Goal: Task Accomplishment & Management: Manage account settings

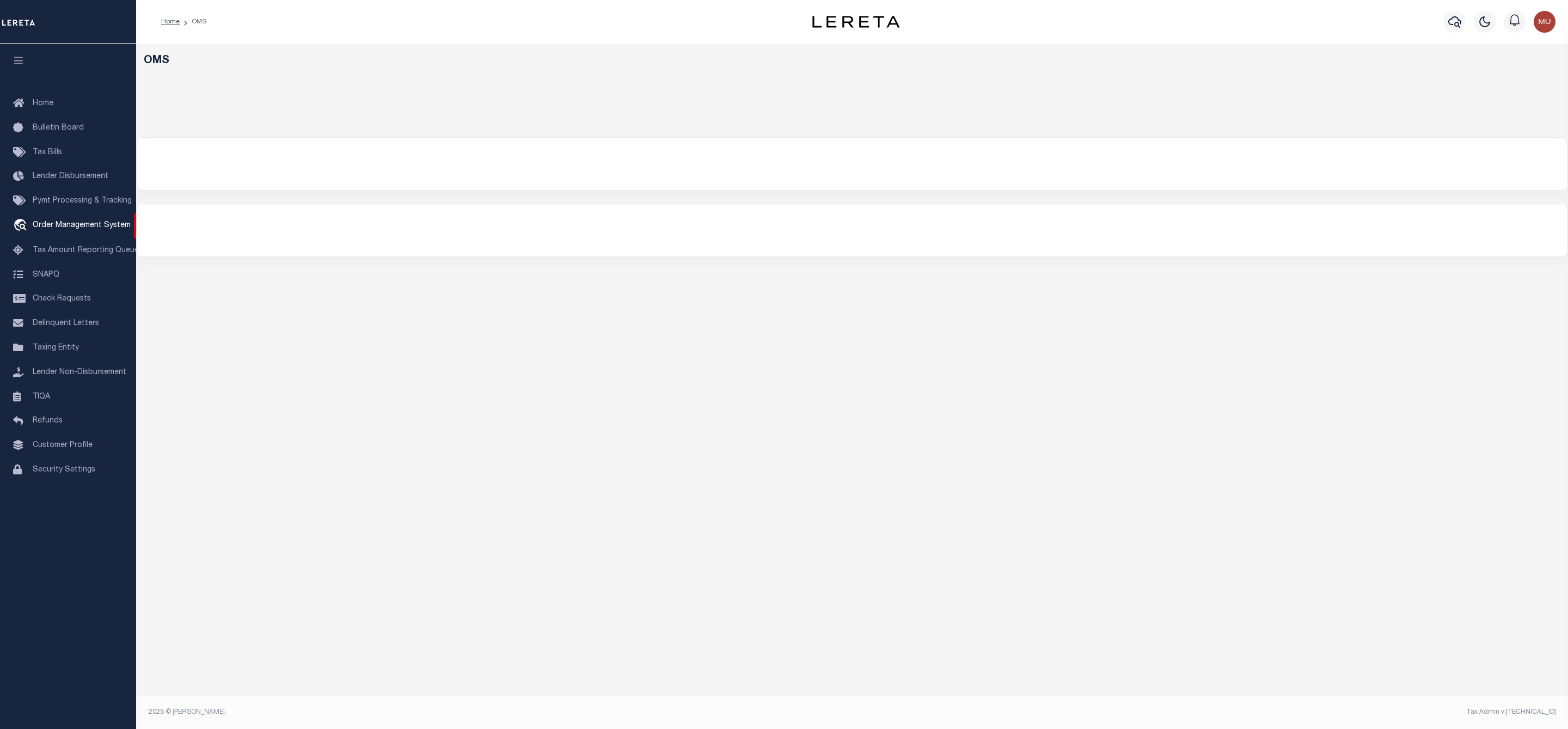
select select "200"
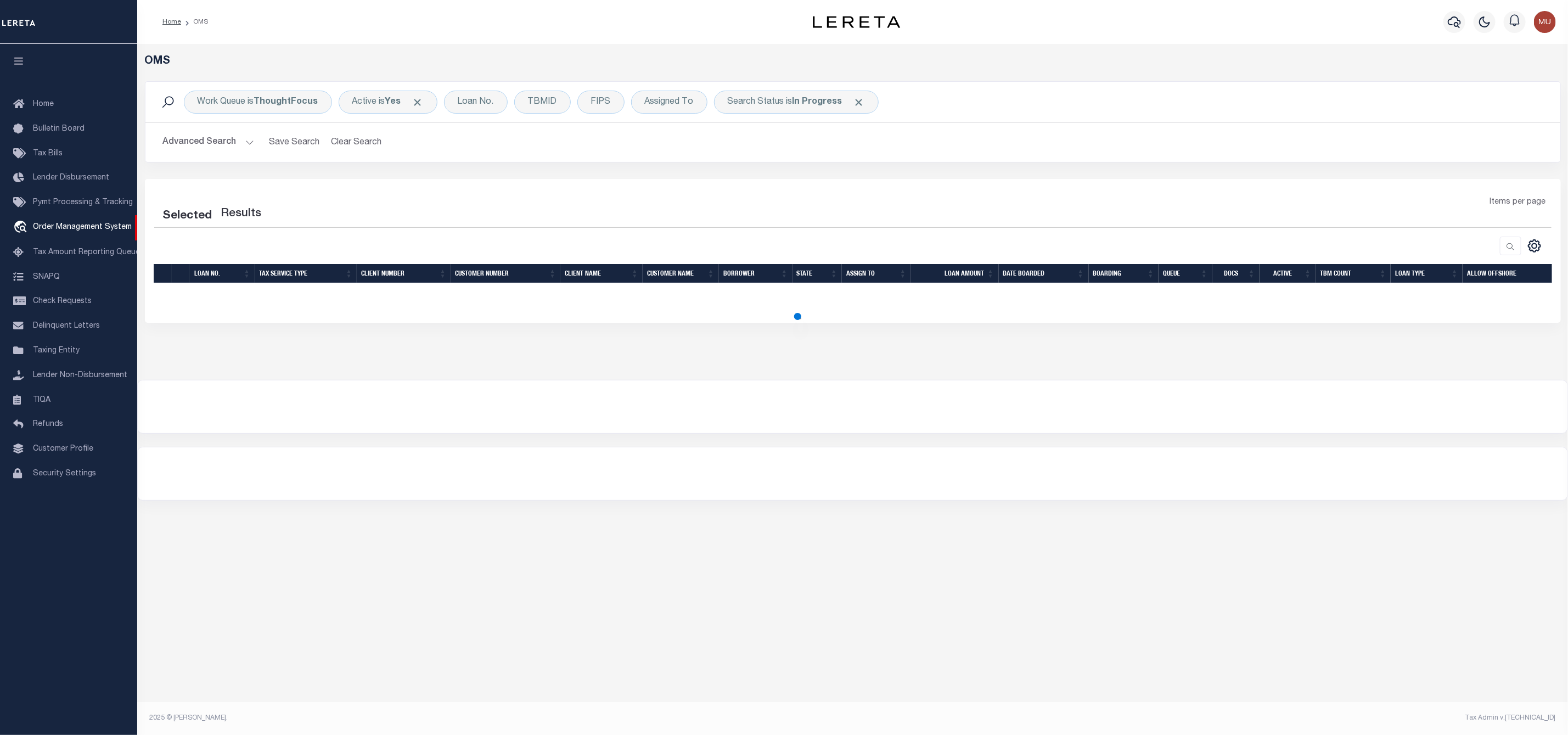
select select "200"
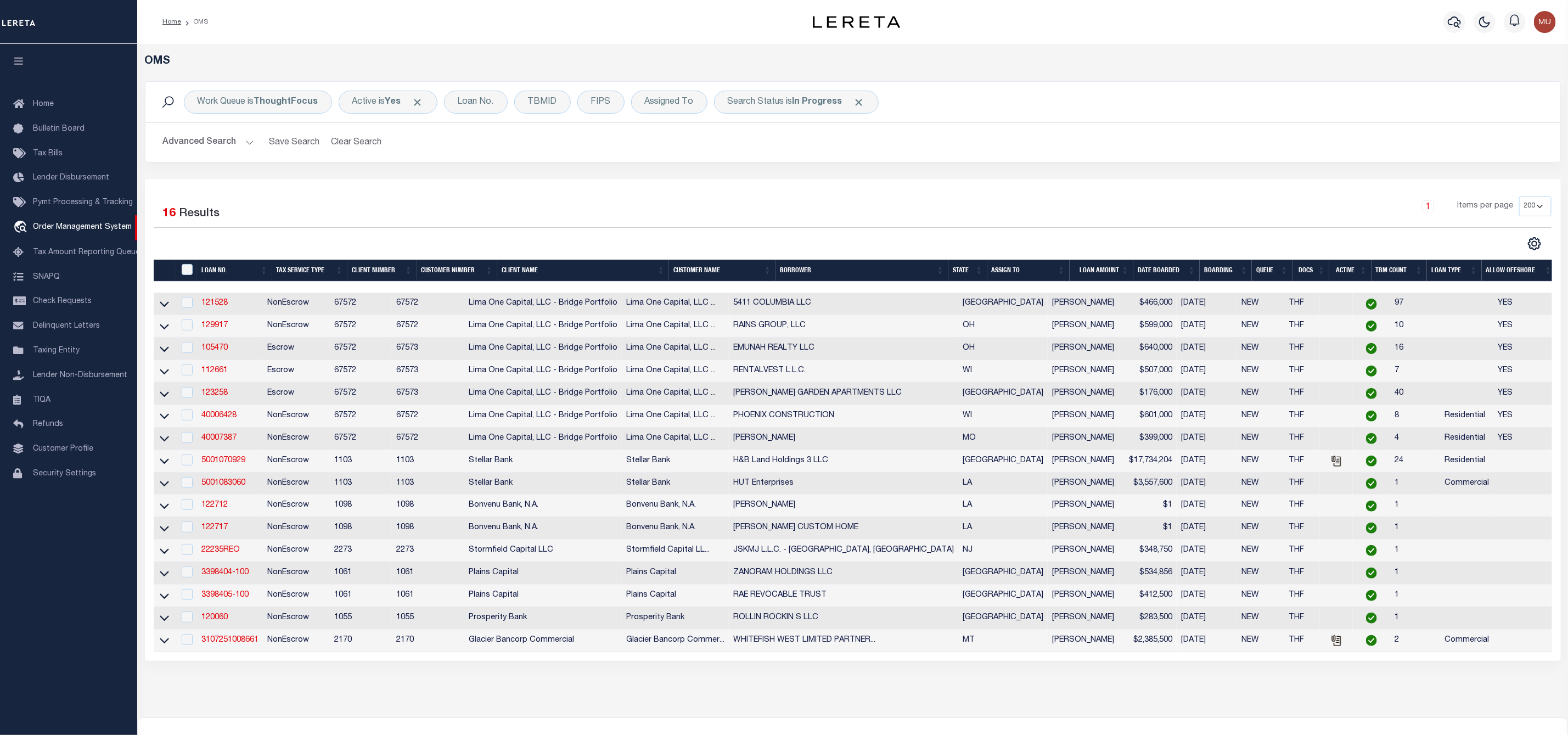
scroll to position [82, 0]
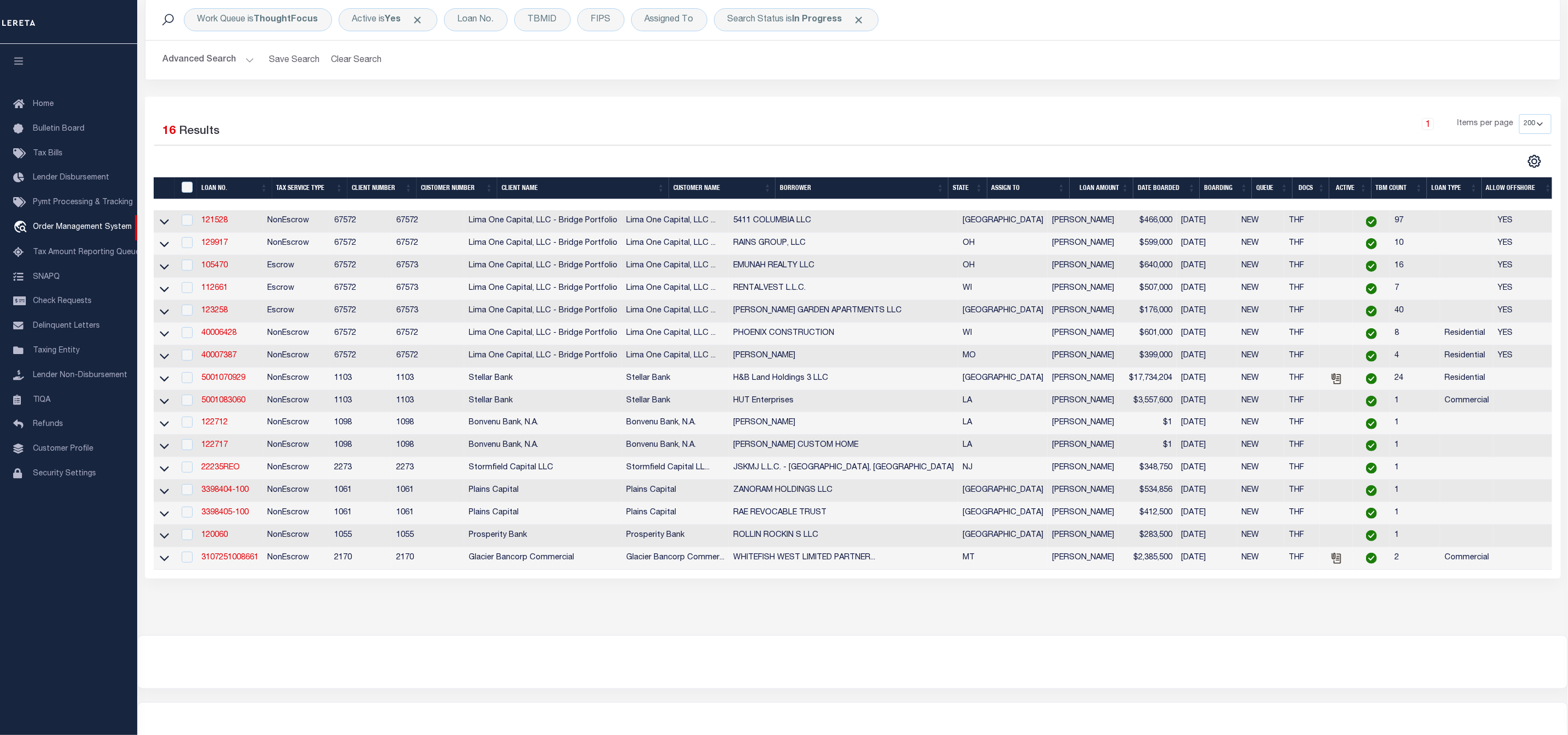
click at [1063, 188] on th "ASSIGN TO" at bounding box center [1029, 188] width 82 height 23
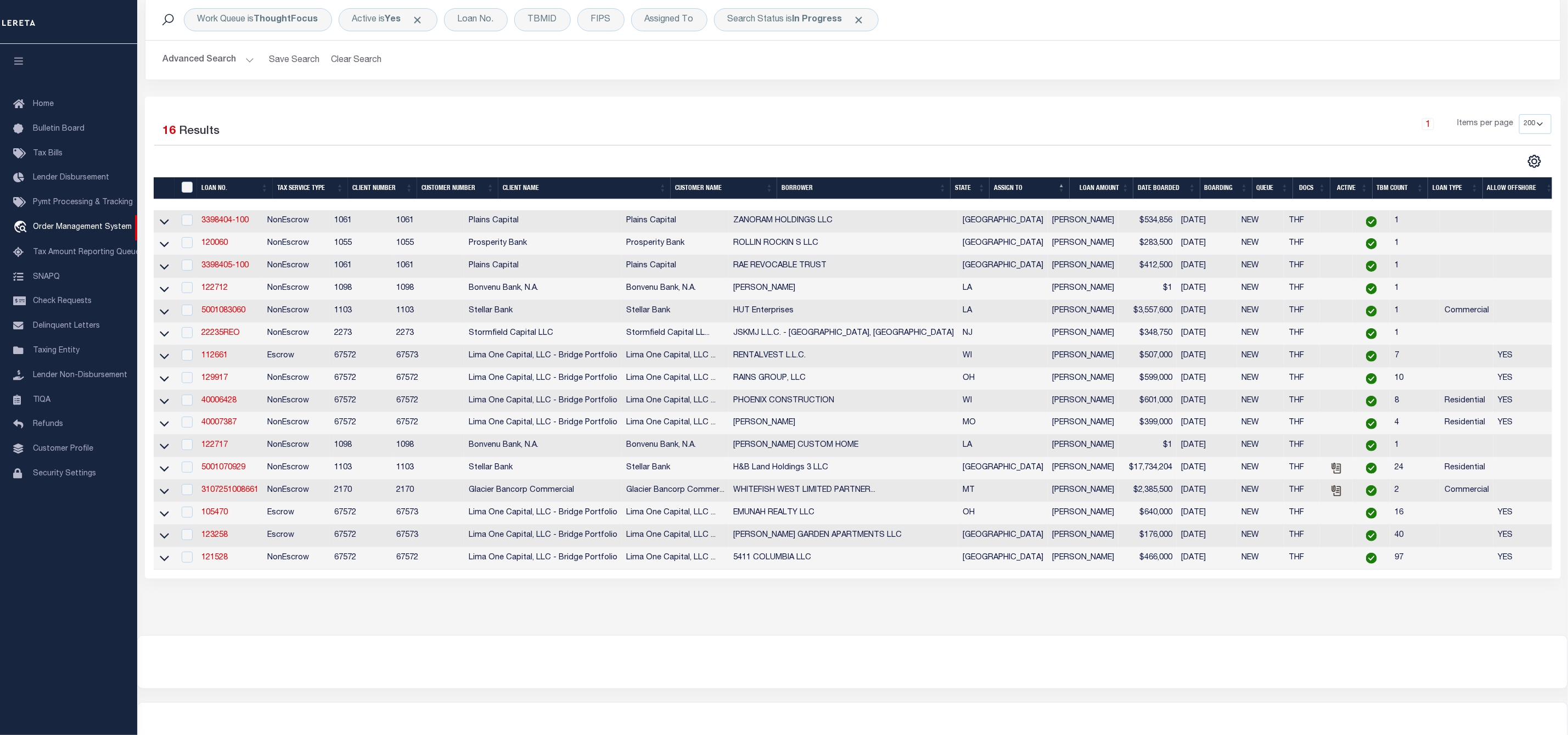
scroll to position [0, 0]
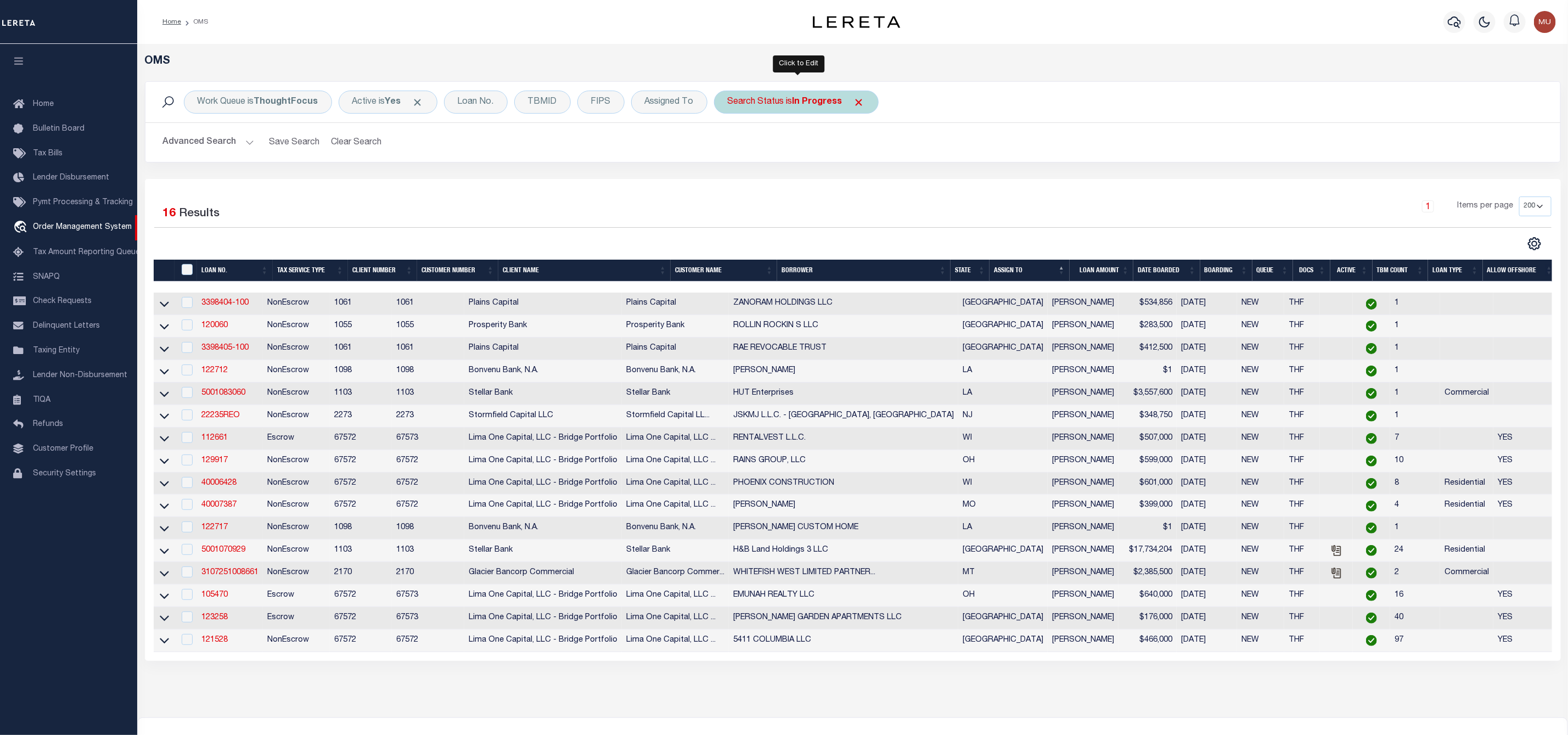
click at [800, 111] on div "Search Status is In Progress" at bounding box center [797, 102] width 164 height 23
click at [770, 162] on select "Automated Search Bad Parcel Complete Duplicate Parcel High Dollar Reporting In …" at bounding box center [809, 156] width 161 height 21
select select "RD"
click at [731, 147] on select "Automated Search Bad Parcel Complete Duplicate Parcel High Dollar Reporting In …" at bounding box center [809, 156] width 161 height 21
click at [871, 185] on input "Apply" at bounding box center [873, 180] width 33 height 18
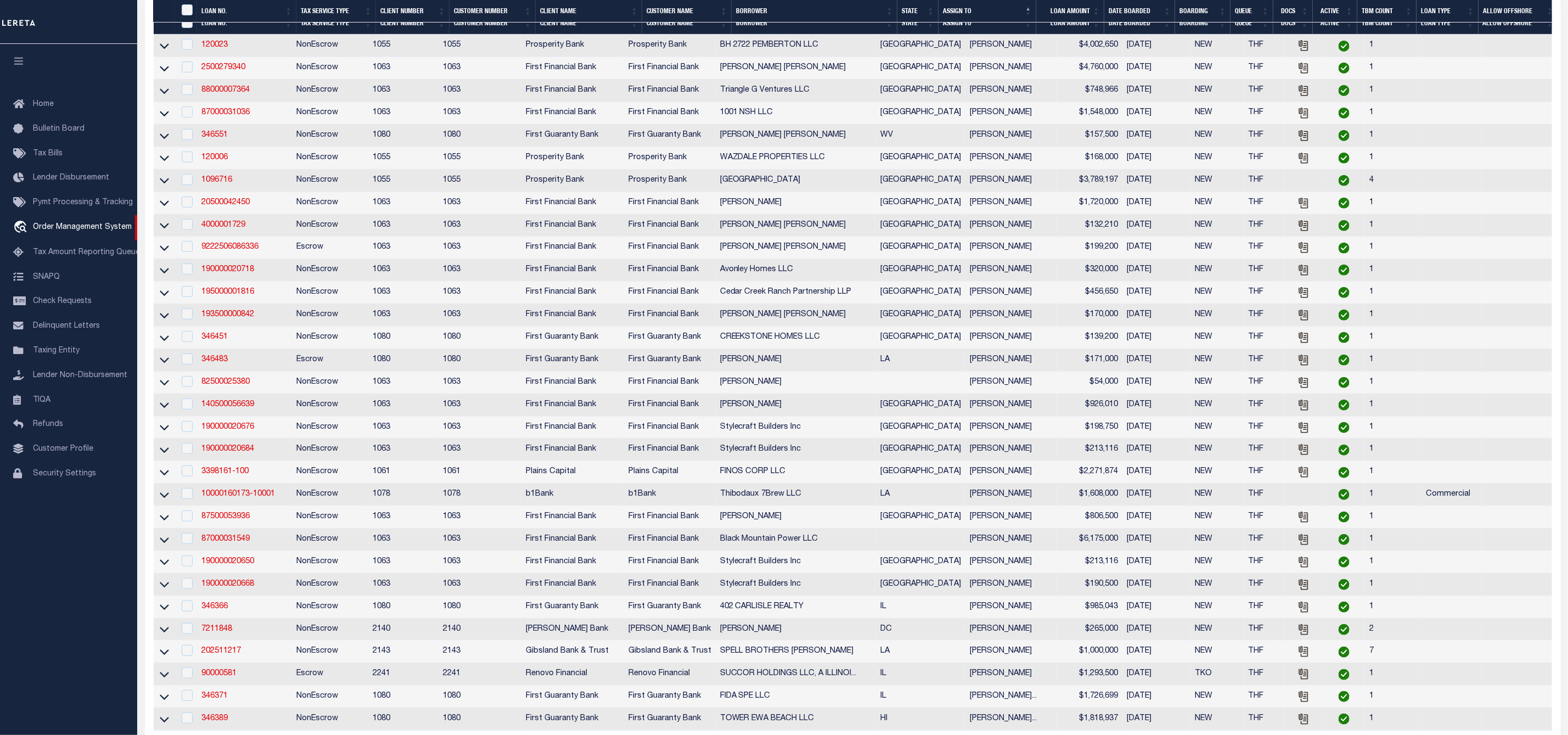
scroll to position [464, 0]
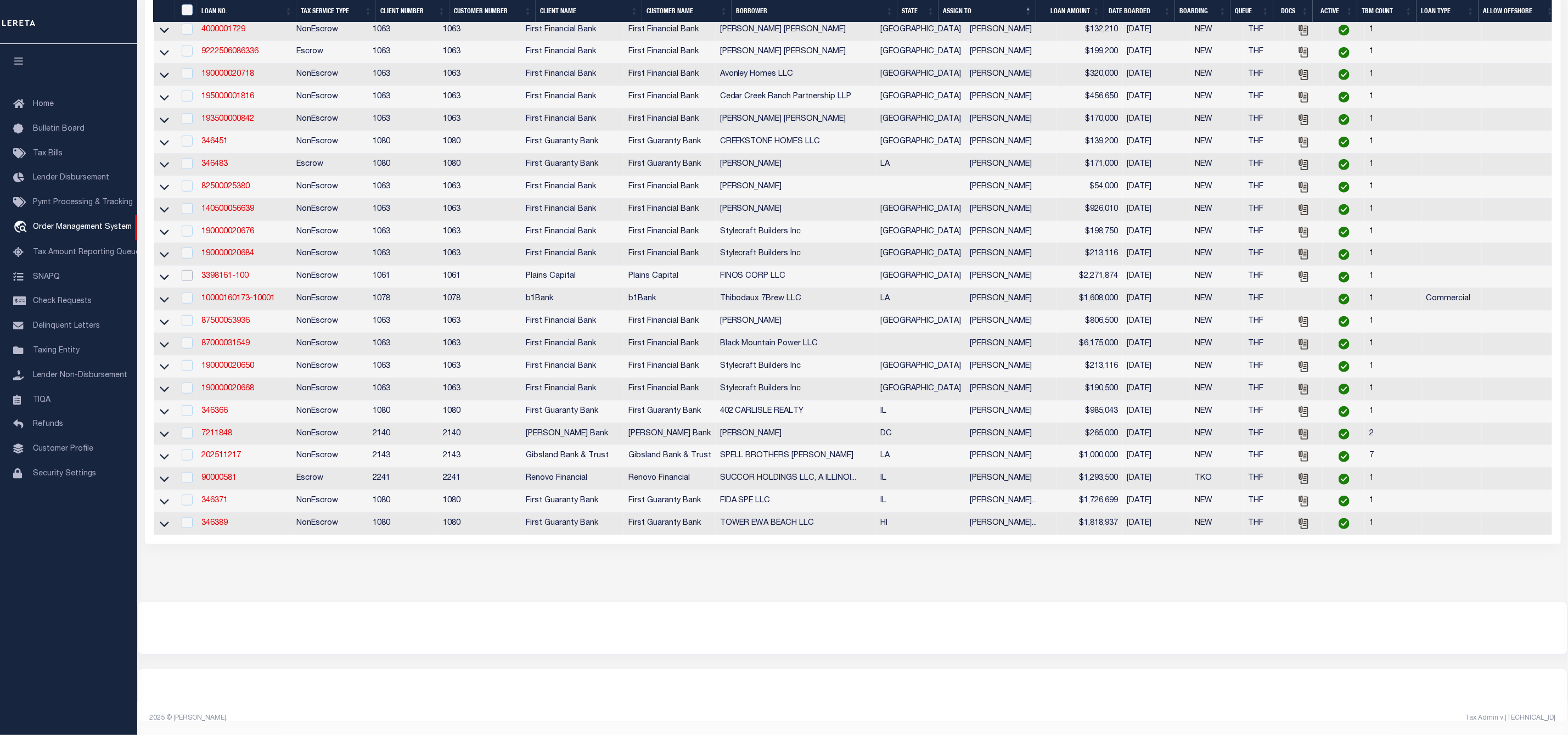
click at [188, 270] on input "checkbox" at bounding box center [187, 275] width 11 height 11
checkbox input "true"
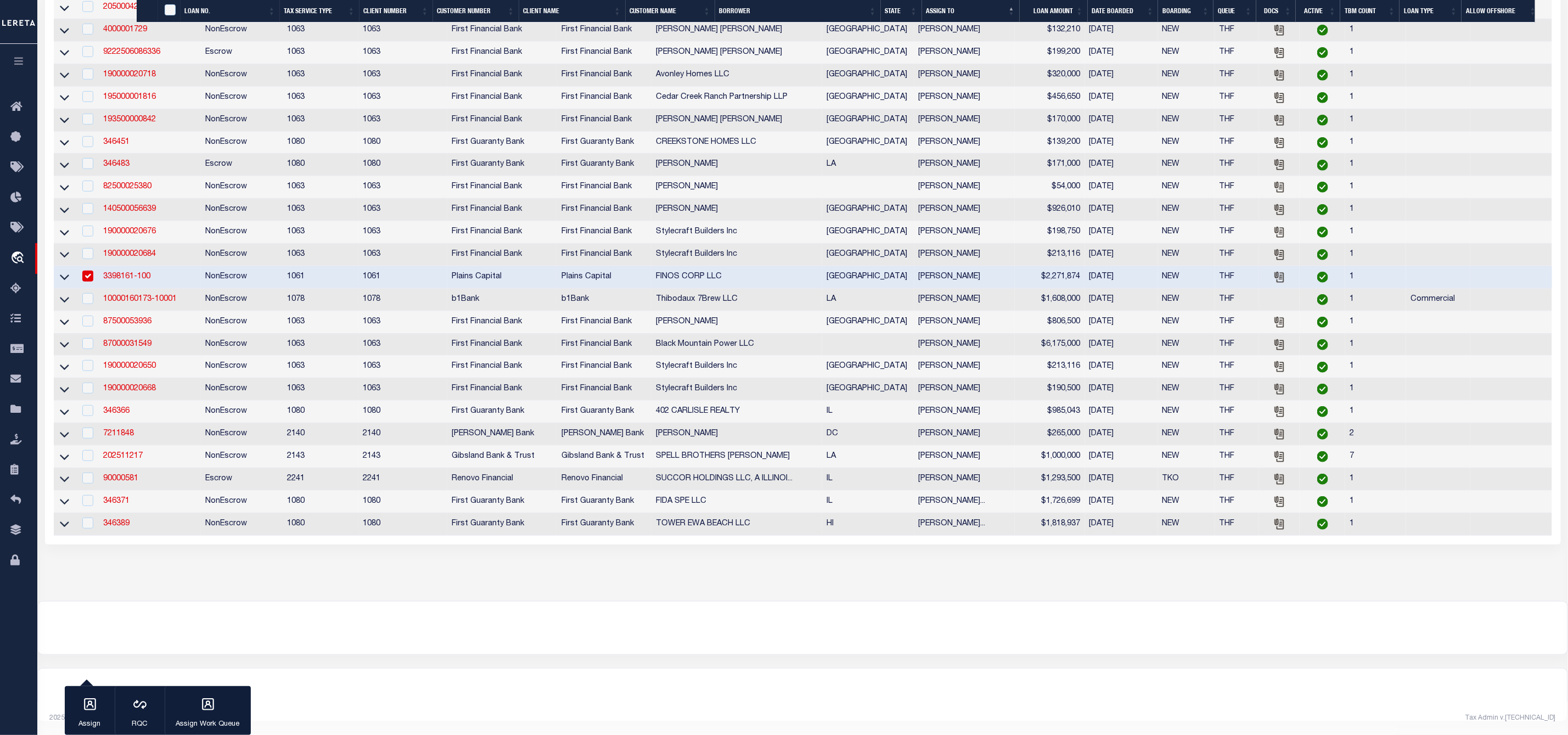
scroll to position [455, 0]
click at [86, 709] on icon "button" at bounding box center [90, 704] width 14 height 14
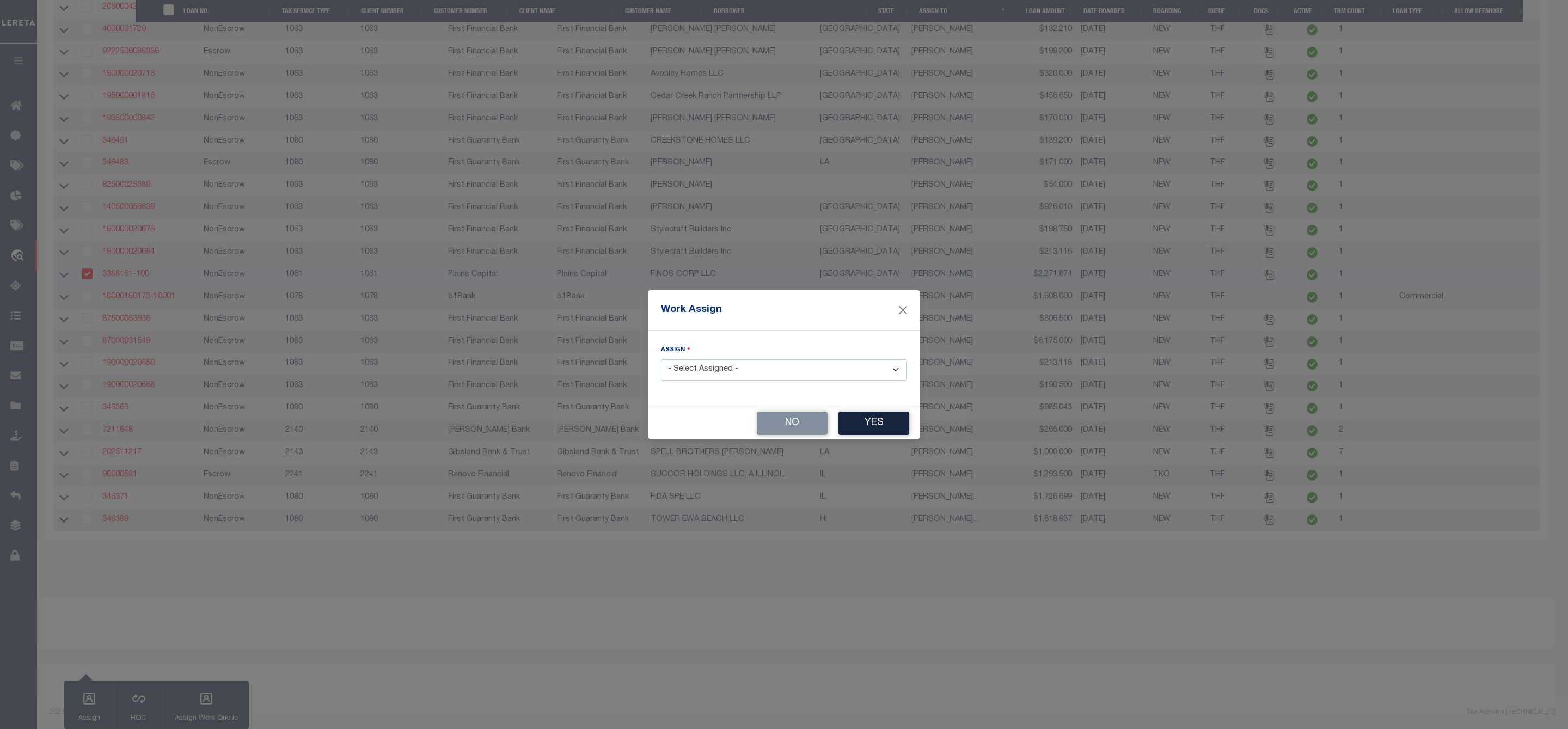
click at [708, 364] on select "- Select Assigned - --Unassigned-- Abdul Muzain Agustin Fernandez Ahmad Darwish…" at bounding box center [784, 369] width 246 height 21
select select "[PERSON_NAME]"
click at [661, 359] on select "- Select Assigned - --Unassigned-- Abdul Muzain Agustin Fernandez Ahmad Darwish…" at bounding box center [784, 369] width 246 height 21
click at [887, 425] on button "Yes" at bounding box center [873, 423] width 71 height 23
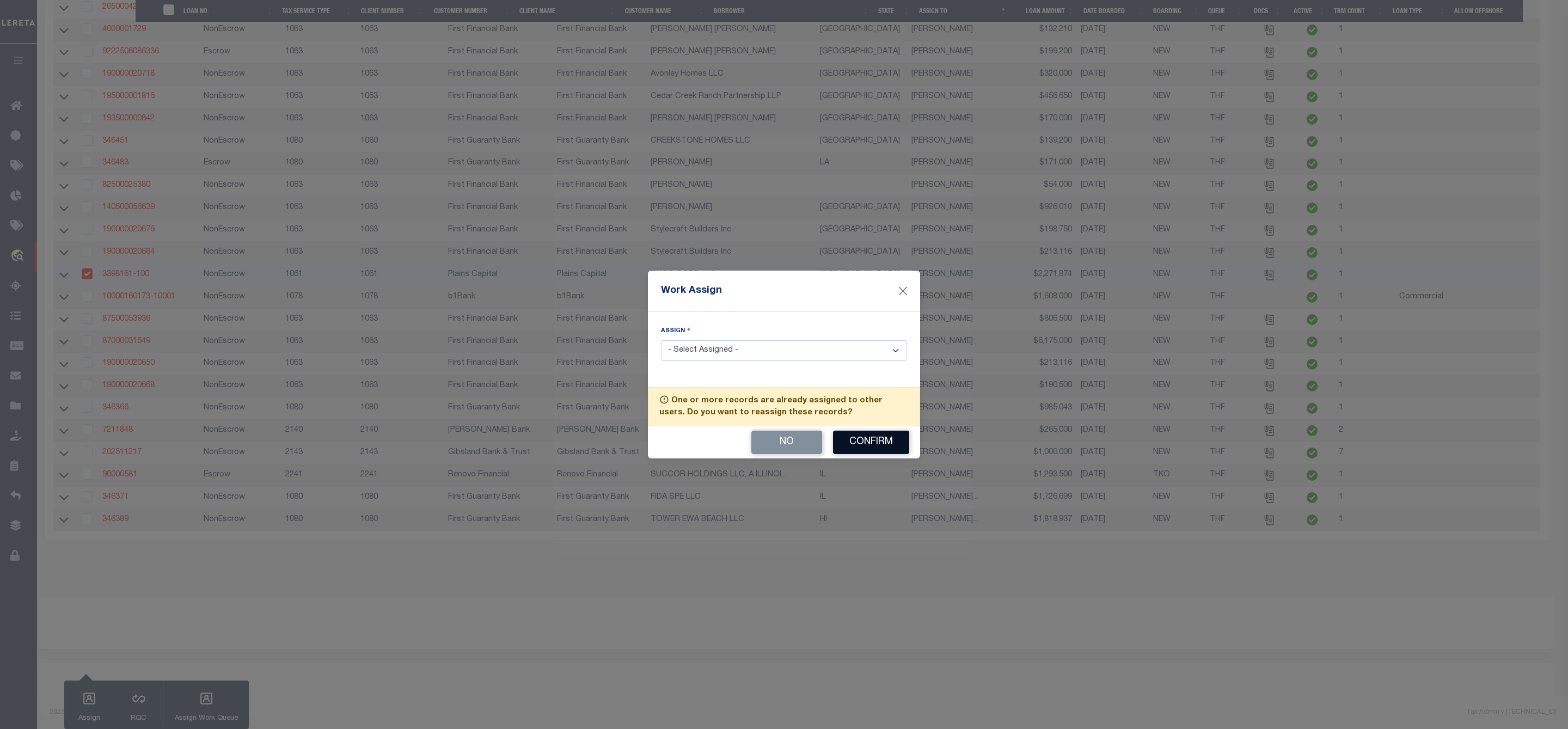
click at [858, 441] on button "Confirm" at bounding box center [870, 442] width 76 height 23
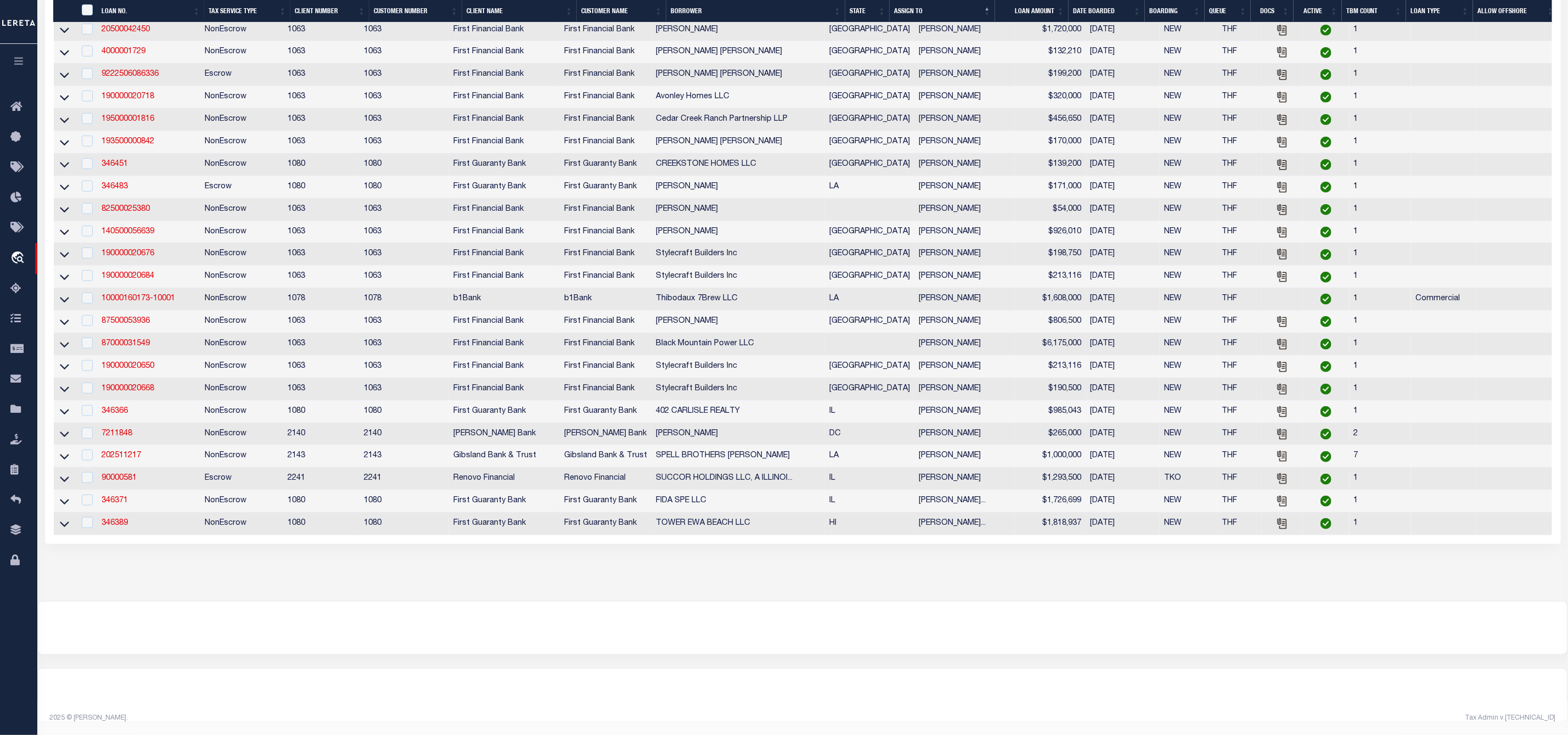
scroll to position [464, 0]
click at [85, 293] on input "checkbox" at bounding box center [87, 298] width 11 height 11
checkbox input "true"
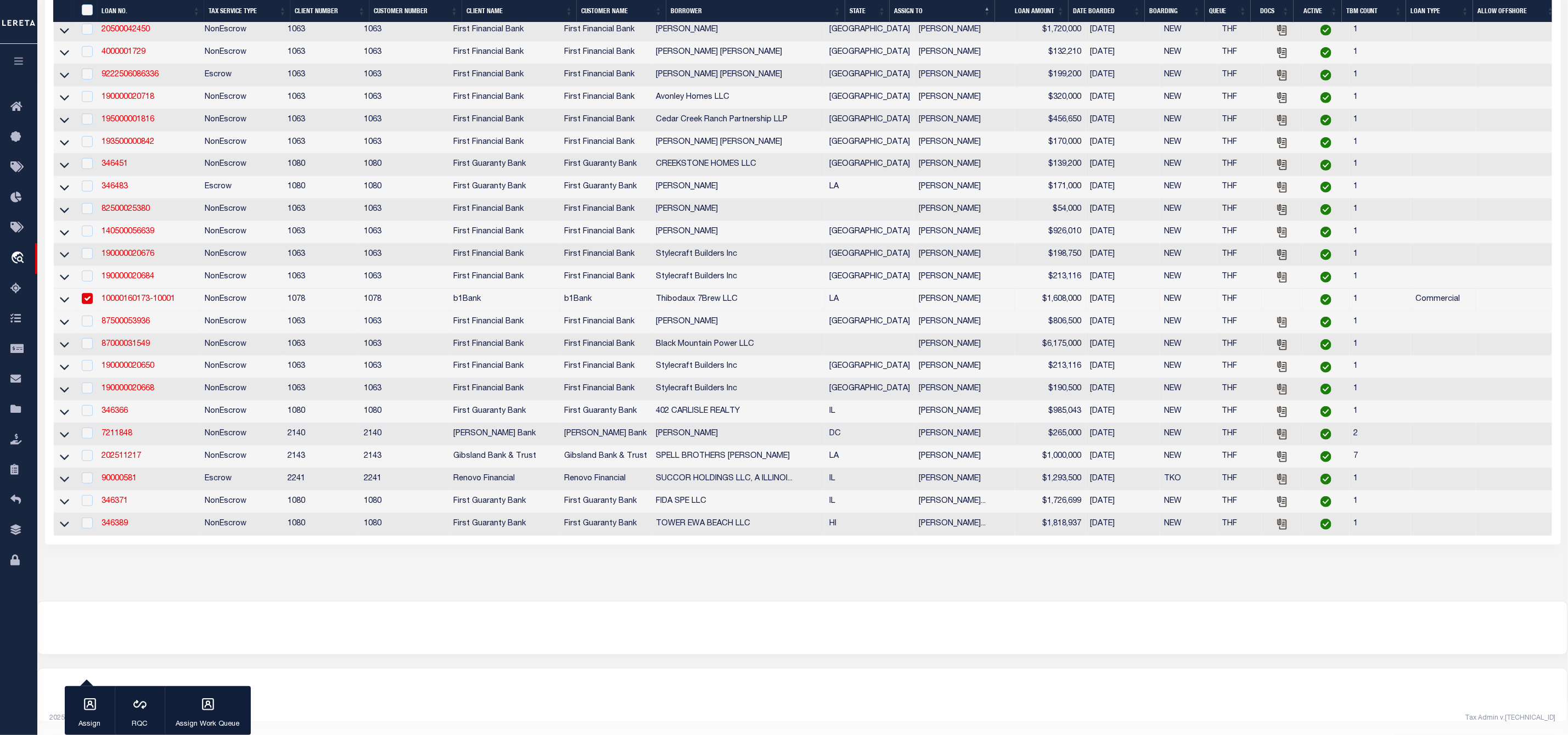
scroll to position [439, 0]
click at [89, 710] on icon "button" at bounding box center [90, 704] width 12 height 12
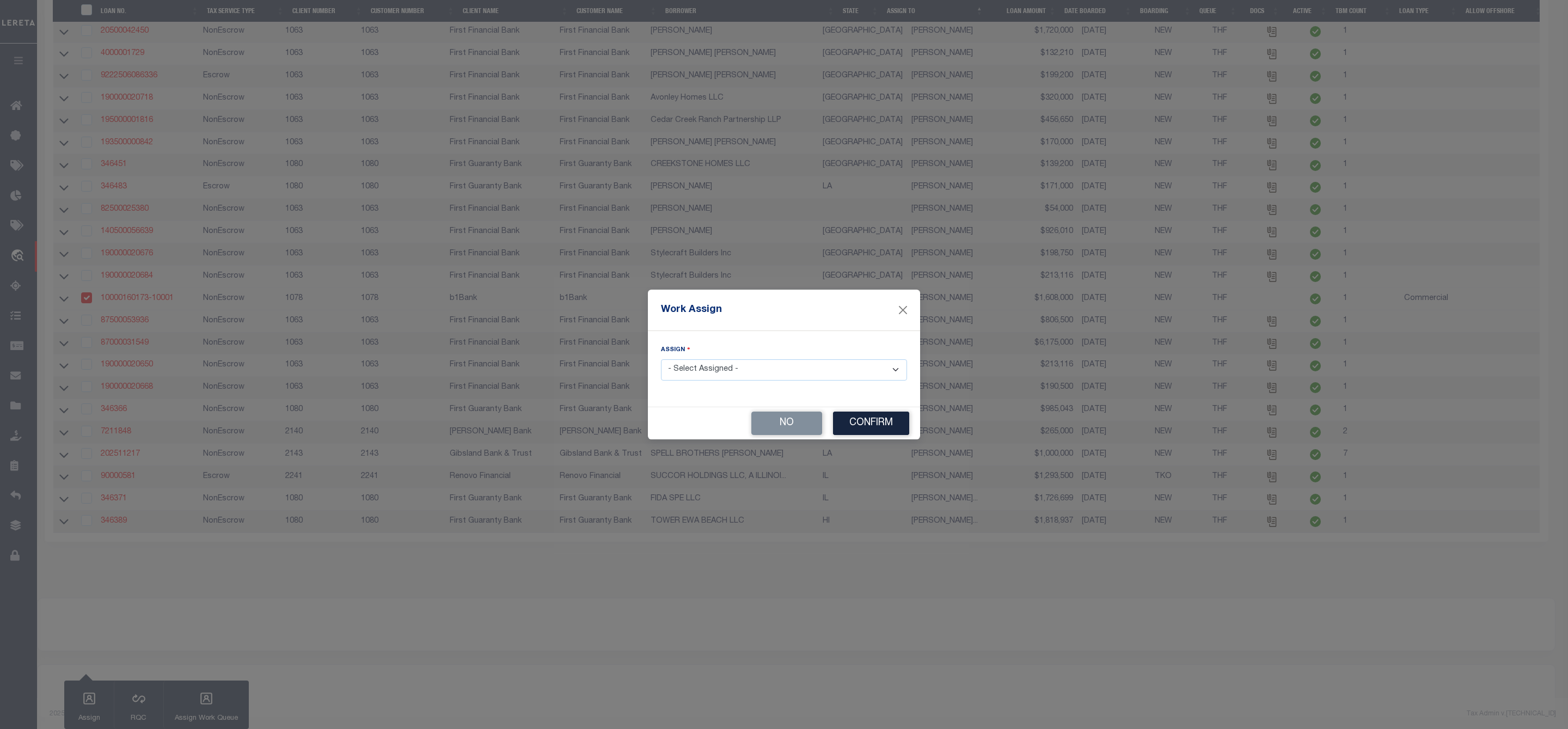
click at [678, 361] on select "- Select Assigned - --Unassigned-- Abdul Muzain Agustin Fernandez Ahmad Darwish…" at bounding box center [784, 369] width 246 height 21
select select "[PERSON_NAME]"
click at [661, 359] on select "- Select Assigned - --Unassigned-- Abdul Muzain Agustin Fernandez Ahmad Darwish…" at bounding box center [784, 369] width 246 height 21
click at [889, 424] on button "Confirm" at bounding box center [870, 423] width 76 height 23
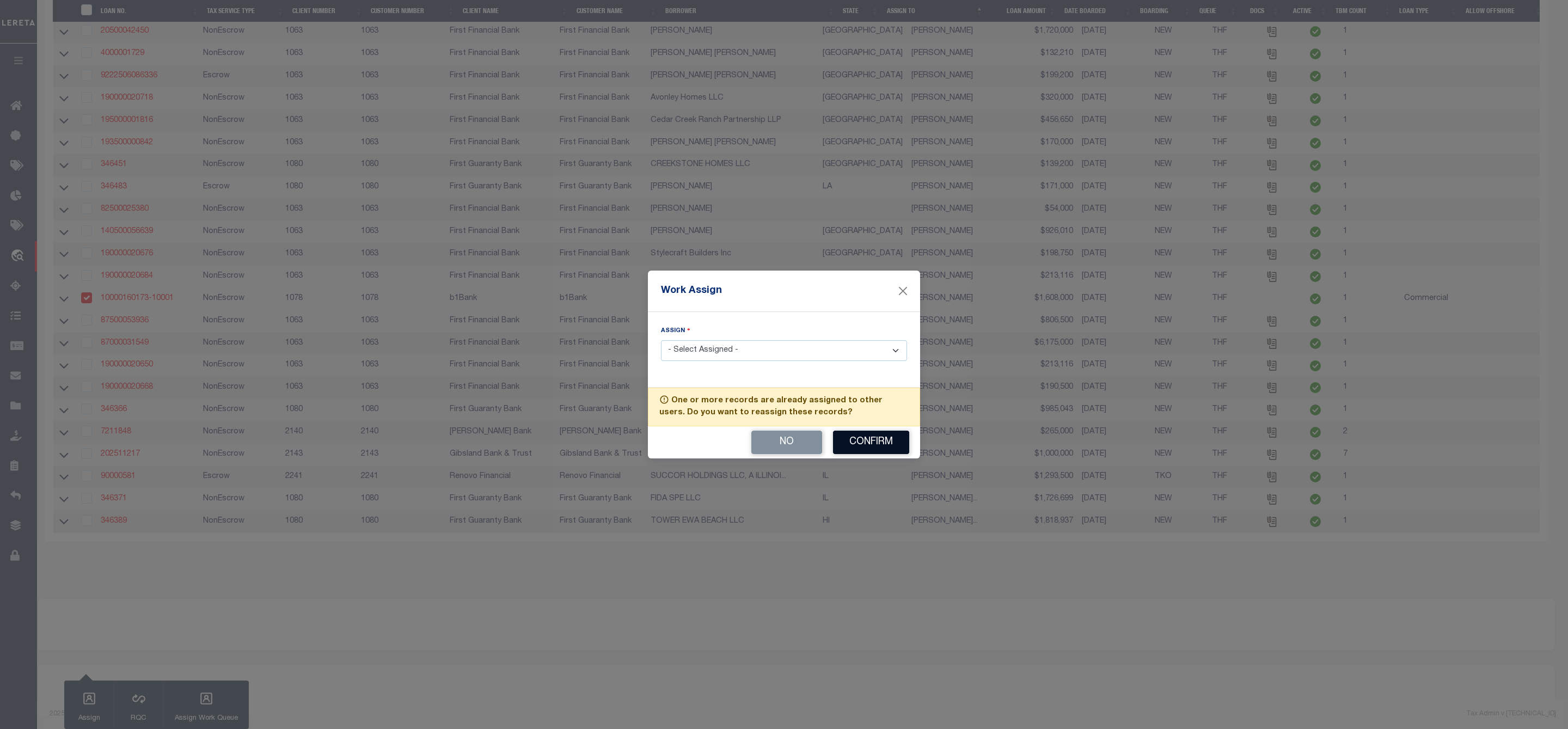
click at [874, 448] on button "Confirm" at bounding box center [870, 442] width 76 height 23
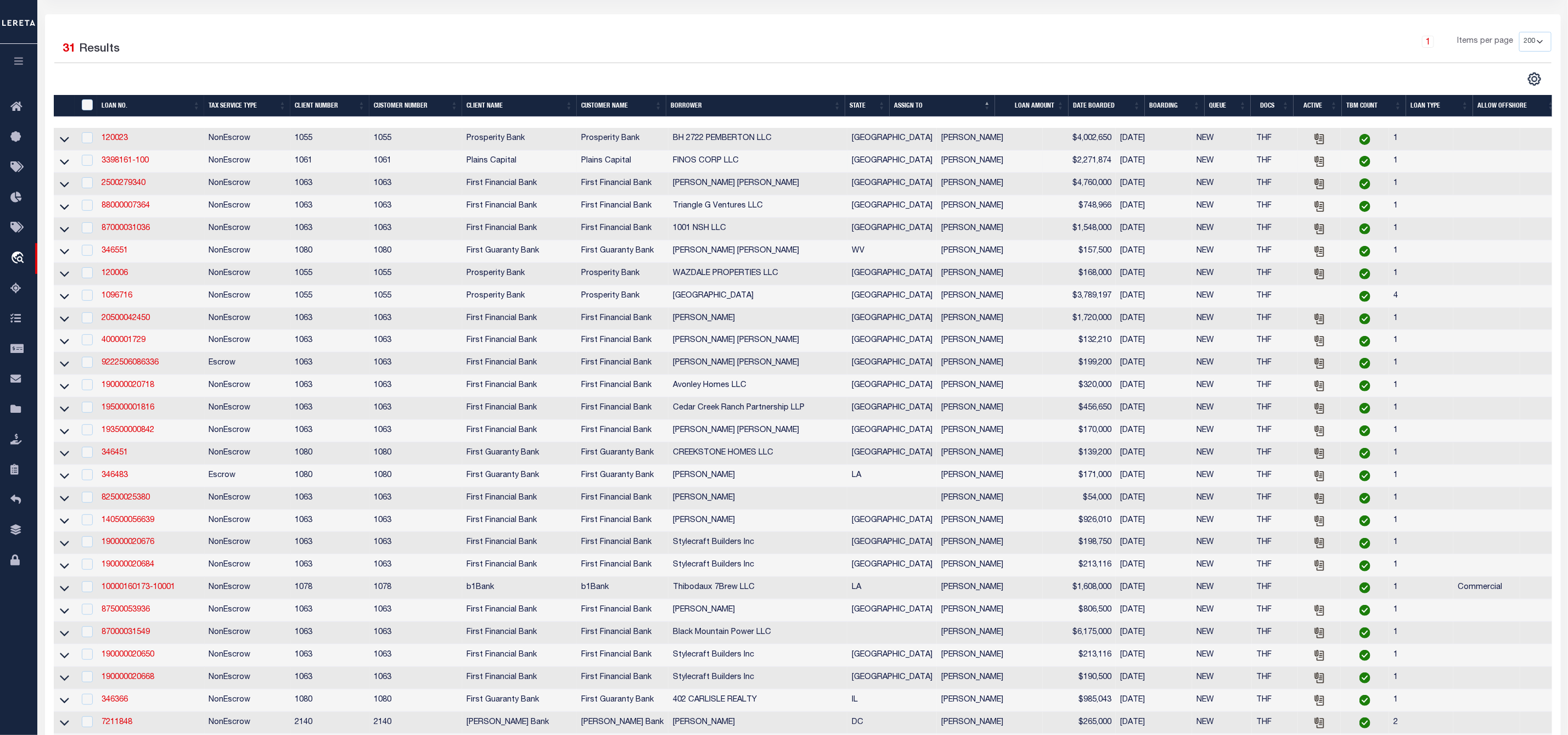
scroll to position [0, 0]
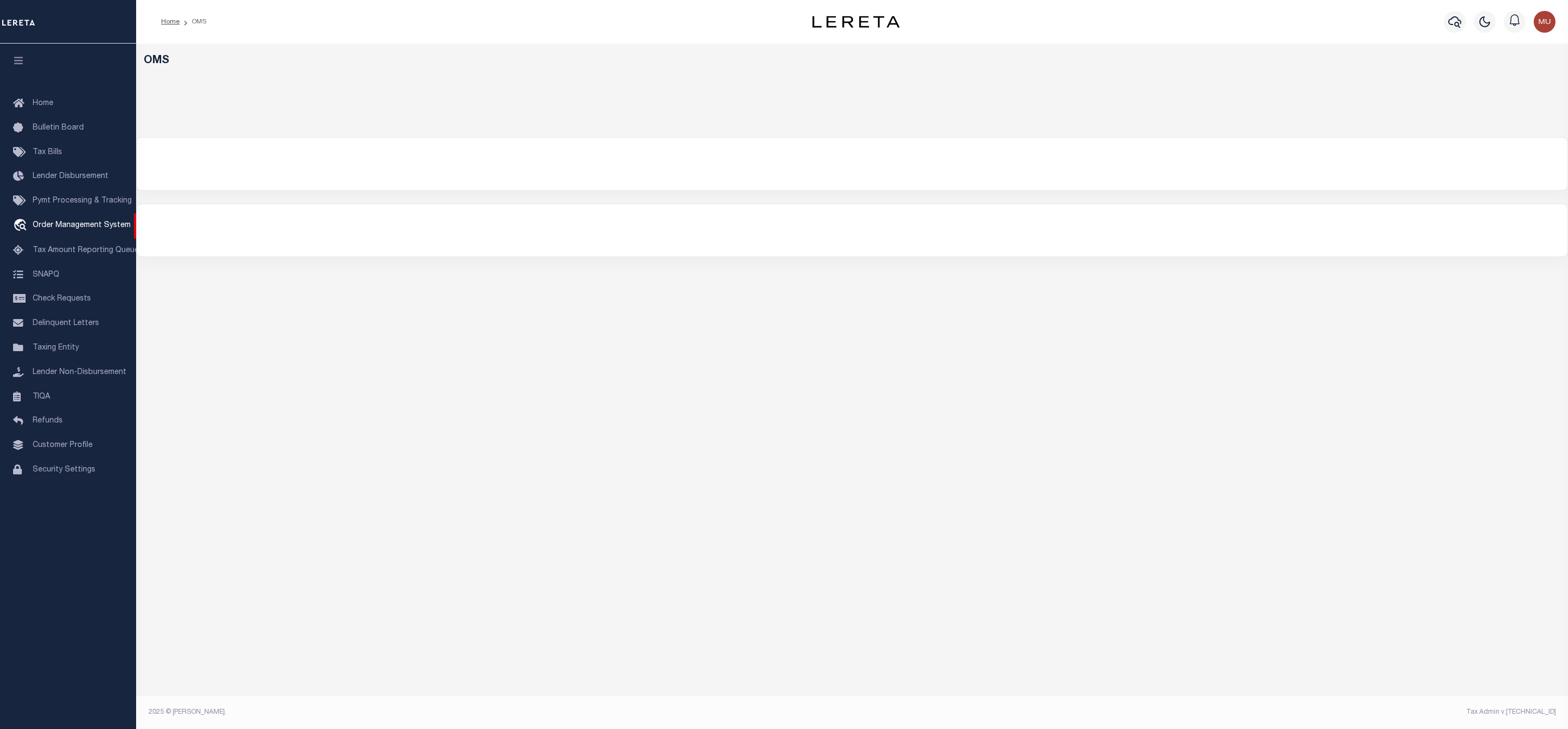
select select "200"
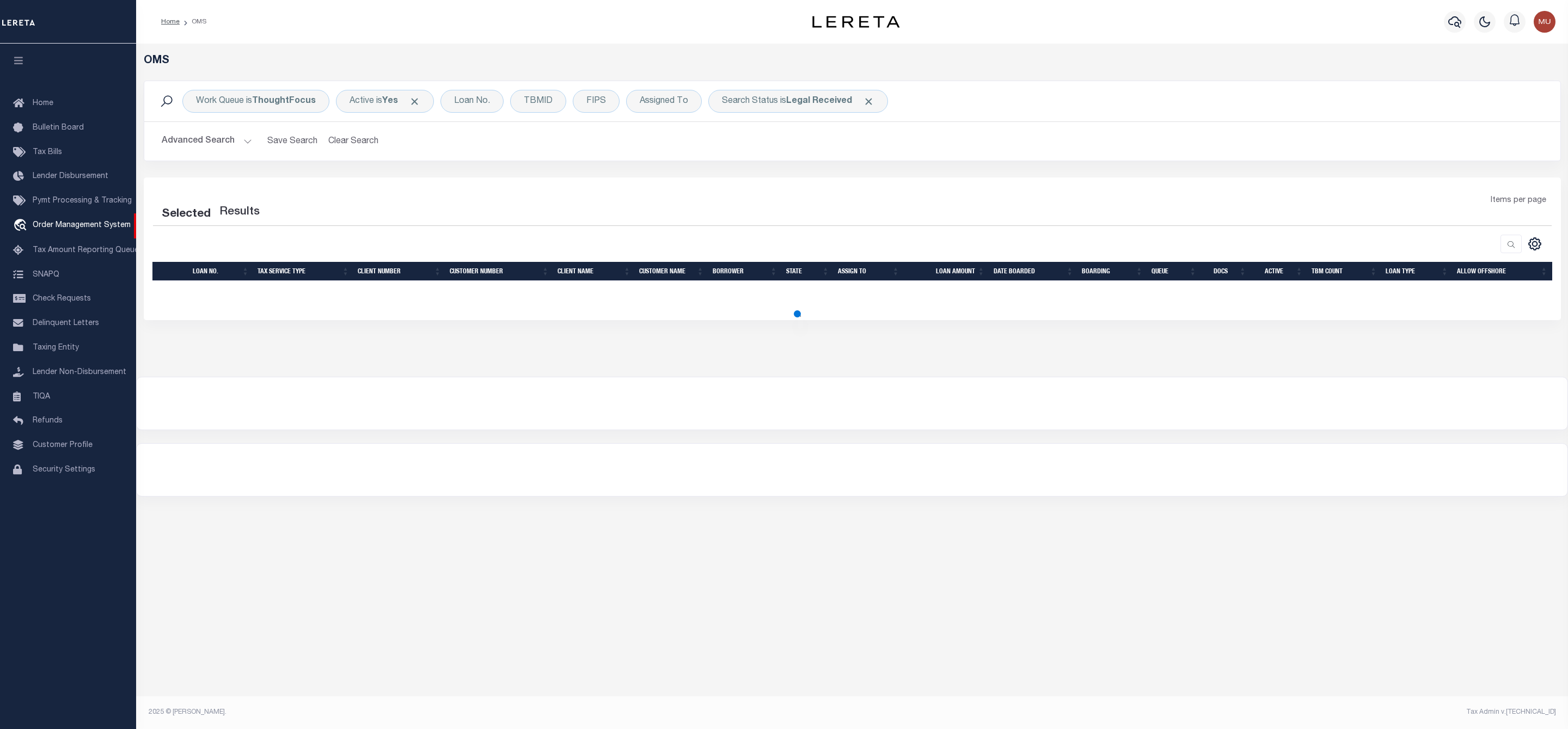
select select "200"
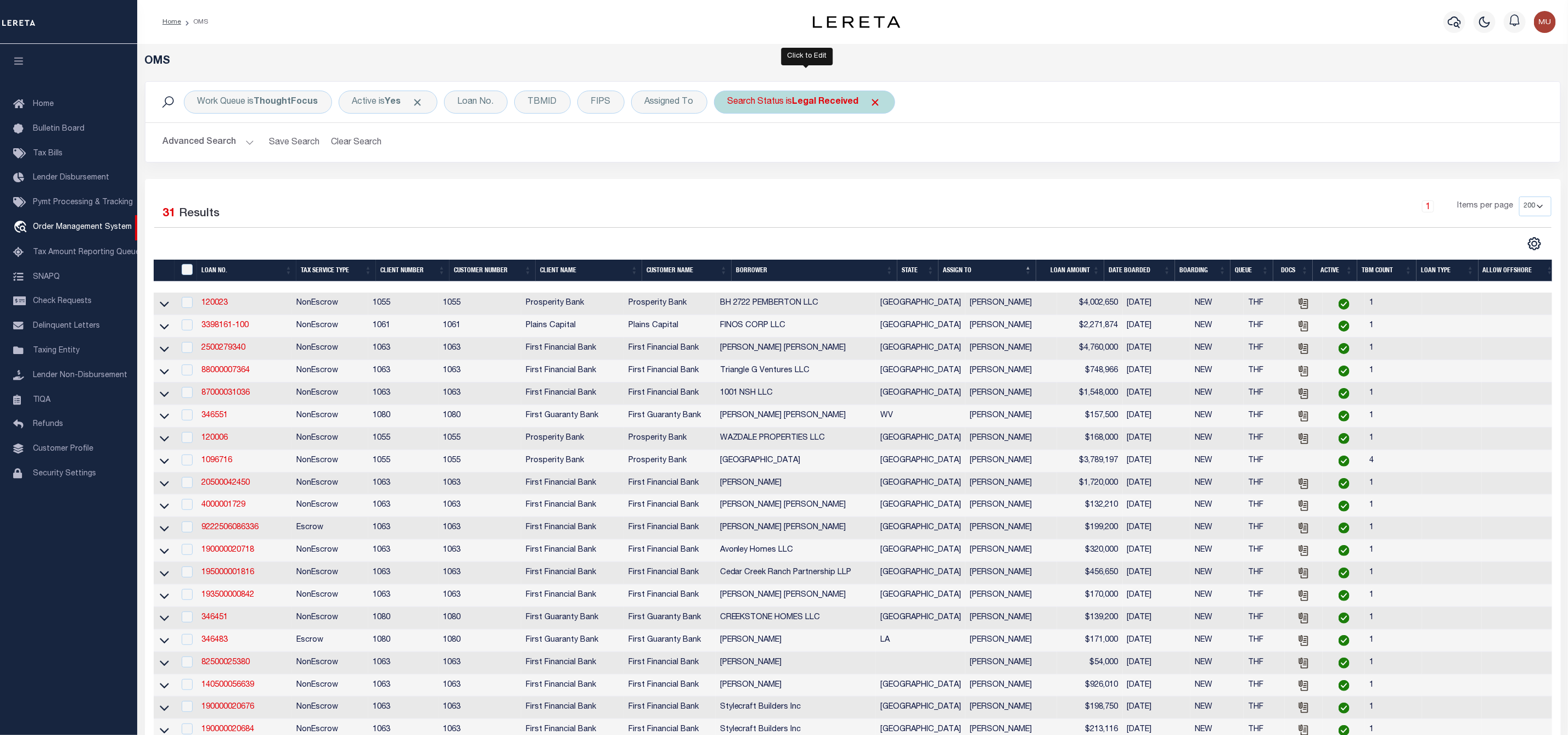
click at [786, 99] on div "Search Status is Legal Received" at bounding box center [805, 102] width 181 height 23
click at [778, 152] on select "Automated Search Bad Parcel Complete Duplicate Parcel High Dollar Reporting In …" at bounding box center [809, 156] width 161 height 21
select select "IP"
click at [731, 147] on select "Automated Search Bad Parcel Complete Duplicate Parcel High Dollar Reporting In …" at bounding box center [809, 156] width 161 height 21
click at [876, 181] on input "Apply" at bounding box center [873, 180] width 33 height 18
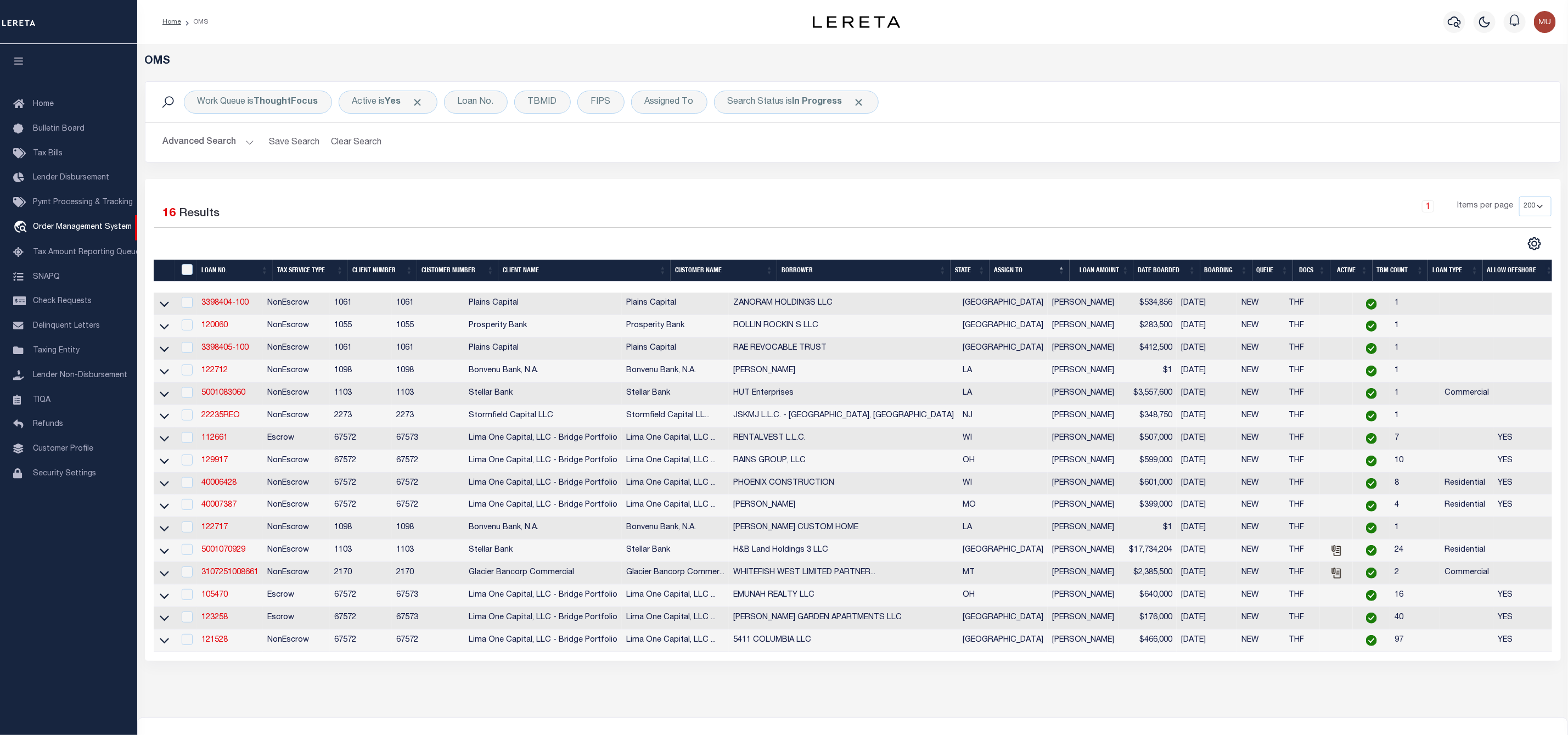
scroll to position [82, 0]
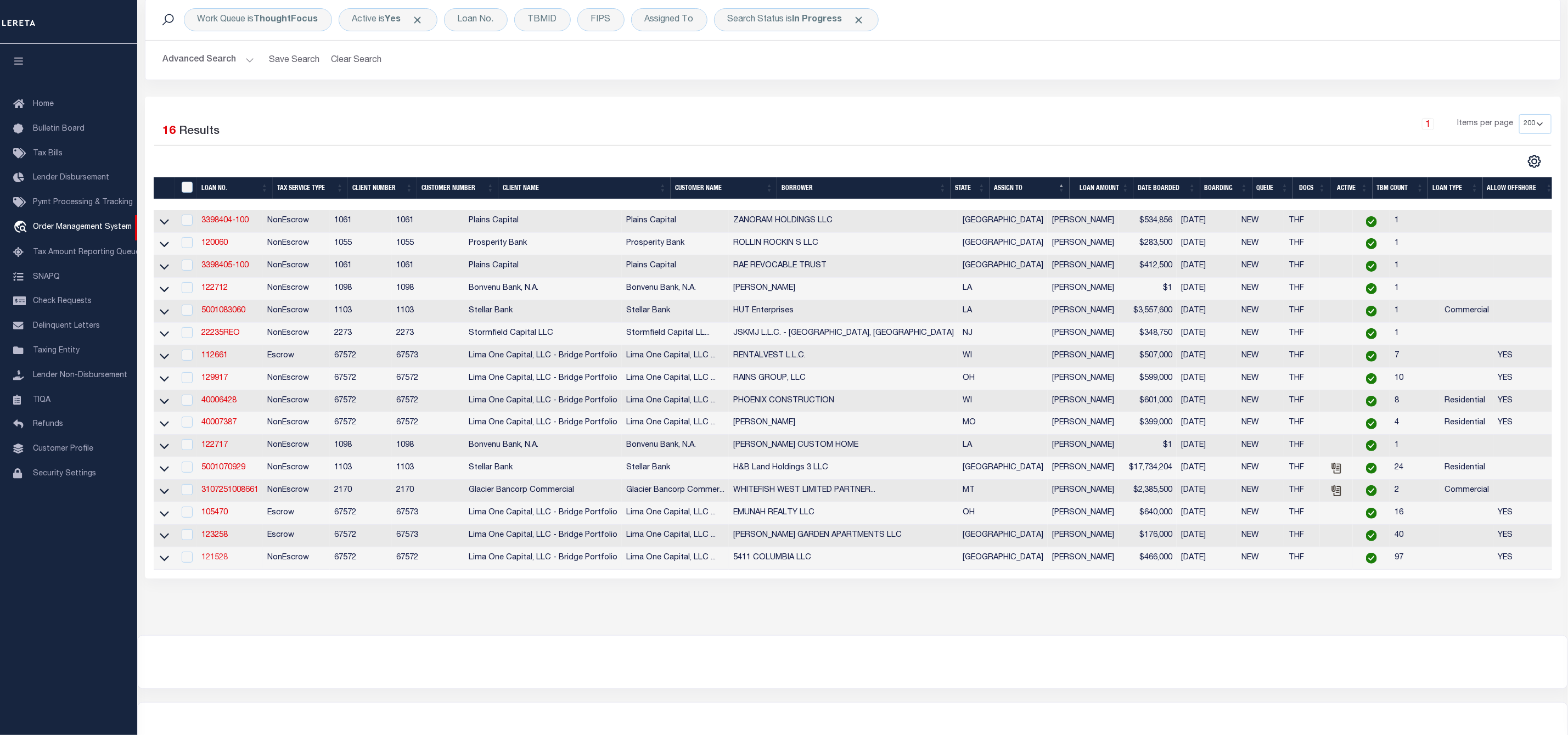
click at [207, 561] on link "121528" at bounding box center [214, 557] width 26 height 8
type input "121528"
type input "5411 COLUMBIA LLC"
select select
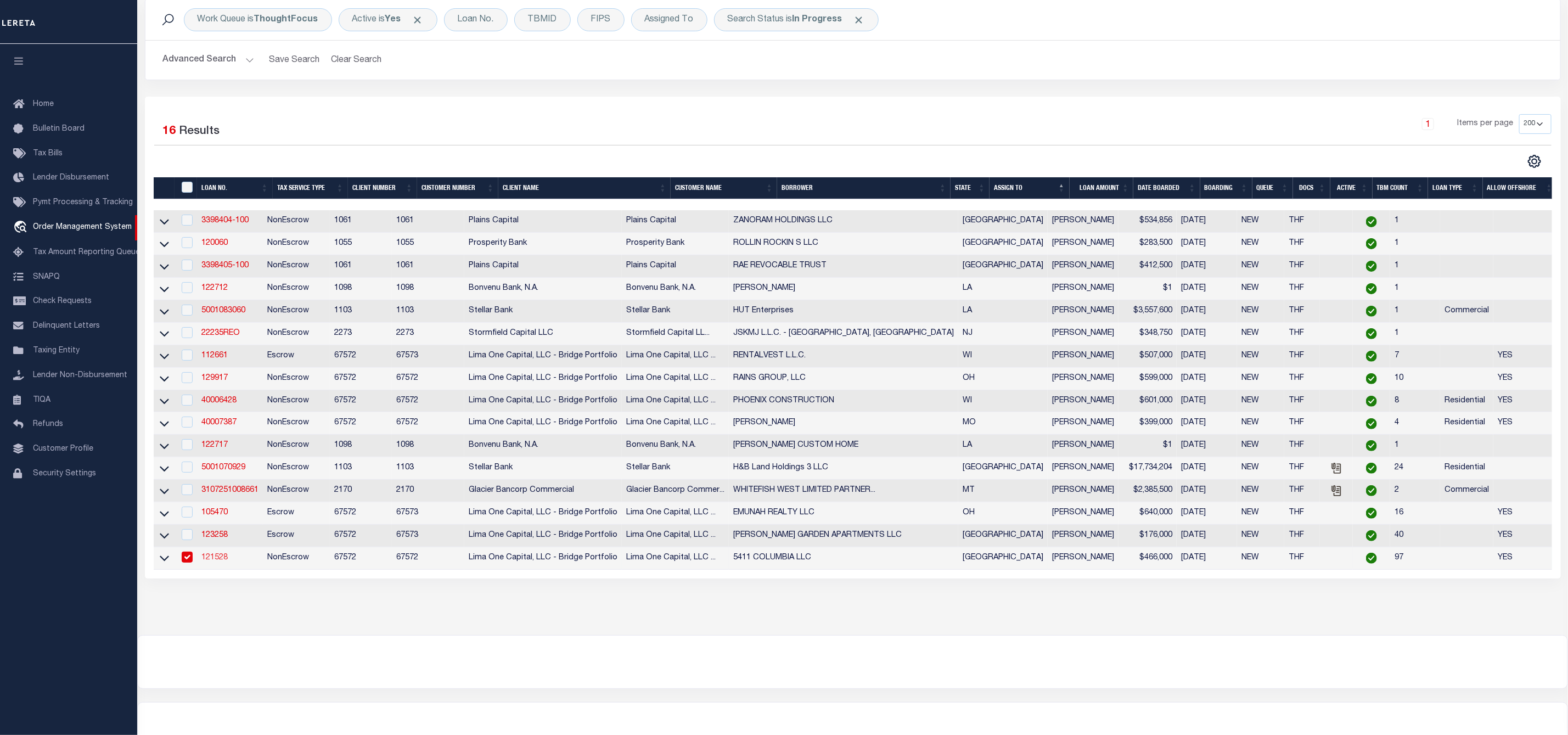
select select
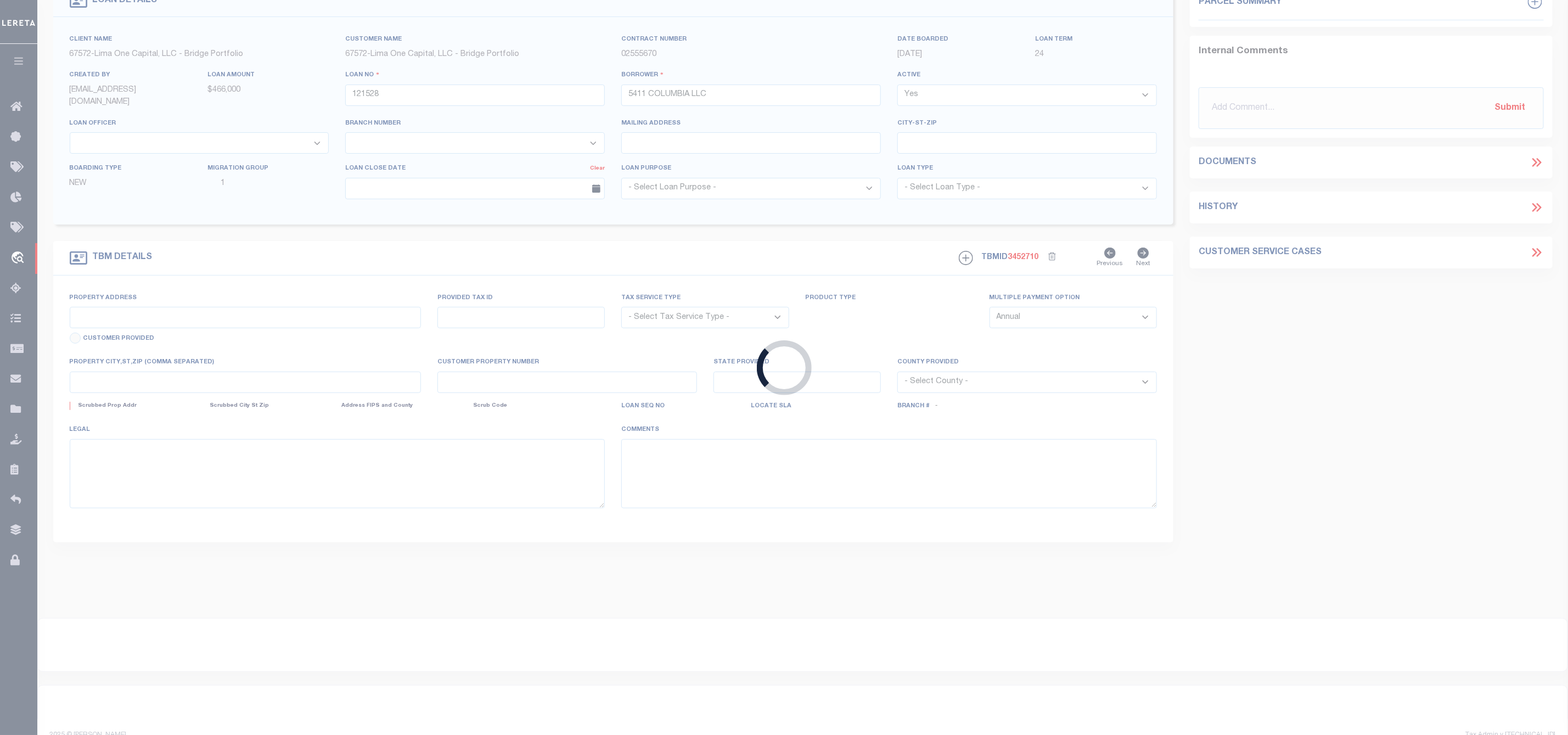
scroll to position [29, 0]
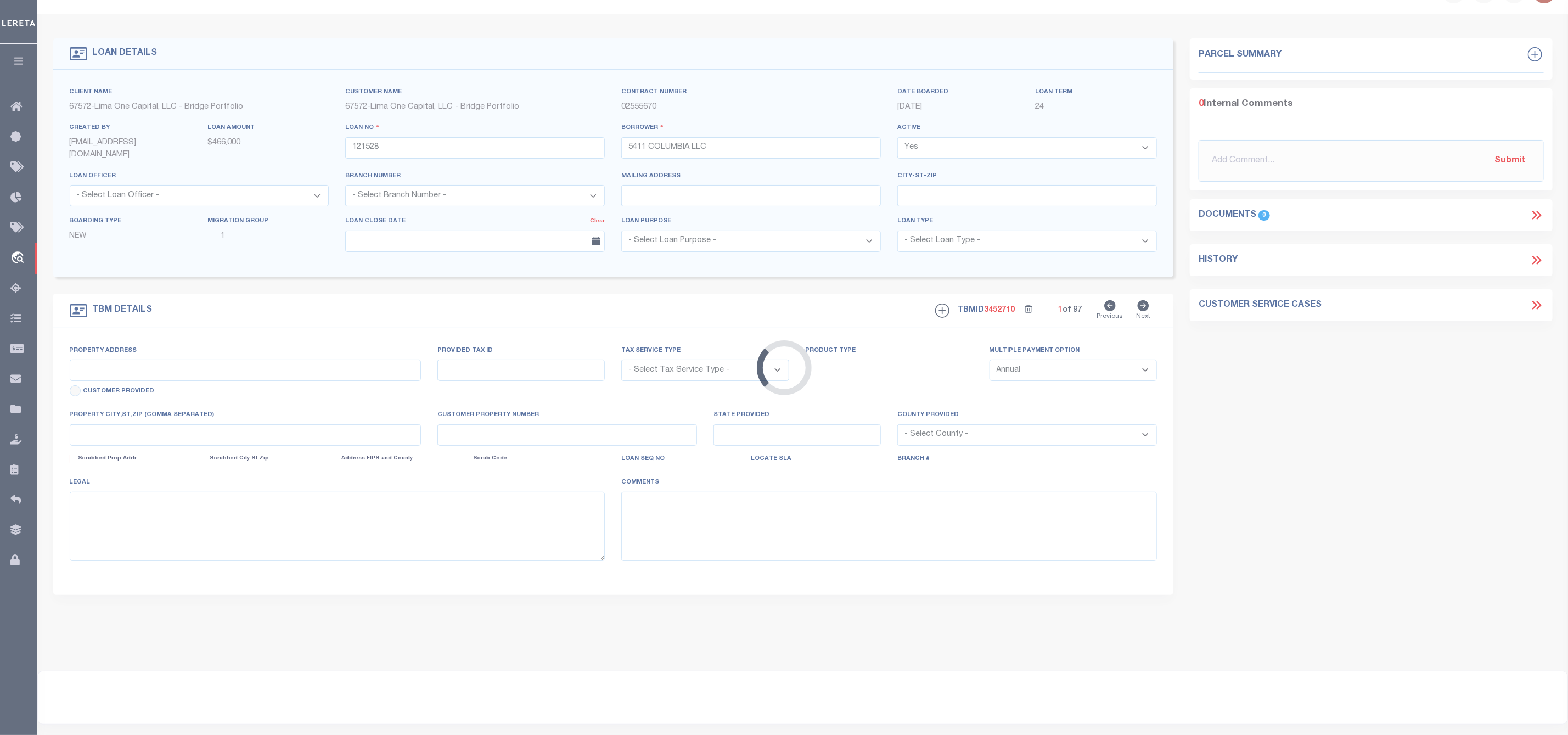
type input "5411 COLUMBIA AVE"
radio input "true"
select select "NonEscrow"
select select
type input "DALLAS TX 75214"
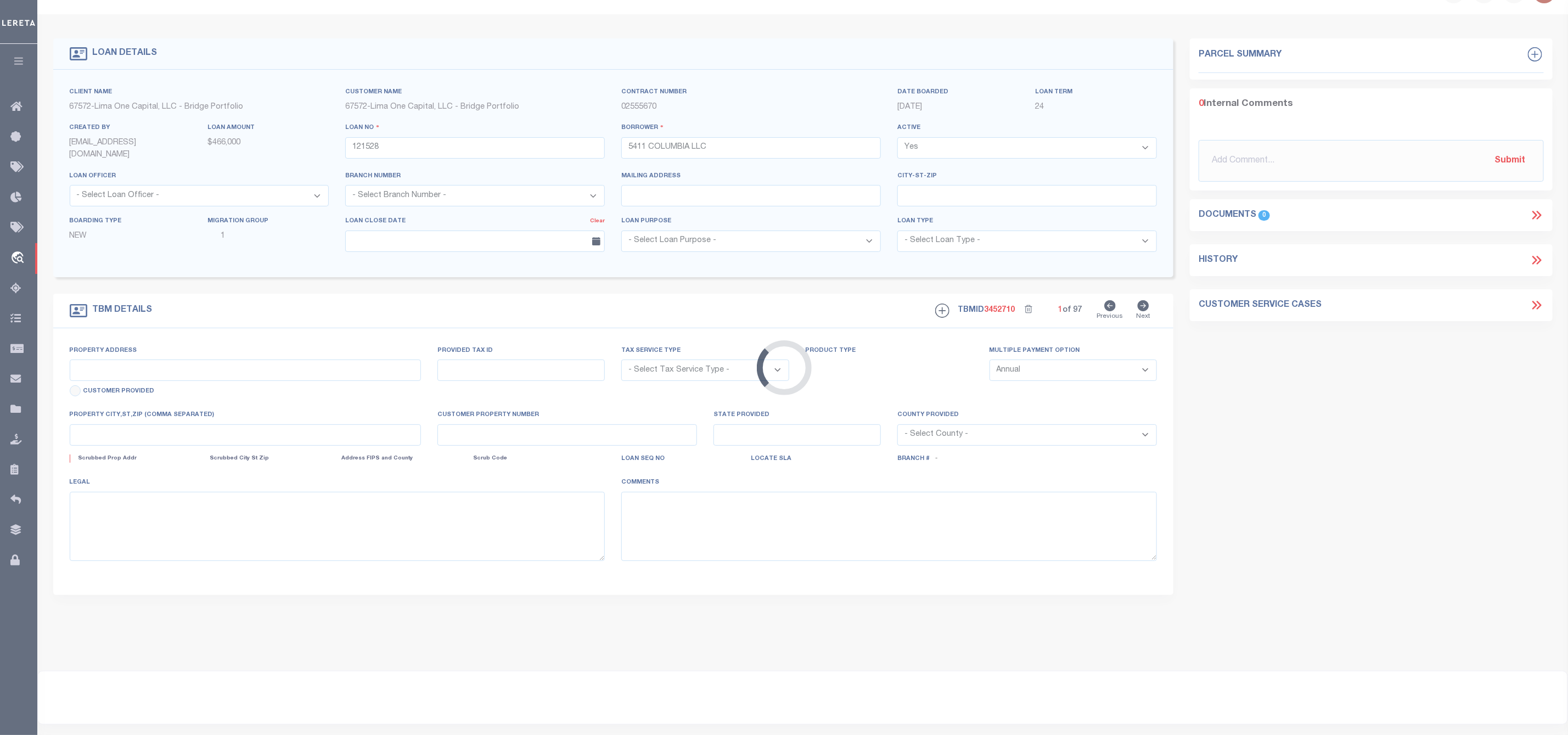
type input "121528-1-Z"
type input "[GEOGRAPHIC_DATA]"
type textarea "COLLECTOR: ENTITY: PARCEL: 0"
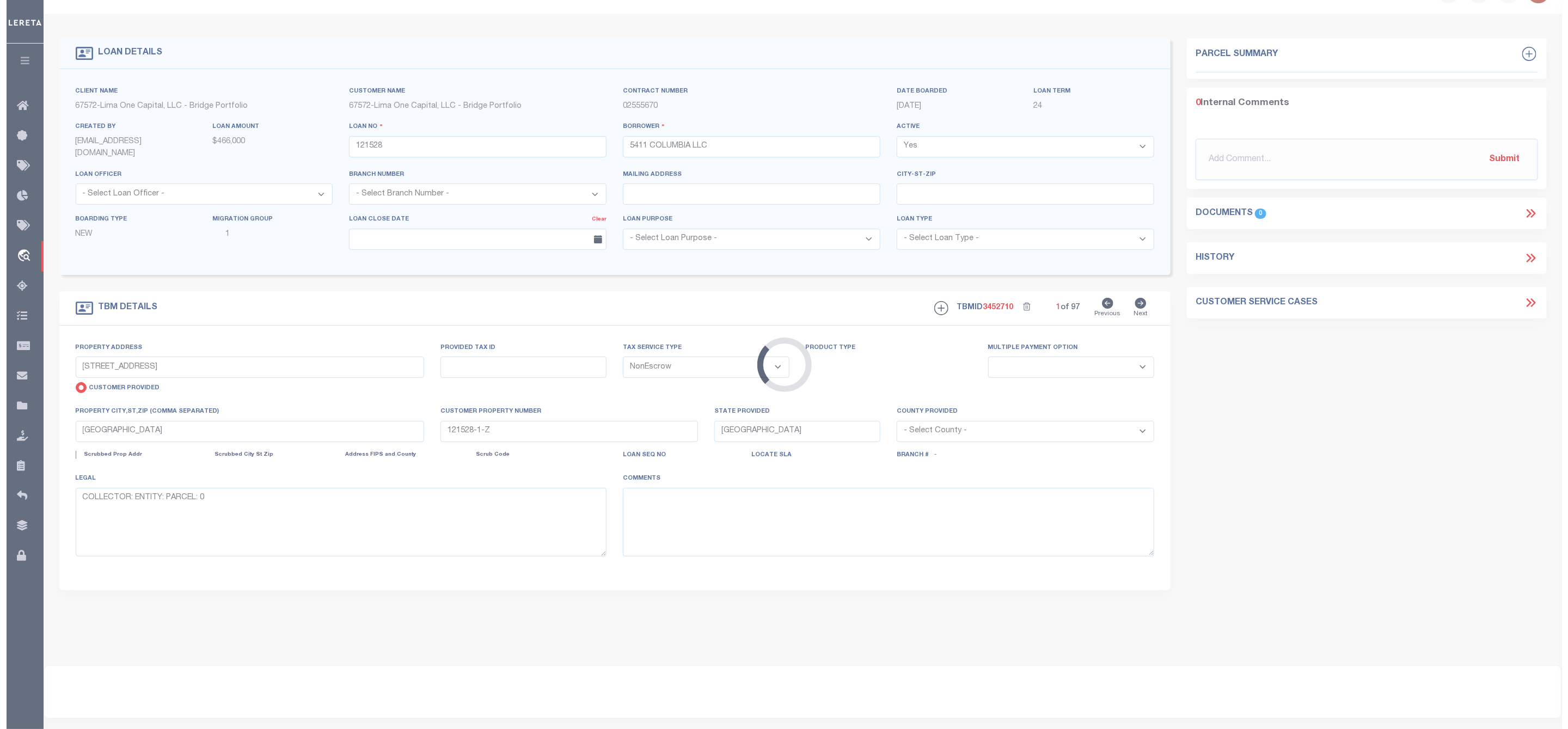
scroll to position [0, 0]
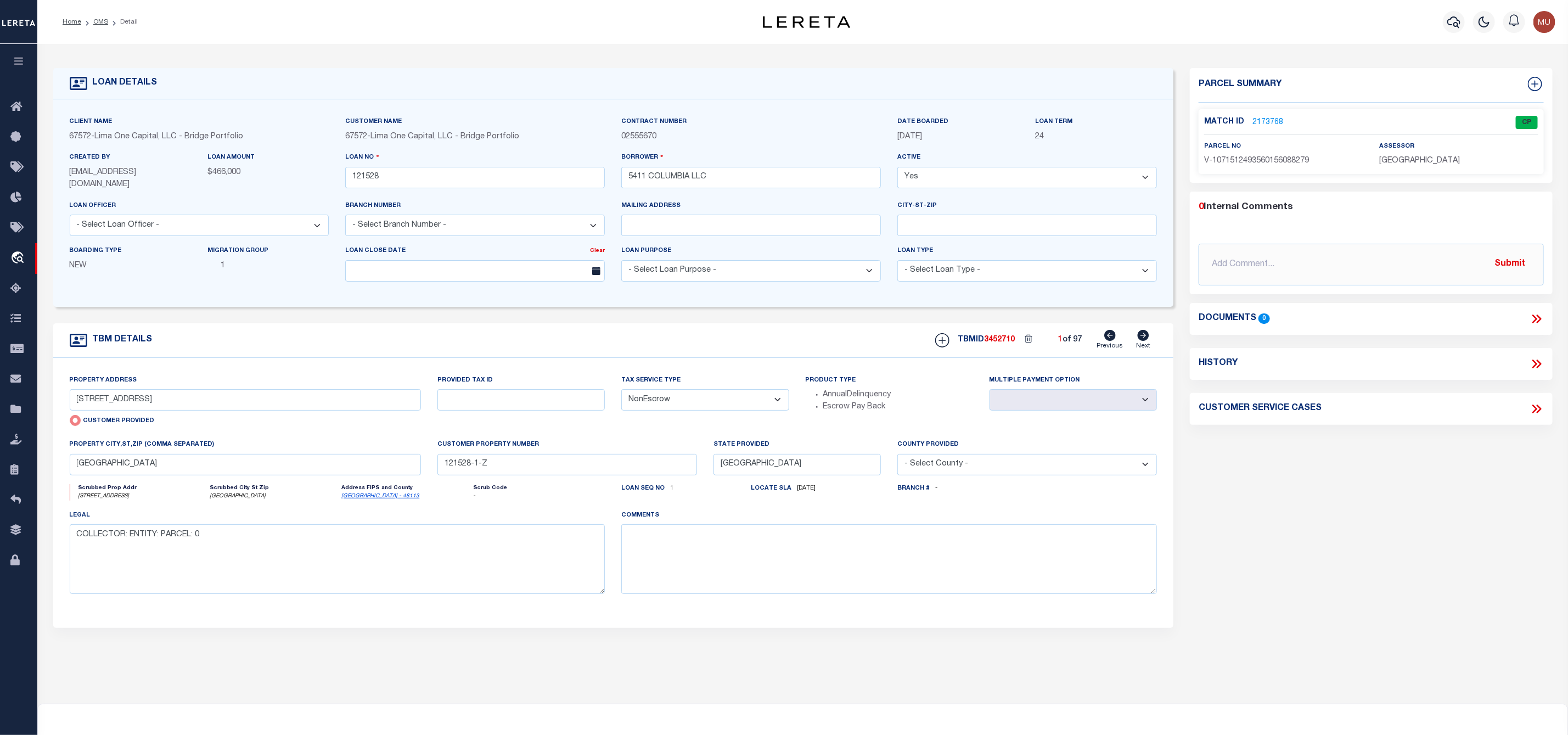
click at [1269, 117] on link "2173768" at bounding box center [1268, 123] width 31 height 12
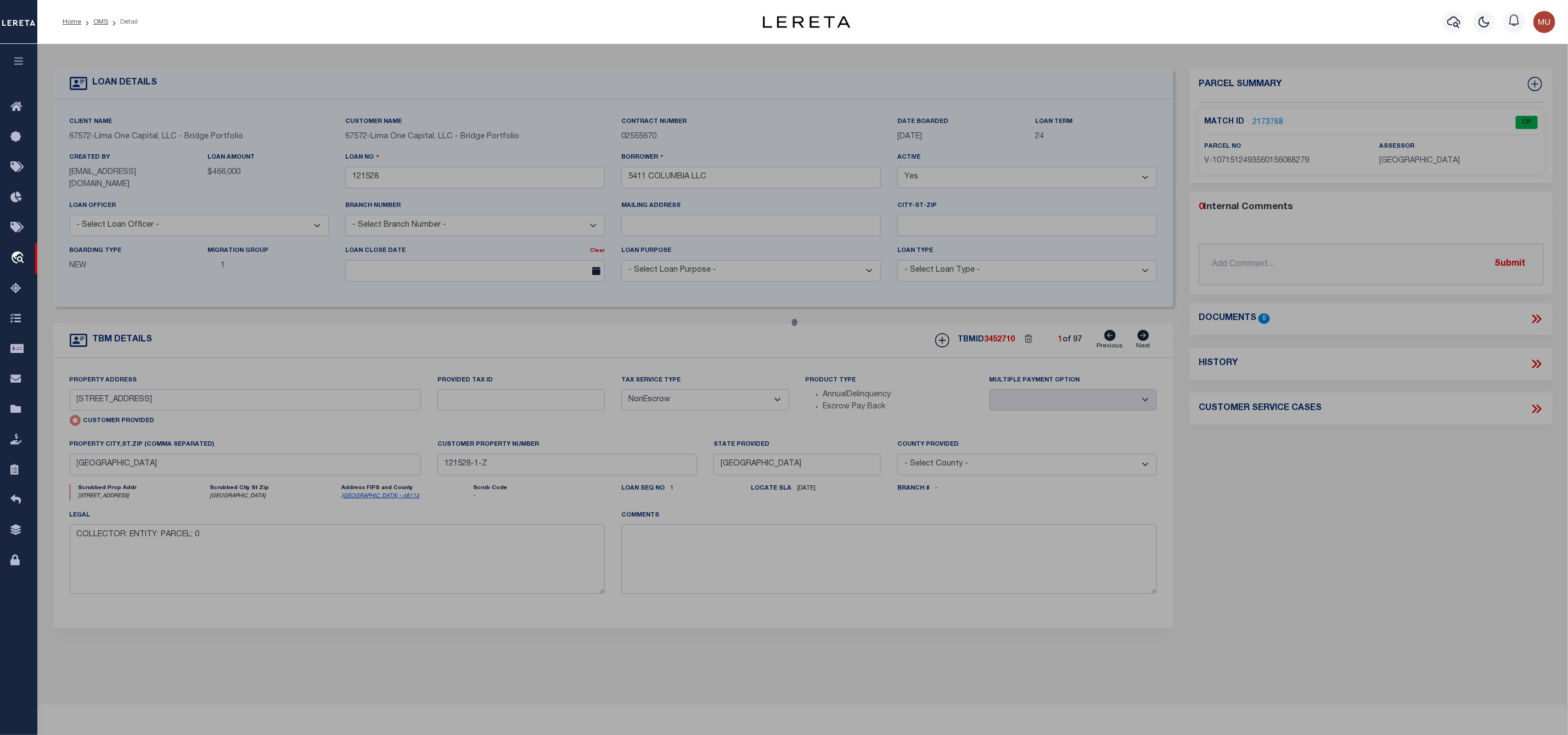
checkbox input "false"
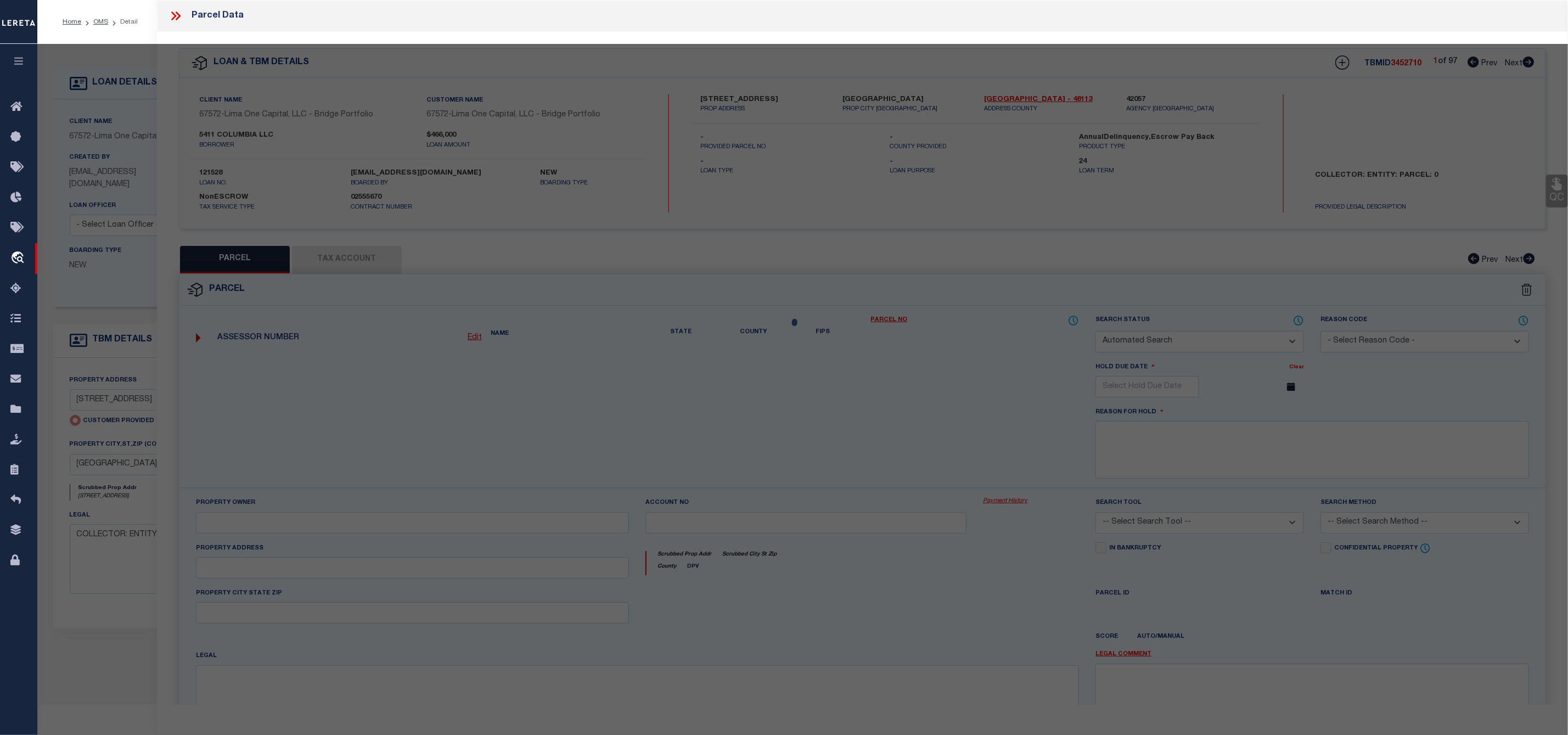
select select "CP"
select select "AGW"
select select
type input "5411 COLUMBIA AVE"
checkbox input "false"
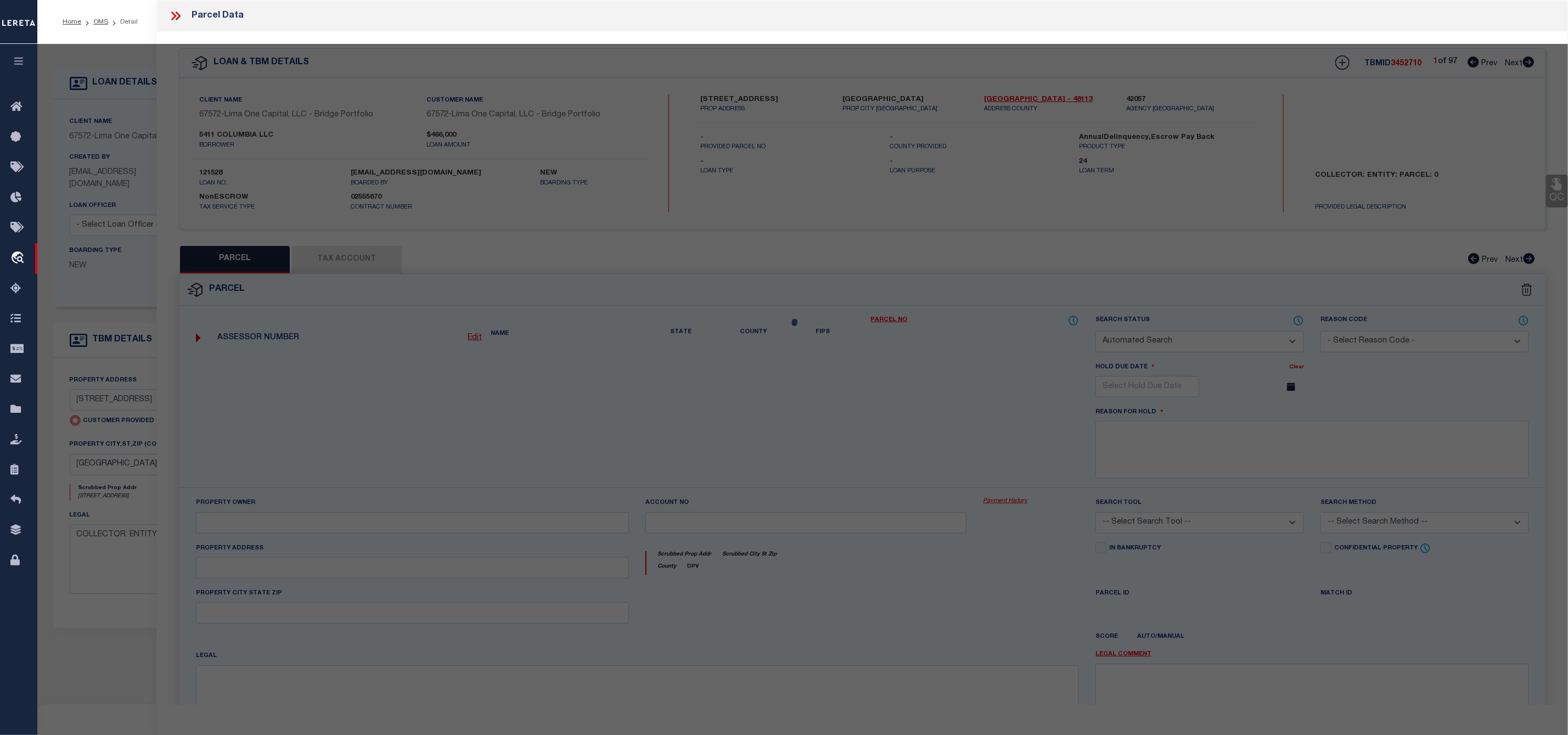
type input "DALLAS TX 75214"
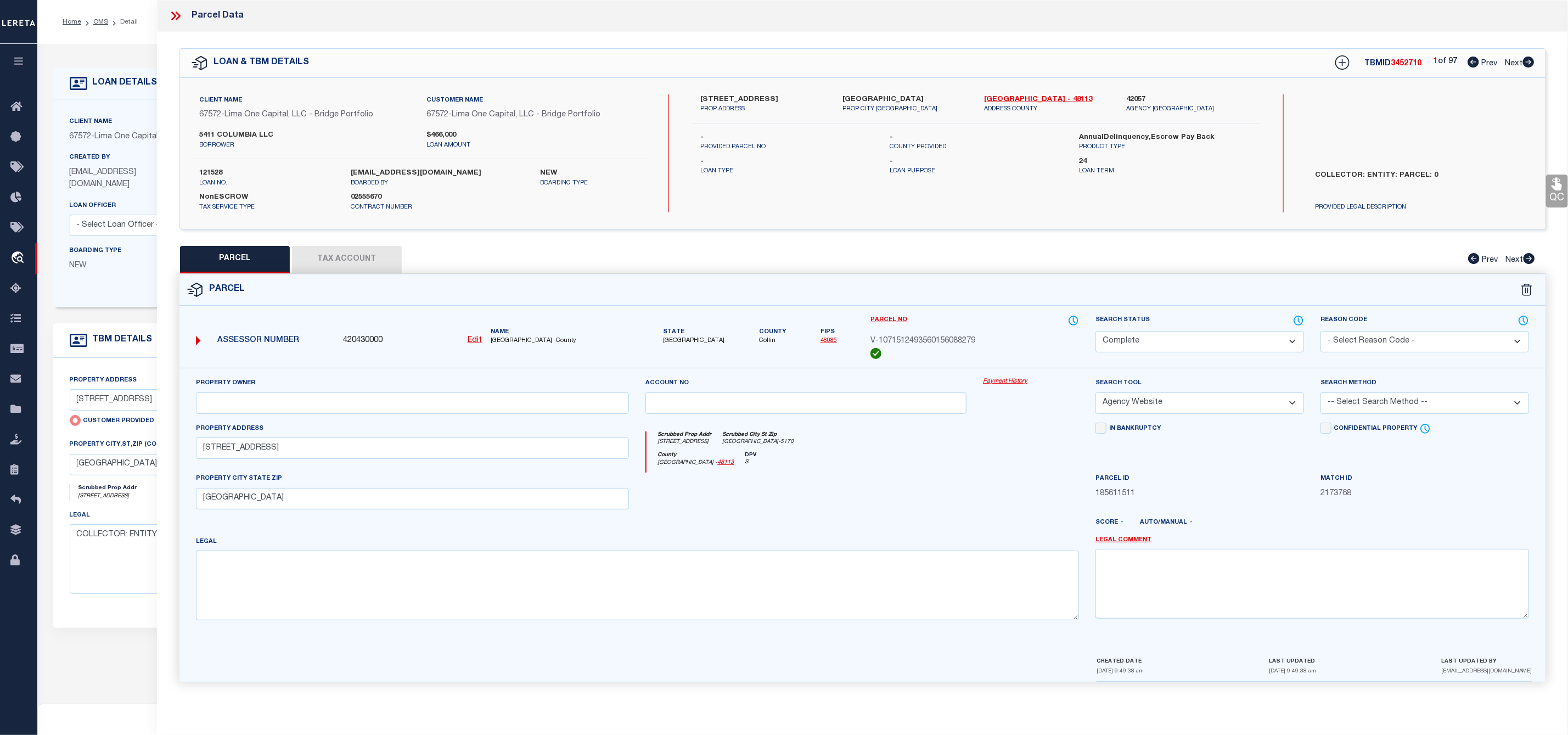
click at [1532, 66] on icon at bounding box center [1529, 62] width 12 height 11
select select "AS"
select select
checkbox input "false"
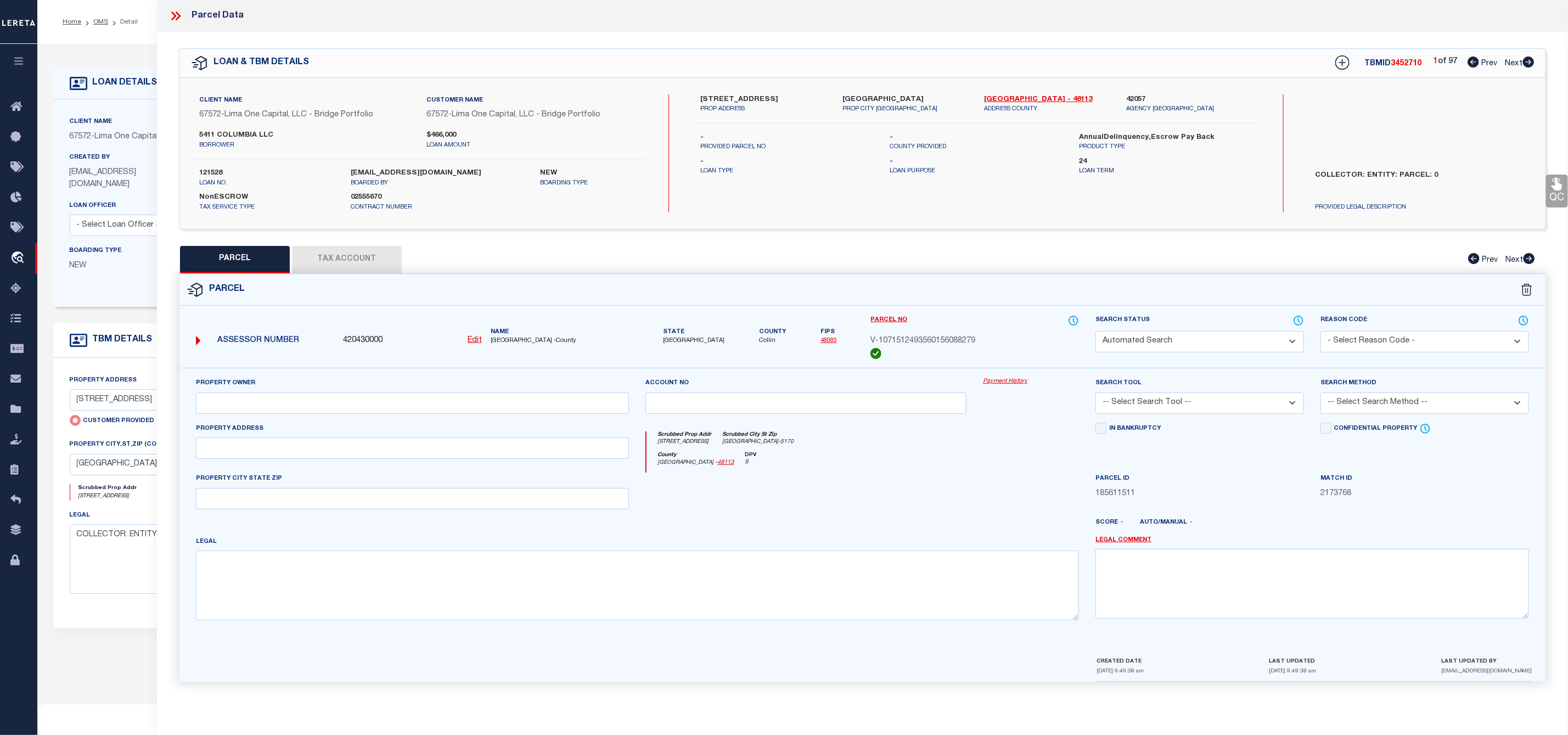
select select "CP"
select select "AGW"
select select
type input "5411 COLUMBIA AVE"
checkbox input "false"
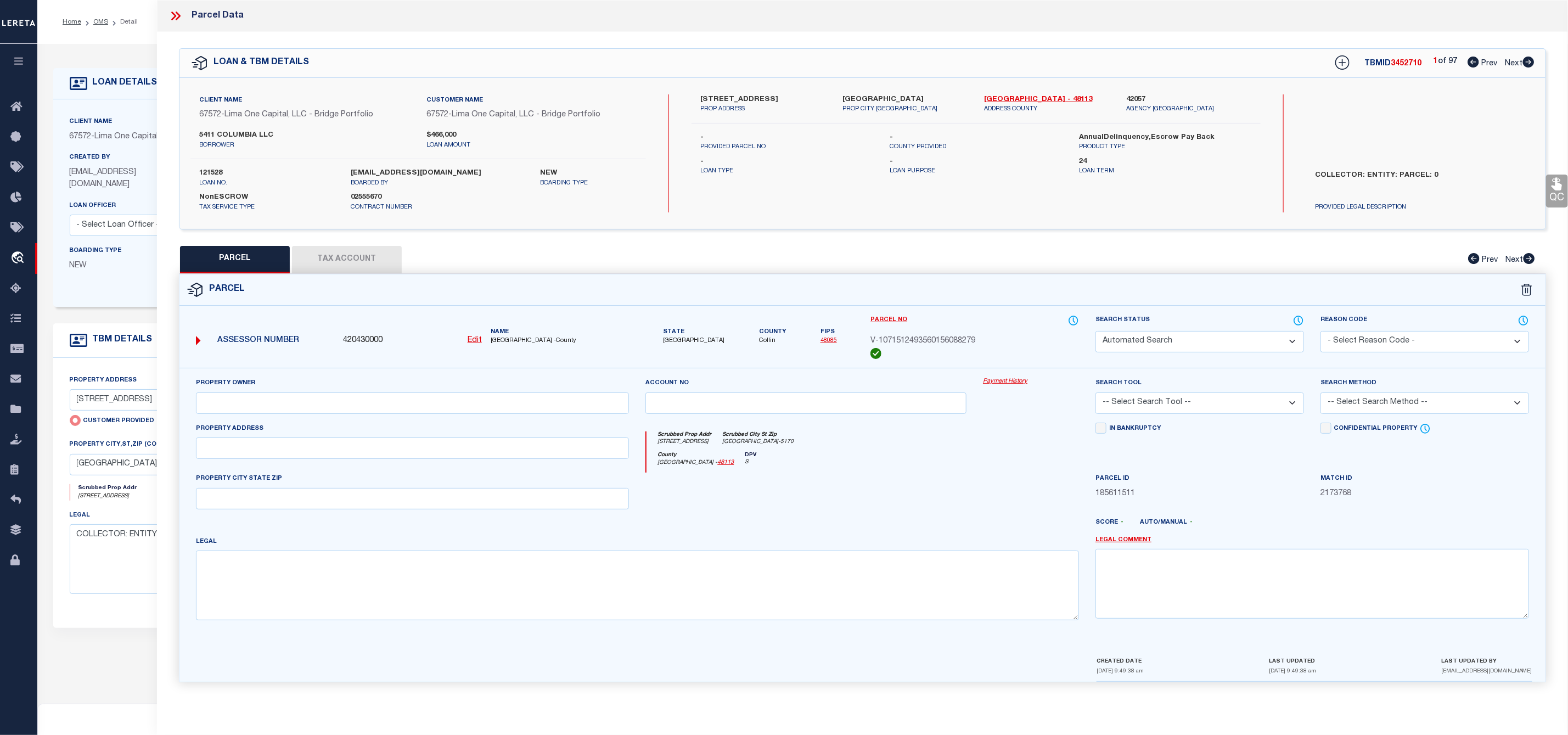
type input "DALLAS TX 75214"
click at [1532, 66] on icon at bounding box center [1529, 62] width 12 height 11
select select "AS"
select select
checkbox input "false"
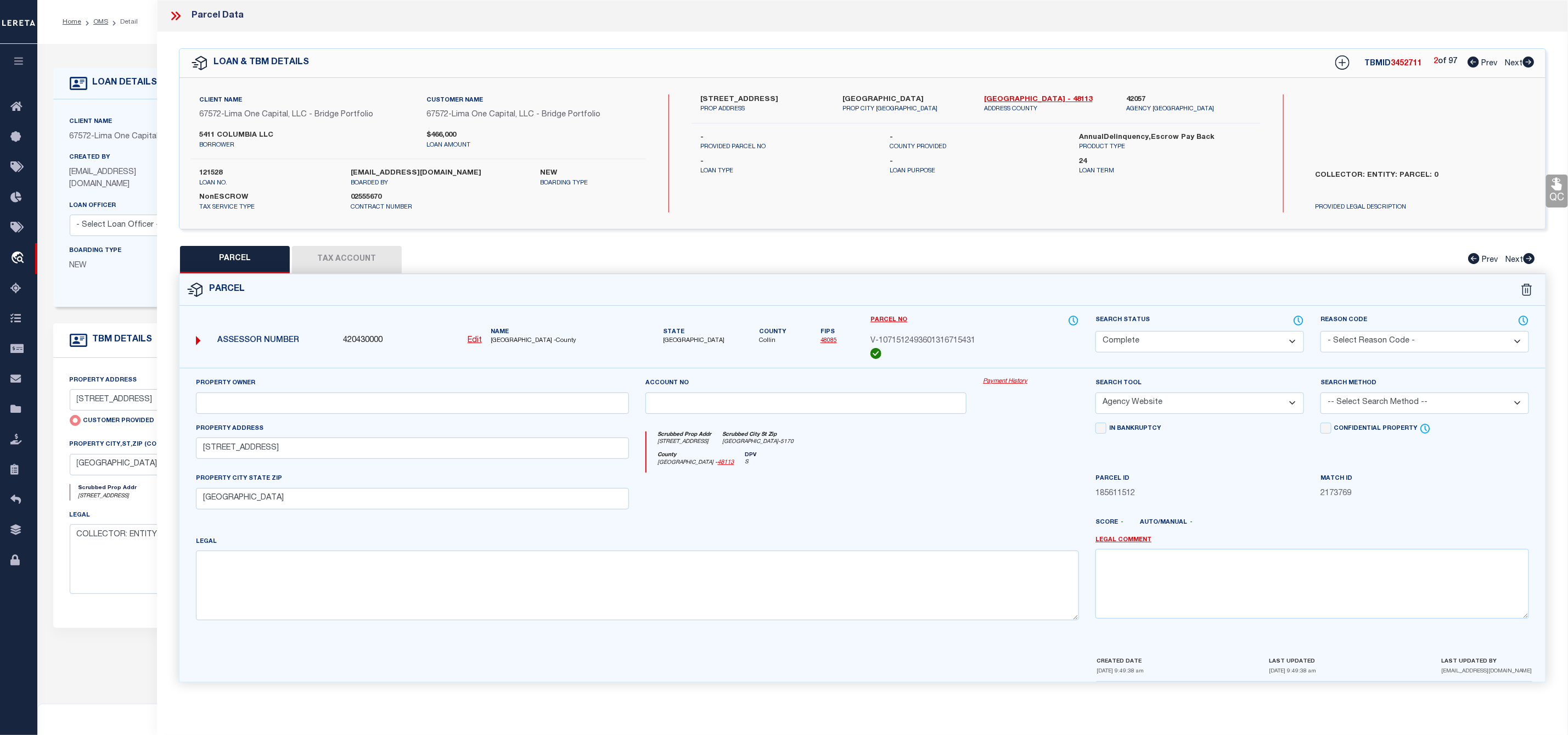
checkbox input "false"
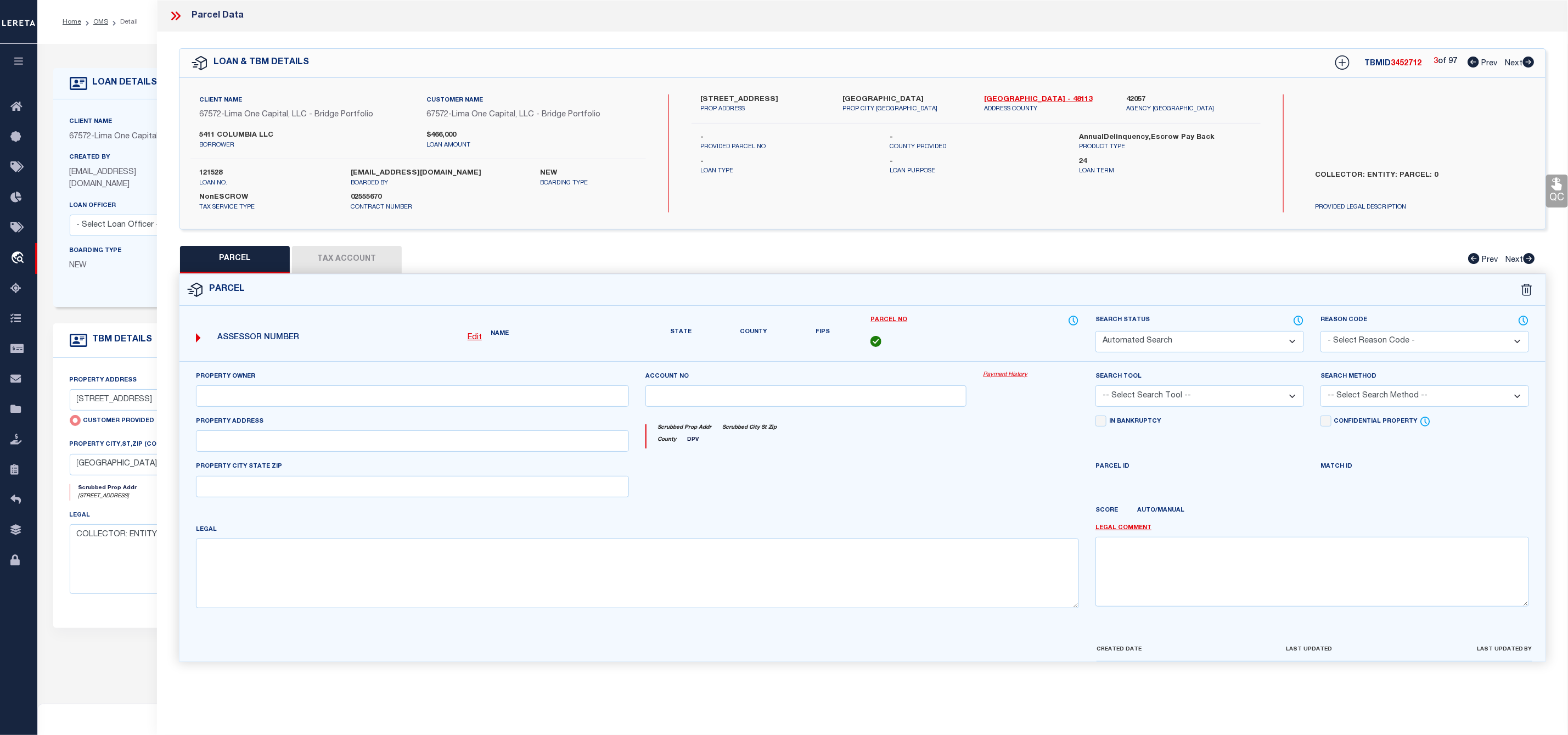
select select "CP"
select select "AGW"
select select
type input "5411 COLUMBIA AVE"
checkbox input "false"
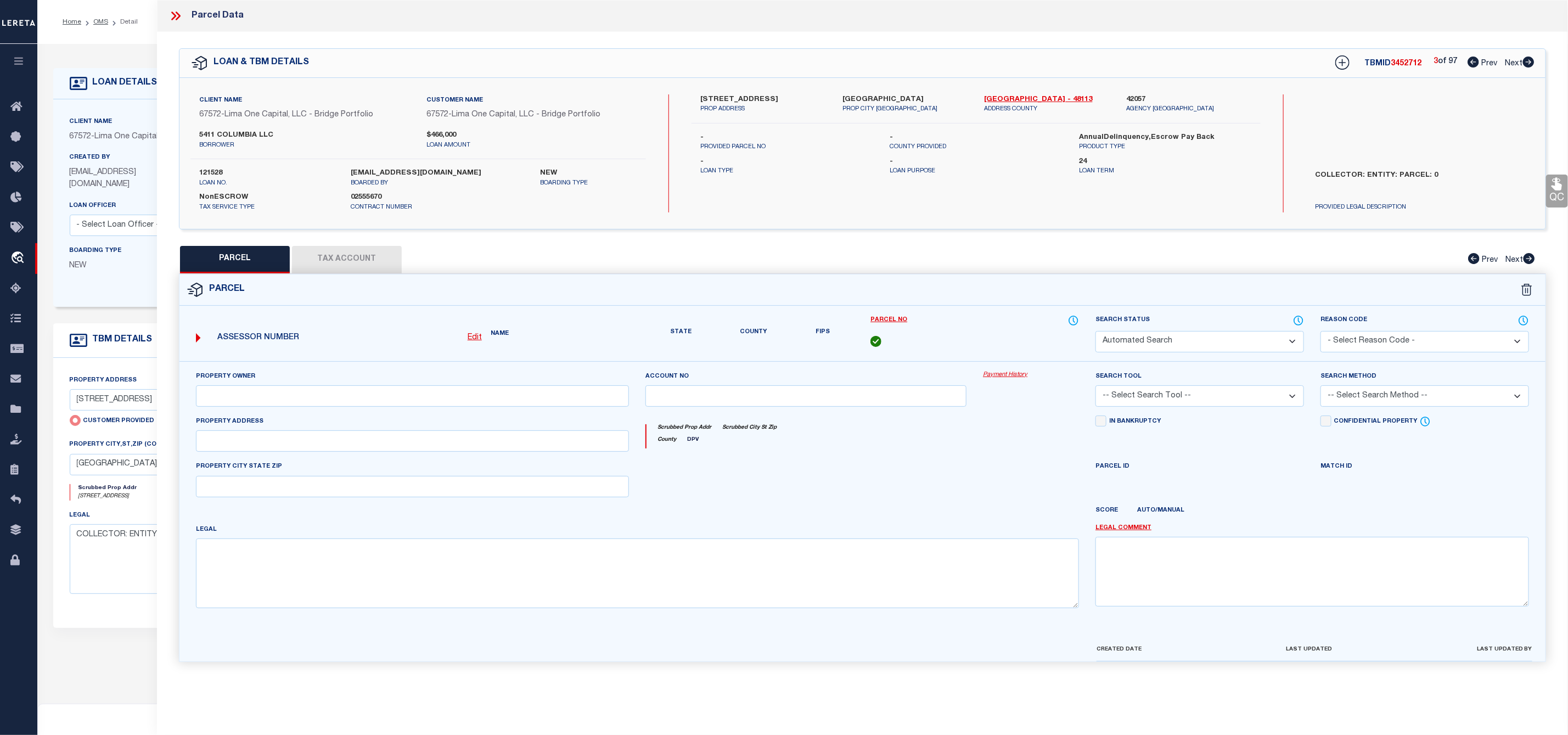
type input "DALLAS TX 75214"
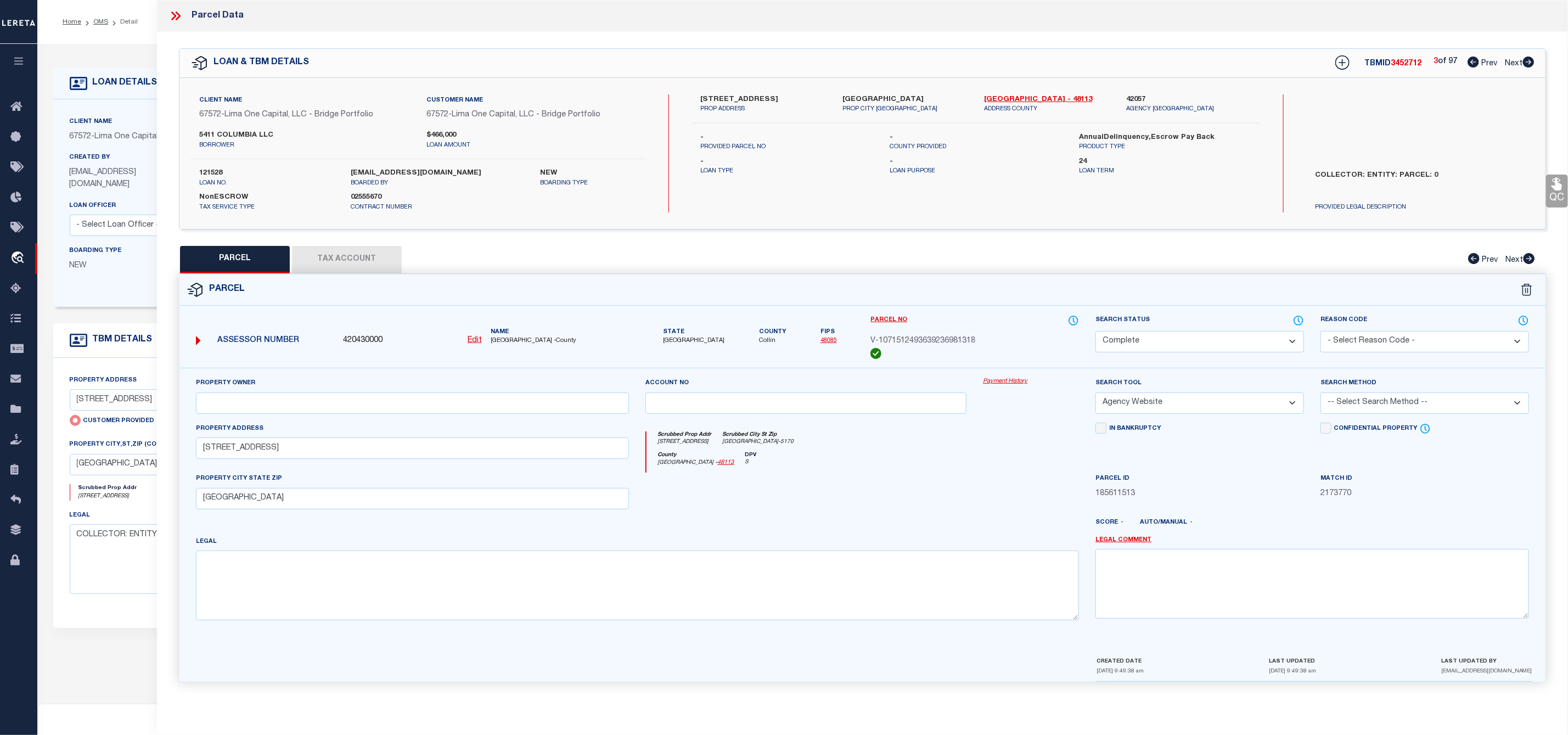
click at [1532, 65] on icon at bounding box center [1529, 62] width 12 height 11
select select "AS"
select select
checkbox input "false"
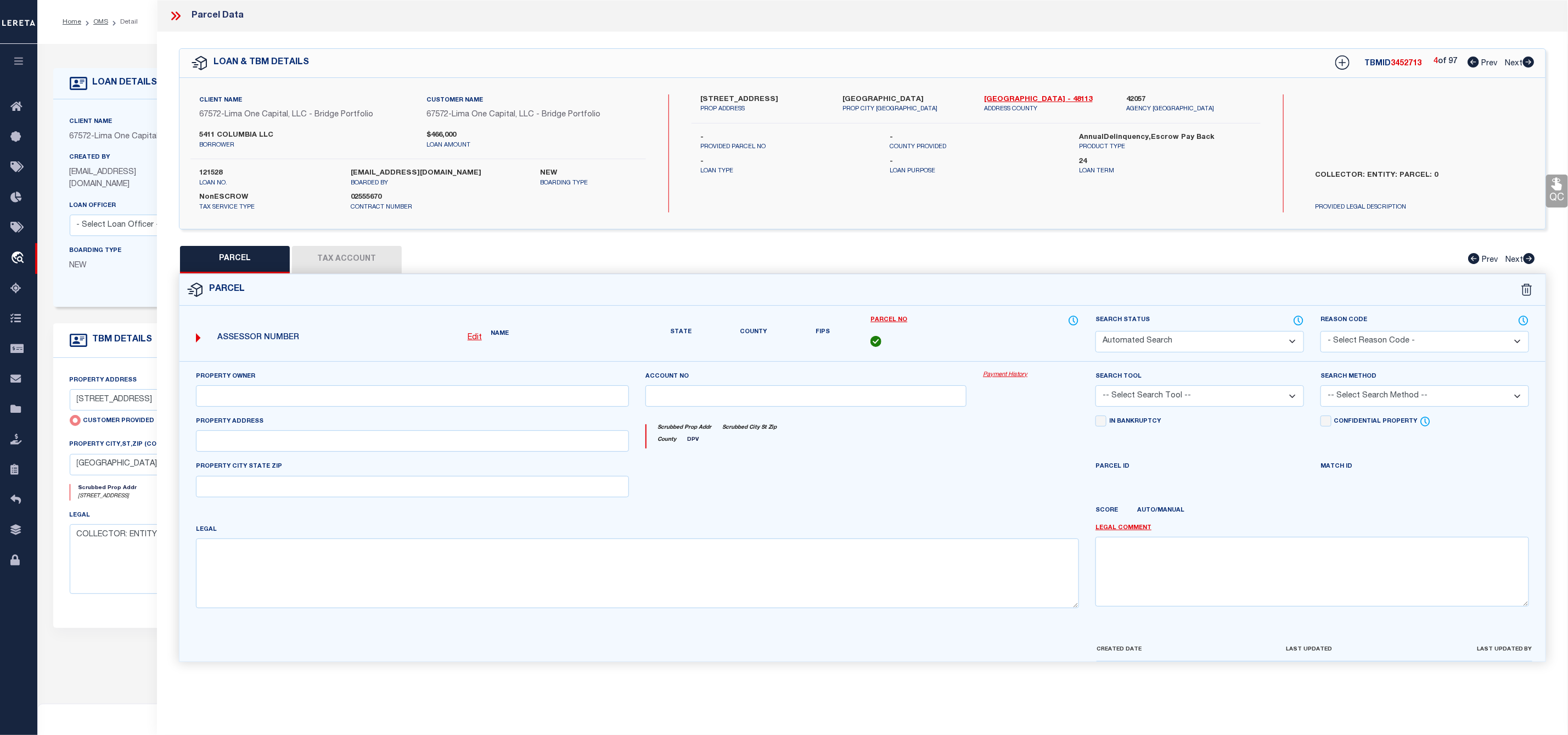
select select "CP"
select select "AGW"
select select
type input "5411 COLUMBIA AVE"
checkbox input "false"
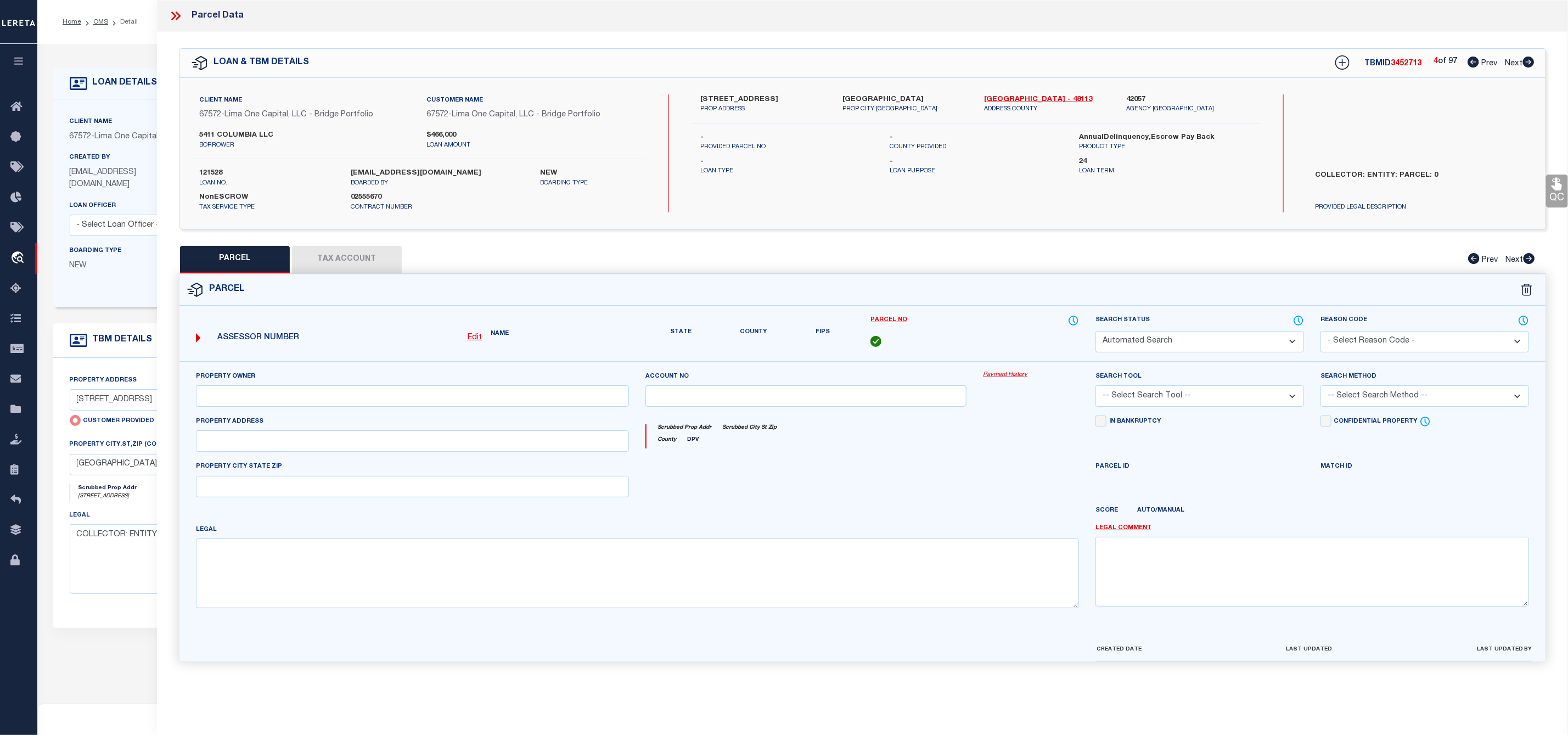
type input "DALLAS TX 75214"
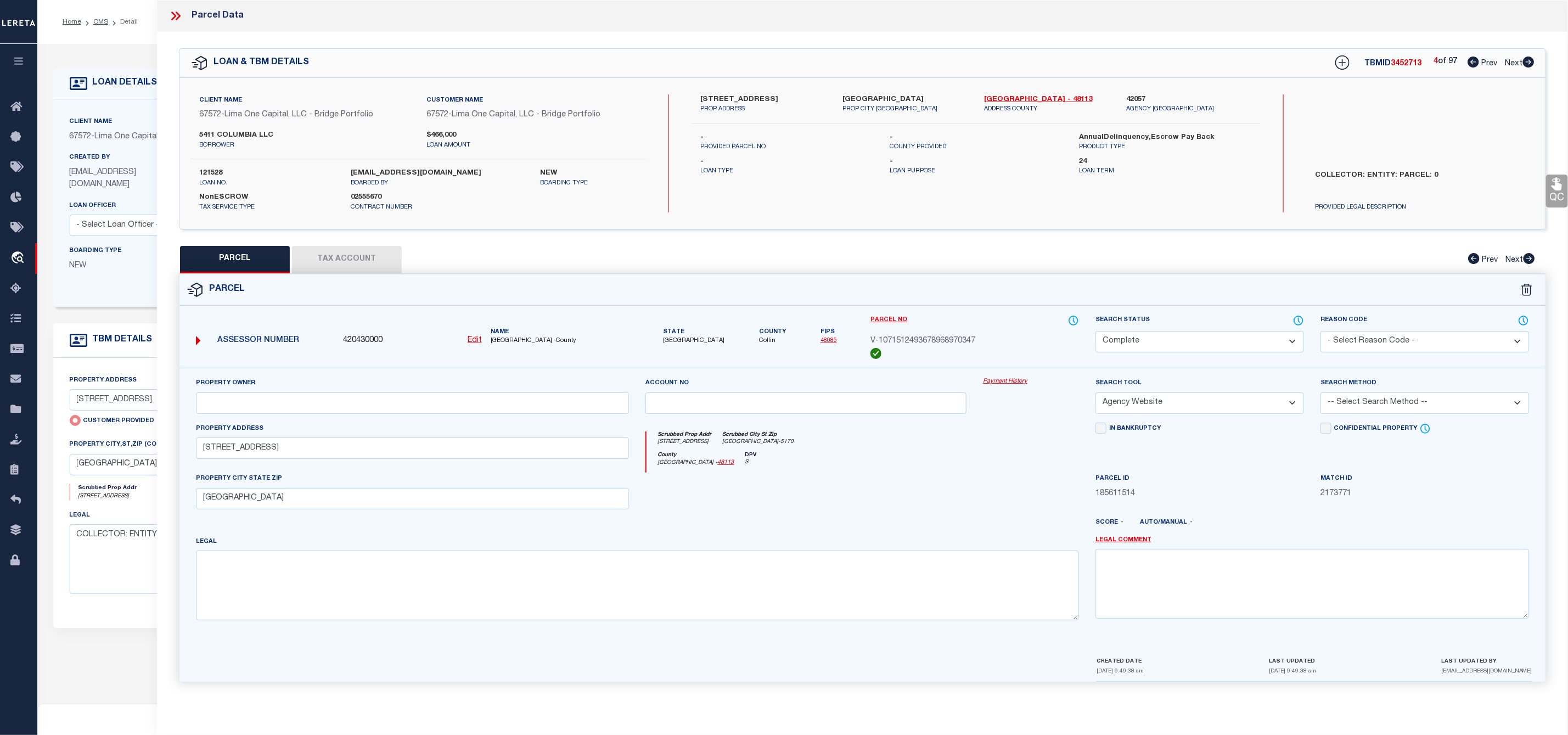
click at [1521, 58] on link "Next" at bounding box center [1520, 61] width 29 height 8
select select "AS"
select select
checkbox input "false"
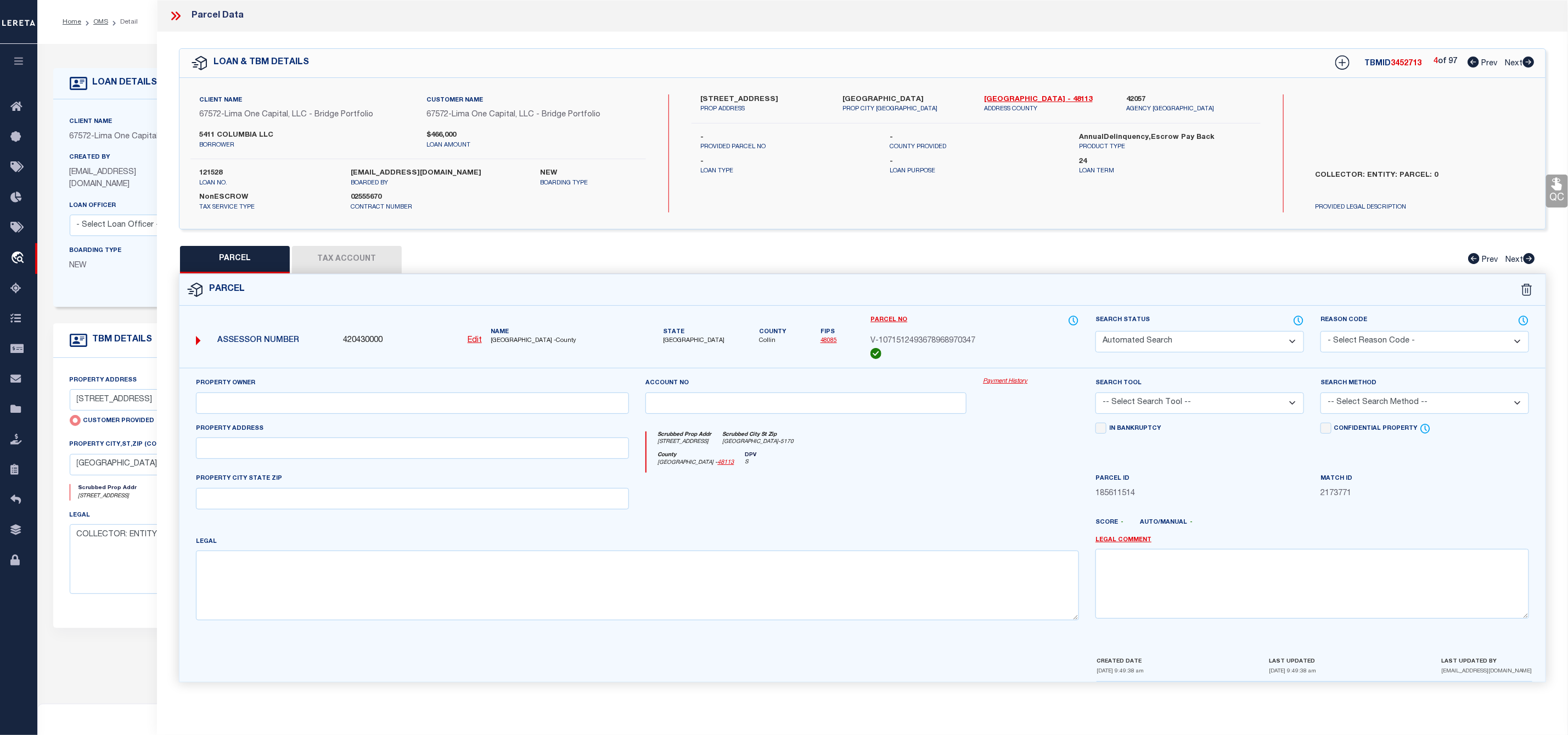
select select "CP"
select select "AGW"
select select
type input "5411 COLUMBIA AVE"
checkbox input "false"
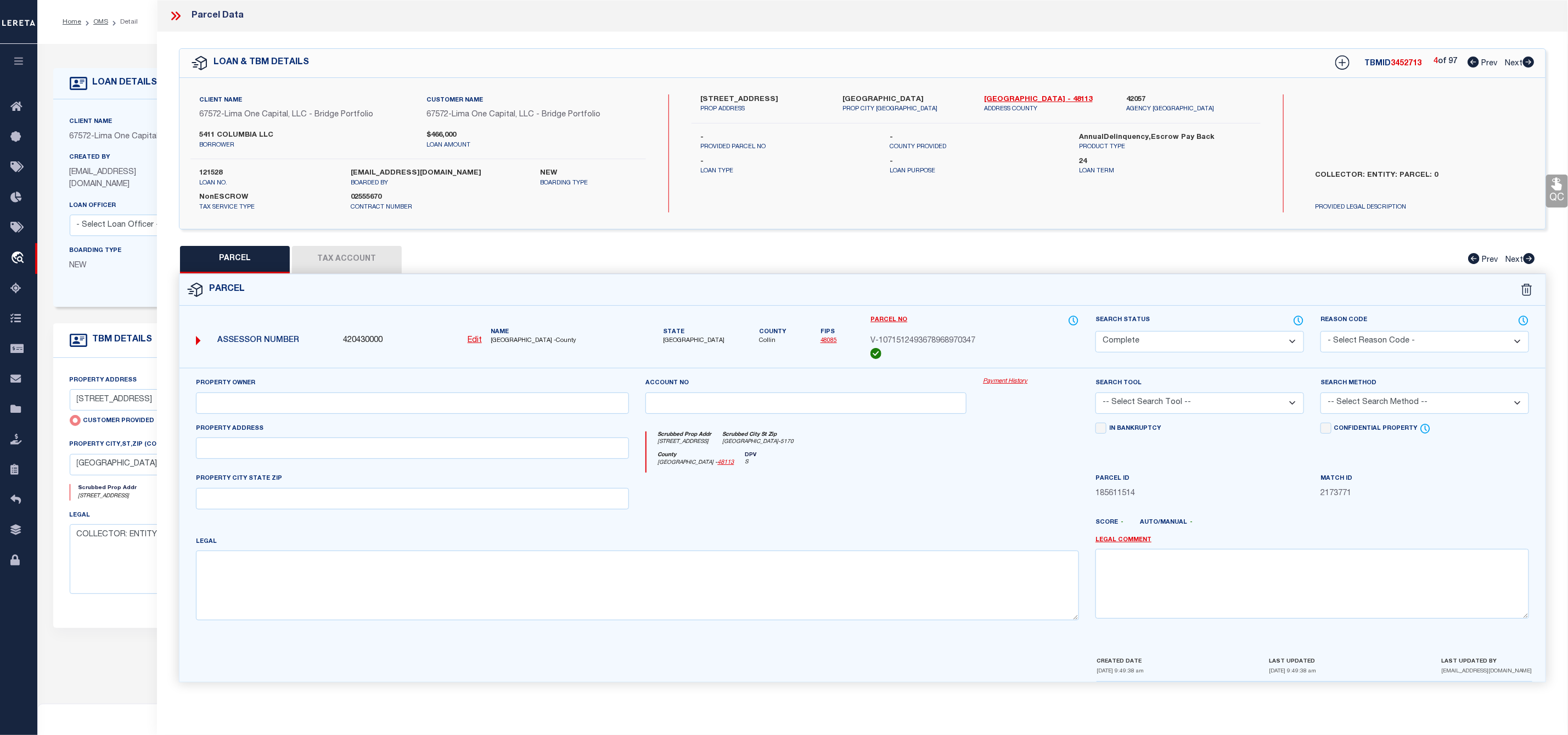
type input "DALLAS TX 75214"
click at [1528, 58] on icon at bounding box center [1529, 62] width 12 height 11
select select "AS"
select select
checkbox input "false"
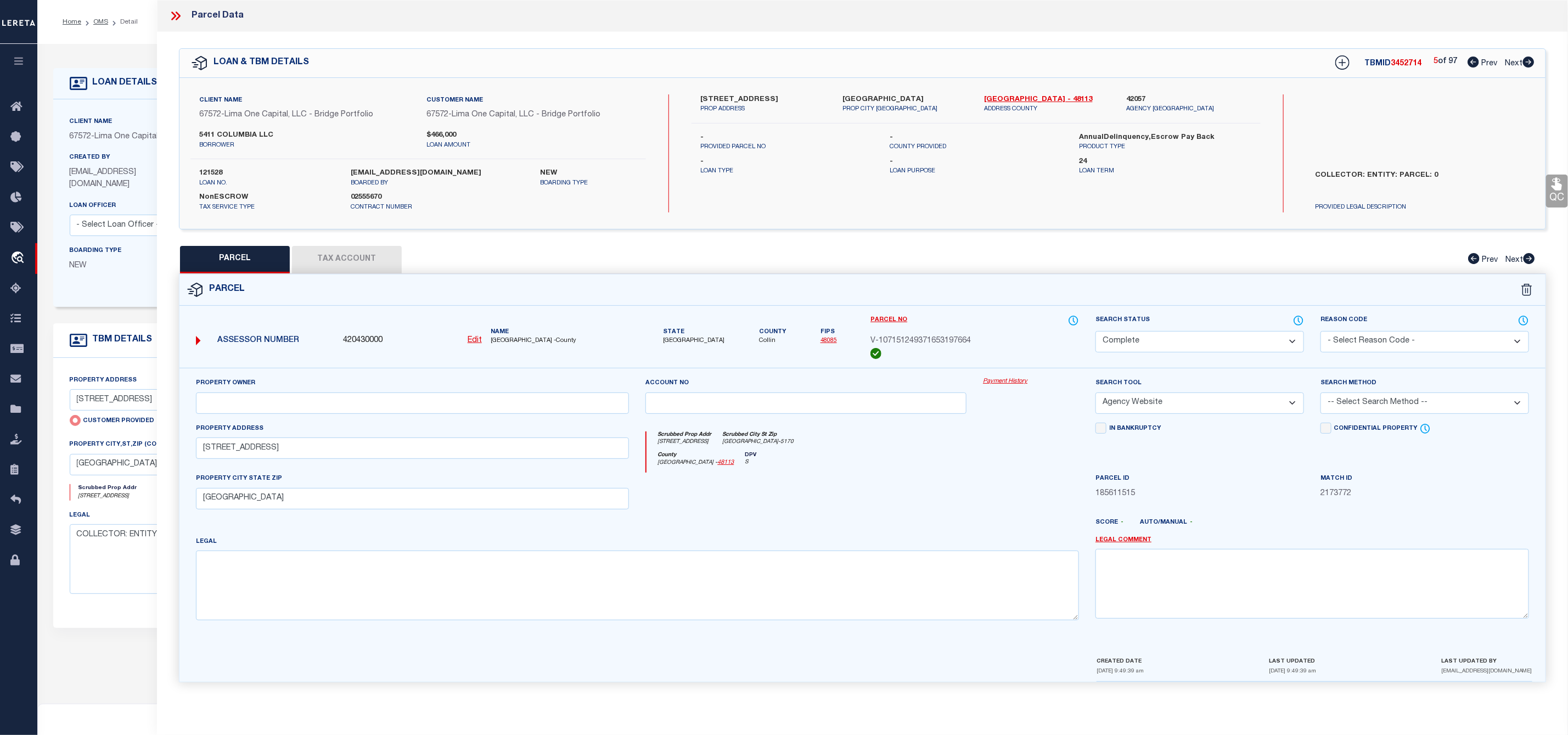
checkbox input "false"
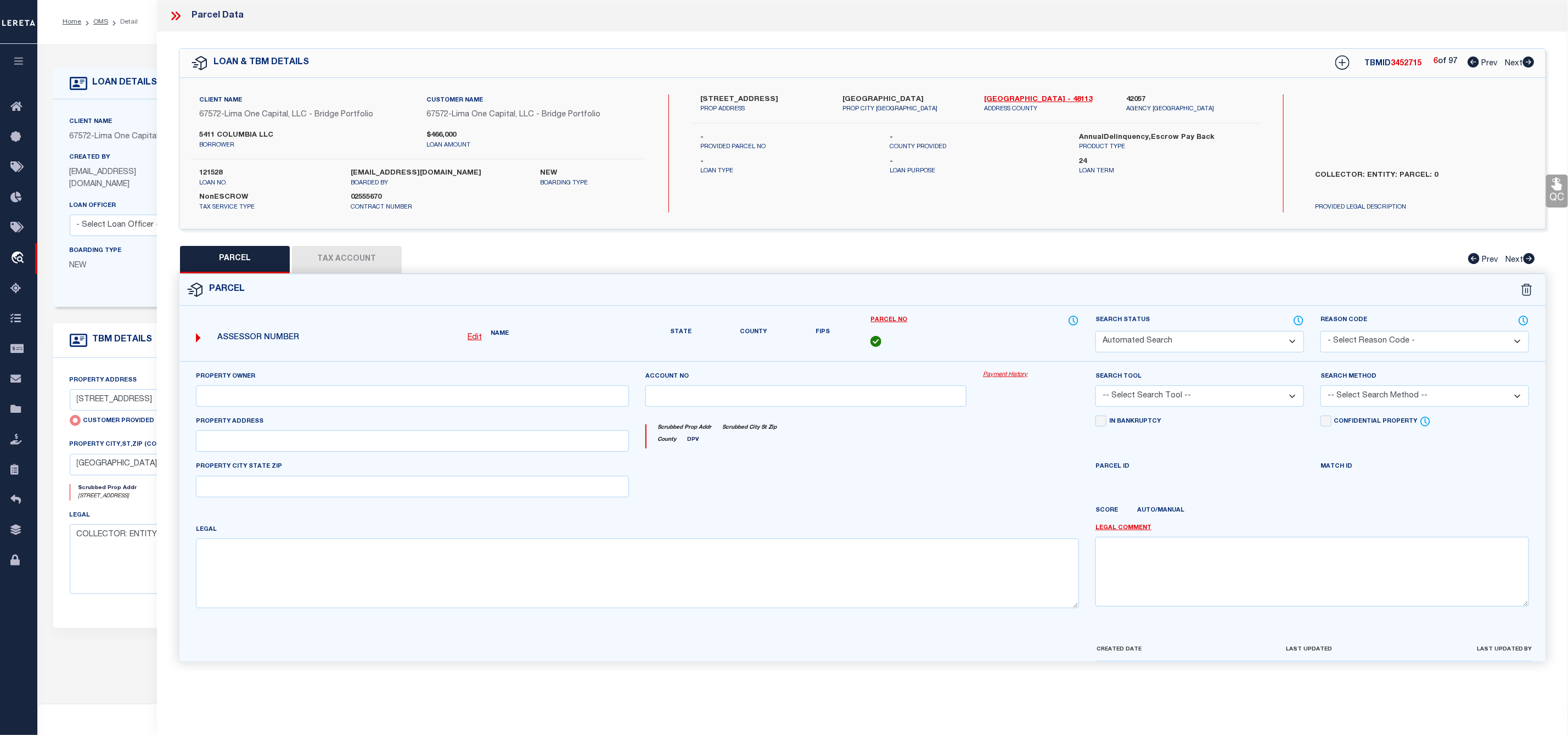
select select "CP"
select select "AGW"
select select
type input "5411 COLUMBIA AVE"
checkbox input "false"
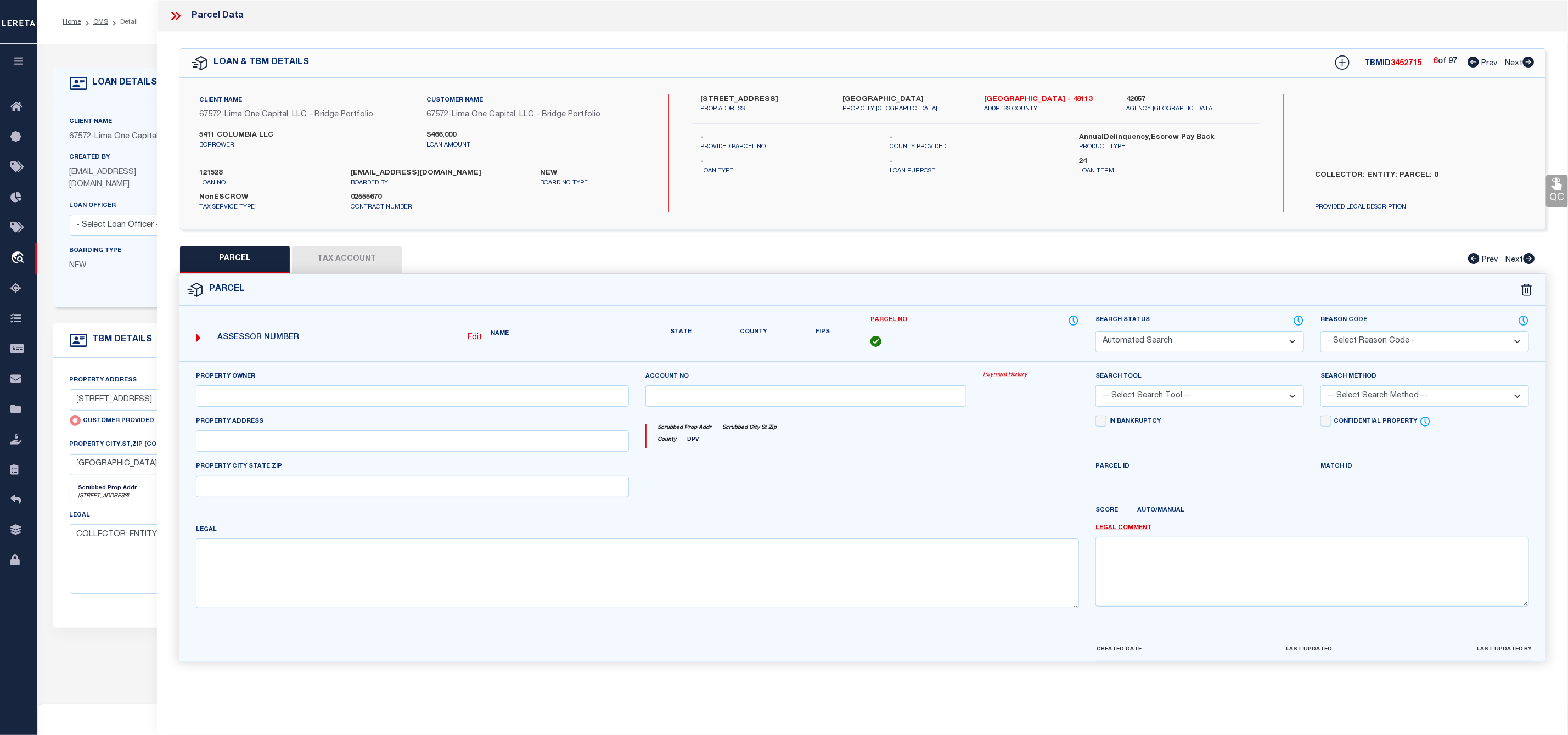
type input "DALLAS TX 75214"
click at [1528, 58] on icon at bounding box center [1529, 62] width 12 height 11
select select "AS"
select select
checkbox input "false"
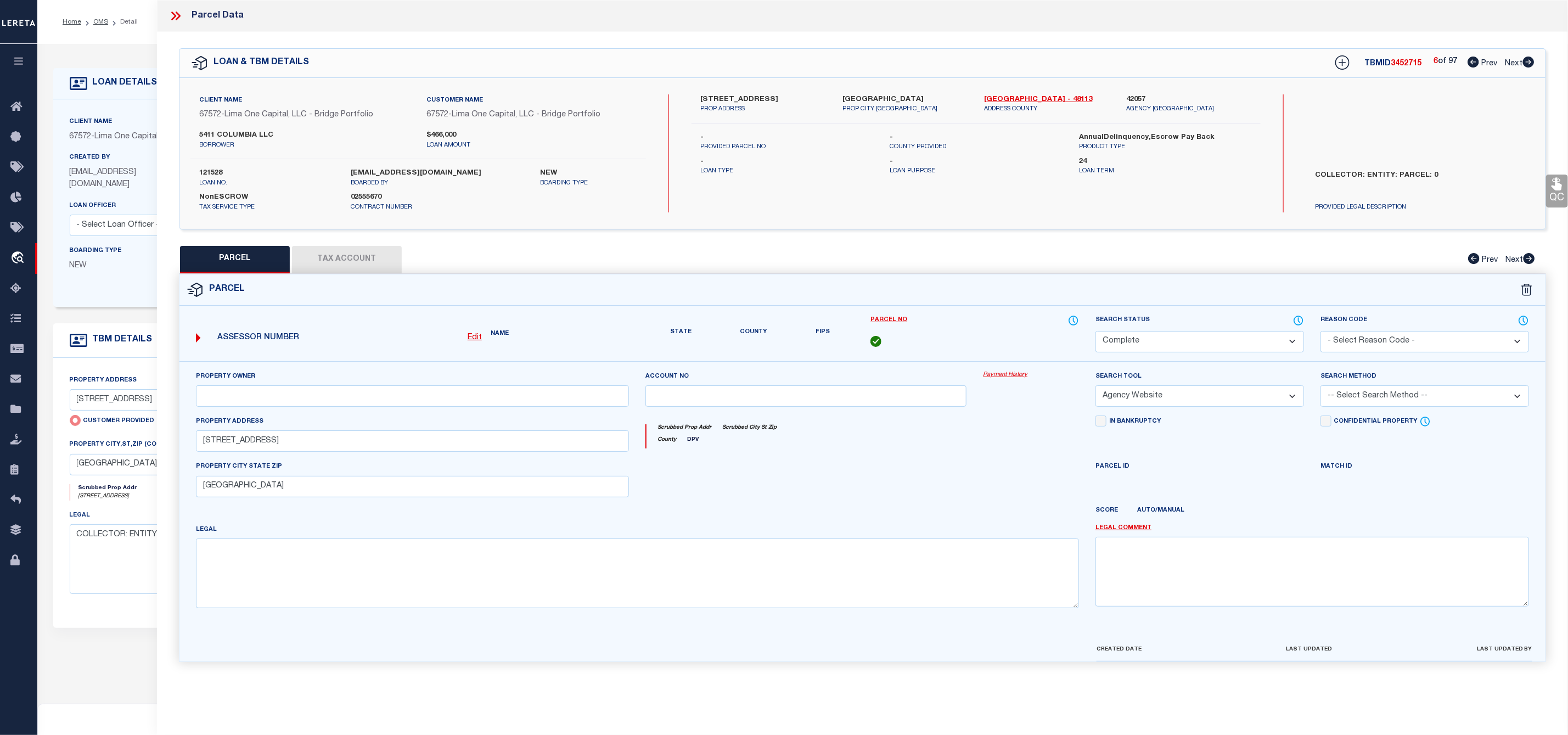
checkbox input "false"
click at [1528, 58] on icon at bounding box center [1529, 62] width 12 height 11
select select "CP"
select select "AGW"
select select
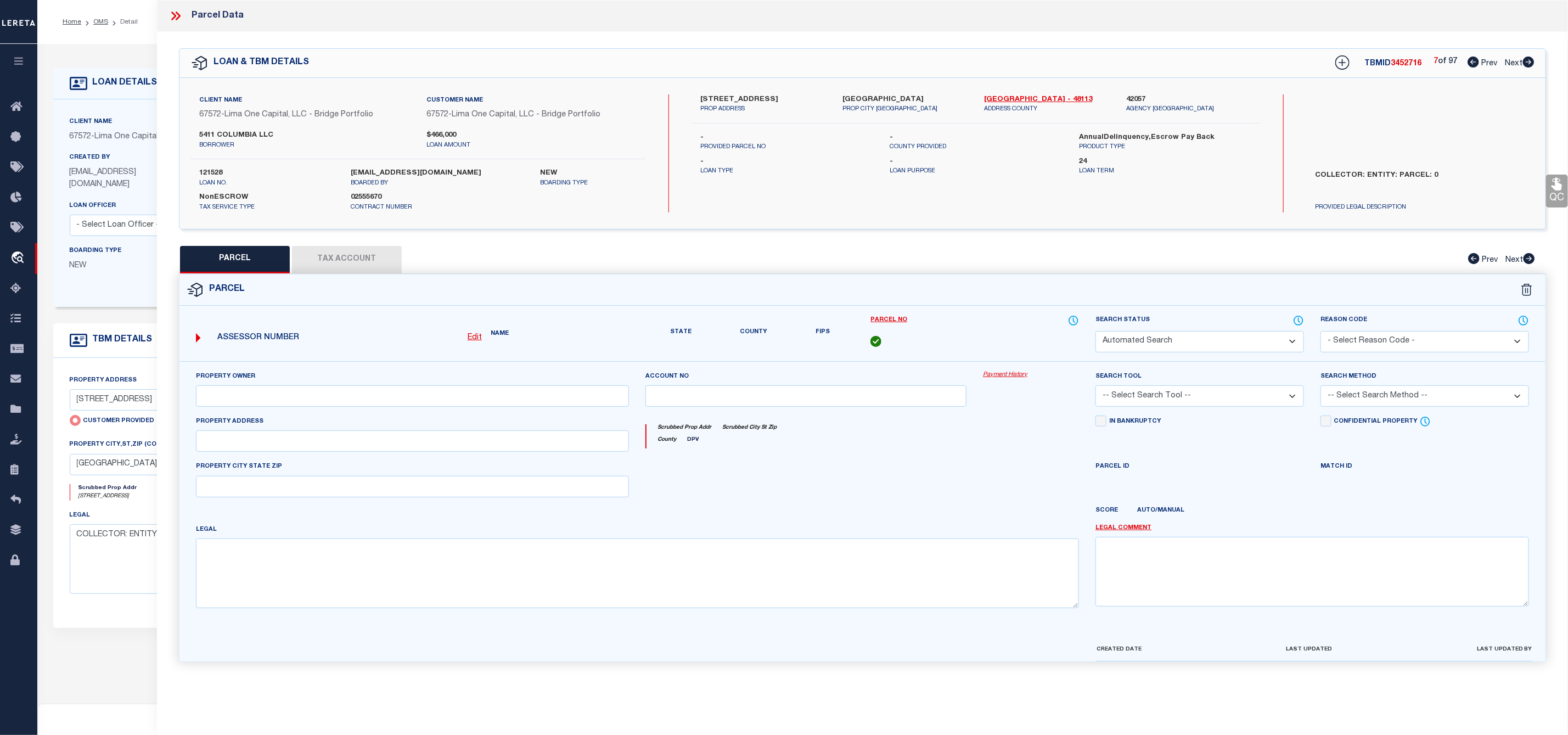
type input "5411 COLUMBIA AVE"
checkbox input "false"
type input "DALLAS TX 75214"
select select "AS"
select select
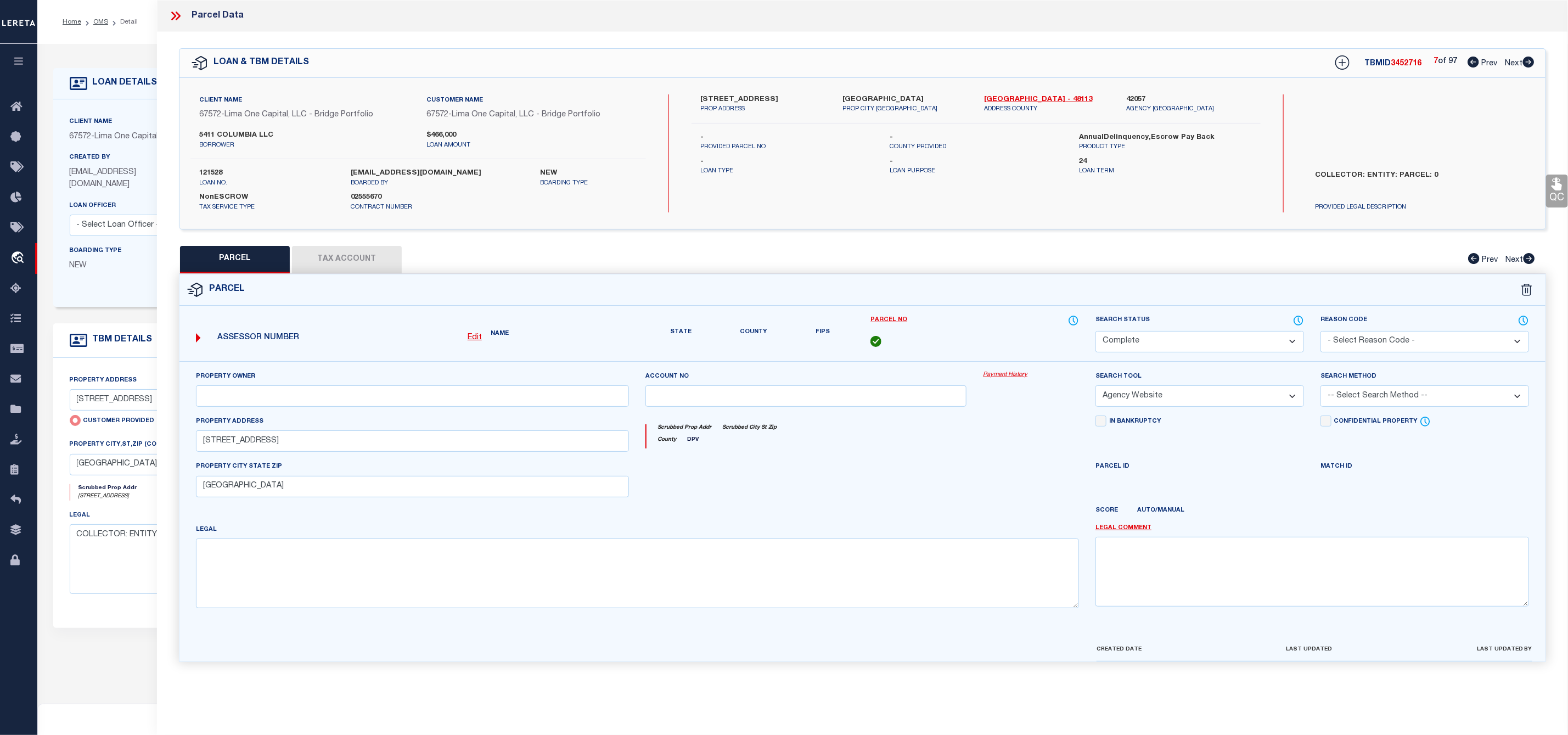
checkbox input "false"
select select "CP"
select select "AGW"
select select
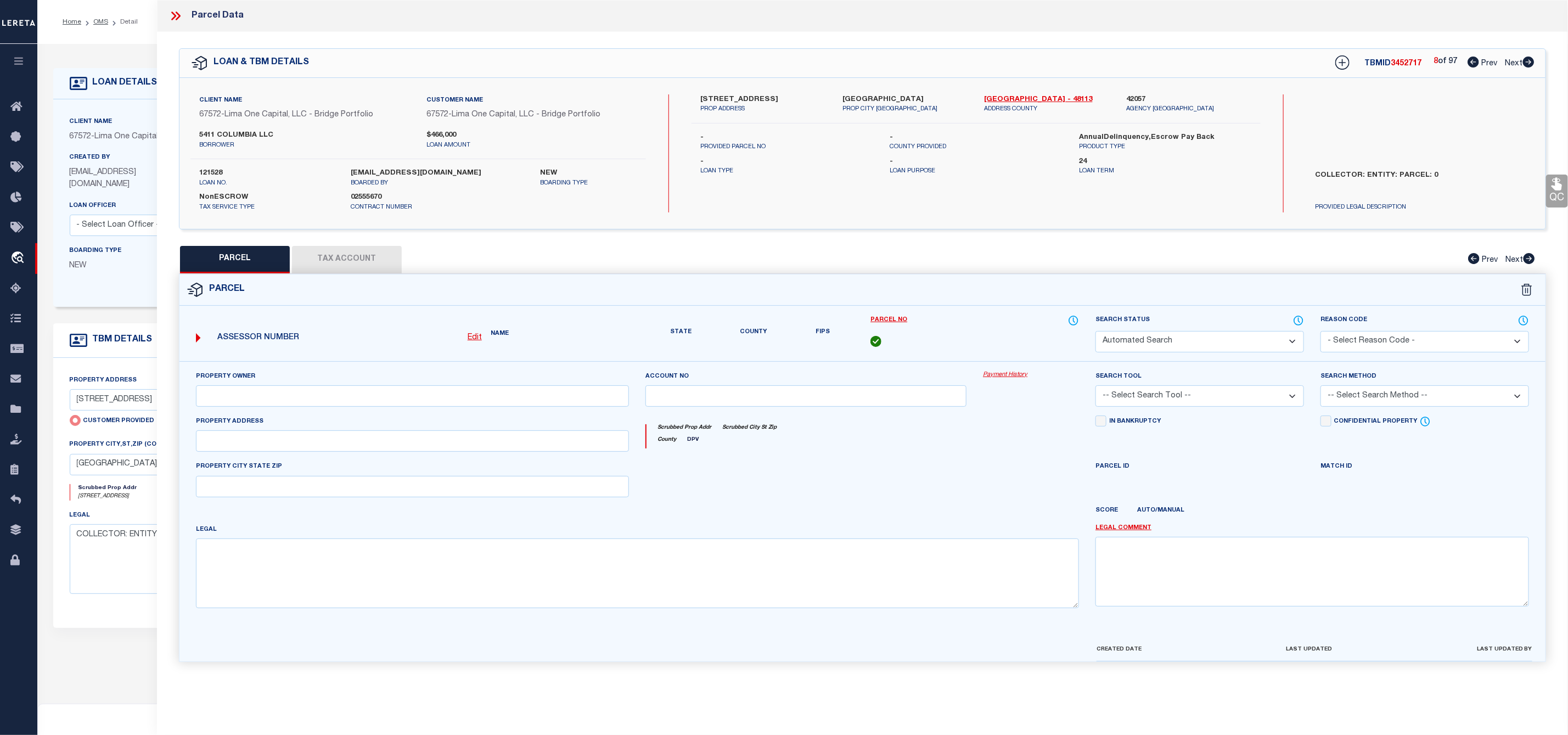
type input "5411 COLUMBIA AVE"
checkbox input "false"
type input "DALLAS TX 75214"
click at [1528, 58] on icon at bounding box center [1529, 62] width 12 height 11
select select "AS"
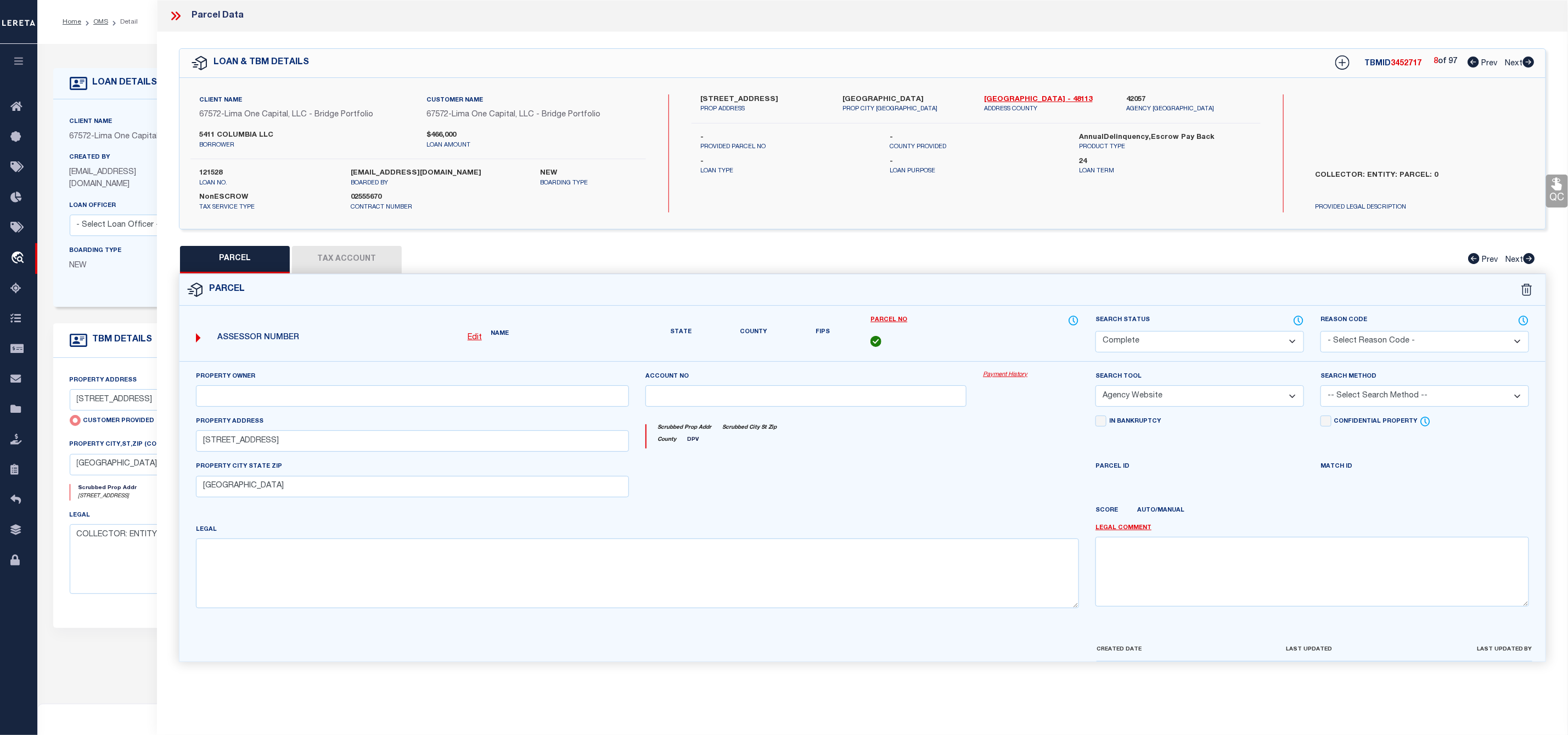
select select
checkbox input "false"
select select "CP"
select select "AGW"
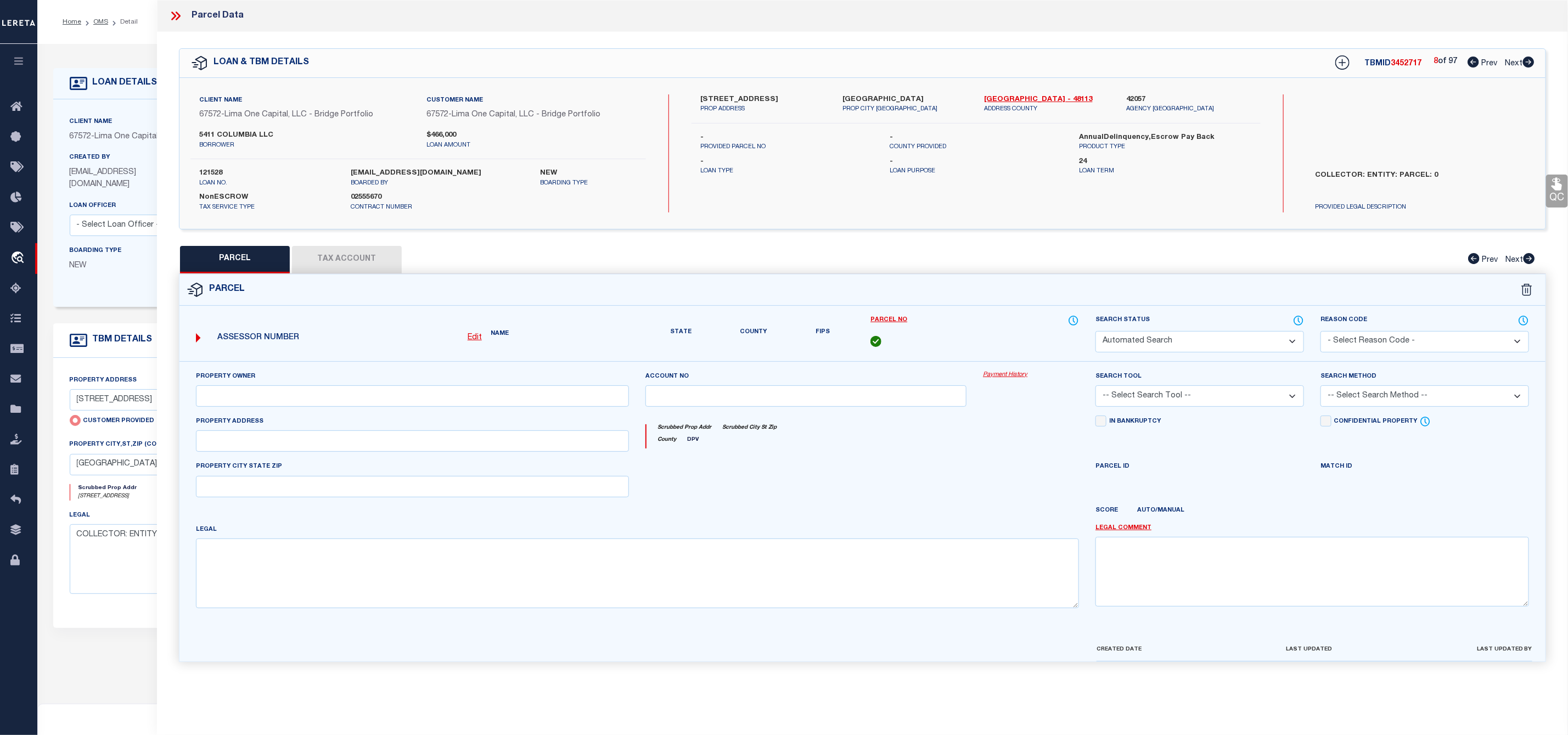
select select
type input "5411 COLUMBIA AVE"
checkbox input "false"
type input "DALLAS TX 75214"
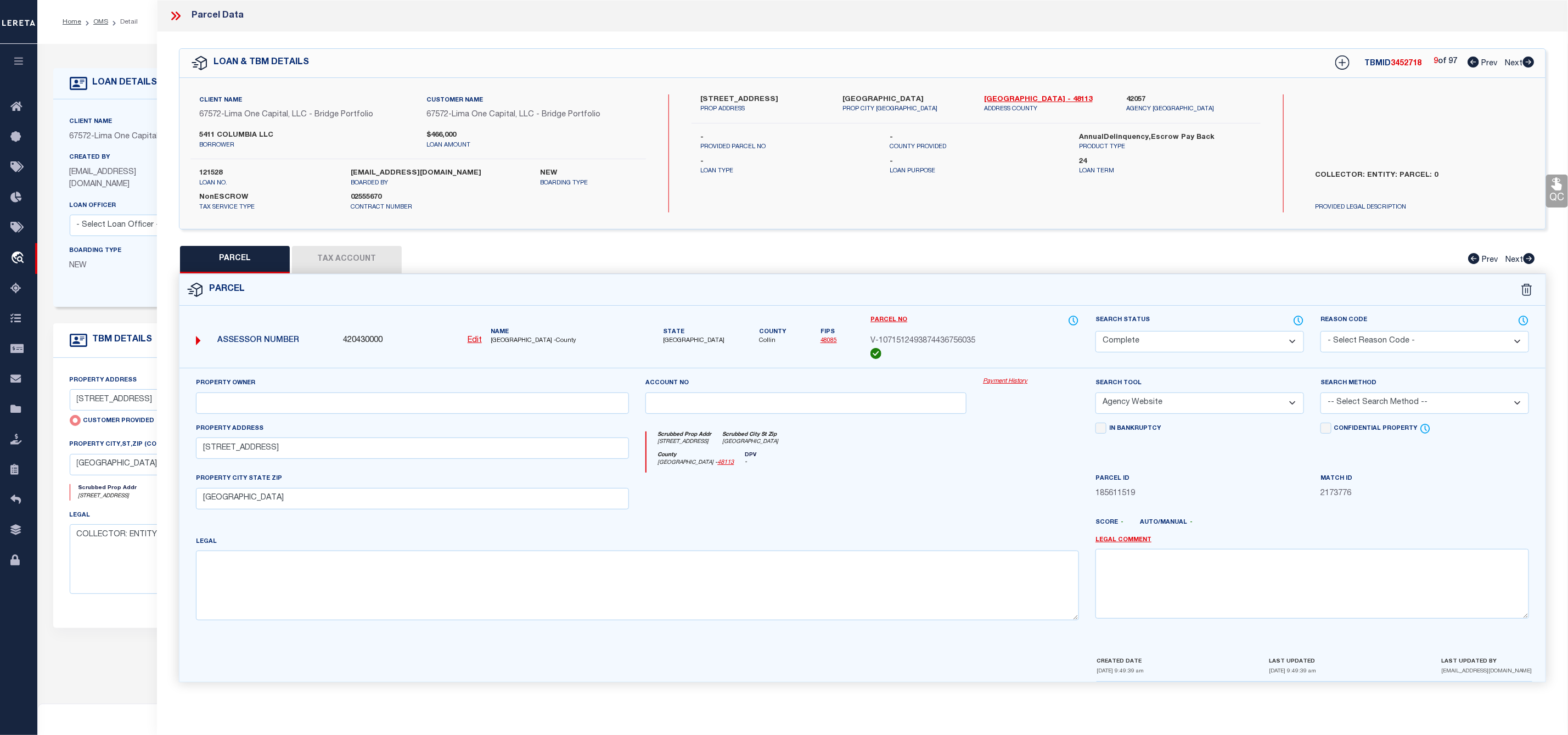
click at [1528, 58] on icon at bounding box center [1529, 62] width 12 height 11
select select "AS"
select select
checkbox input "false"
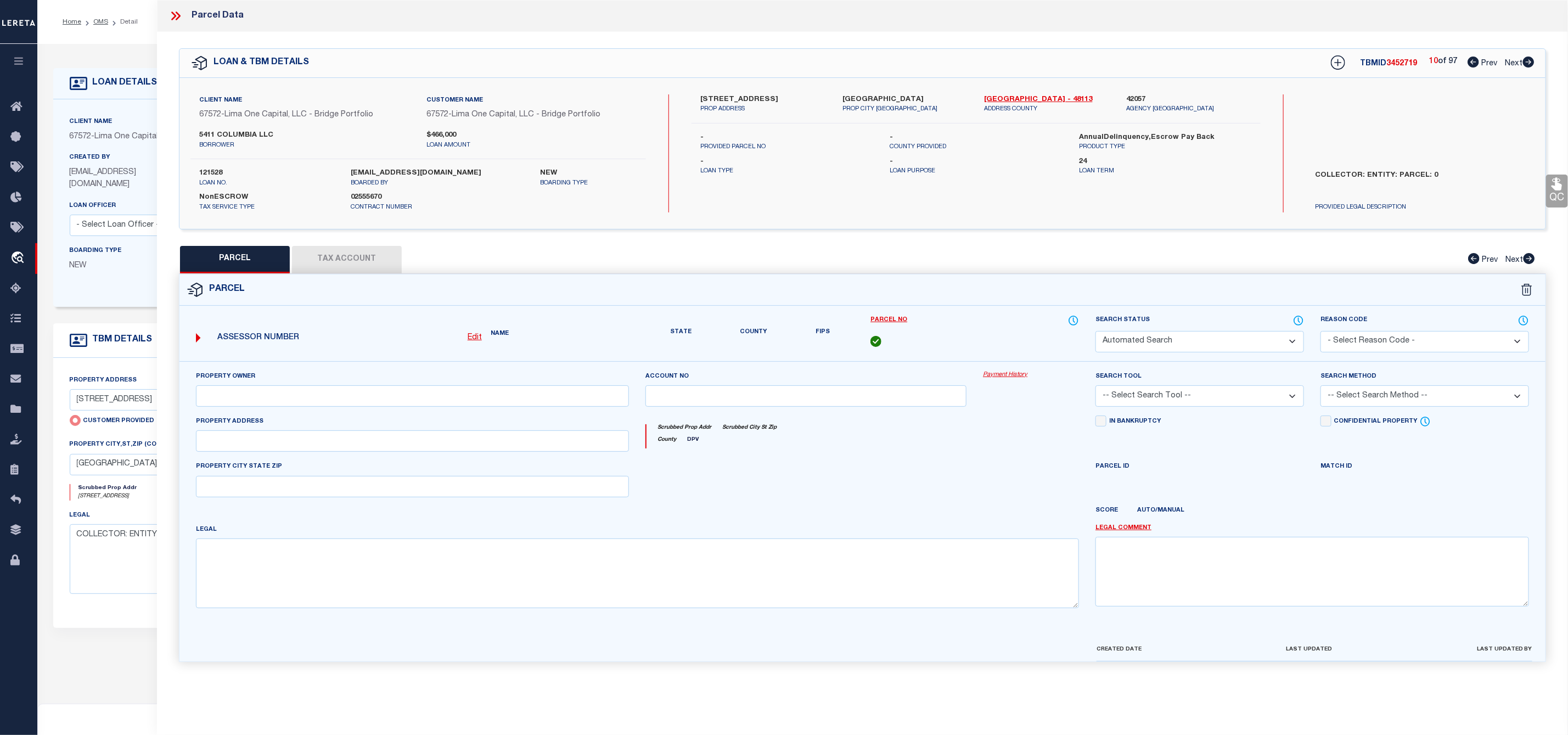
select select "CP"
select select "AGW"
select select
type input "5411 COLUMBIA AVE"
checkbox input "false"
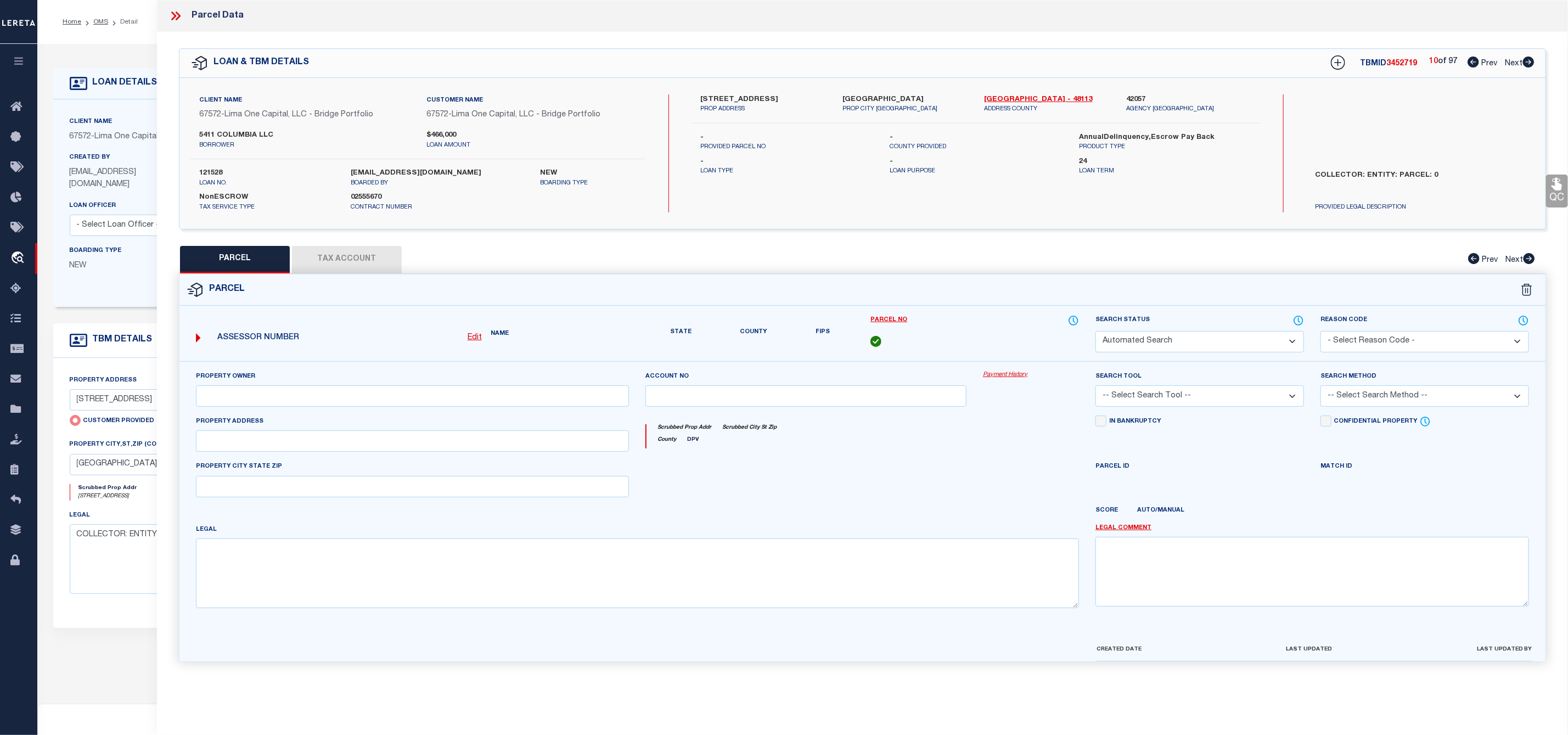
type input "DALLAS TX 75214"
click at [1528, 58] on icon at bounding box center [1529, 62] width 12 height 11
select select "AS"
select select
checkbox input "false"
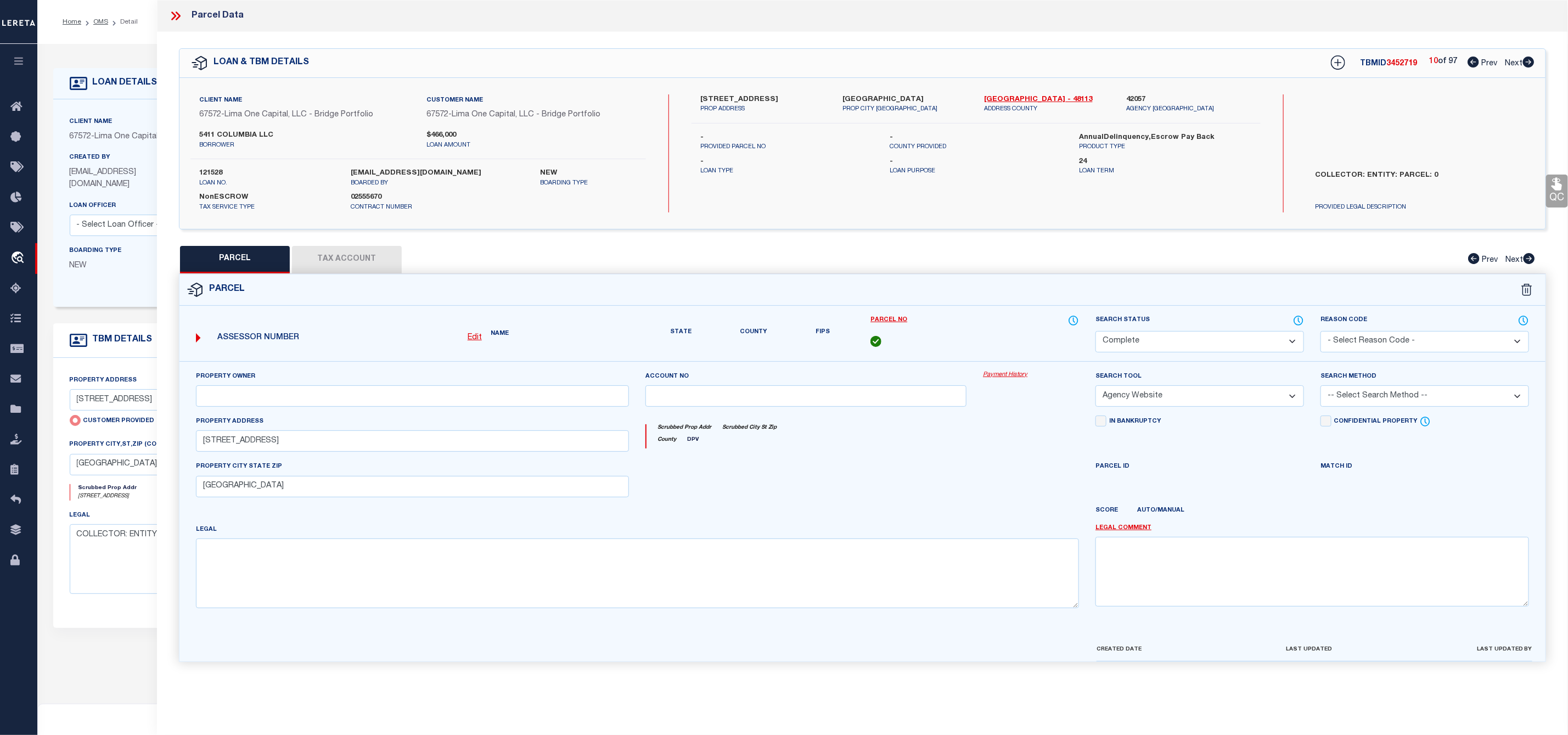
checkbox input "false"
click at [1528, 58] on icon at bounding box center [1529, 62] width 12 height 11
select select "CP"
select select "AGW"
select select
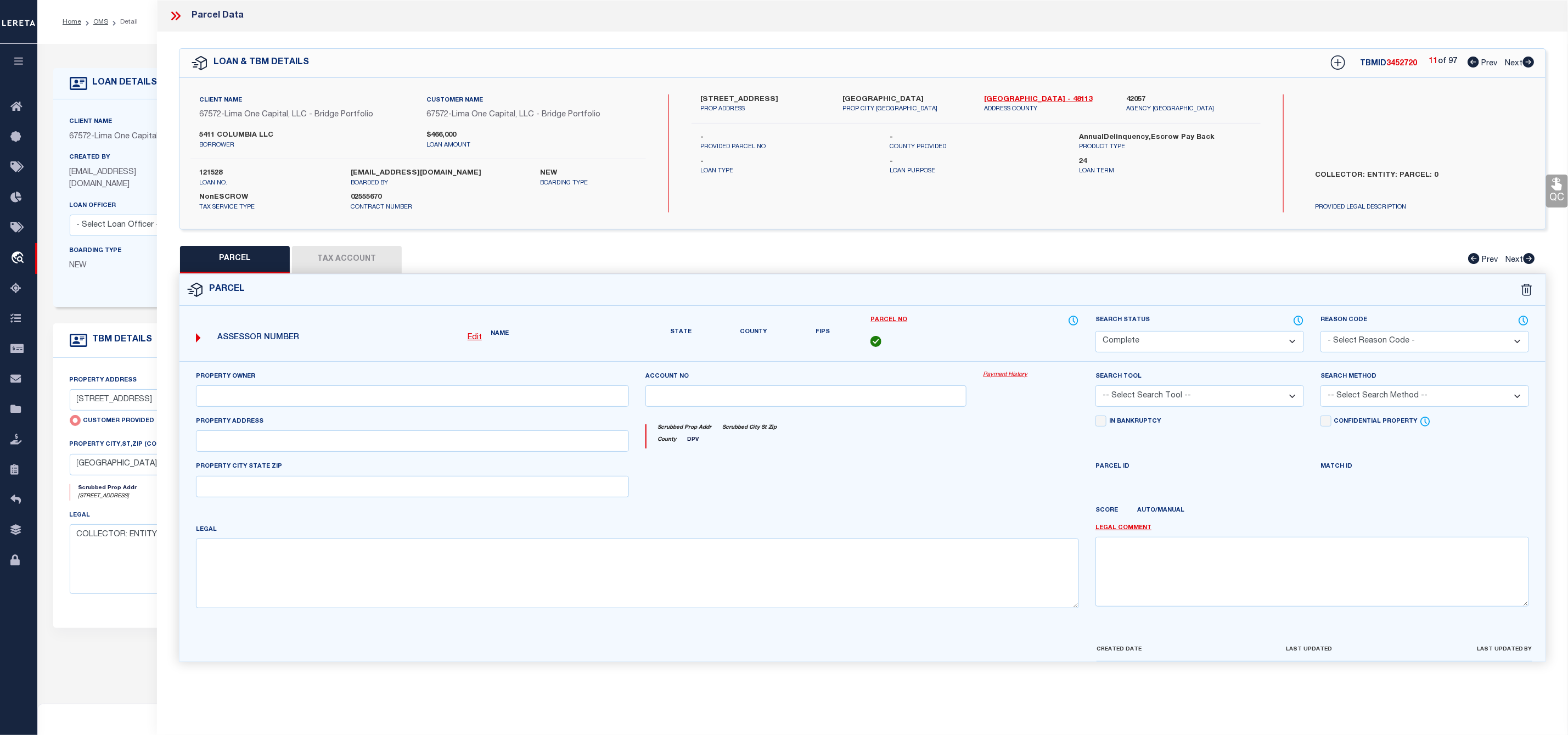
type input "5411 COLUMBIA AVE"
checkbox input "false"
type input "DALLAS TX 75214"
select select "AS"
select select
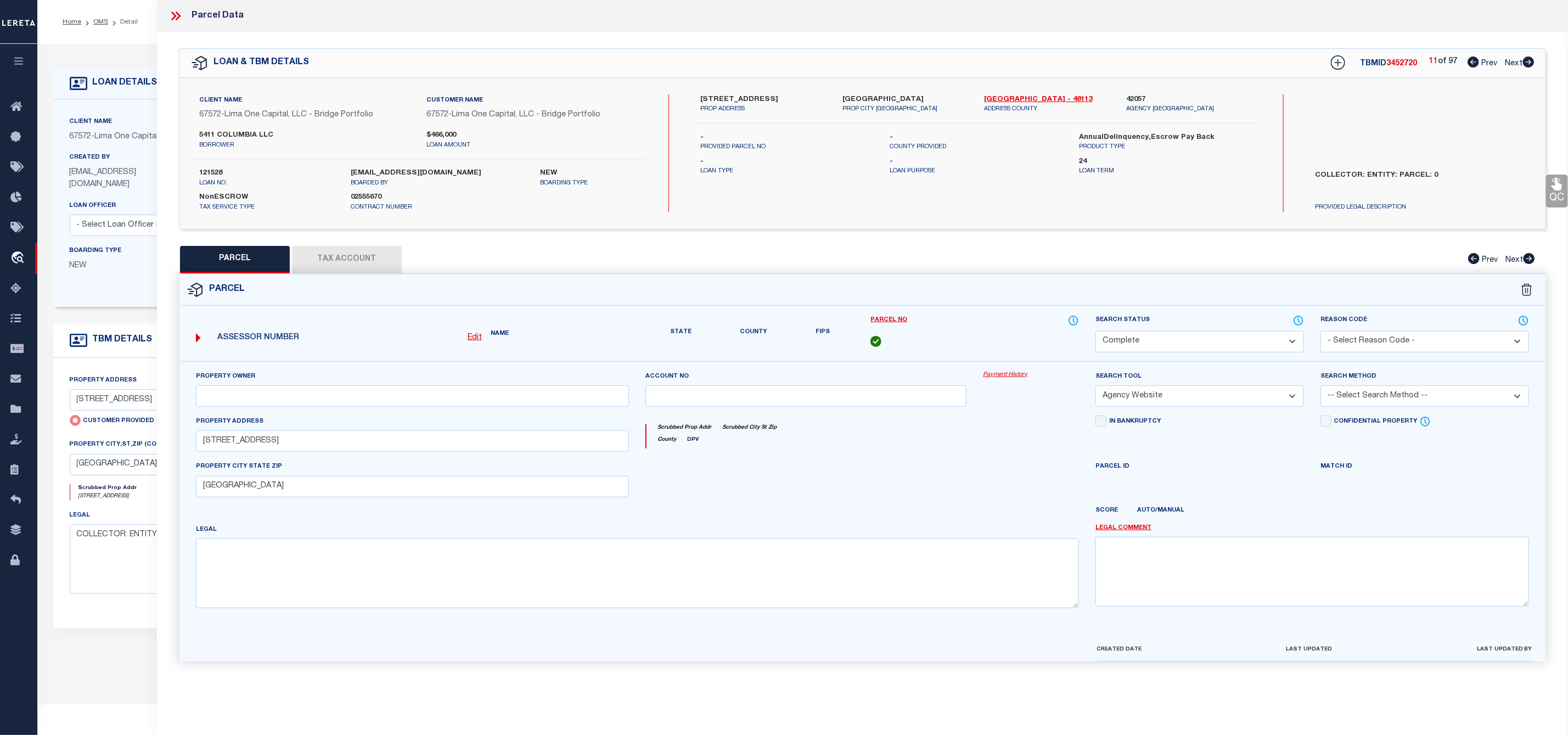
checkbox input "false"
select select "CP"
select select "AGW"
select select
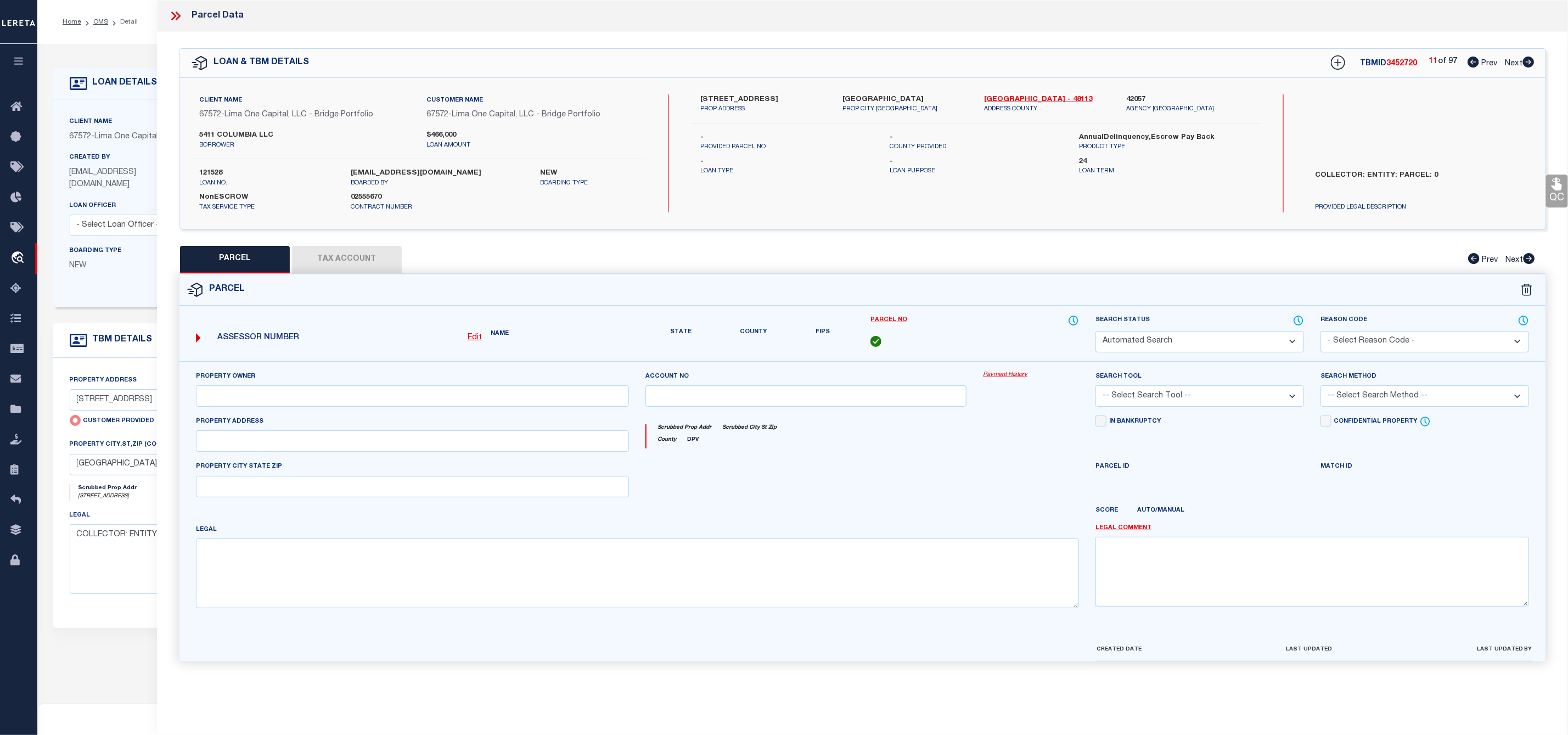
type input "5411 COLUMBIA AVE"
checkbox input "false"
type input "DALLAS TX 75214"
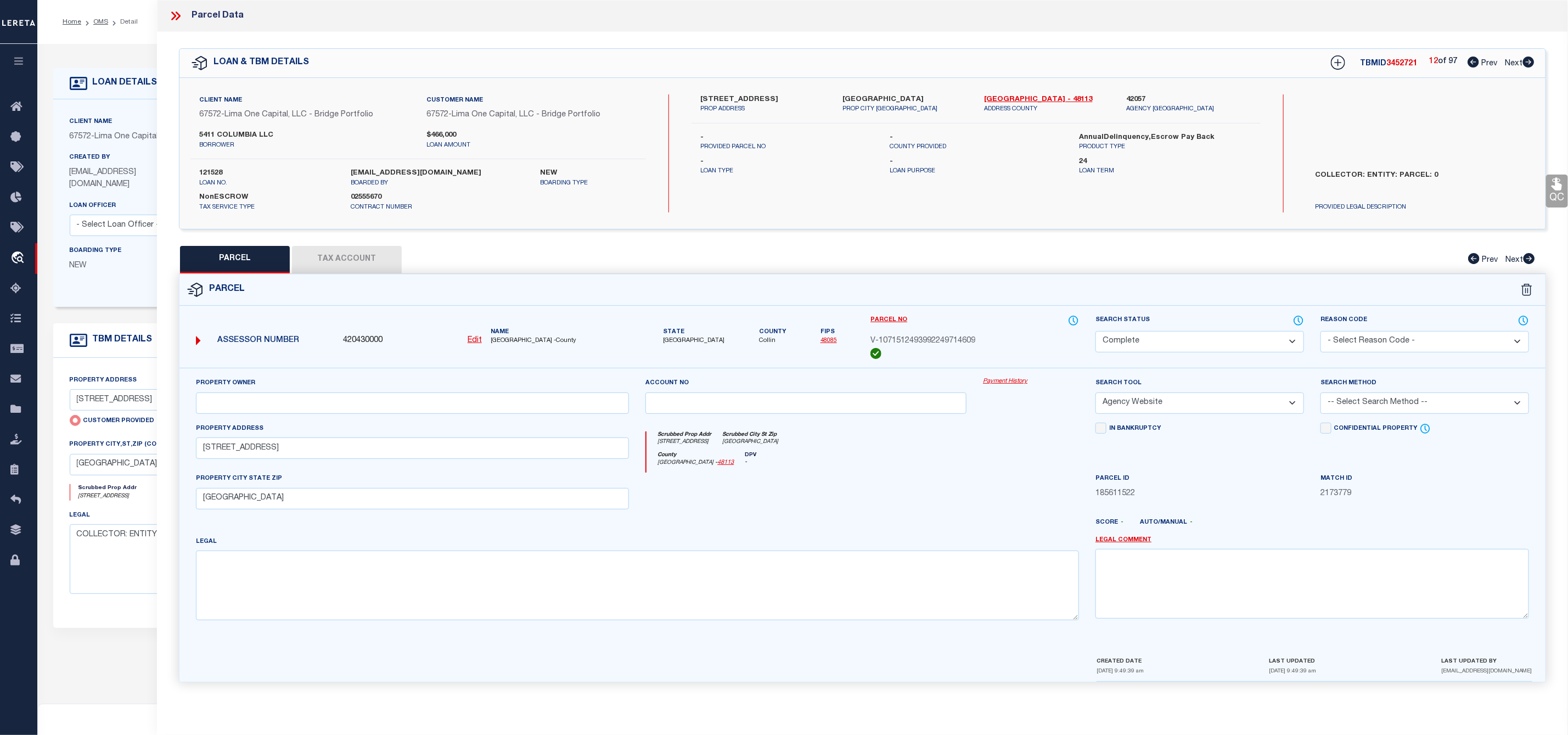
click at [1528, 58] on icon at bounding box center [1529, 62] width 12 height 11
select select "AS"
select select
checkbox input "false"
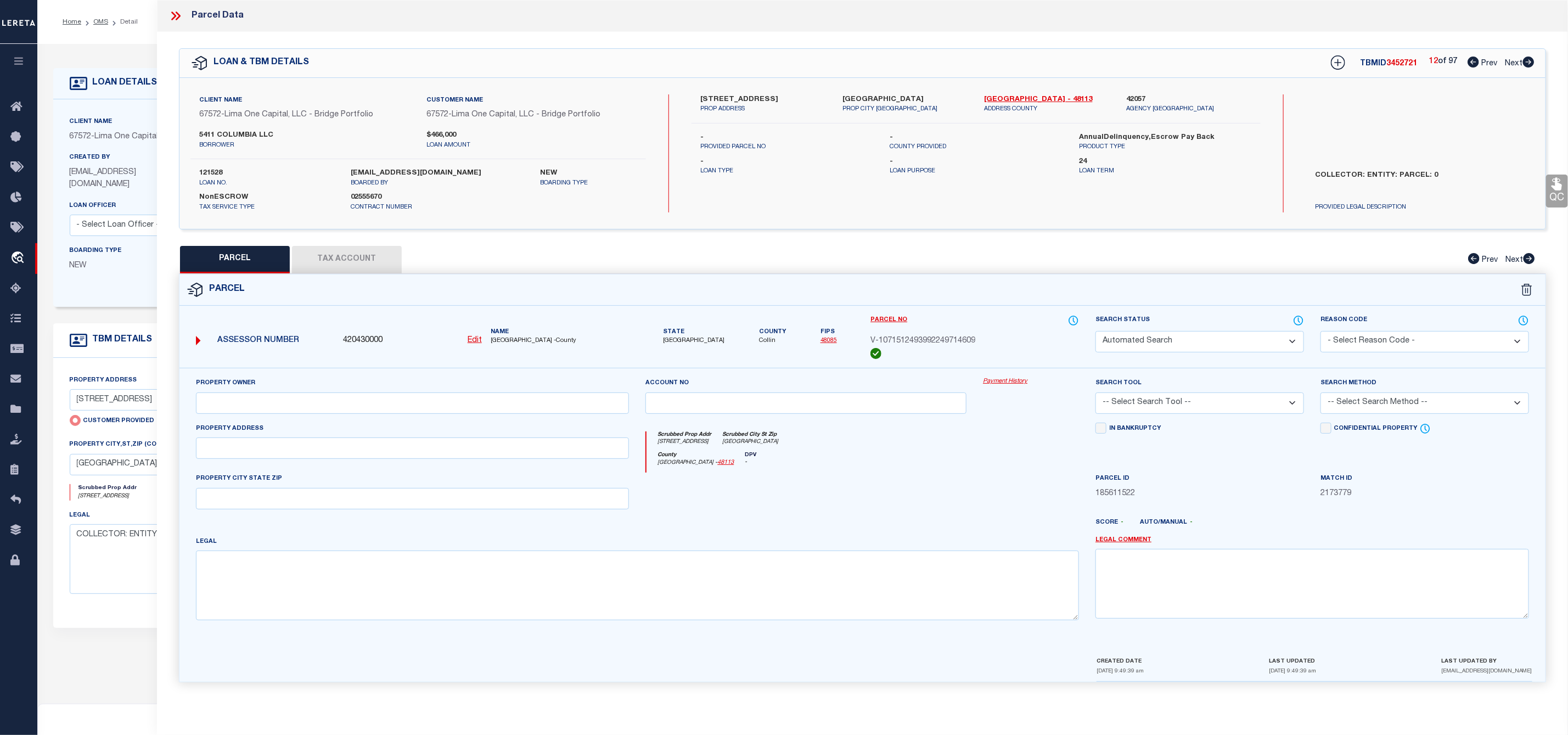
click at [1528, 58] on icon at bounding box center [1529, 62] width 12 height 11
select select "CP"
select select "AGW"
select select
type input "5411 COLUMBIA AVE"
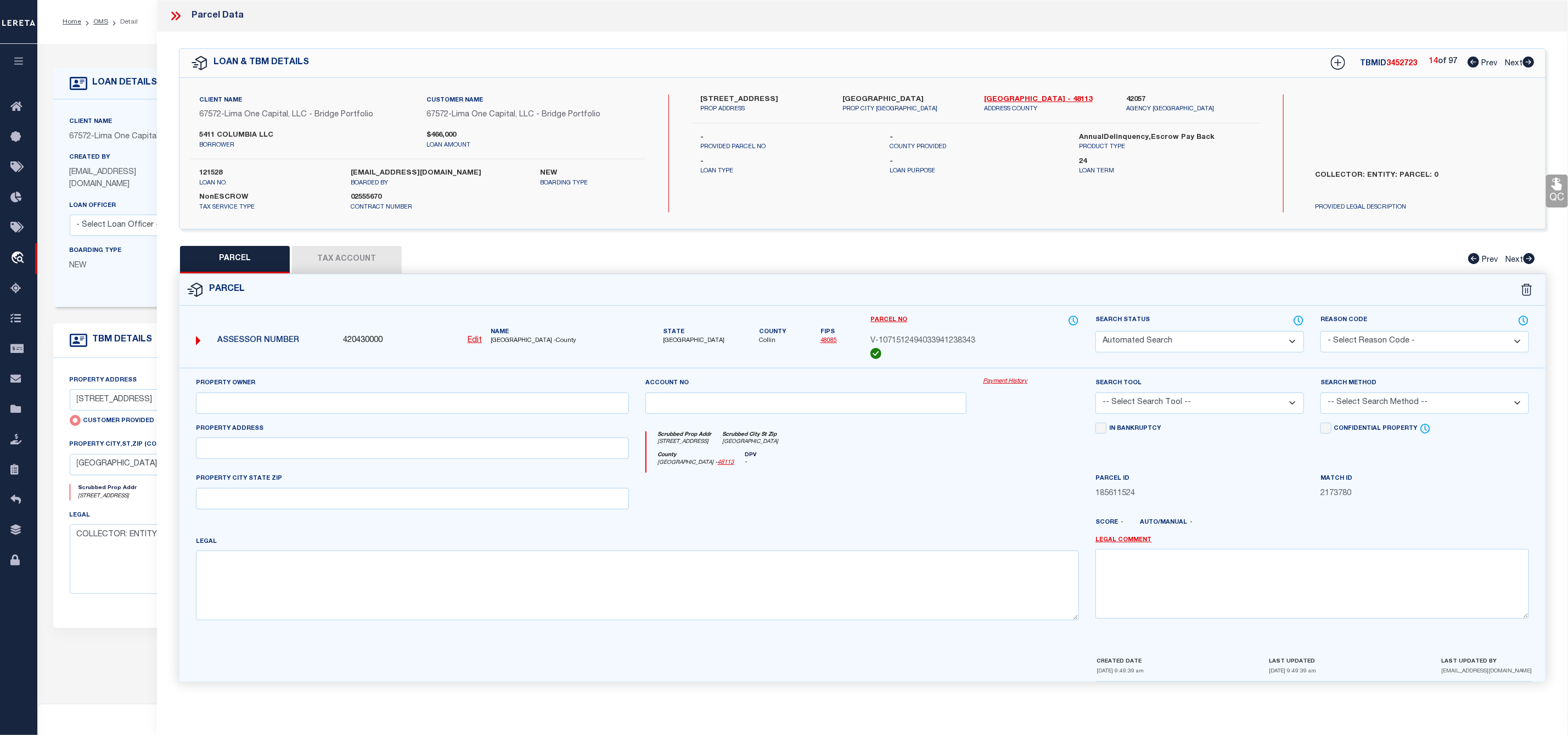
checkbox input "false"
type input "DALLAS TX 75214"
select select "AS"
select select
checkbox input "false"
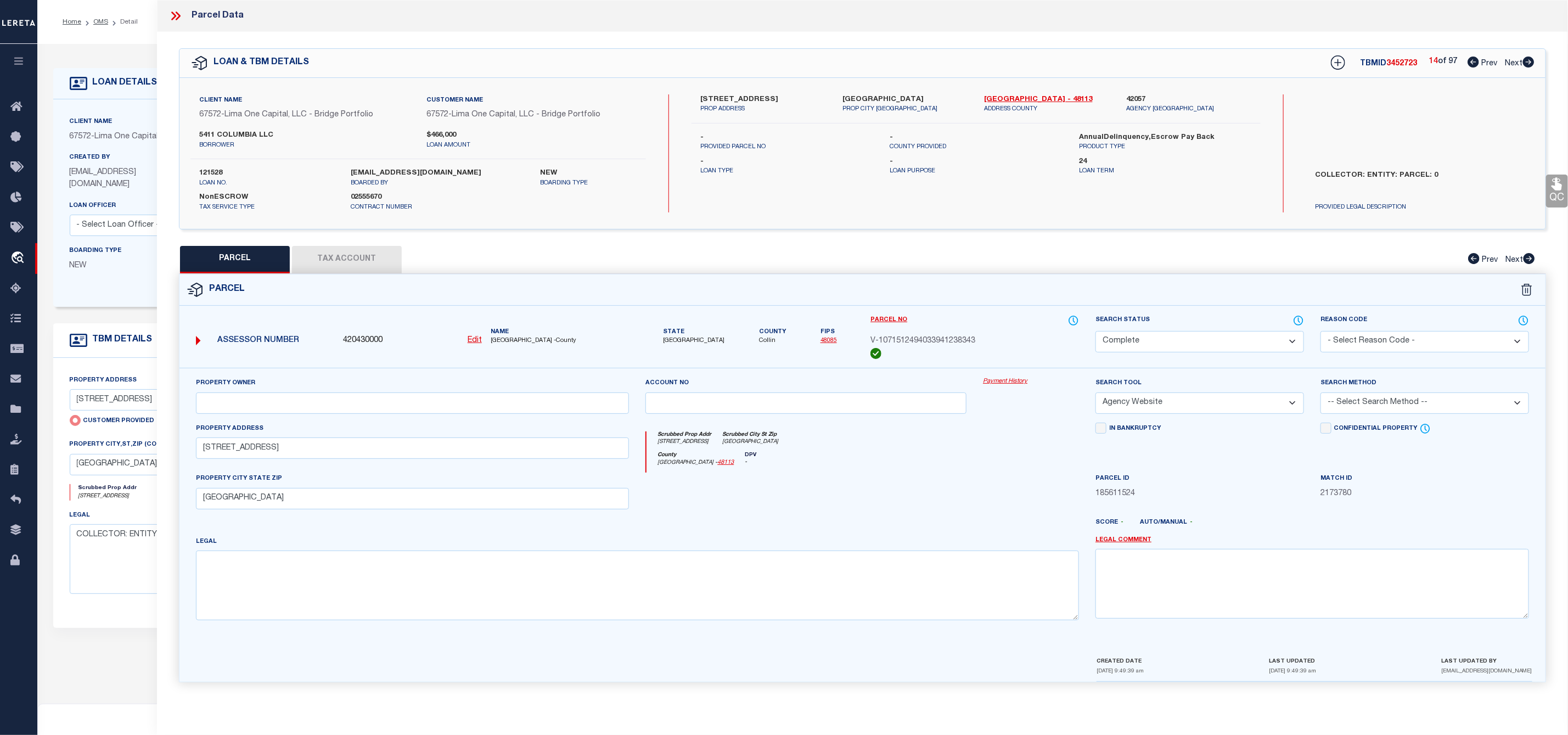
checkbox input "false"
click at [1528, 58] on icon at bounding box center [1529, 62] width 12 height 11
select select "CP"
select select "AGW"
select select
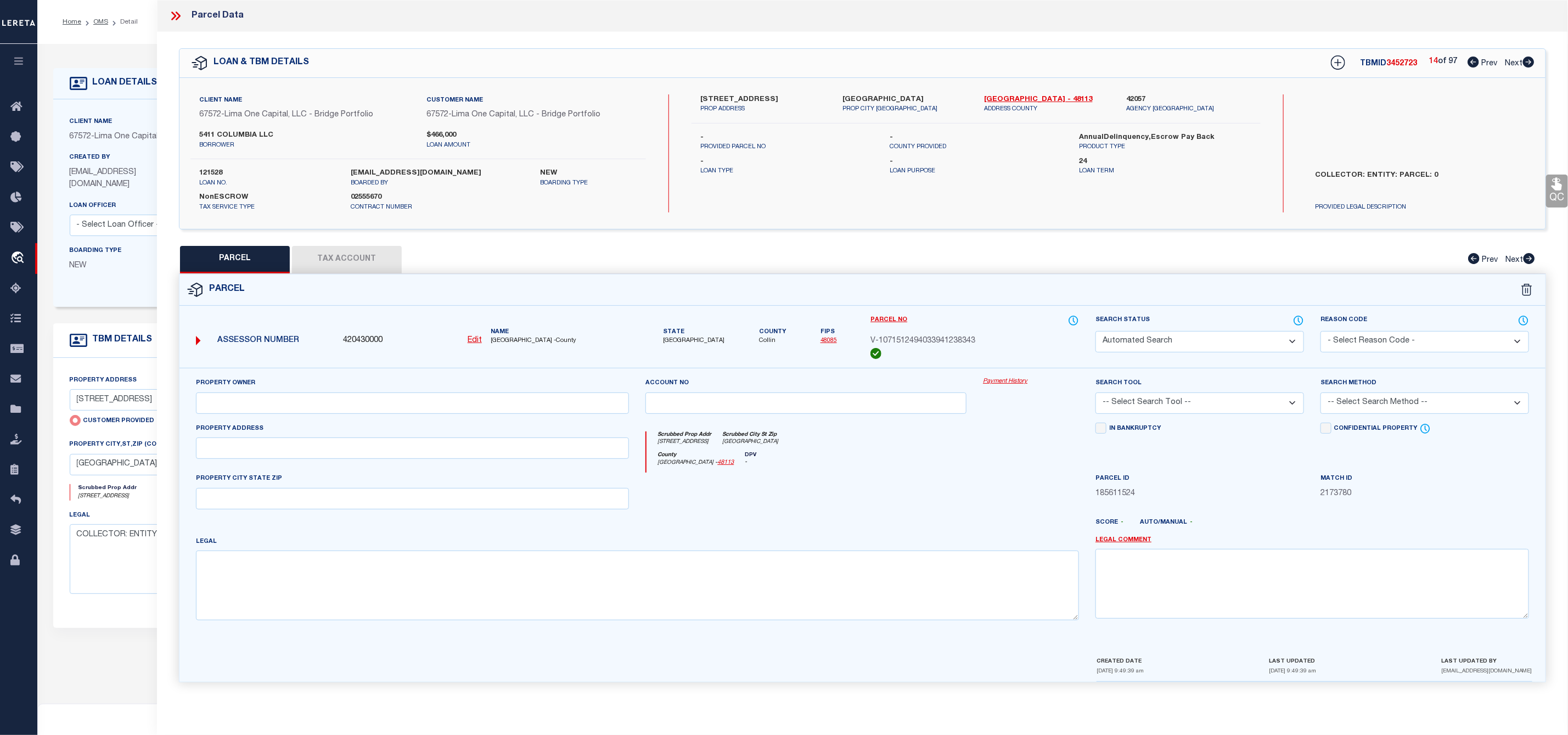
type input "5411 COLUMBIA AVE"
checkbox input "false"
type input "DALLAS TX 75214"
click at [1528, 58] on icon at bounding box center [1529, 62] width 12 height 11
select select "AS"
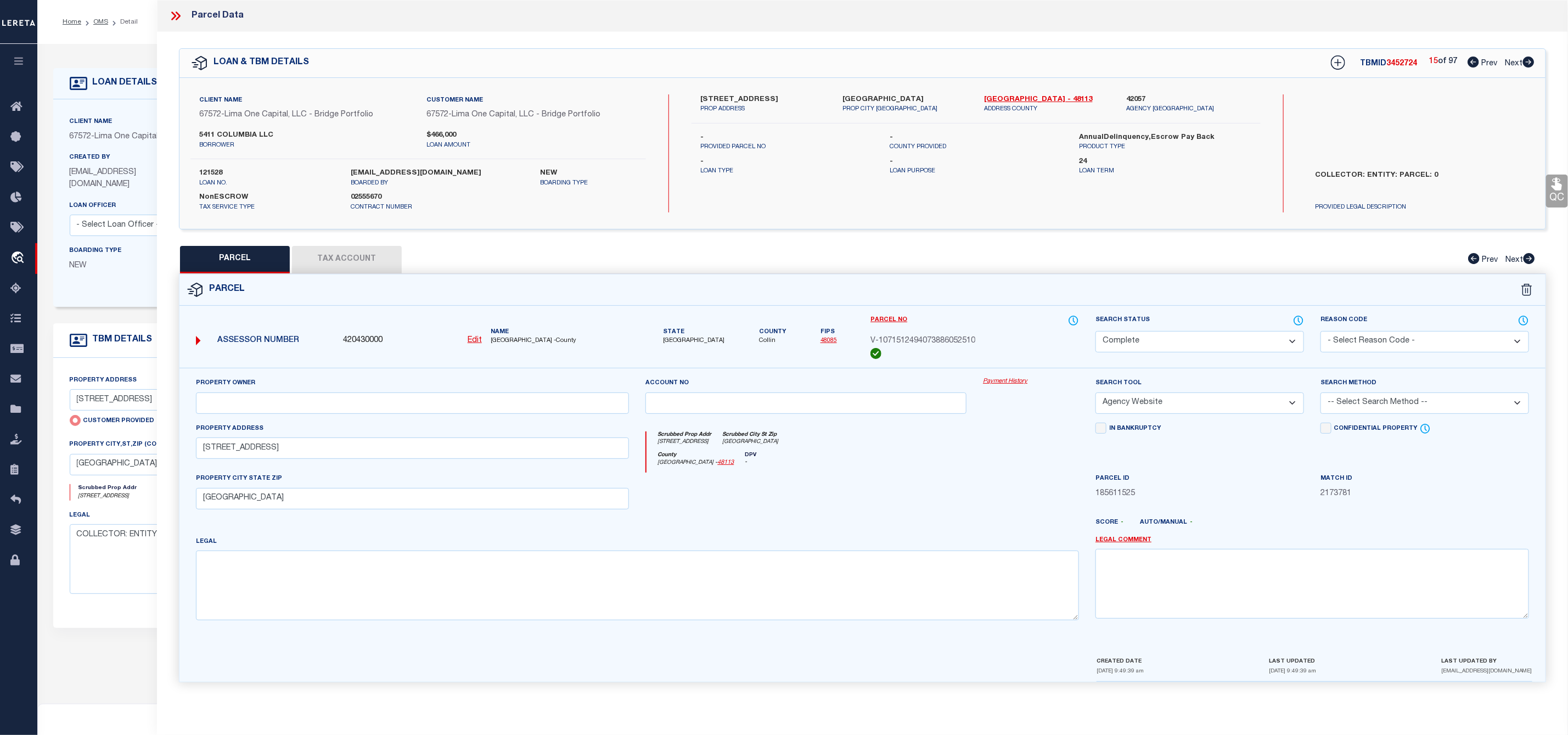
select select
checkbox input "false"
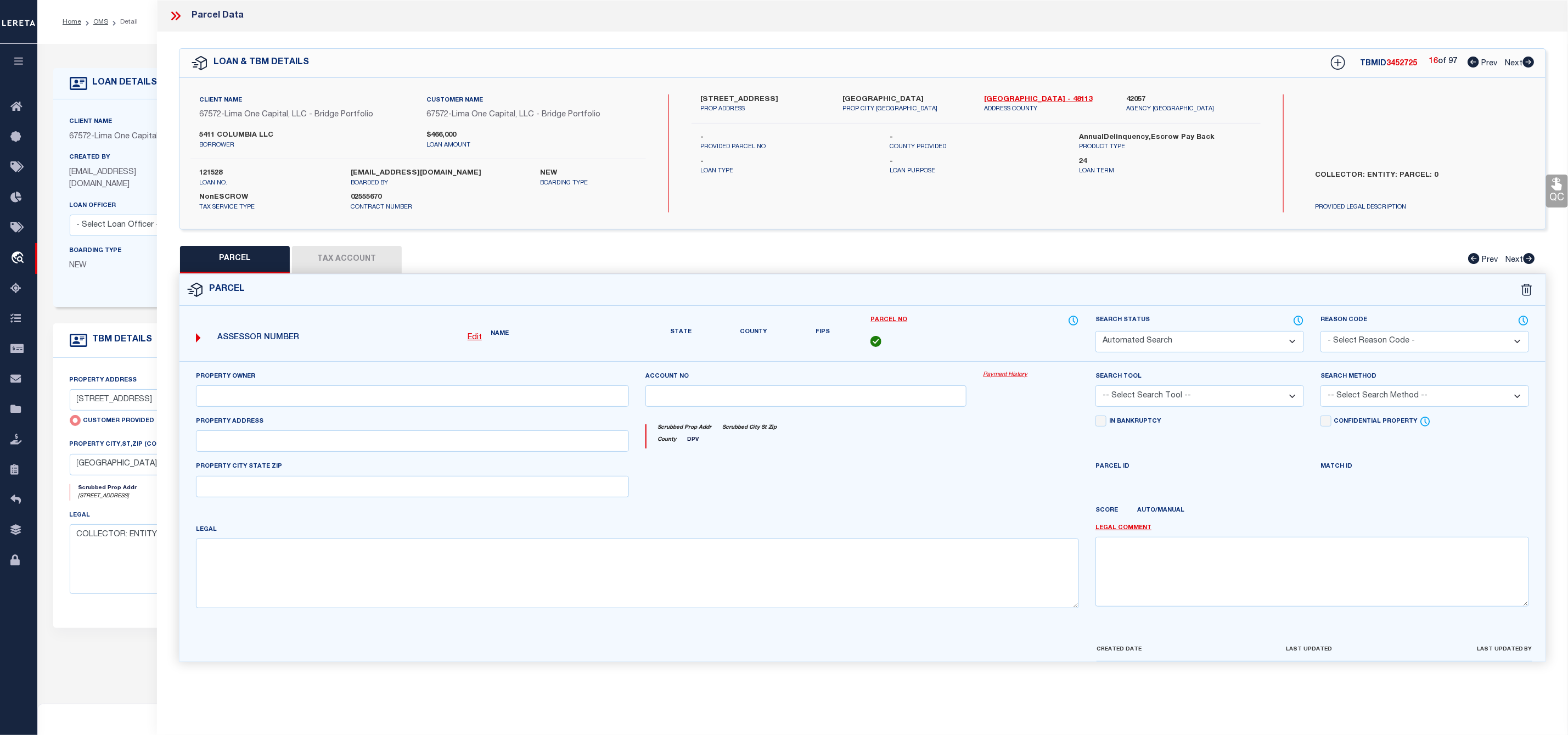
select select "CP"
select select "AGW"
select select
type input "5411 COLUMBIA AVE"
checkbox input "false"
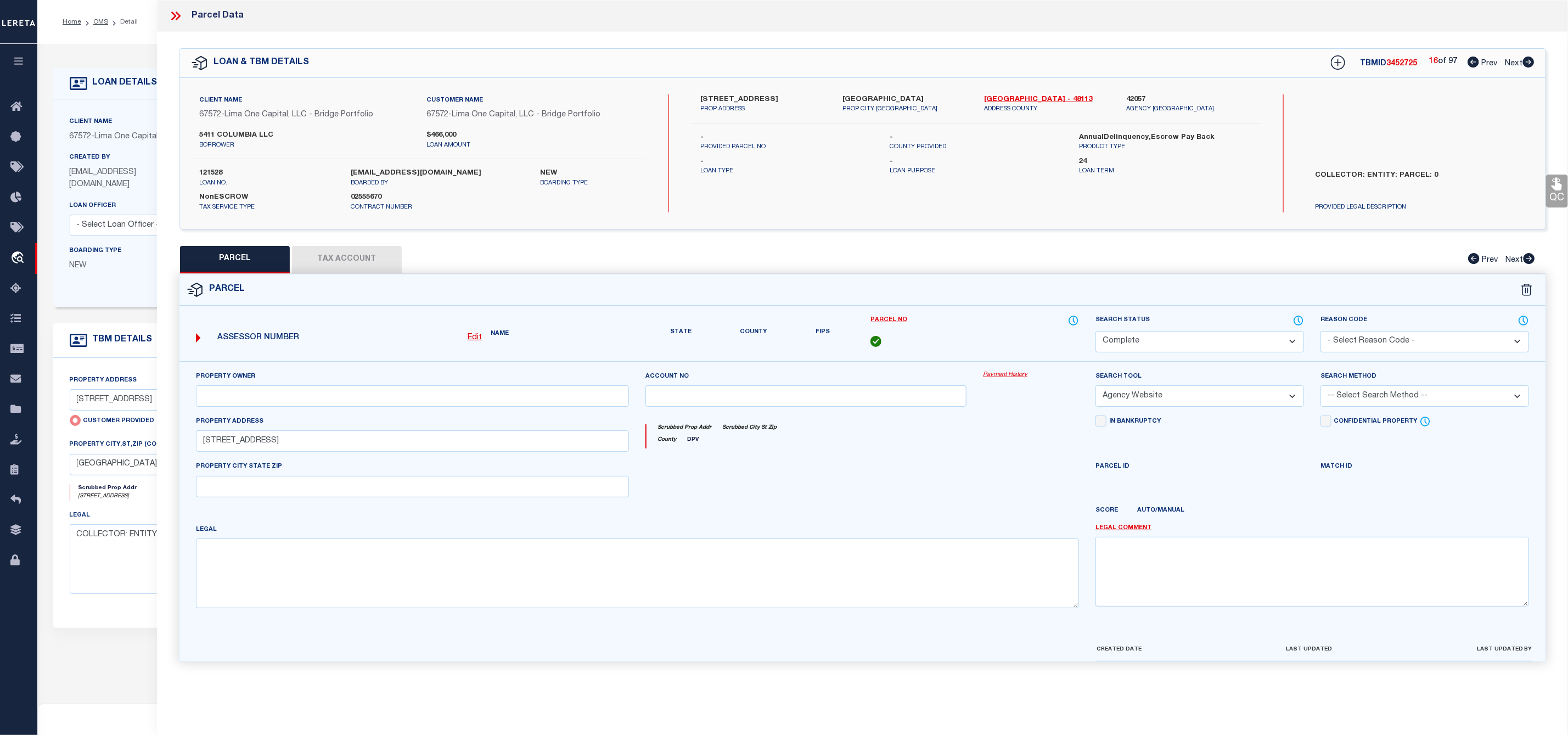
type input "DALLAS TX 75214"
select select "AS"
select select
checkbox input "false"
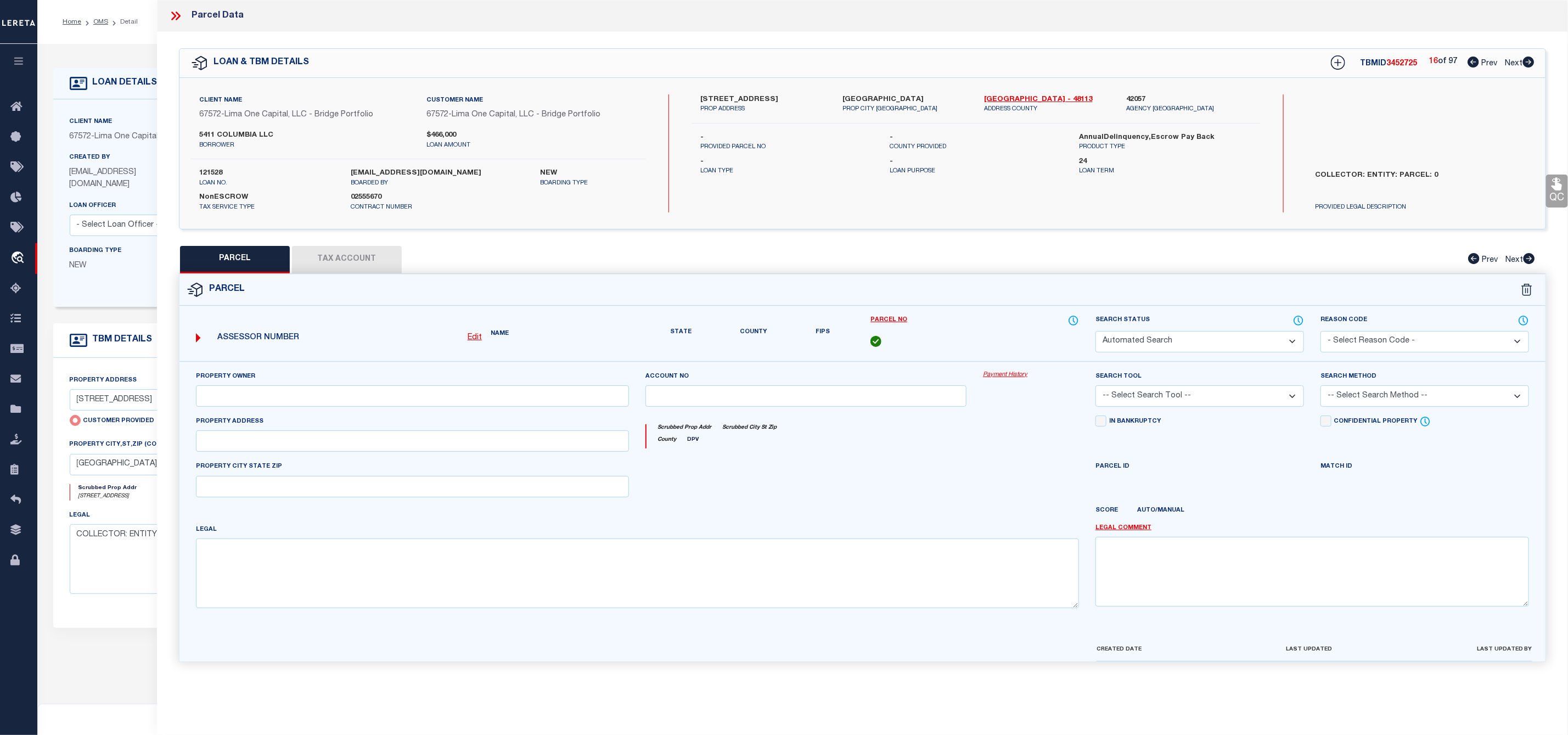
click at [1528, 58] on icon at bounding box center [1529, 62] width 12 height 11
select select "CP"
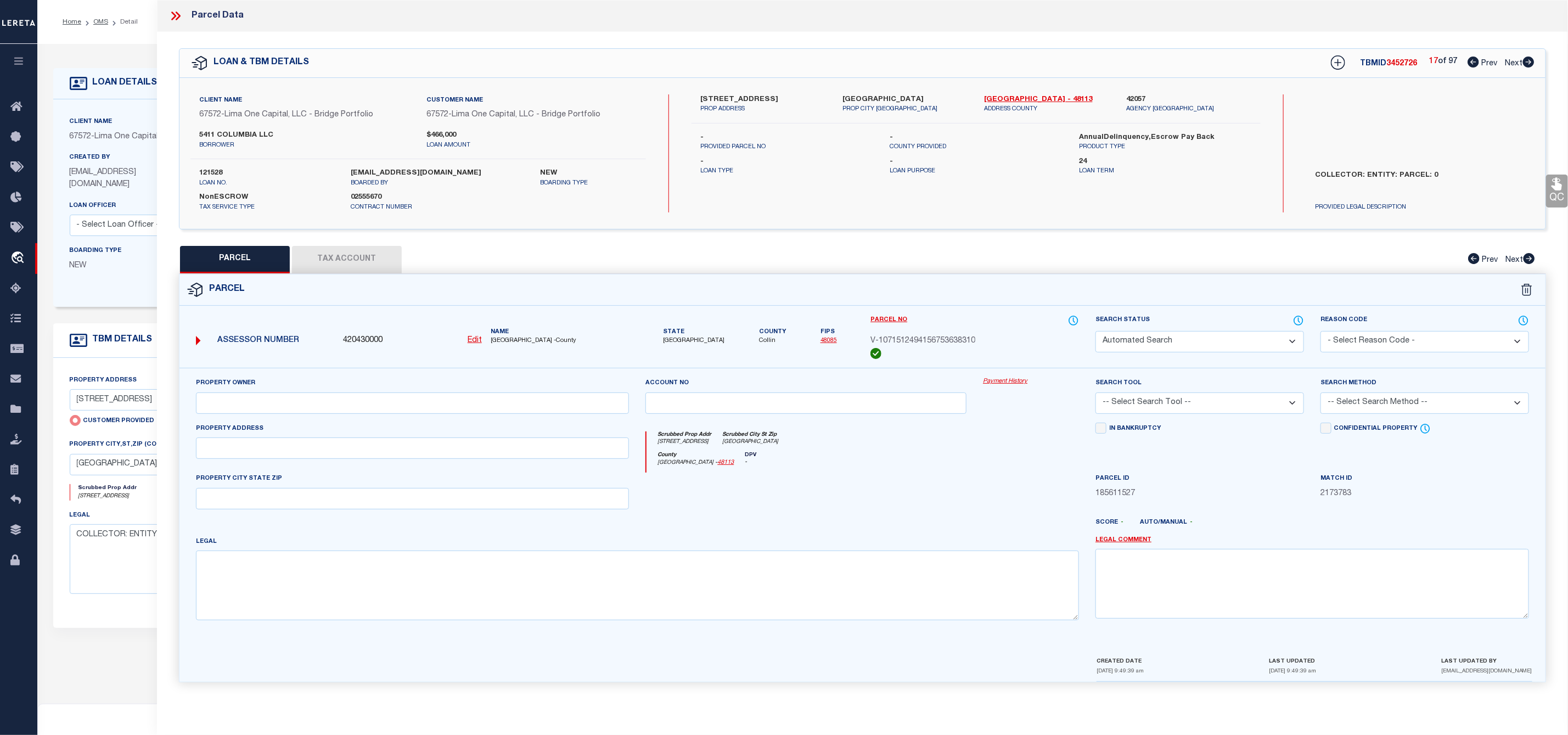
click at [1528, 58] on icon at bounding box center [1529, 62] width 12 height 11
click at [1537, 55] on div "LOAN & TBM DETAILS TBMID 3452729 20 of 97 Prev Next" at bounding box center [862, 63] width 1366 height 29
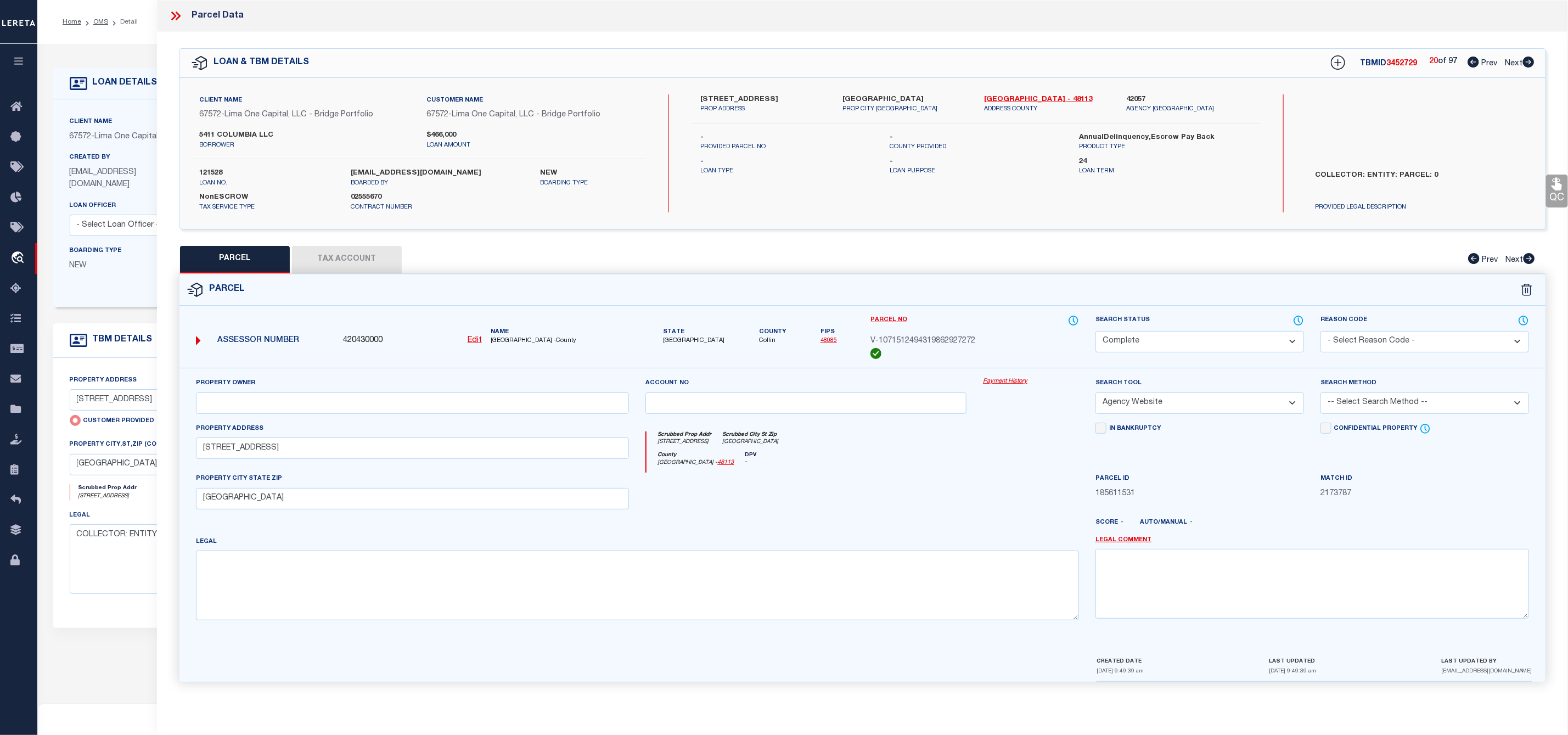
click at [1530, 64] on icon at bounding box center [1529, 62] width 12 height 11
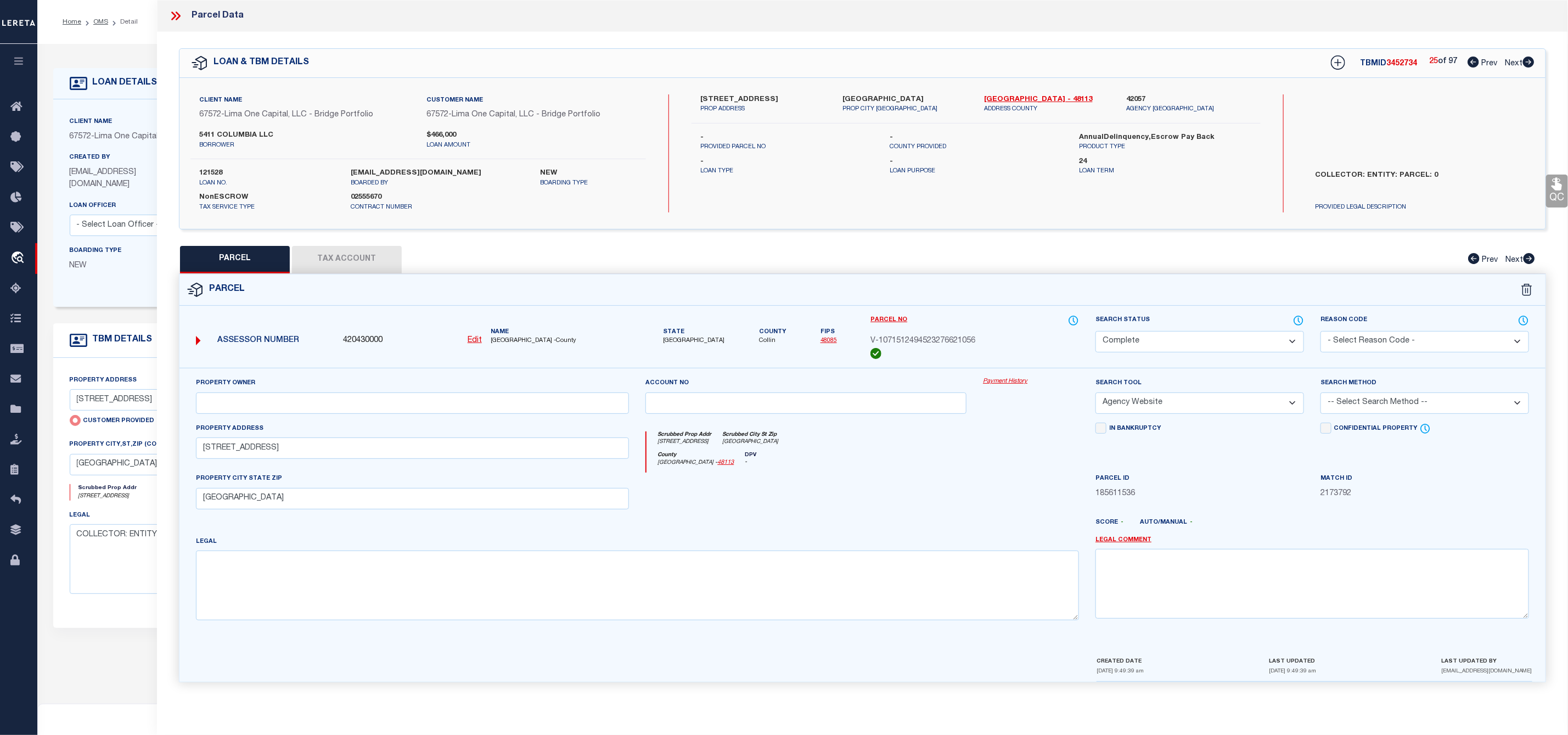
click at [1530, 64] on icon at bounding box center [1529, 62] width 12 height 11
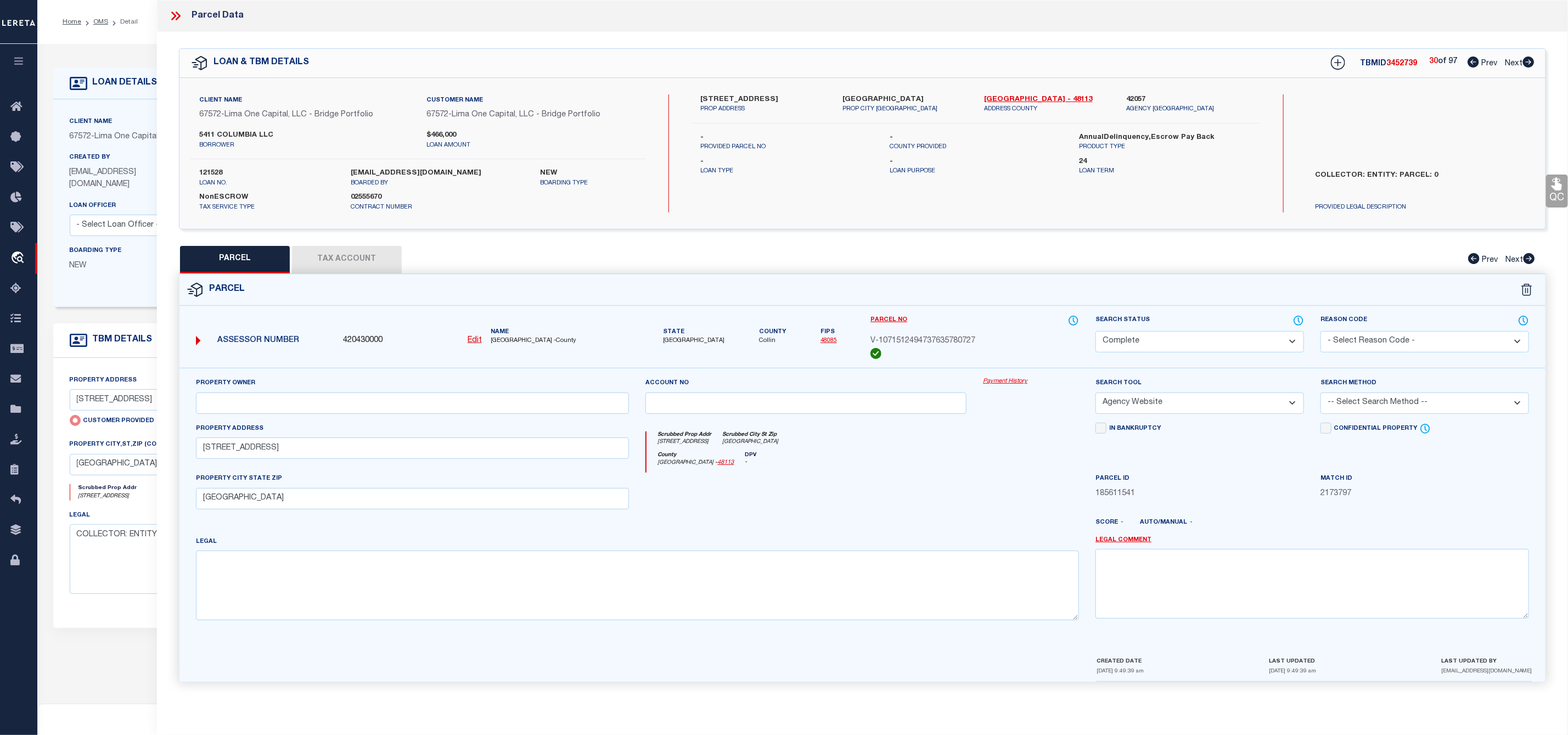
click at [1530, 64] on icon at bounding box center [1529, 62] width 12 height 11
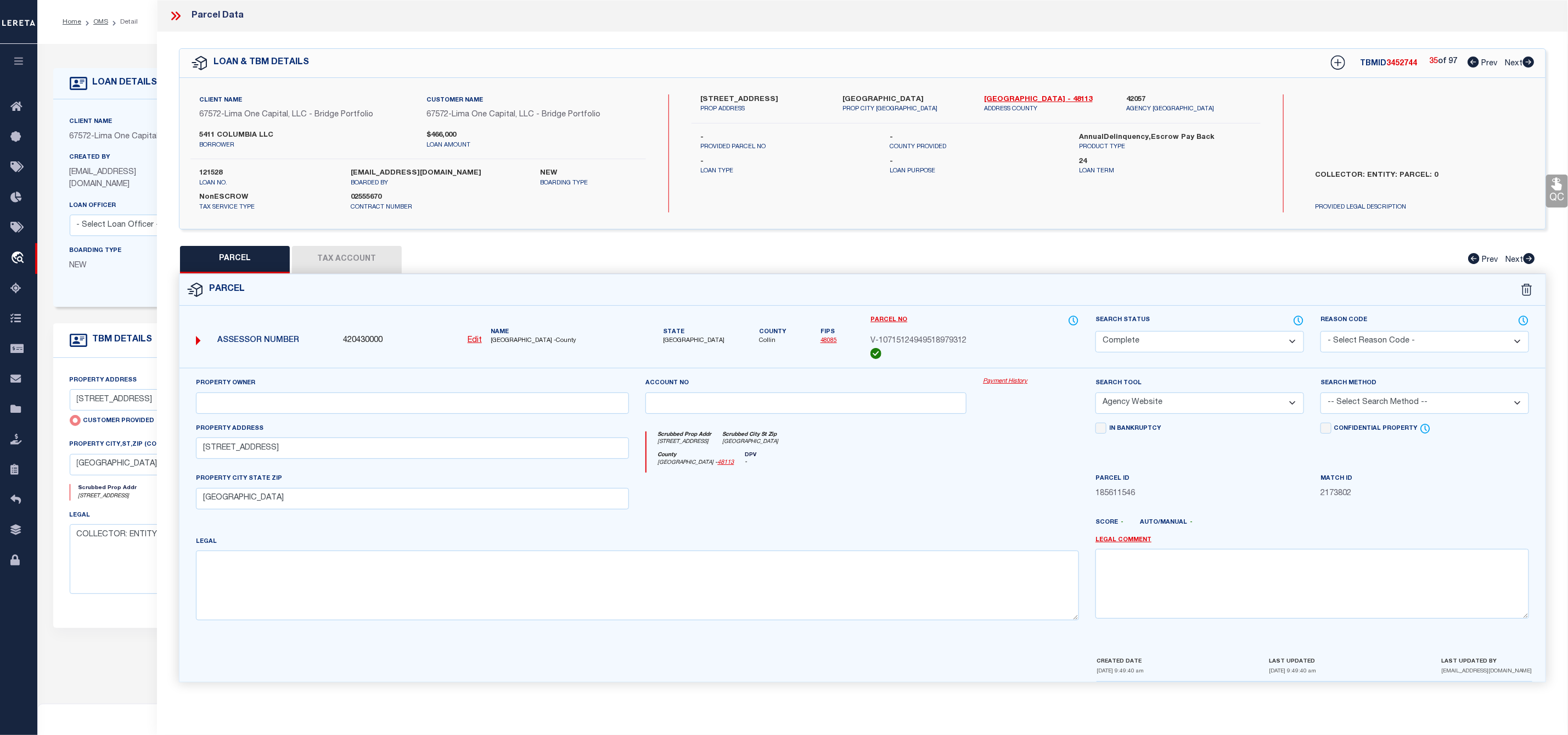
click at [1530, 64] on icon at bounding box center [1529, 62] width 12 height 11
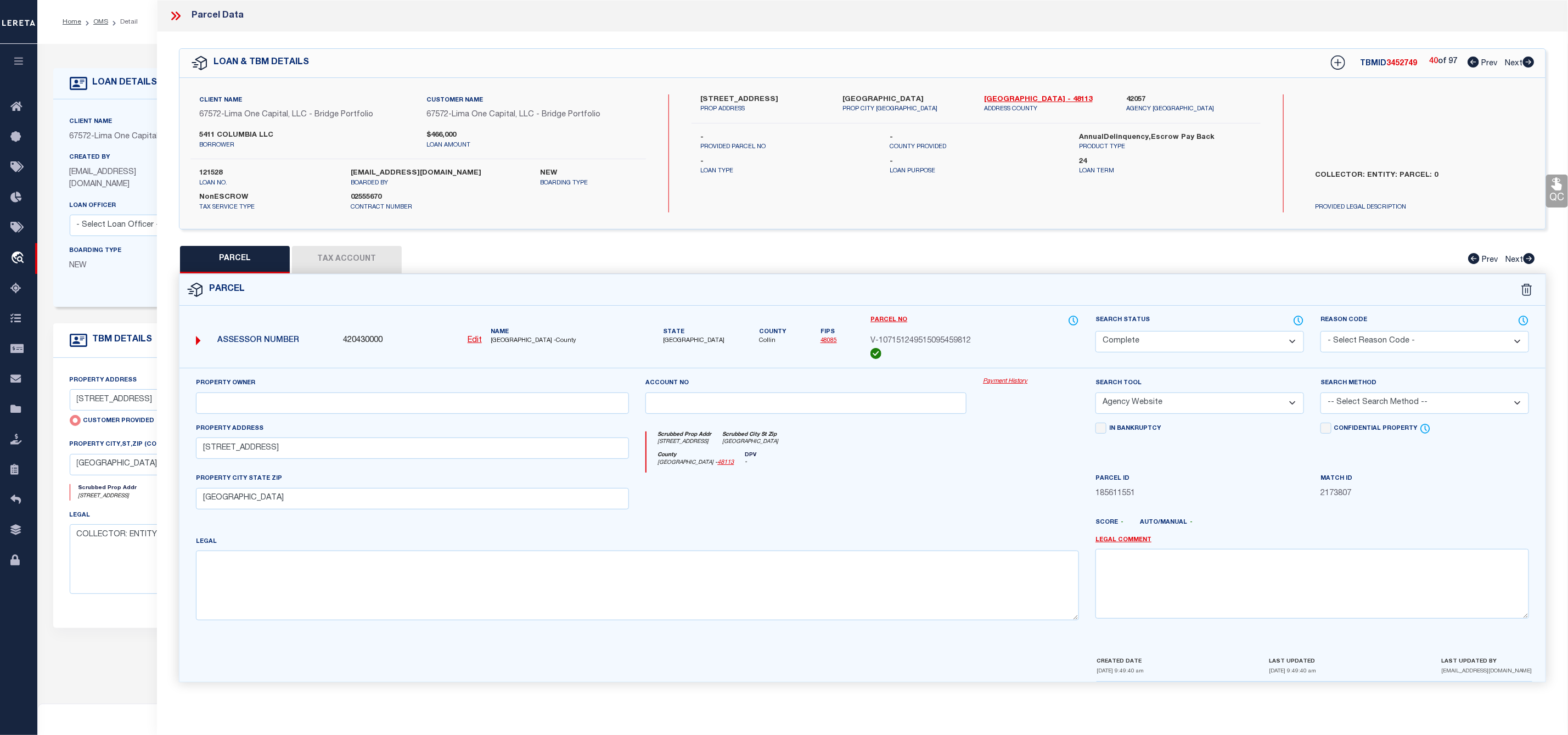
click at [1530, 64] on icon at bounding box center [1529, 62] width 12 height 11
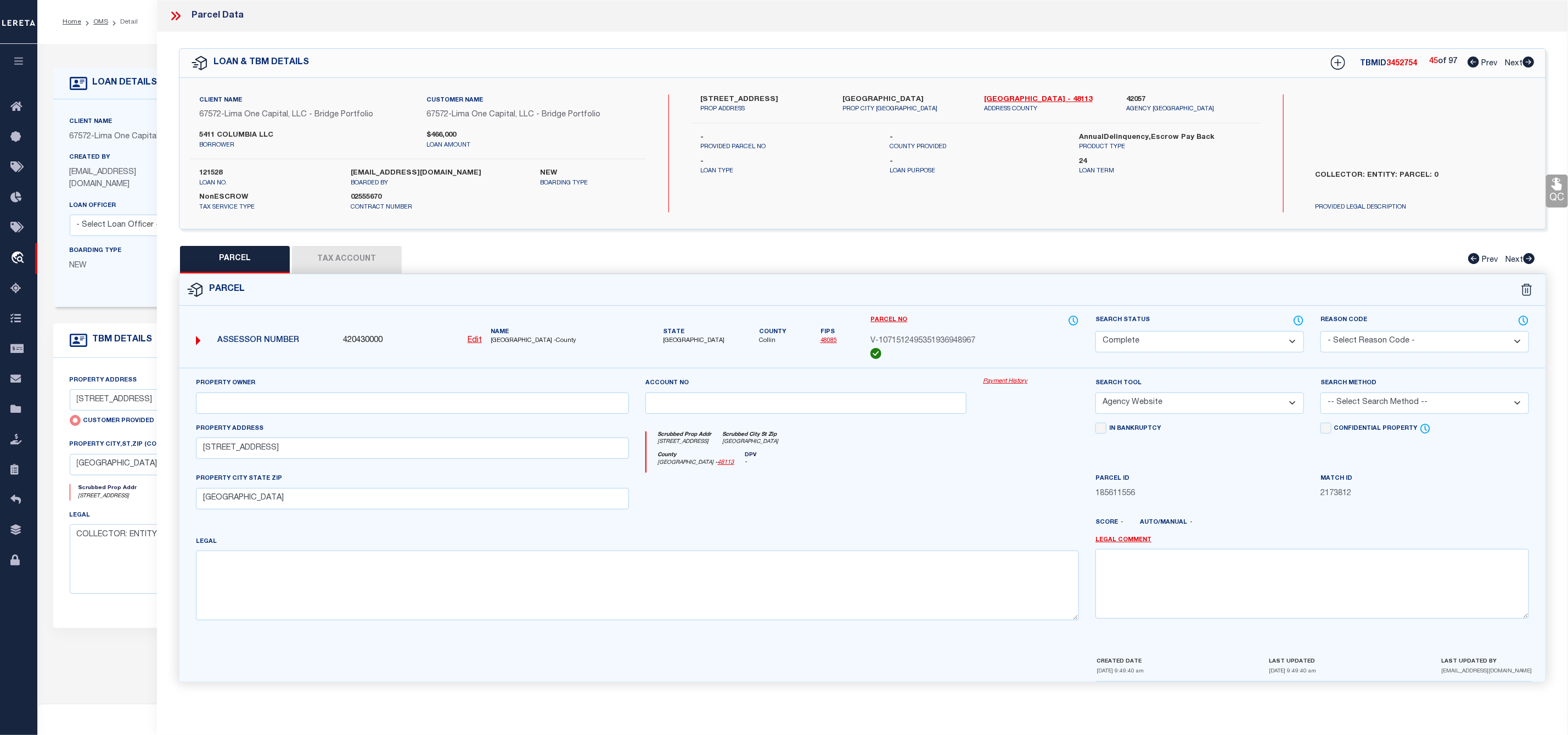
click at [1530, 64] on icon at bounding box center [1529, 62] width 12 height 11
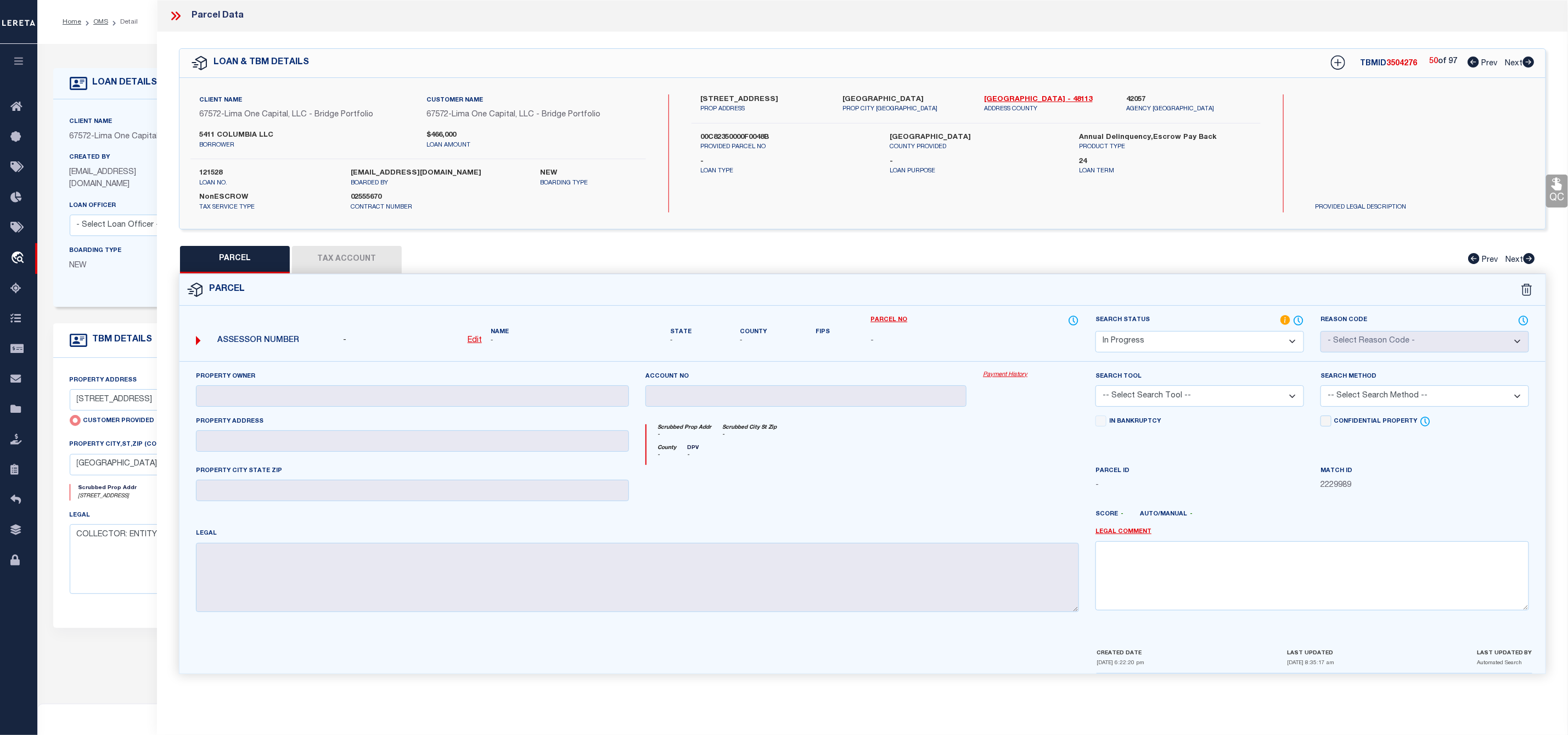
click at [1530, 64] on icon at bounding box center [1529, 62] width 12 height 11
click at [1472, 60] on icon at bounding box center [1473, 62] width 12 height 11
click at [732, 94] on label "5411 Columbia Ave" at bounding box center [763, 100] width 126 height 11
copy label "Columbia"
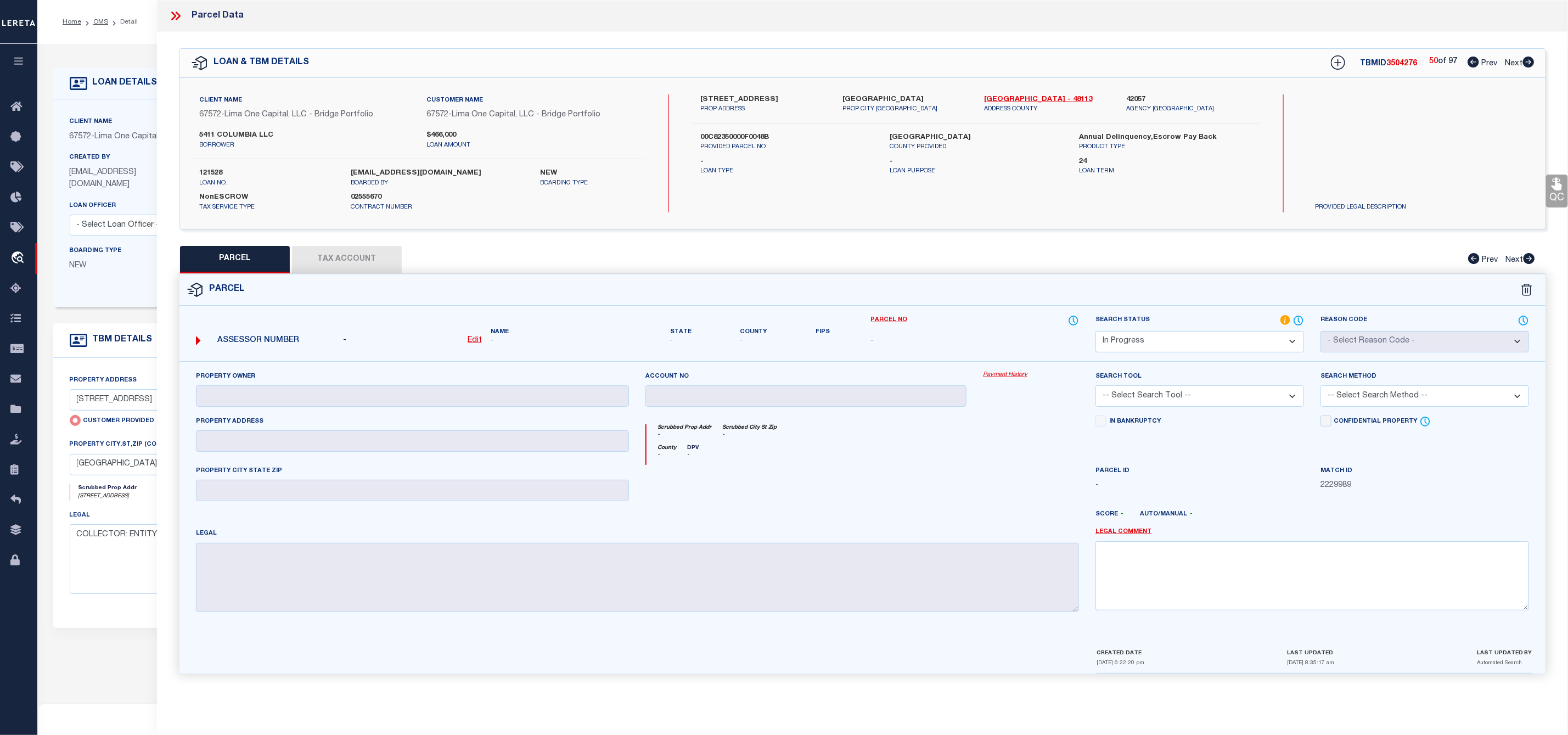
click at [701, 97] on label "5411 Columbia Ave" at bounding box center [763, 100] width 126 height 11
copy label "5411"
click at [700, 94] on label "5411 Columbia Ave" at bounding box center [763, 100] width 126 height 11
drag, startPoint x: 699, startPoint y: 94, endPoint x: 772, endPoint y: 94, distance: 73.0
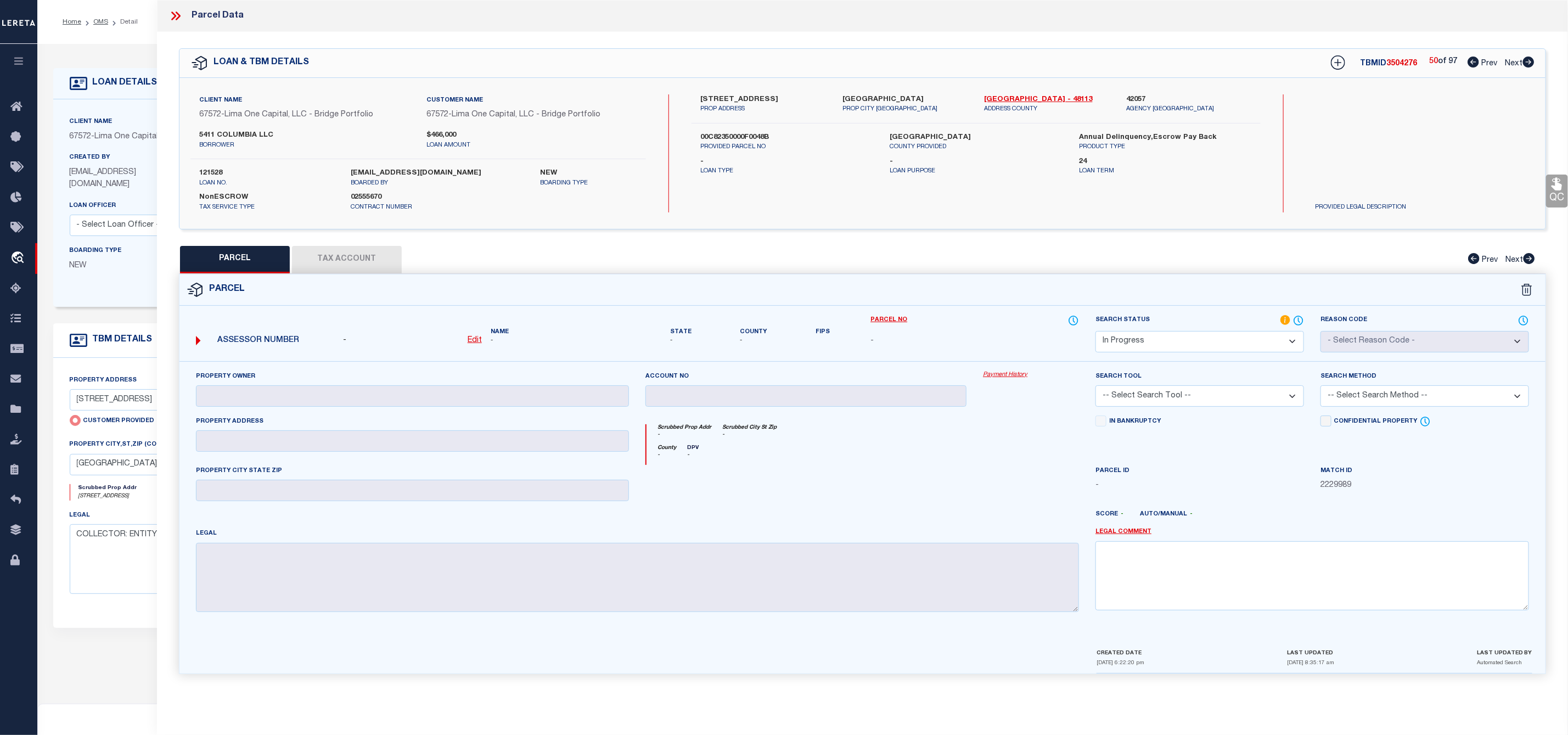
click at [772, 94] on div "5411 Columbia Ave PROP ADDRESS" at bounding box center [763, 104] width 142 height 20
copy label "5411 Columbia Ave"
click at [1535, 63] on div "LOAN & TBM DETAILS TBMID 3504276 50 of 97 Prev Next" at bounding box center [862, 63] width 1366 height 29
click at [1530, 60] on icon at bounding box center [1529, 62] width 12 height 11
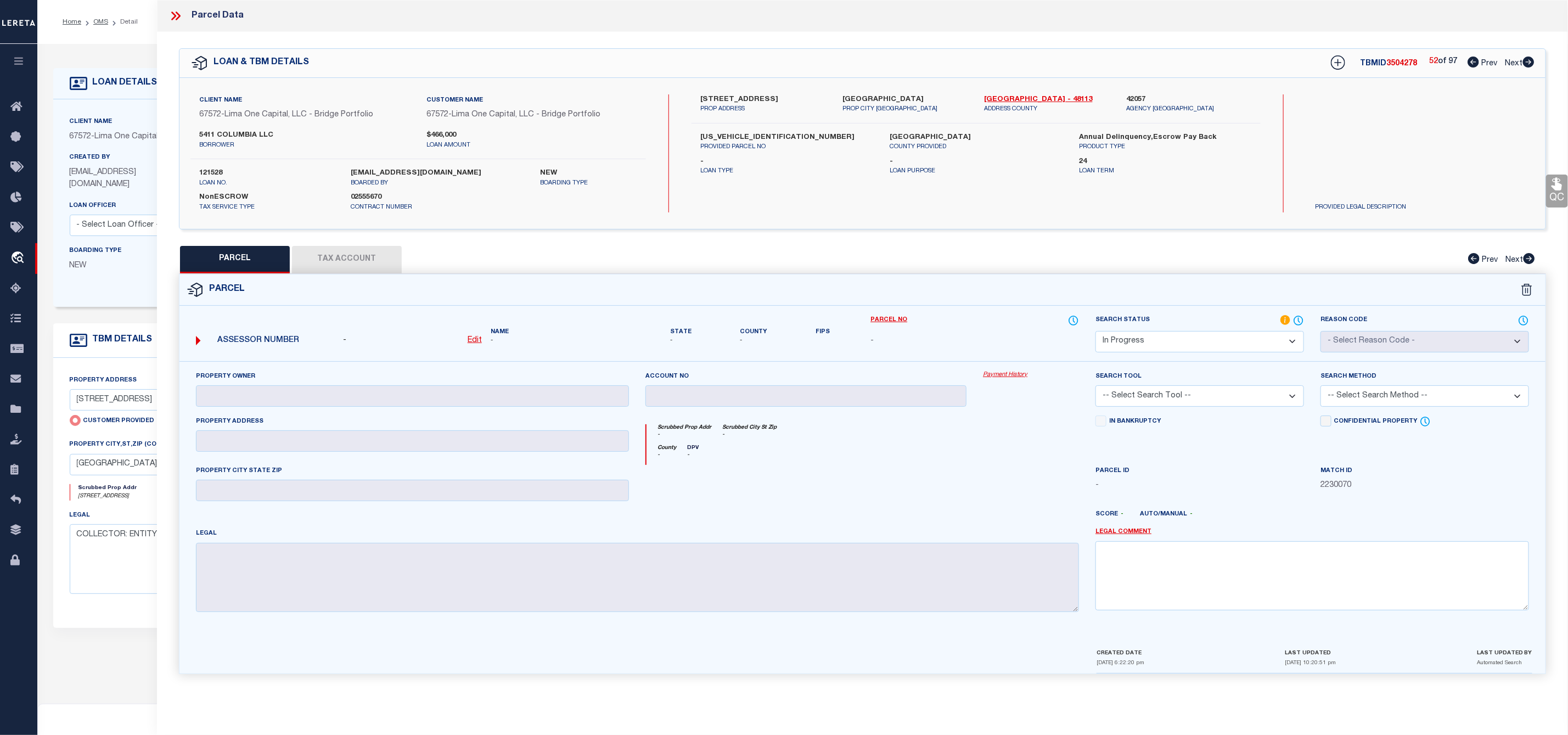
click at [1173, 338] on select "Automated Search Bad Parcel Complete Duplicate Parcel High Dollar Reporting In …" at bounding box center [1200, 341] width 209 height 21
click at [1095, 332] on select "Automated Search Bad Parcel Complete Duplicate Parcel High Dollar Reporting In …" at bounding box center [1200, 341] width 209 height 21
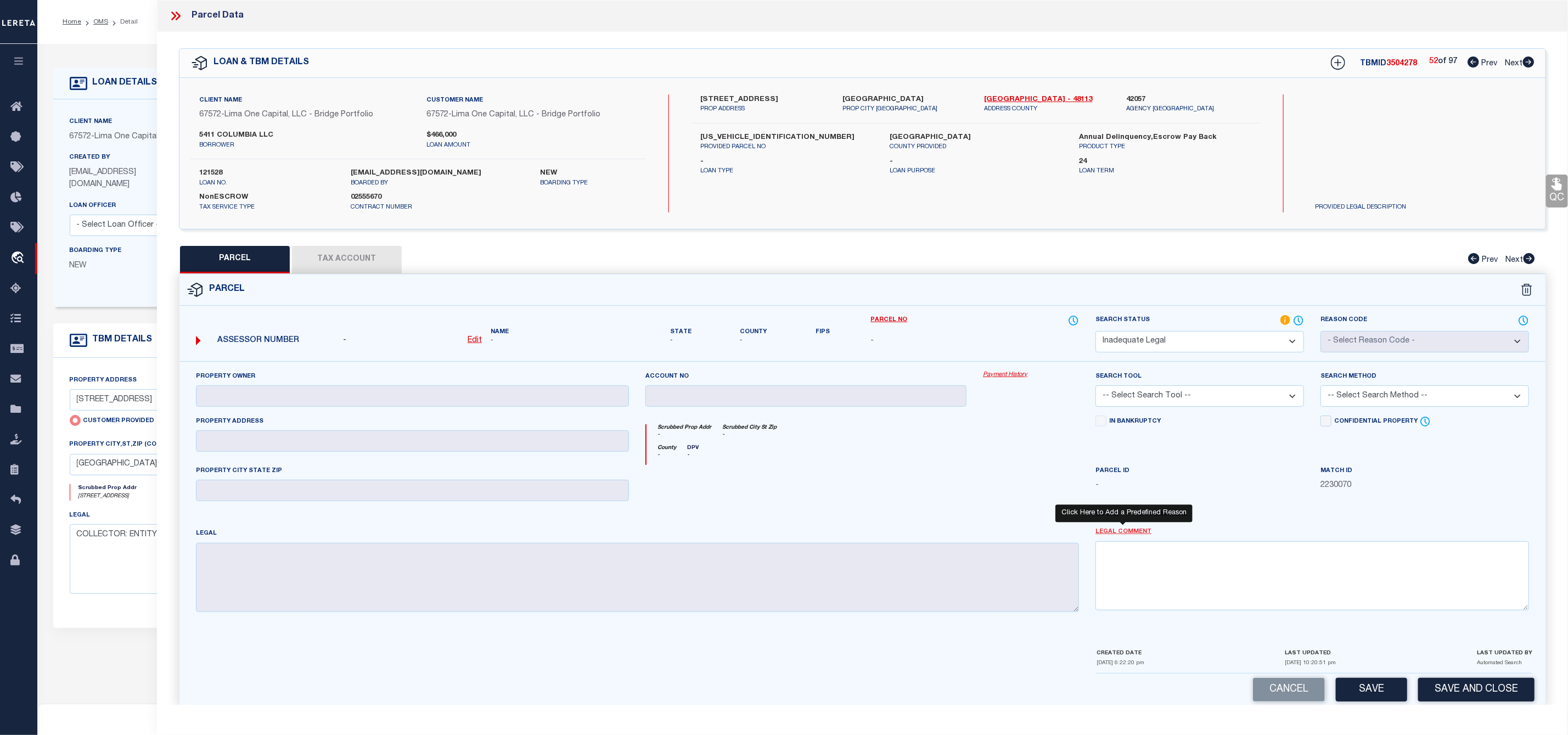
click at [1108, 533] on link "Legal Comment" at bounding box center [1123, 532] width 56 height 9
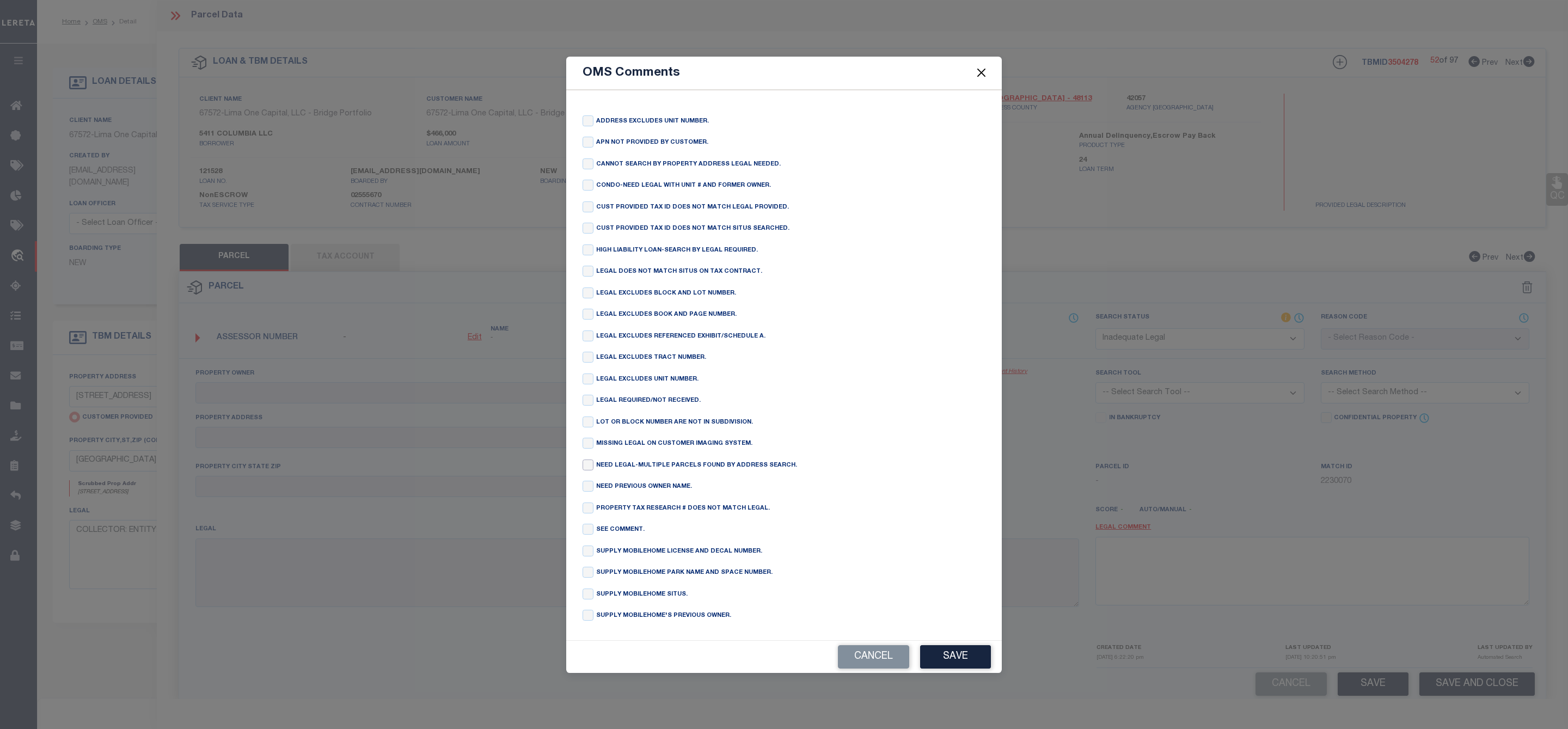
click at [588, 464] on input "checkbox" at bounding box center [588, 465] width 11 height 11
click at [961, 663] on button "Save" at bounding box center [956, 657] width 71 height 23
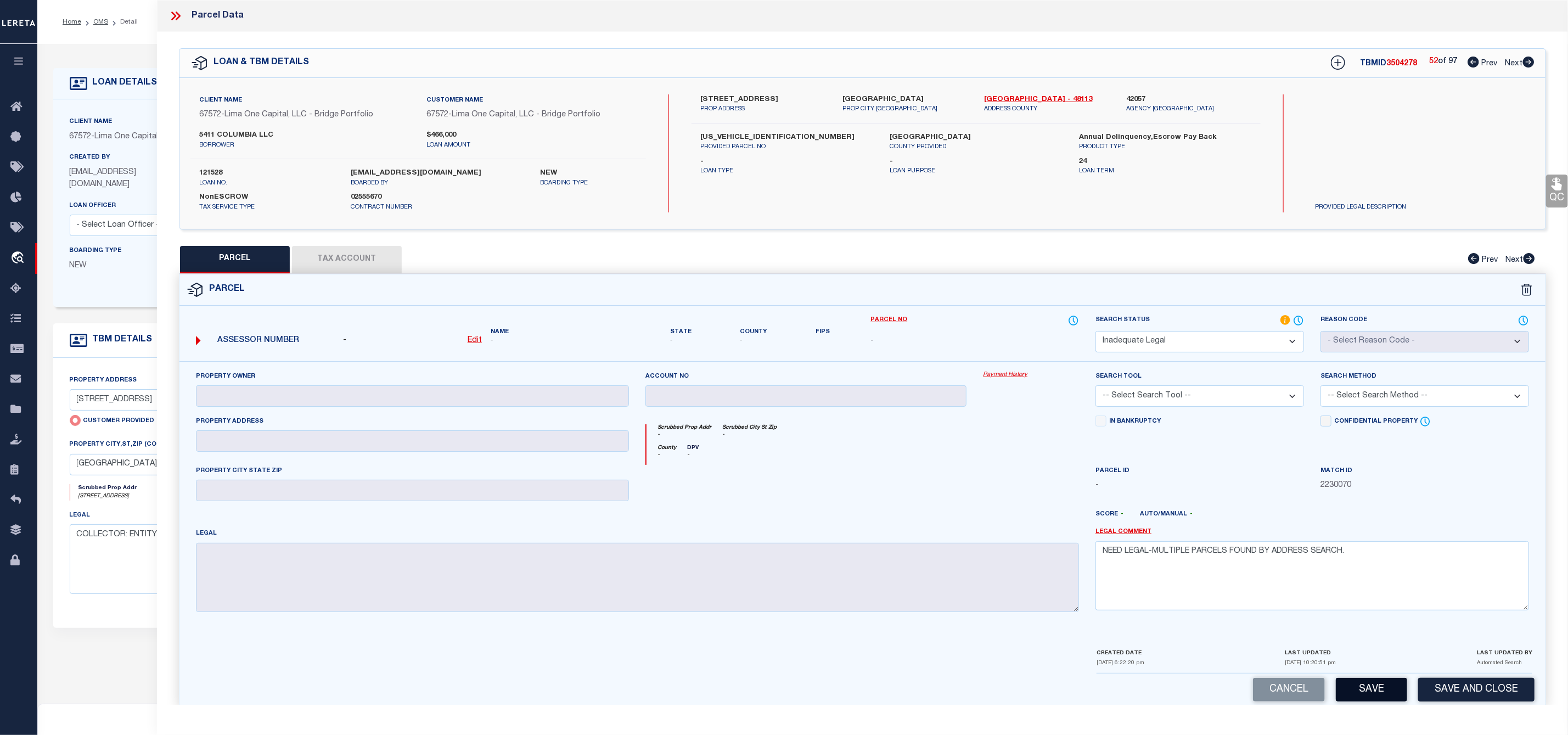
click at [1380, 701] on button "Save" at bounding box center [1372, 690] width 71 height 23
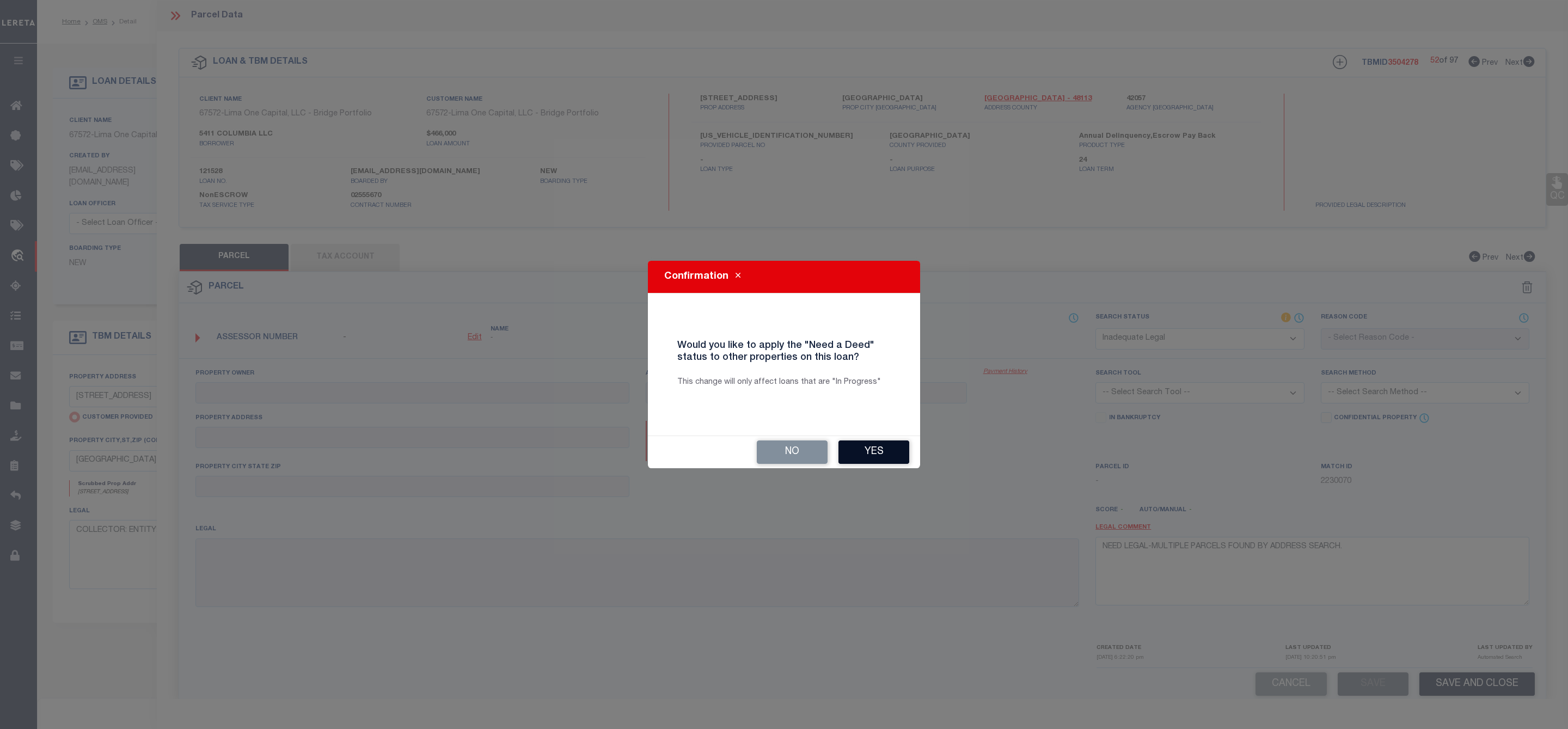
click at [875, 449] on button "Yes" at bounding box center [873, 452] width 71 height 23
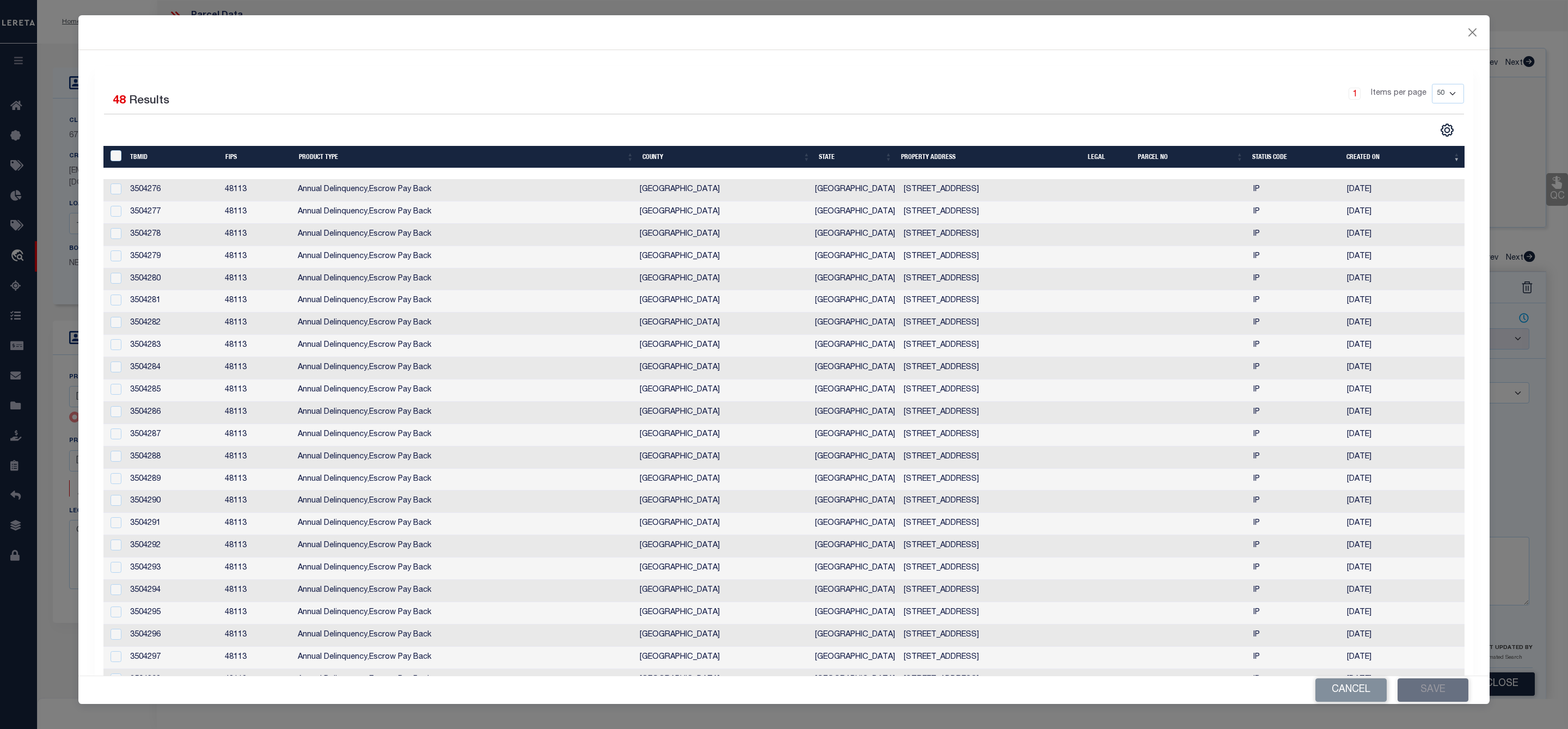
click at [110, 152] on div "" at bounding box center [117, 156] width 18 height 12
click at [116, 157] on input "" at bounding box center [116, 156] width 11 height 11
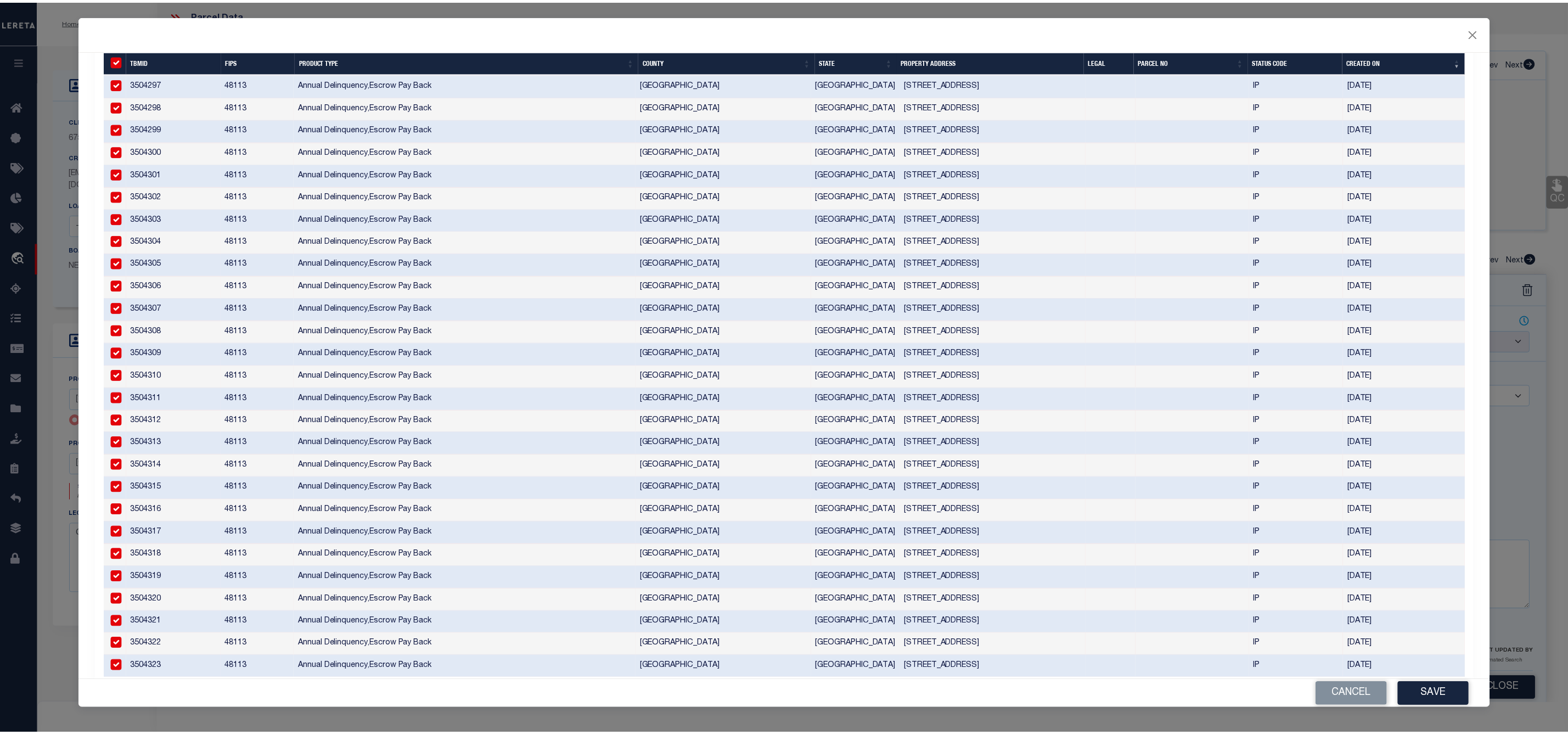
scroll to position [628, 0]
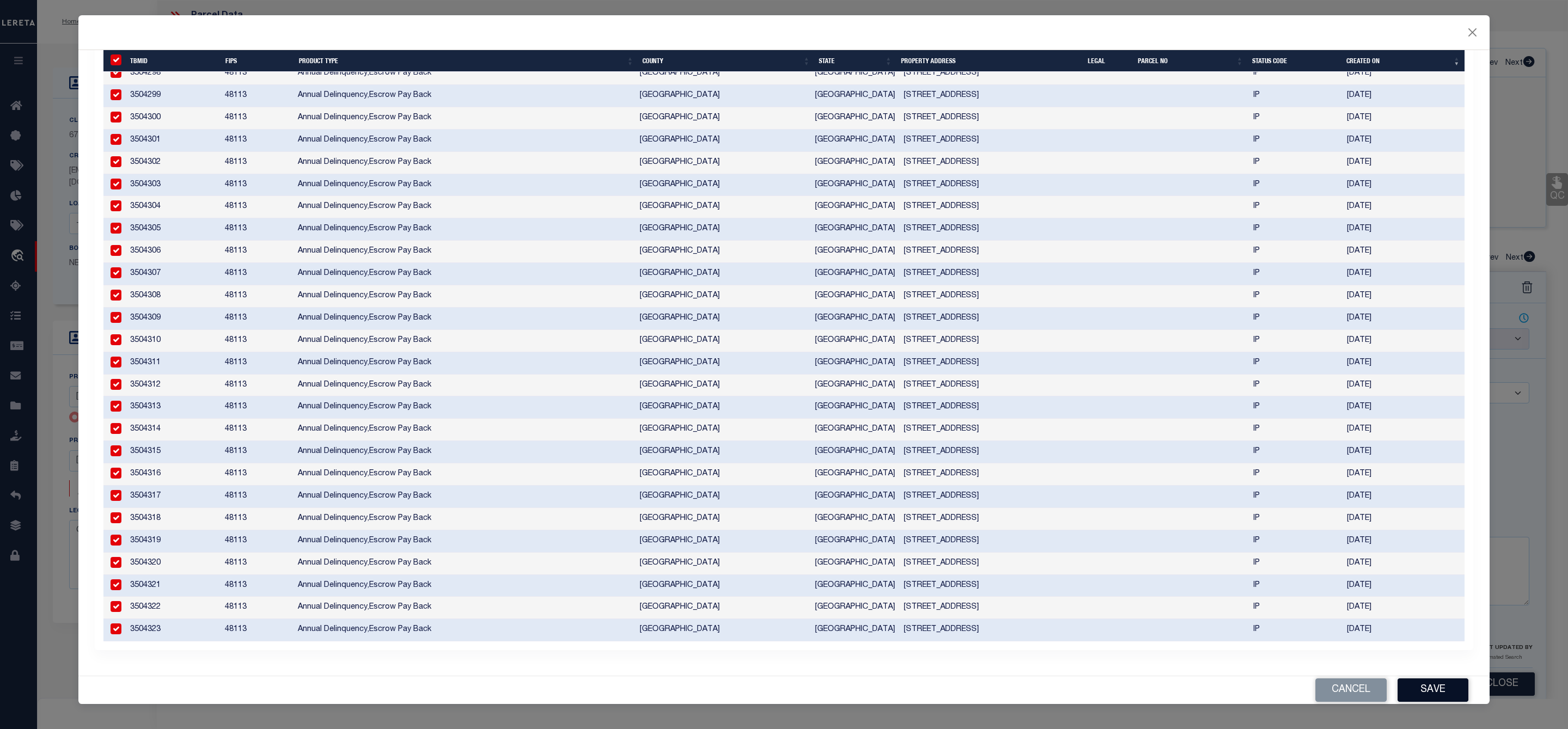
click at [1449, 694] on button "Save" at bounding box center [1433, 689] width 71 height 23
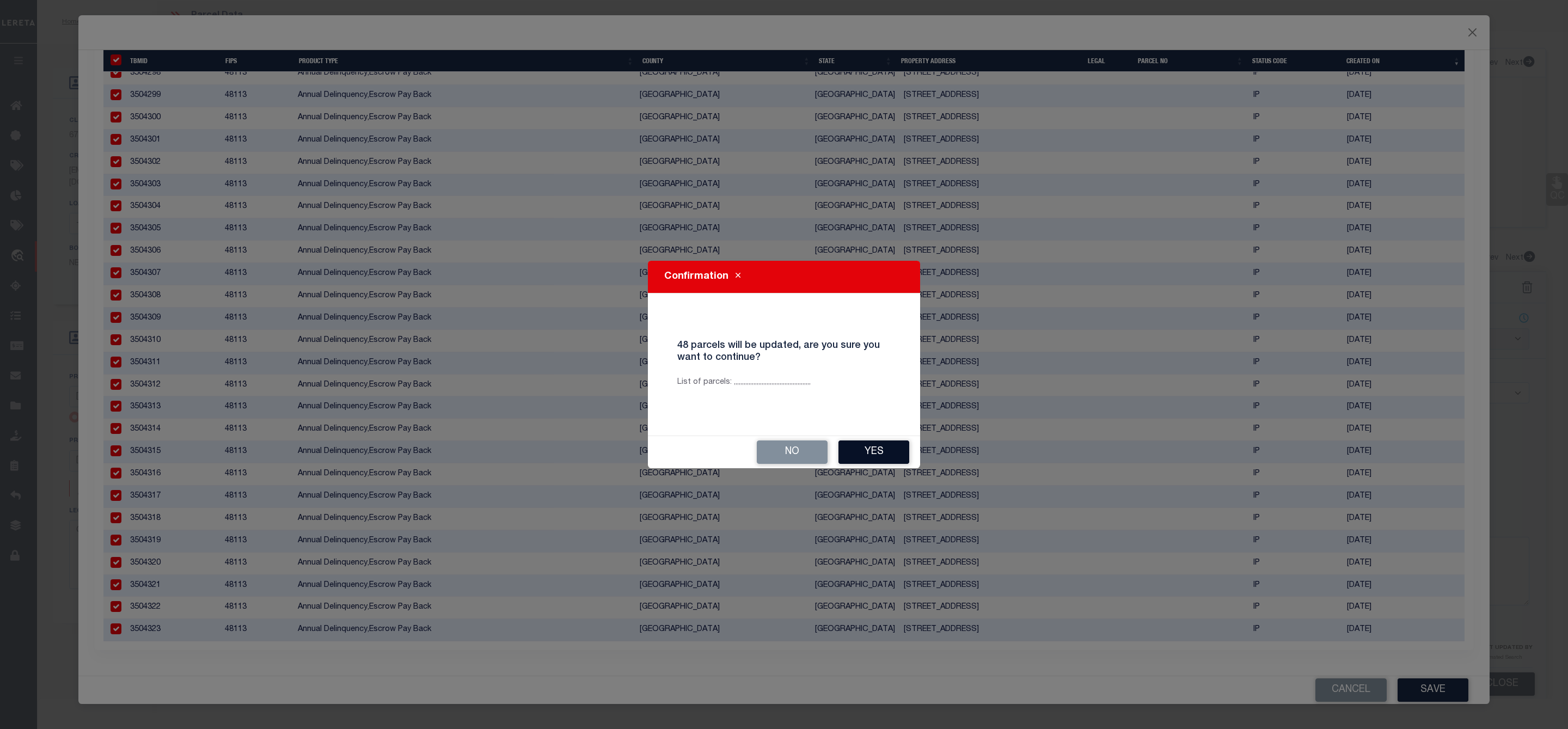
click at [880, 461] on button "Yes" at bounding box center [873, 452] width 71 height 23
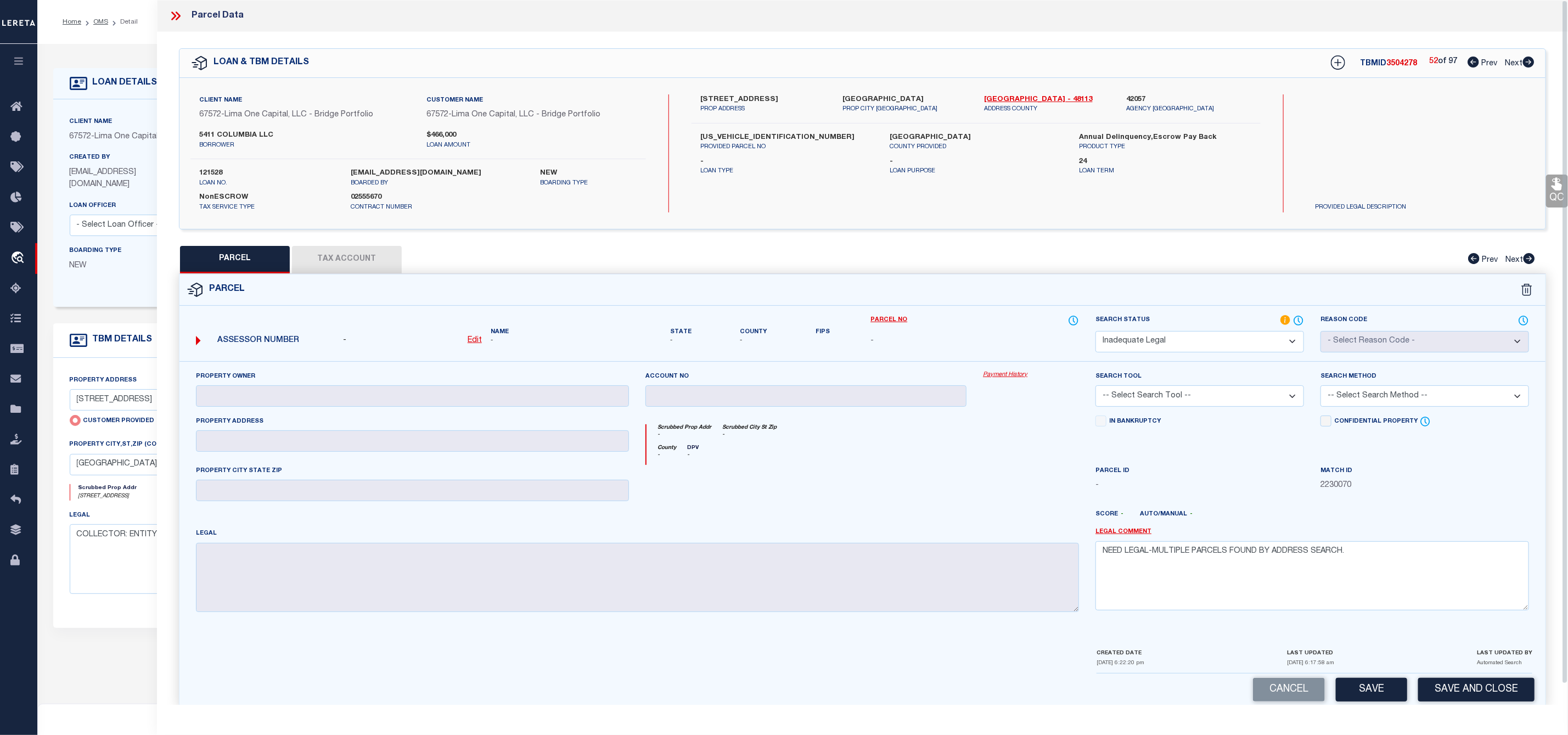
click at [179, 15] on icon at bounding box center [178, 16] width 5 height 9
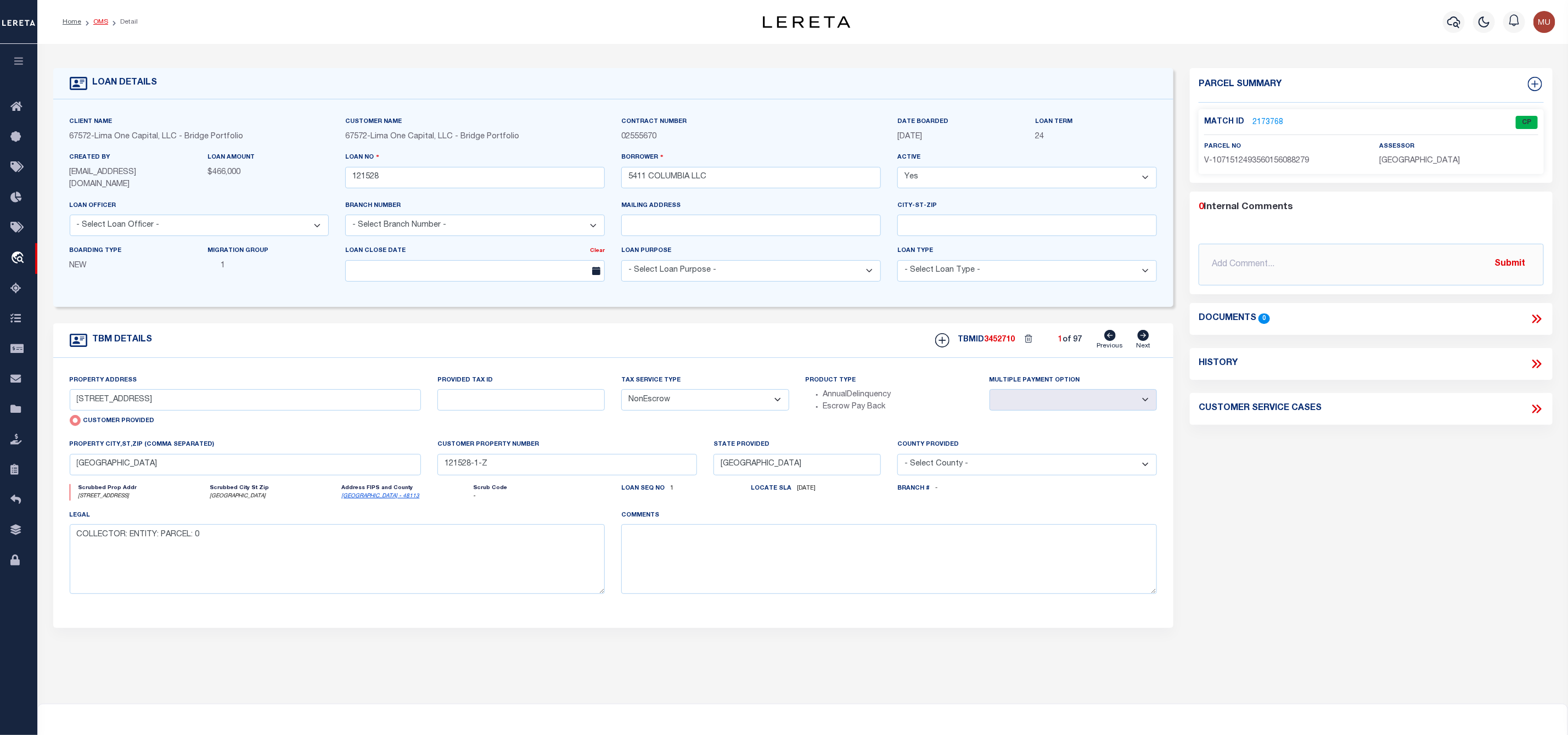
click at [99, 18] on link "OMS" at bounding box center [101, 21] width 15 height 7
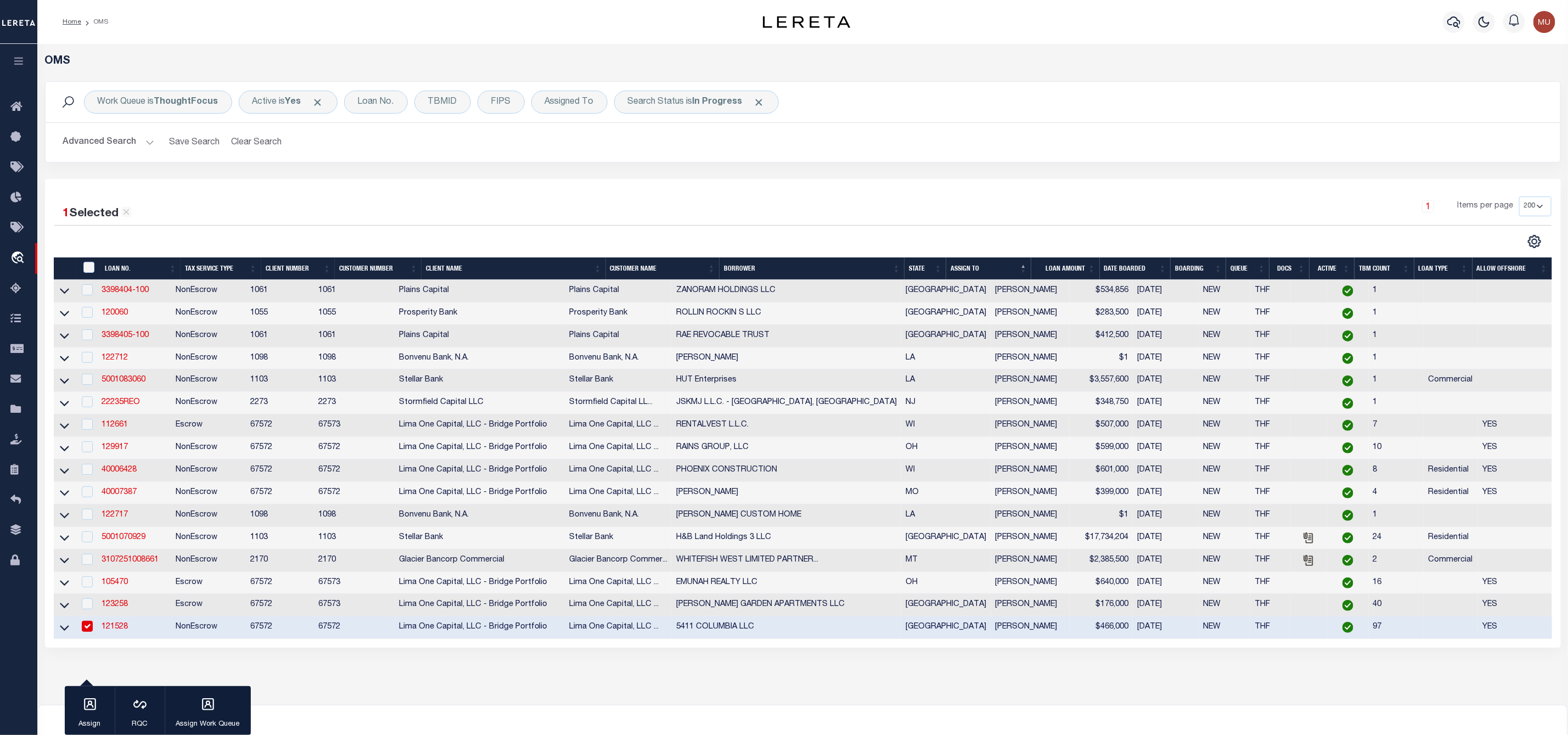
scroll to position [111, 0]
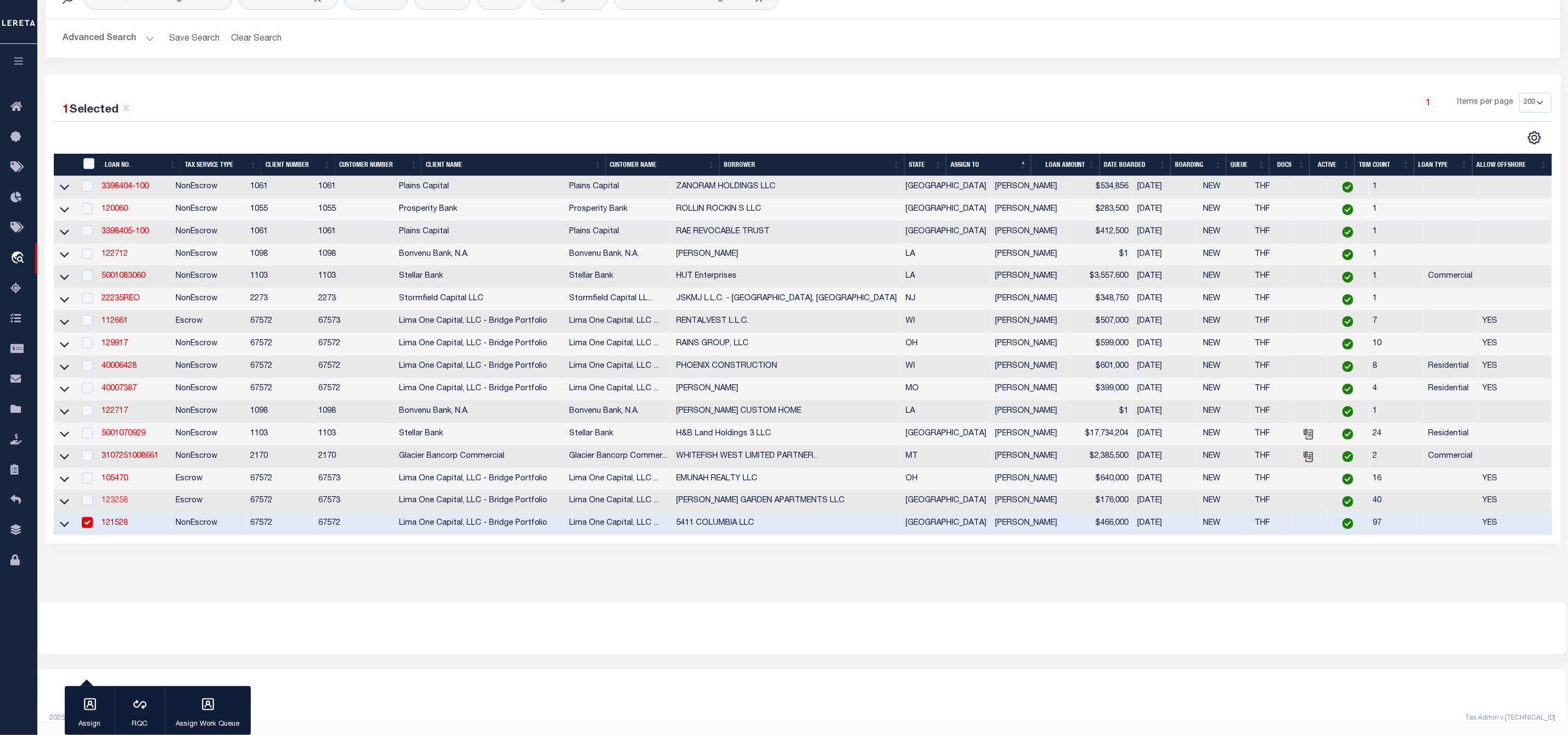
click at [126, 498] on link "123258" at bounding box center [114, 500] width 26 height 8
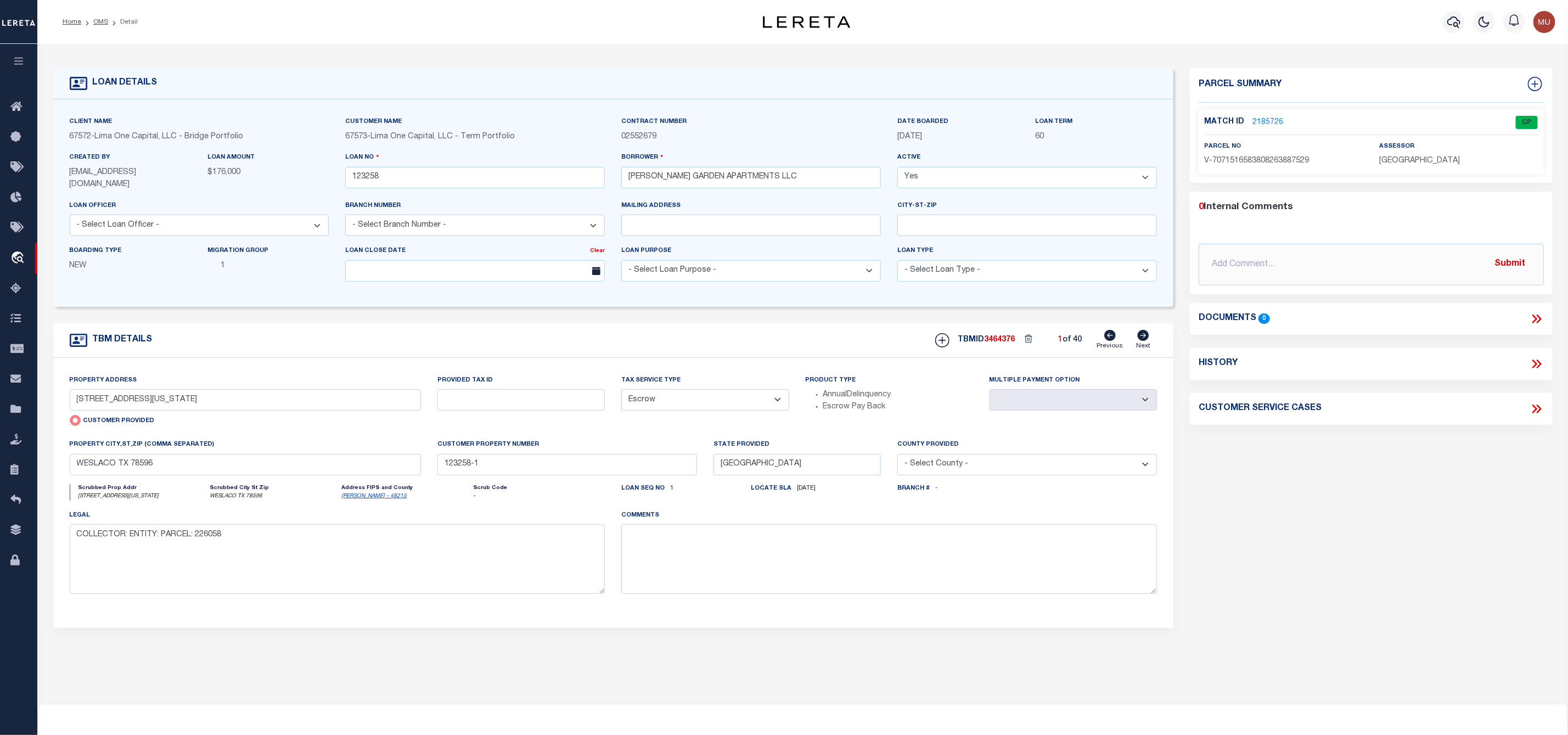
click at [1269, 121] on link "2185726" at bounding box center [1268, 123] width 31 height 12
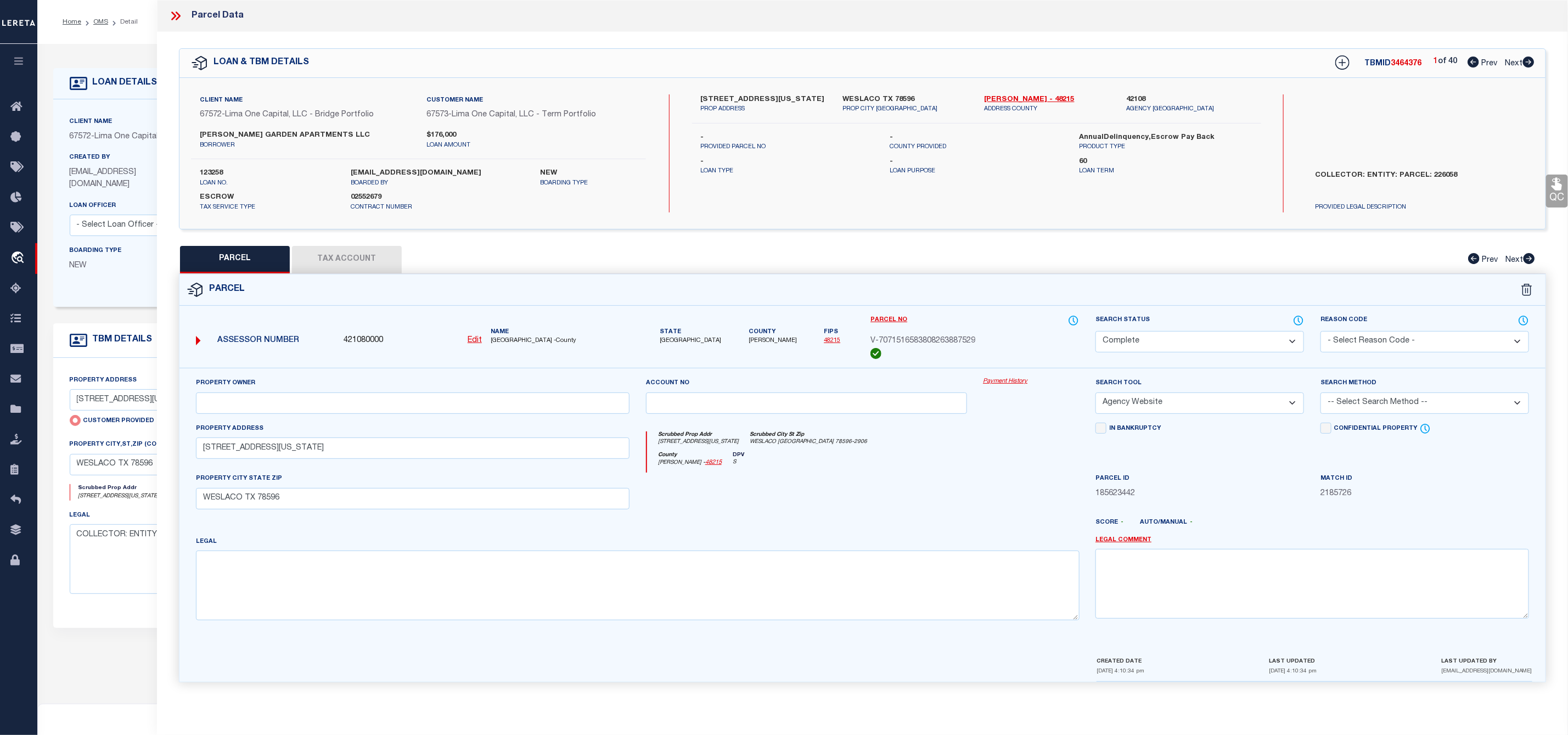
click at [1527, 63] on icon at bounding box center [1529, 62] width 12 height 11
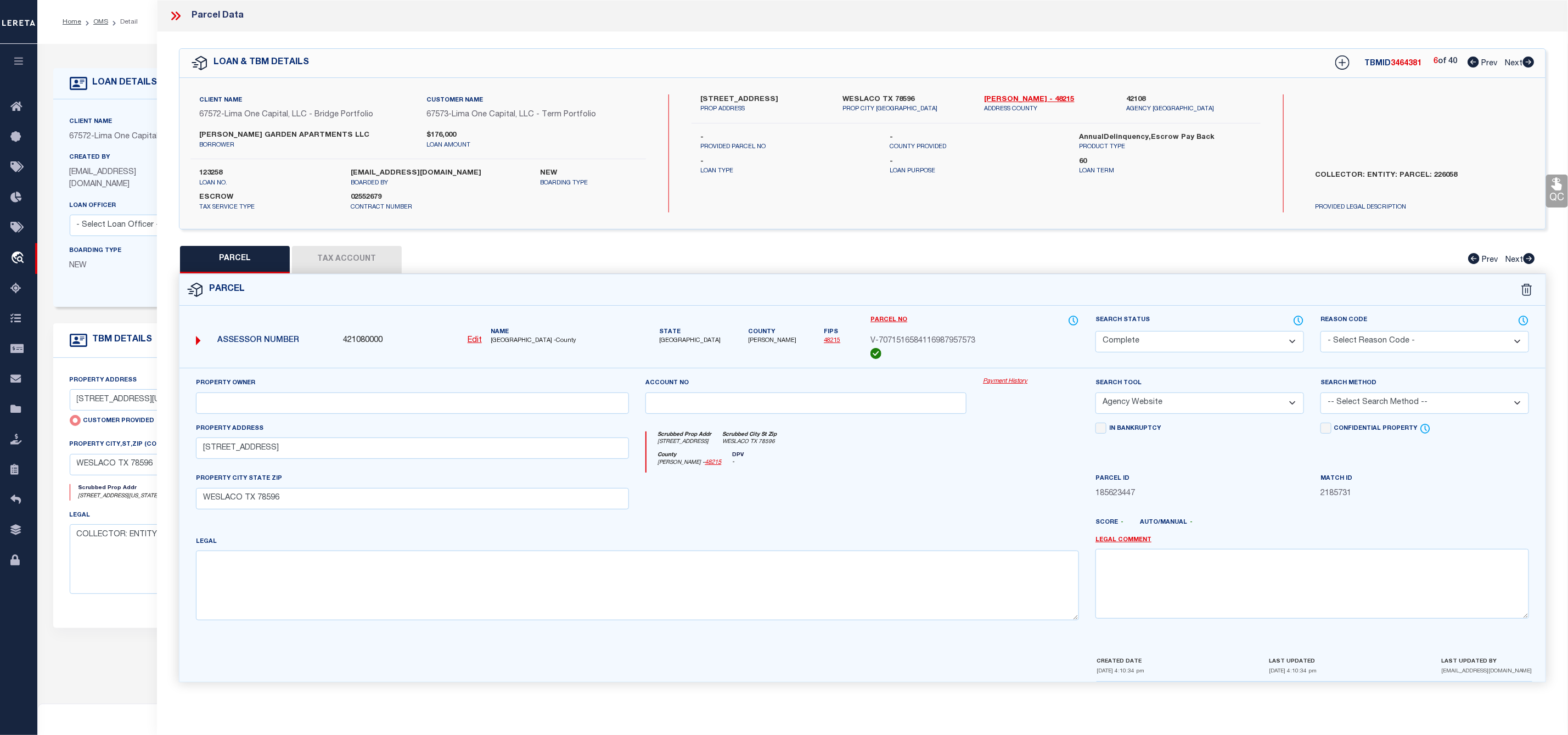
click at [1529, 61] on icon at bounding box center [1529, 62] width 12 height 11
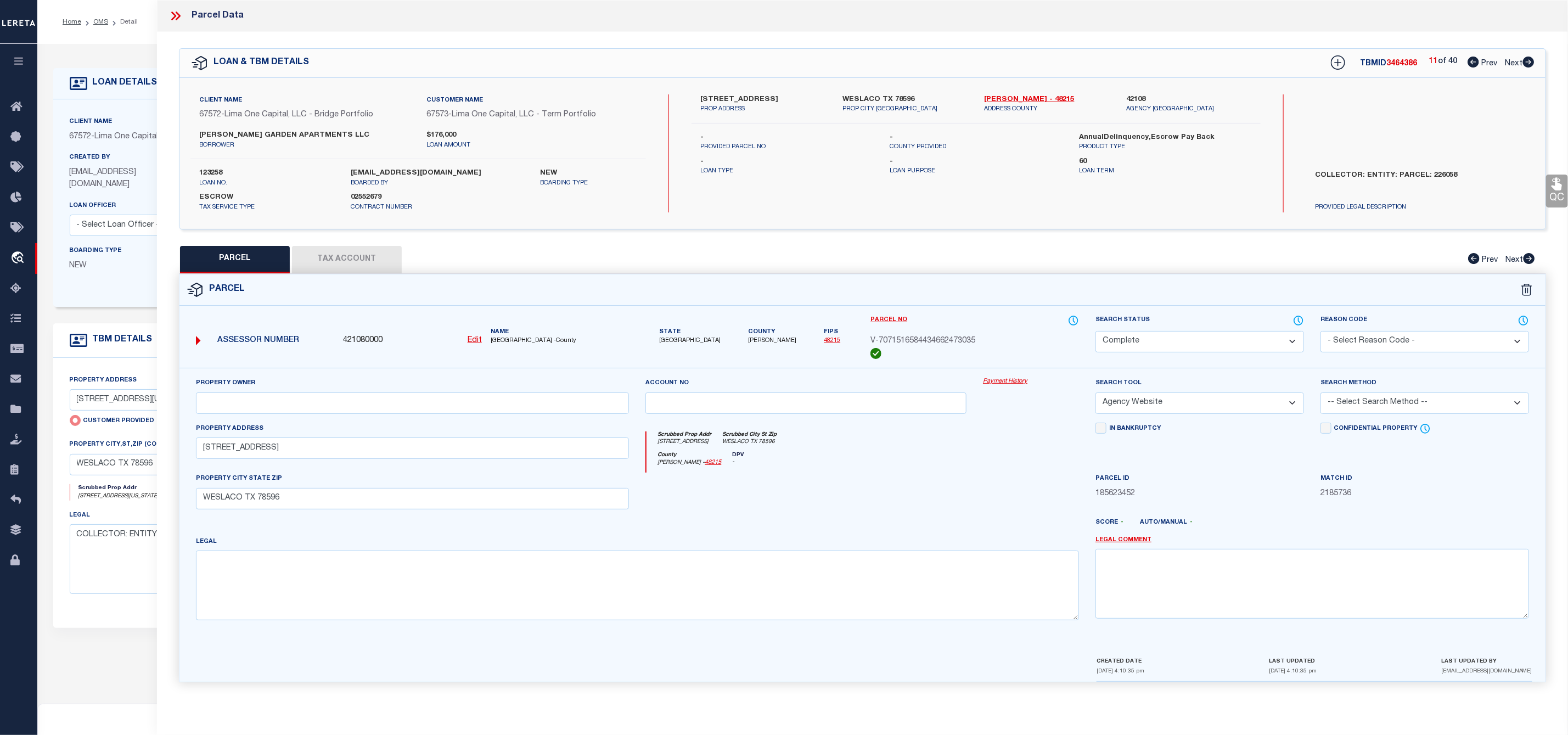
click at [1529, 61] on icon at bounding box center [1529, 62] width 12 height 11
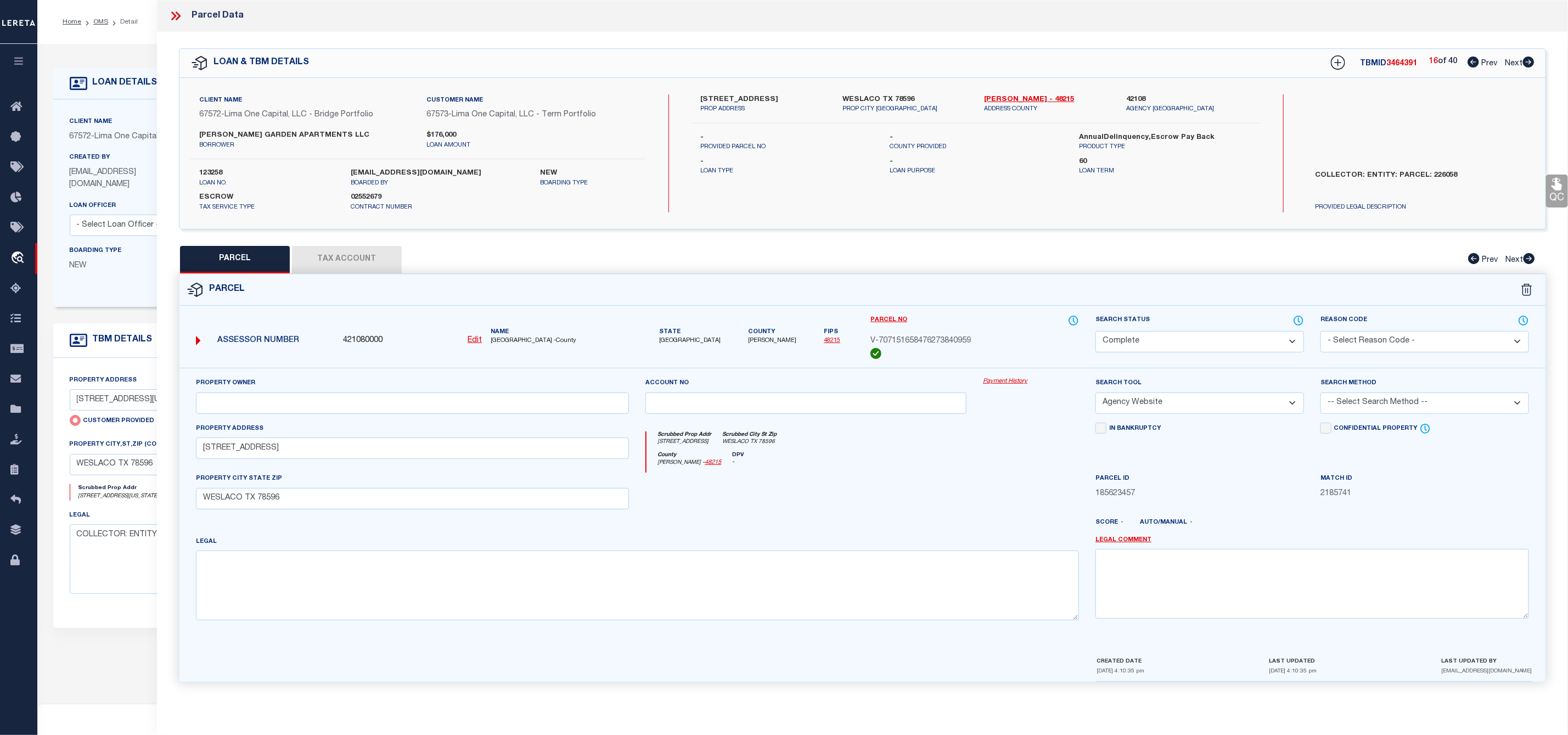
click at [1529, 61] on icon at bounding box center [1529, 62] width 12 height 11
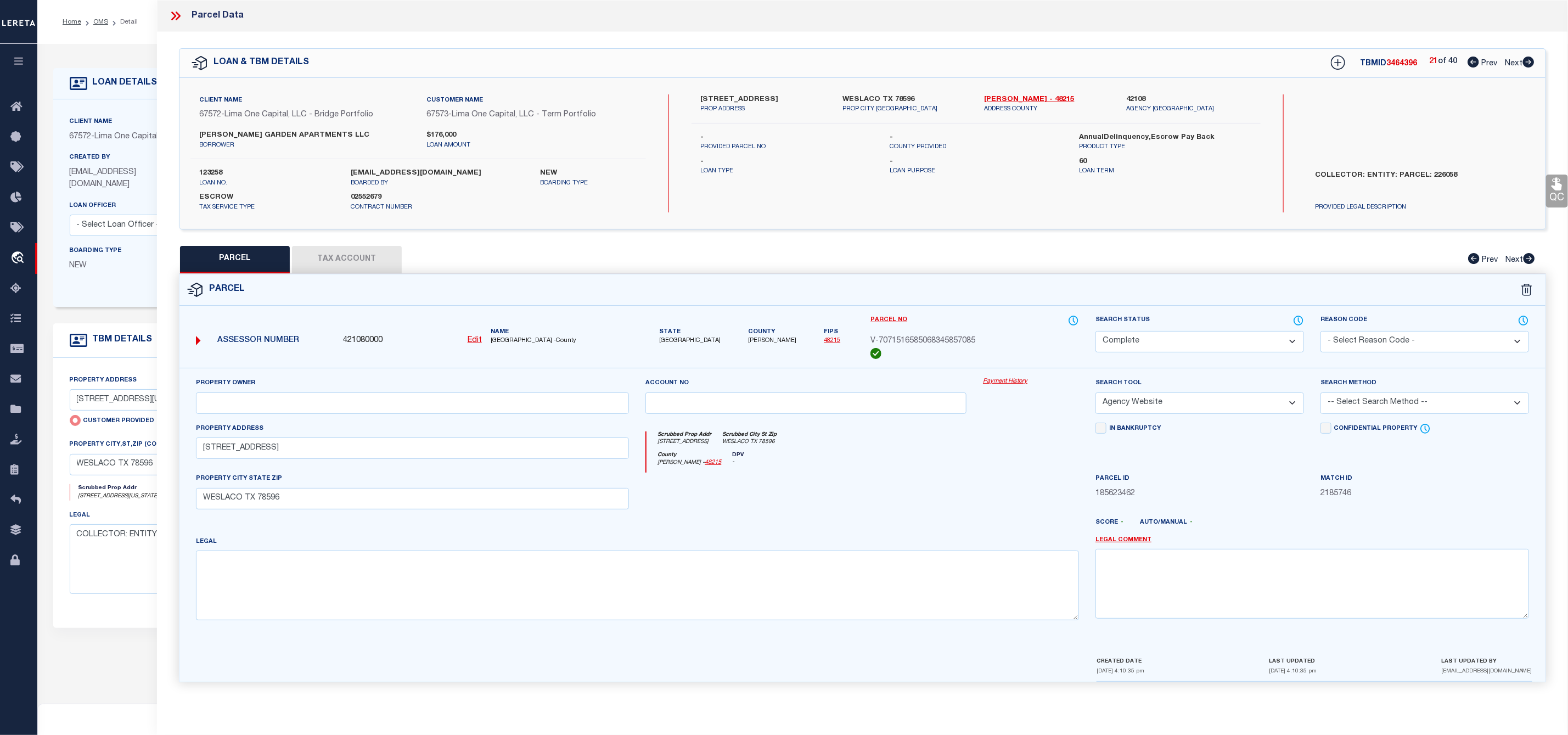
click at [1529, 61] on icon at bounding box center [1529, 62] width 12 height 11
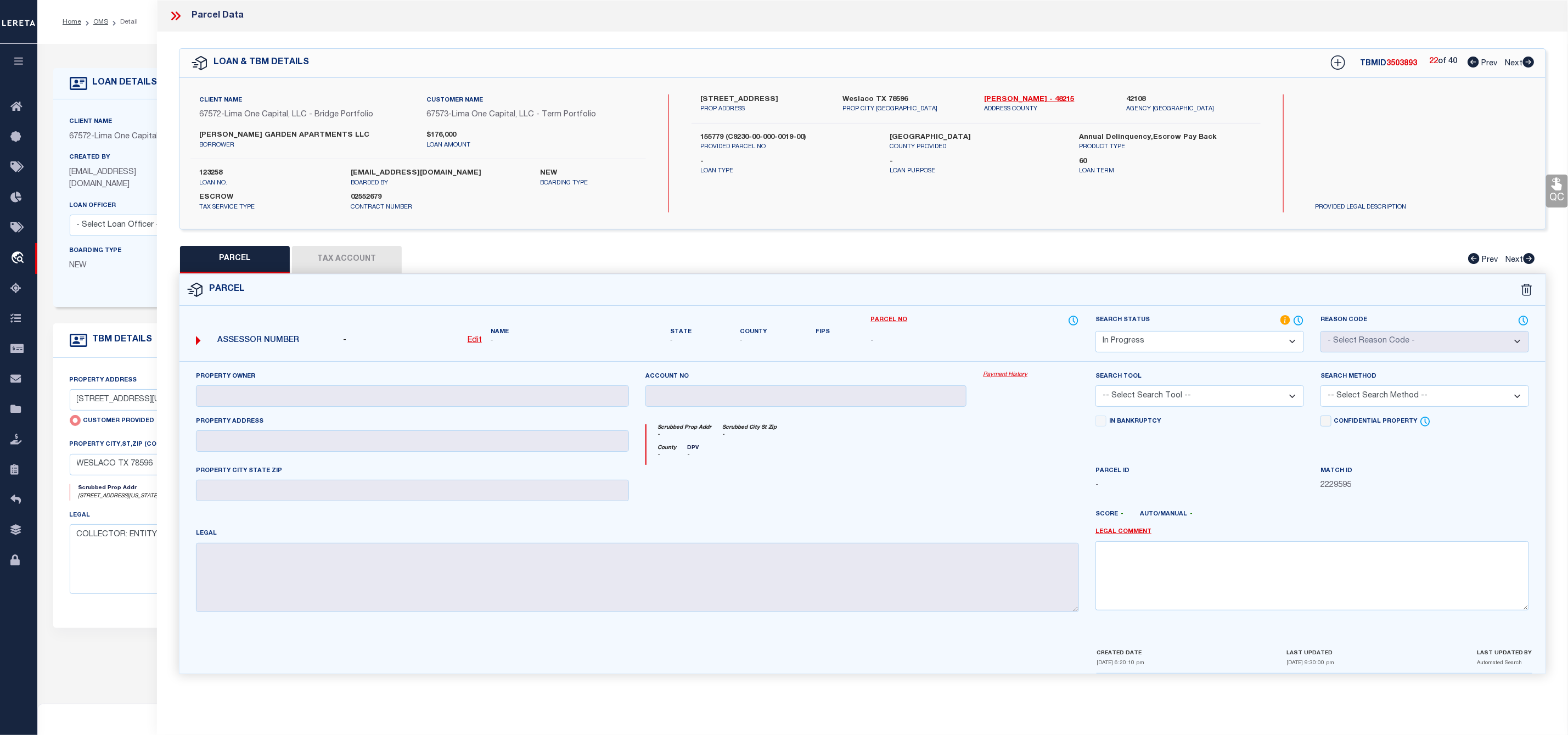
click at [1529, 61] on icon at bounding box center [1529, 62] width 12 height 11
click at [1478, 63] on link "Prev" at bounding box center [1485, 61] width 35 height 8
drag, startPoint x: 700, startPoint y: 96, endPoint x: 768, endPoint y: 98, distance: 68.0
click at [768, 98] on label "517 South Westgate Drive" at bounding box center [763, 100] width 126 height 11
click at [713, 134] on label "155779 (C9230-00-000-0019-00)" at bounding box center [787, 138] width 173 height 11
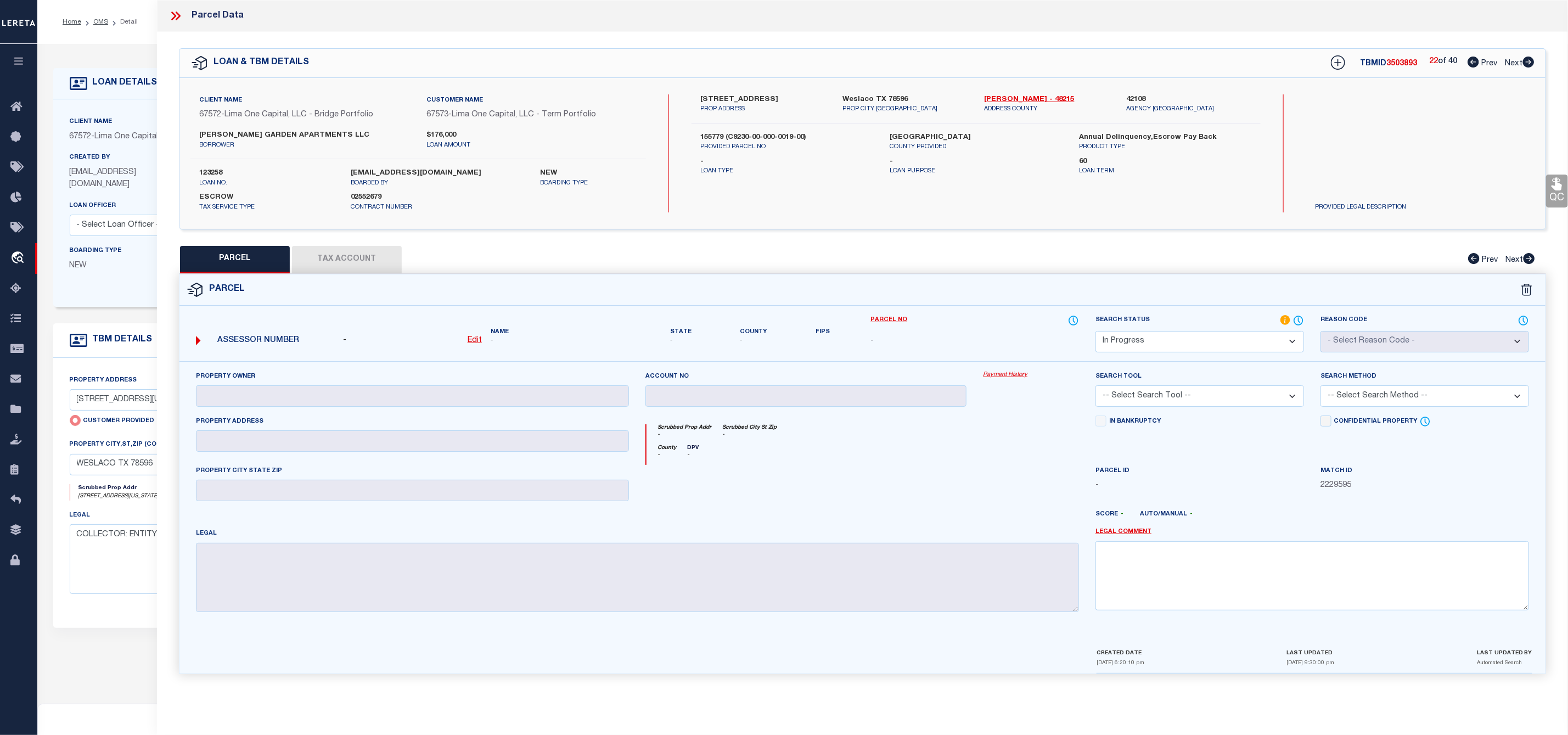
click at [713, 134] on label "155779 (C9230-00-000-0019-00)" at bounding box center [787, 138] width 173 height 11
copy label "155779"
click at [751, 99] on label "517 South Westgate Drive" at bounding box center [763, 100] width 126 height 11
copy label "Westgate"
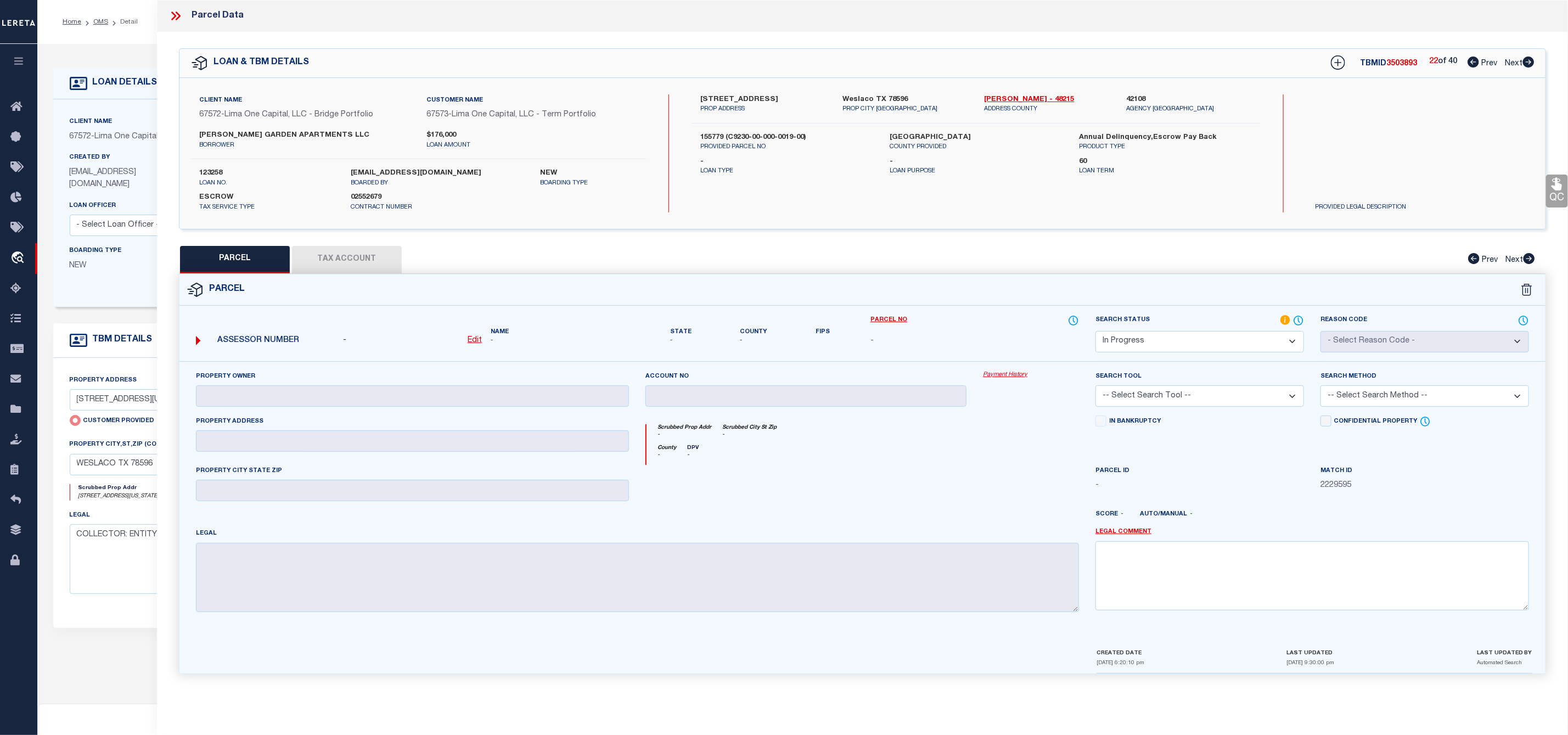
click at [704, 136] on label "155779 (C9230-00-000-0019-00)" at bounding box center [787, 138] width 173 height 11
copy label "155779"
click at [1532, 63] on icon at bounding box center [1529, 62] width 12 height 11
click at [1469, 60] on icon at bounding box center [1473, 62] width 12 height 11
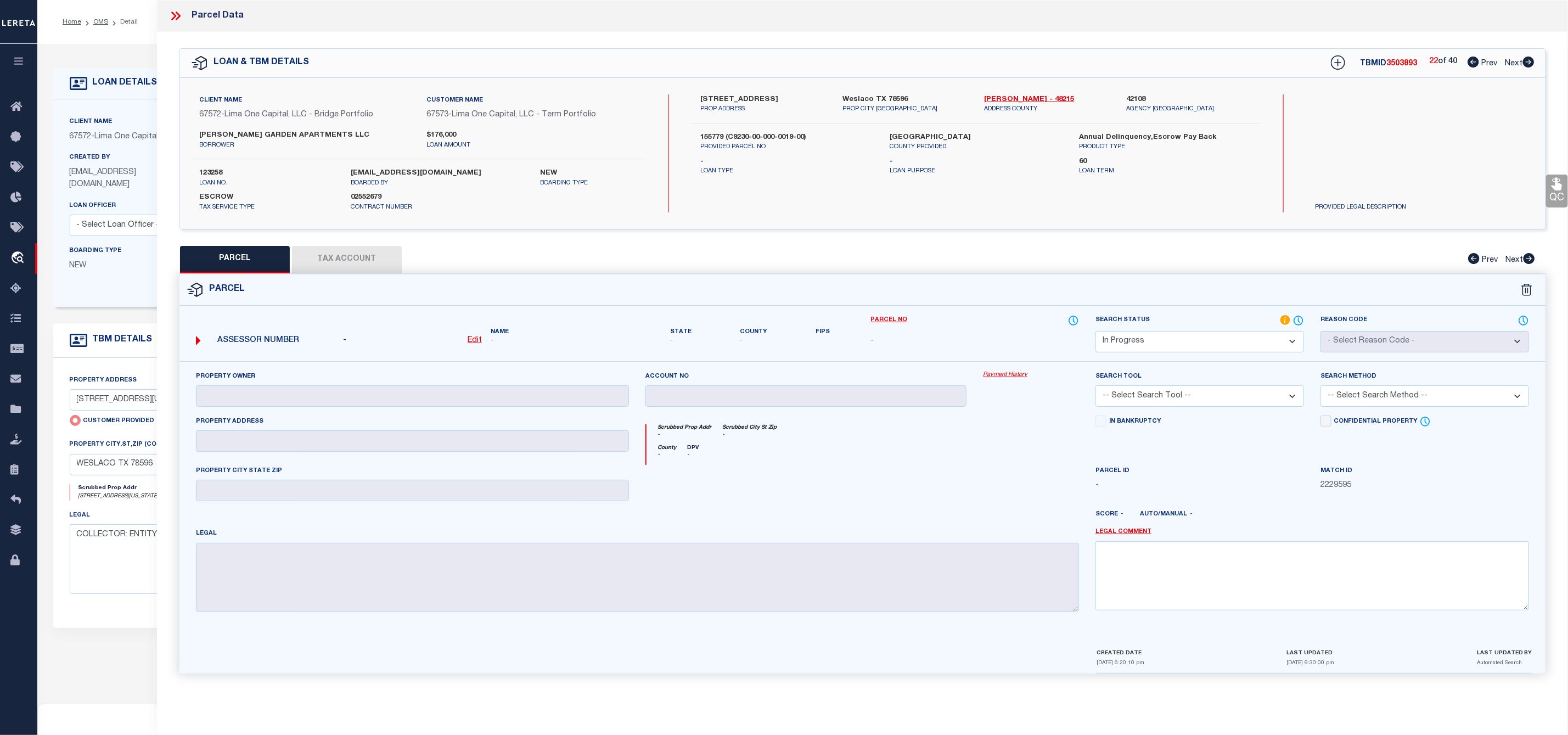
click at [1191, 339] on select "Automated Search Bad Parcel Complete Duplicate Parcel High Dollar Reporting In …" at bounding box center [1200, 341] width 209 height 21
click at [1095, 332] on select "Automated Search Bad Parcel Complete Duplicate Parcel High Dollar Reporting In …" at bounding box center [1200, 341] width 209 height 21
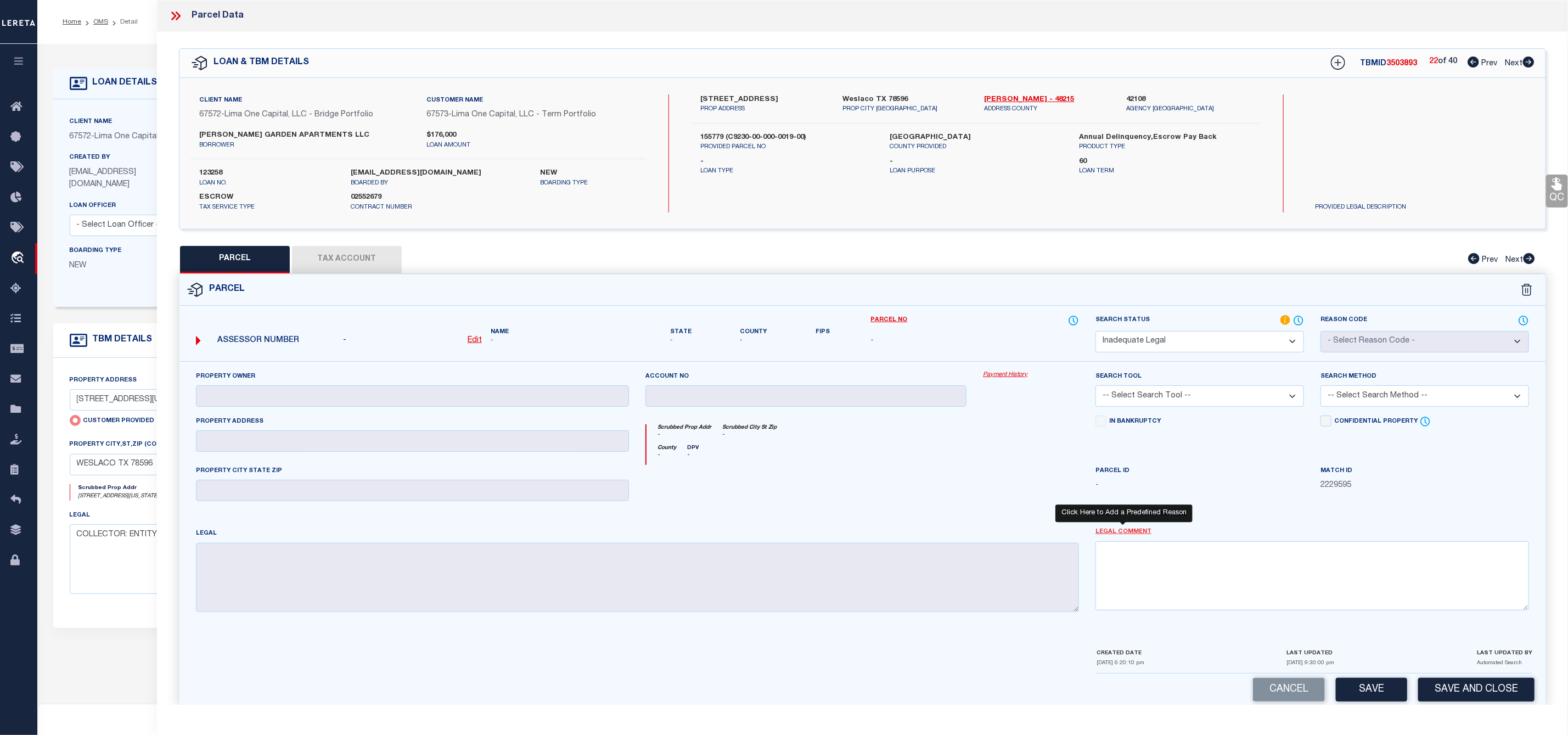
click at [1134, 537] on link "Legal Comment" at bounding box center [1123, 532] width 56 height 9
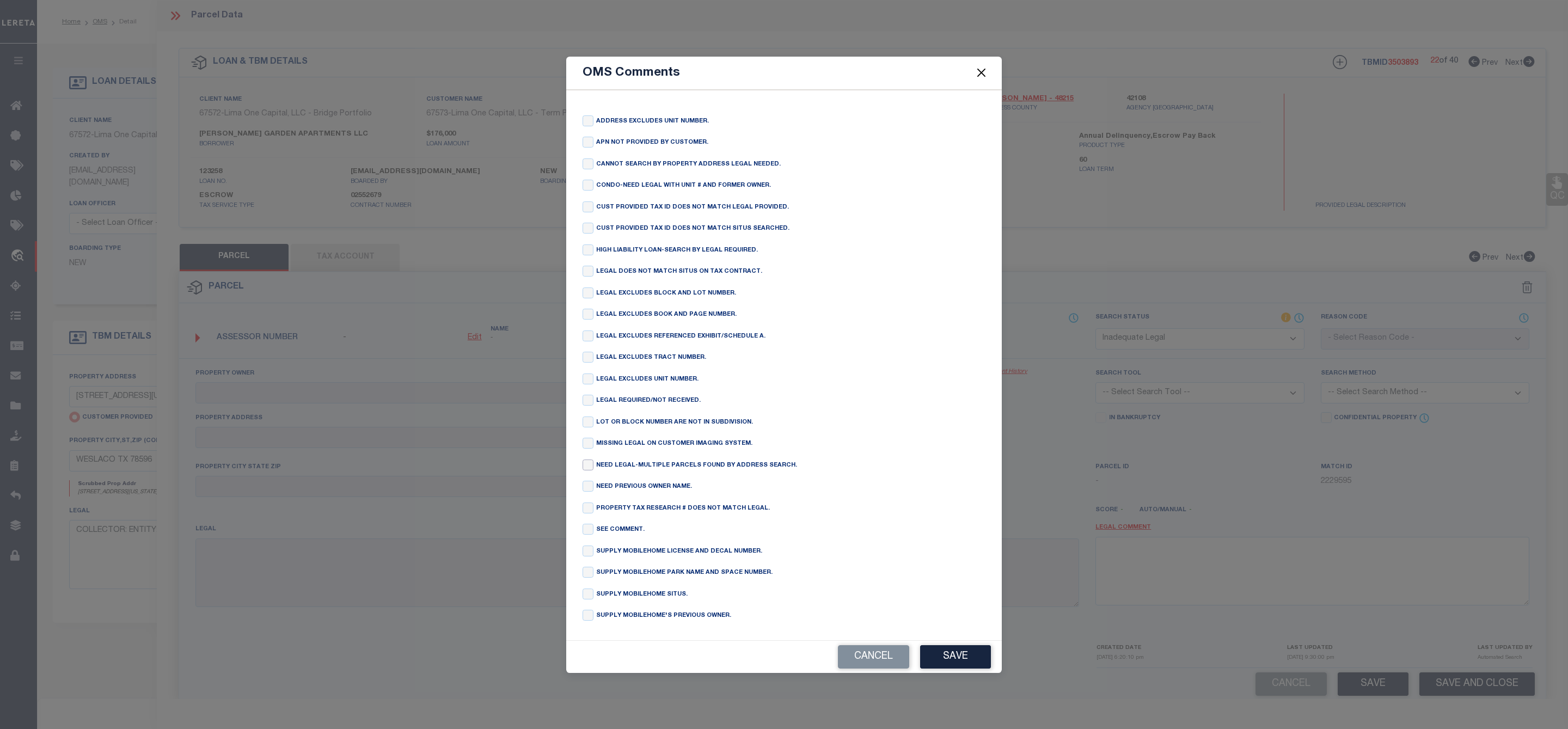
click at [586, 469] on input "checkbox" at bounding box center [588, 465] width 11 height 11
click at [951, 665] on button "Save" at bounding box center [956, 657] width 71 height 23
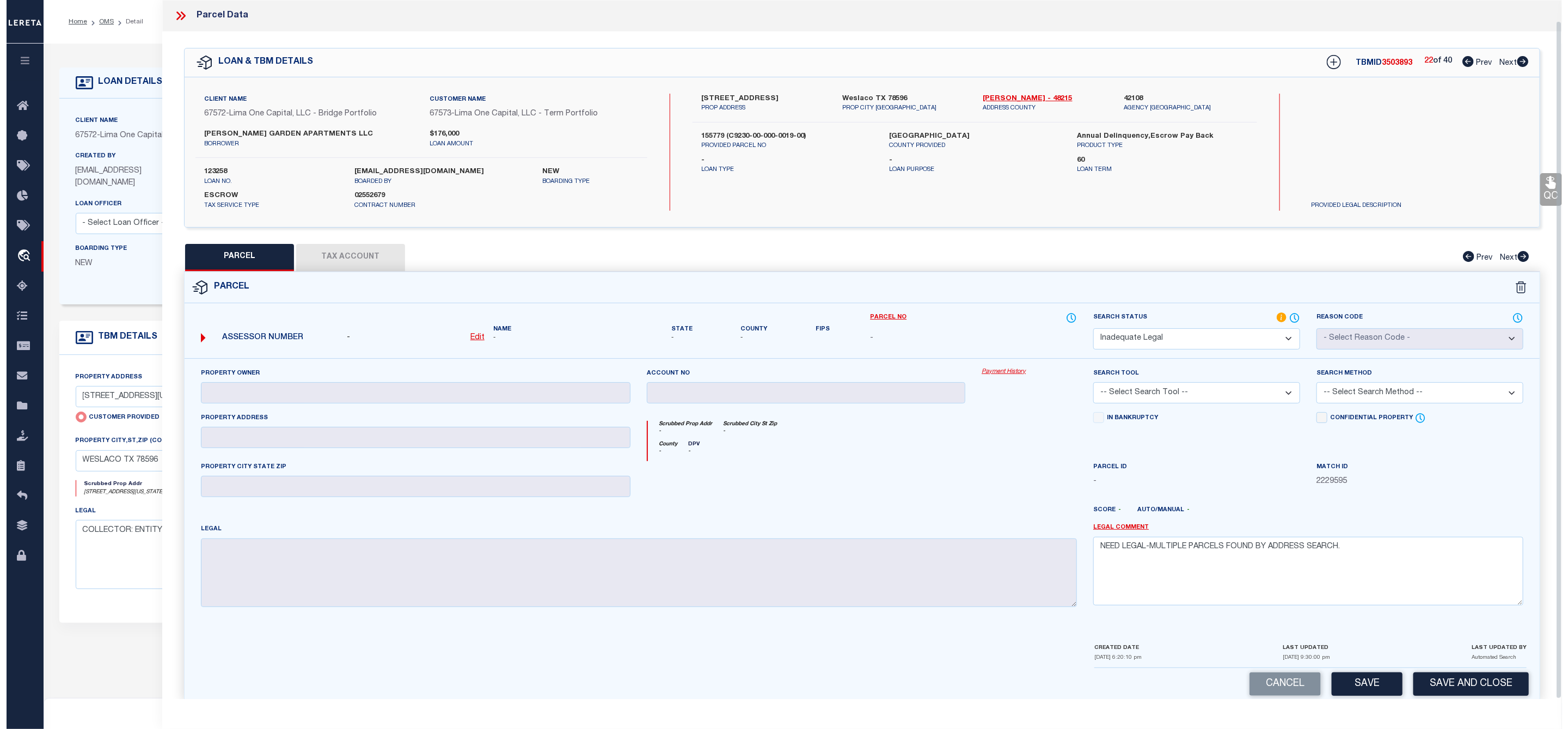
scroll to position [22, 0]
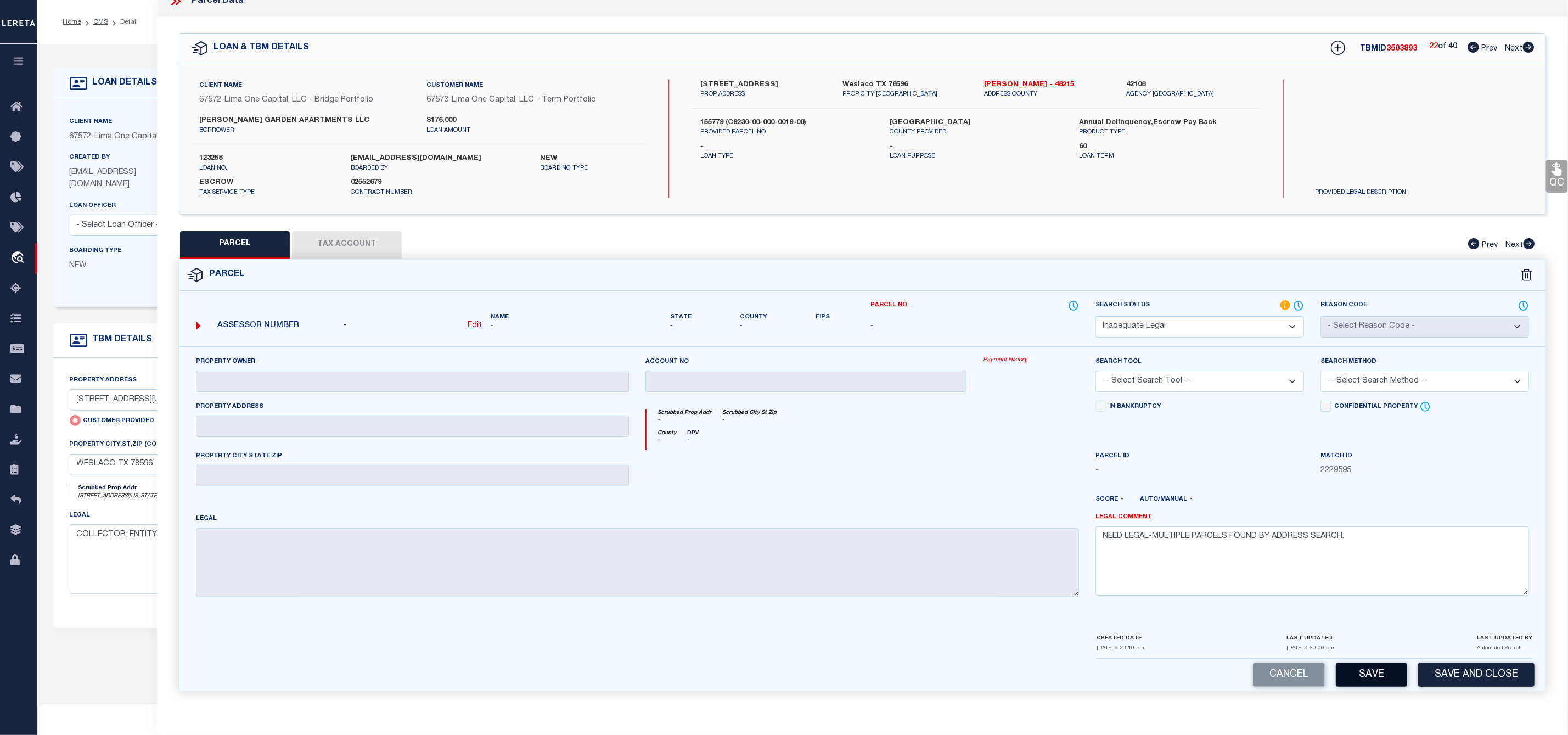
click at [1381, 674] on button "Save" at bounding box center [1372, 674] width 71 height 23
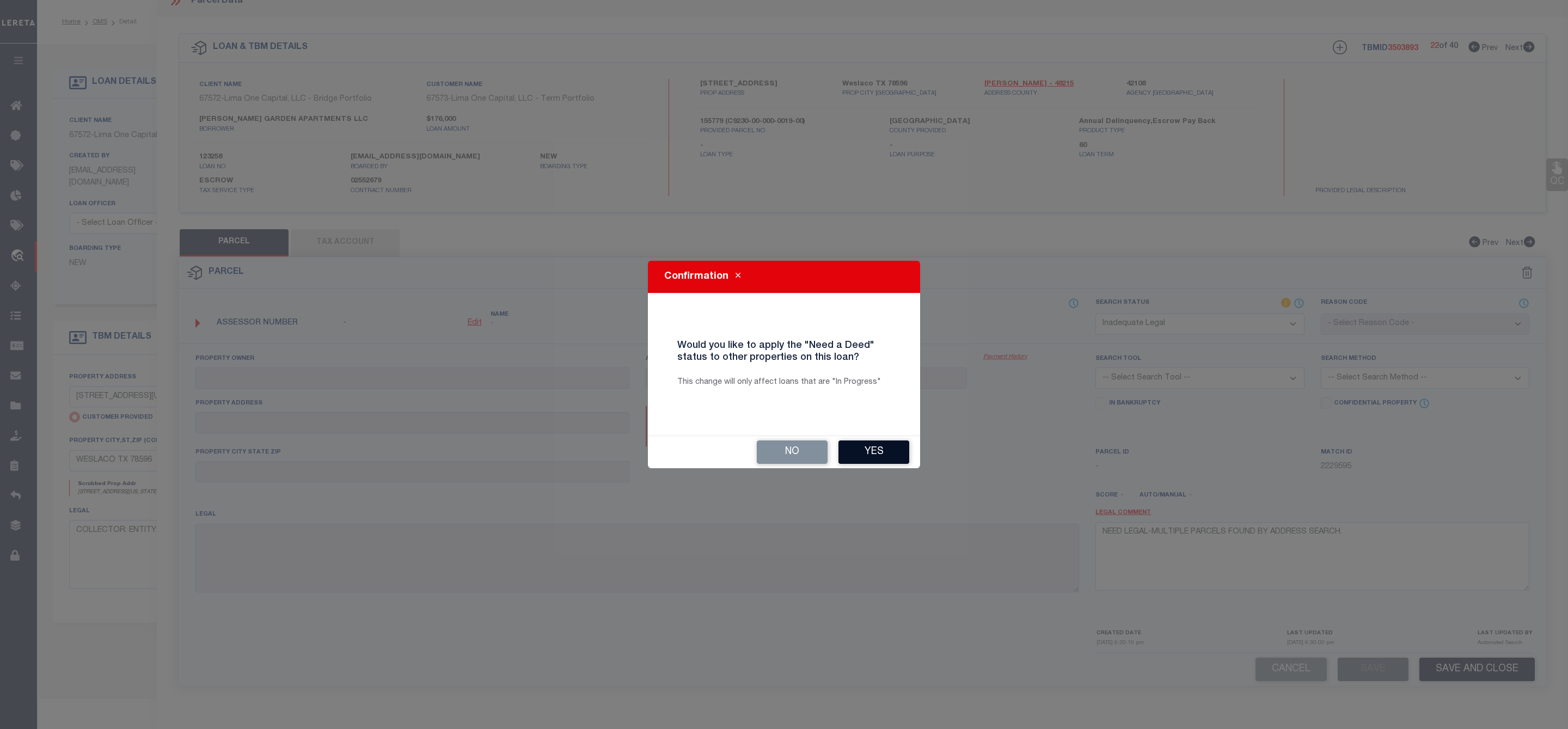
click at [866, 446] on button "Yes" at bounding box center [873, 452] width 71 height 23
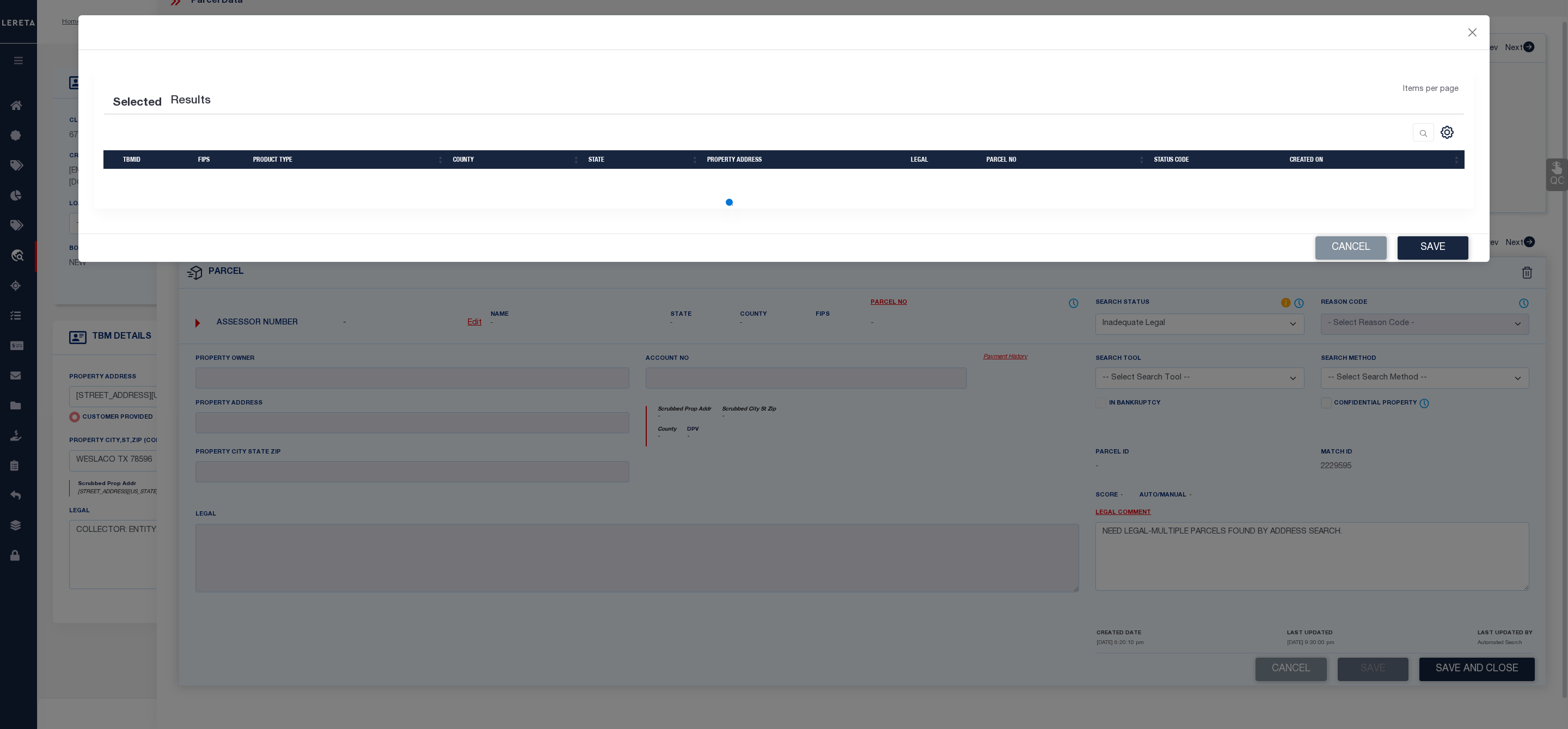
scroll to position [0, 0]
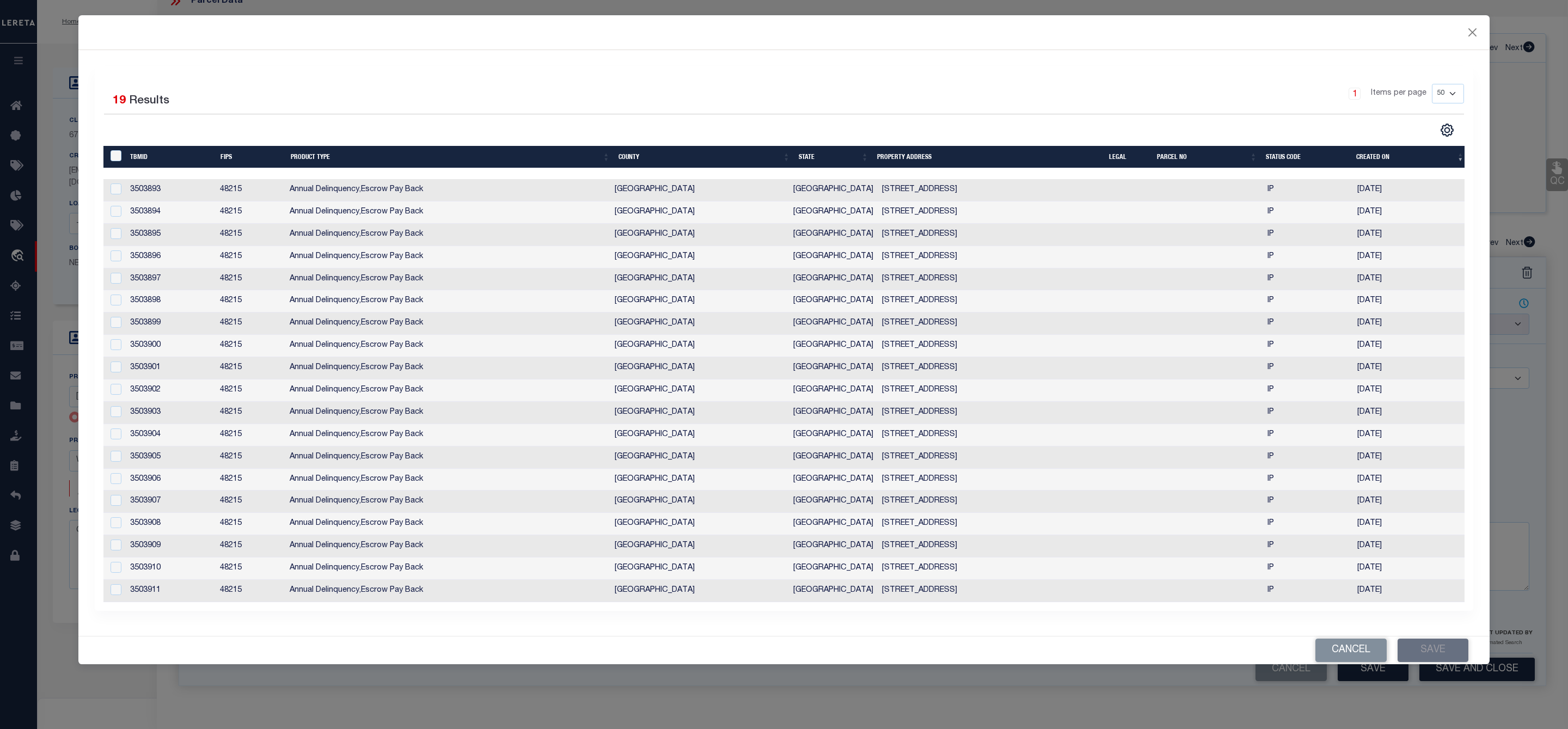
click at [110, 152] on div "" at bounding box center [117, 156] width 18 height 12
click at [114, 161] on input "" at bounding box center [116, 156] width 11 height 11
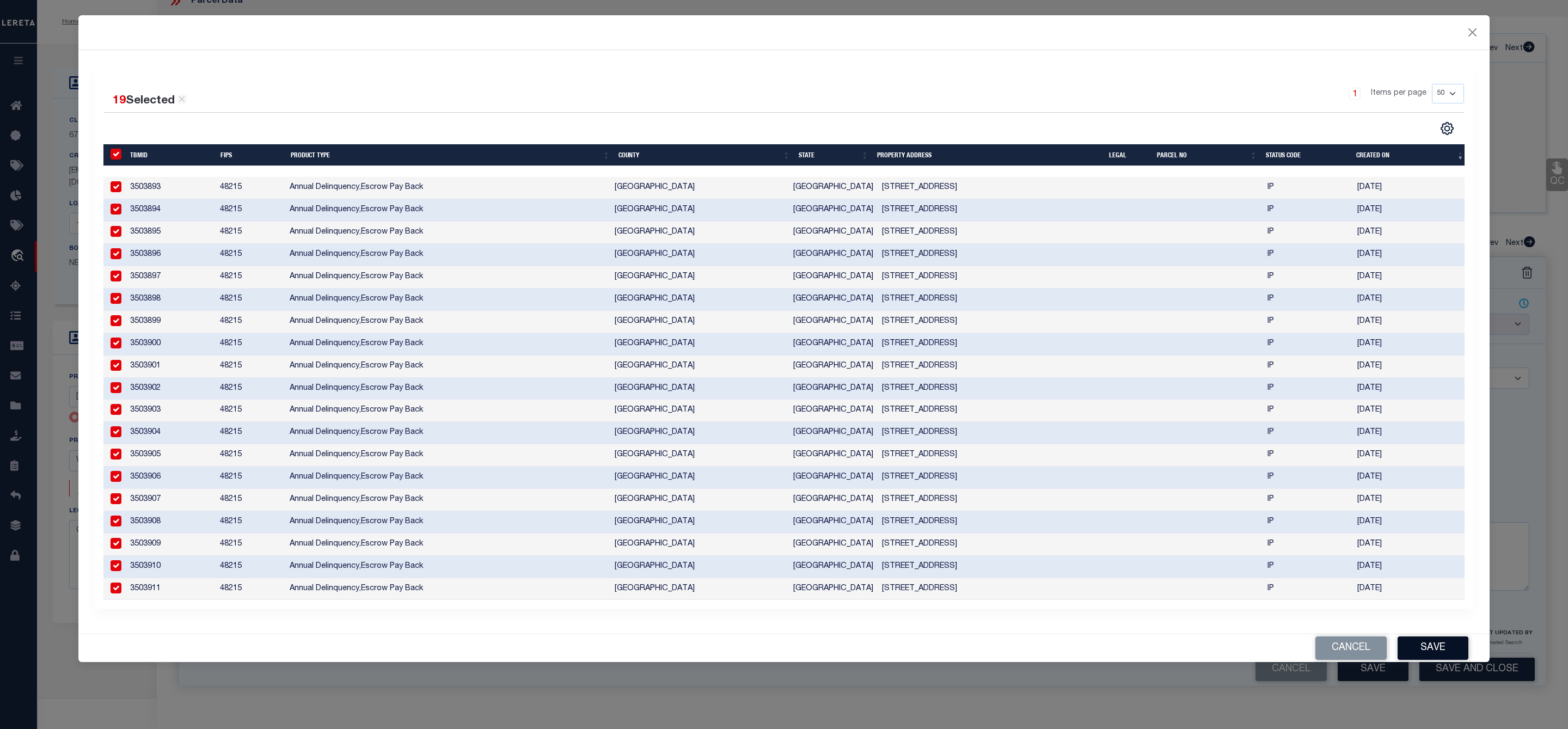
click at [1416, 658] on button "Save" at bounding box center [1433, 648] width 71 height 23
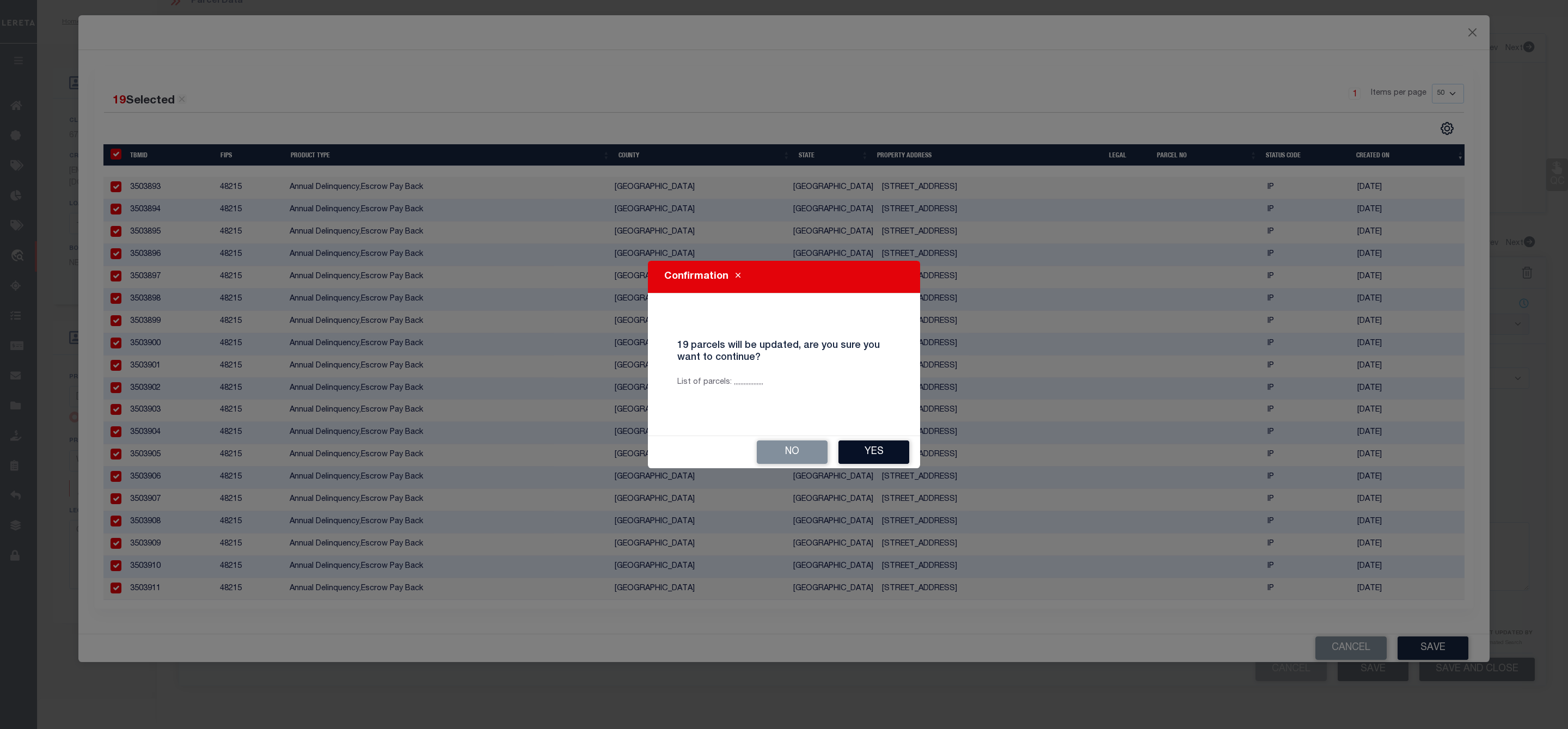
click at [880, 456] on button "Yes" at bounding box center [873, 452] width 71 height 23
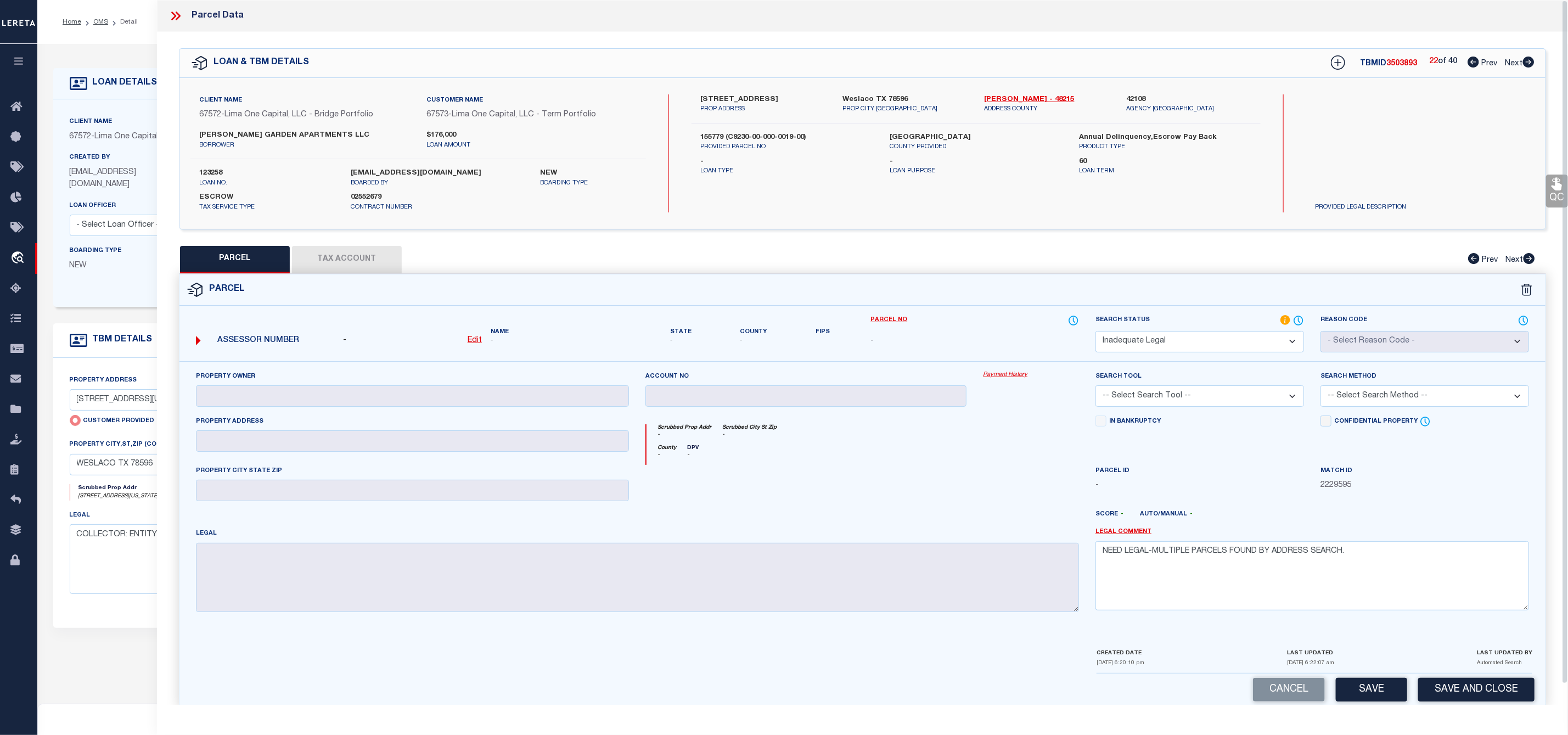
click at [177, 18] on icon at bounding box center [176, 15] width 14 height 14
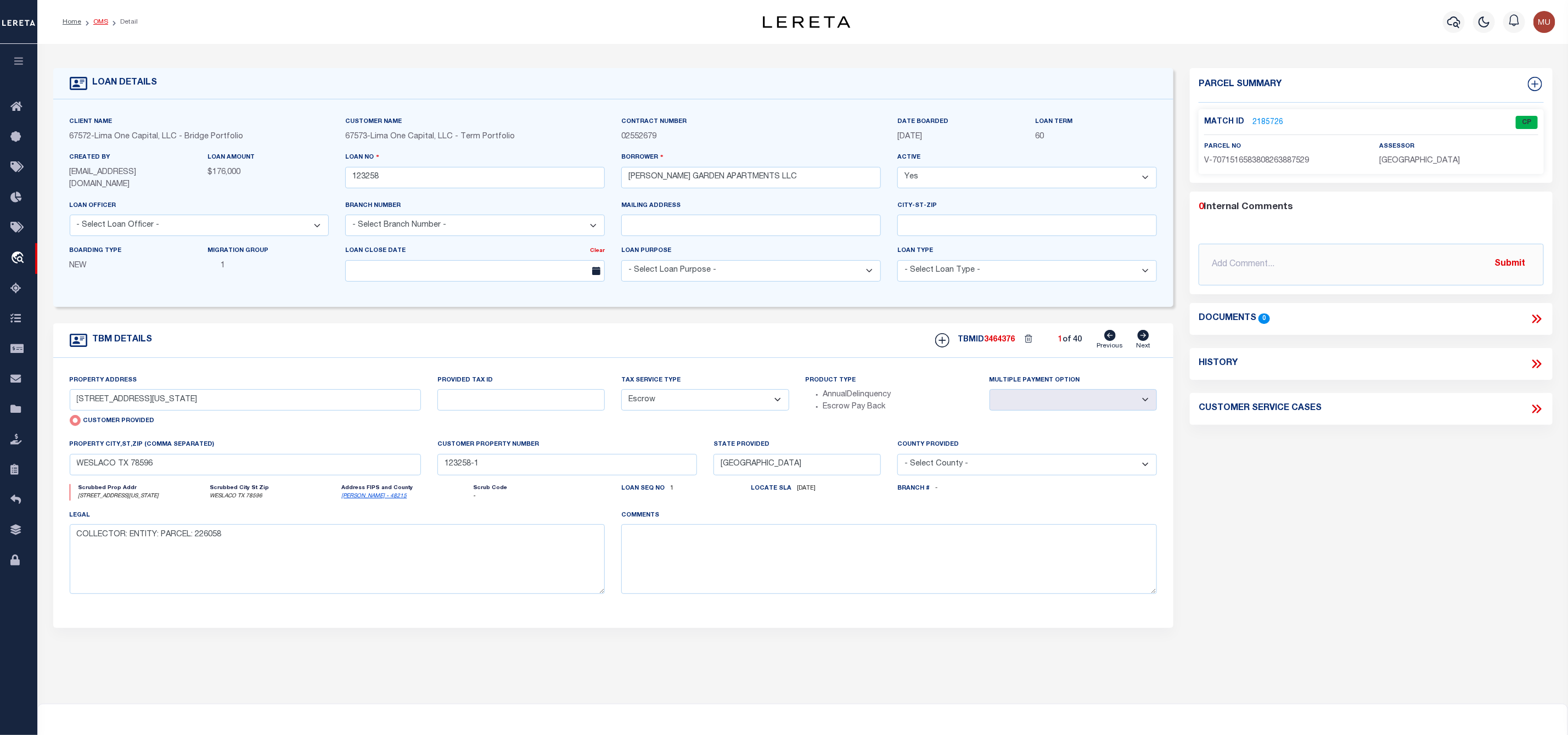
click at [101, 20] on link "OMS" at bounding box center [101, 21] width 15 height 7
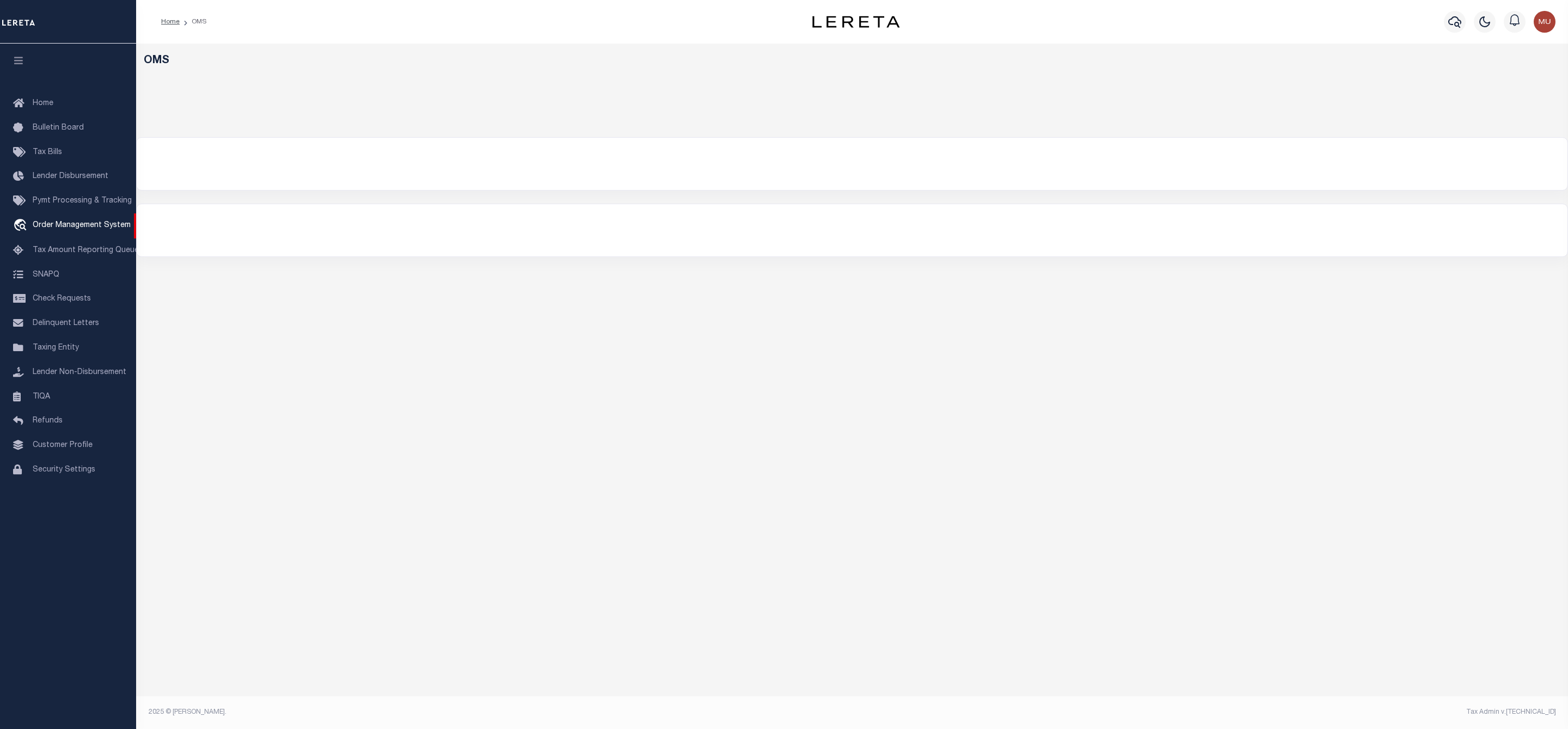
select select "200"
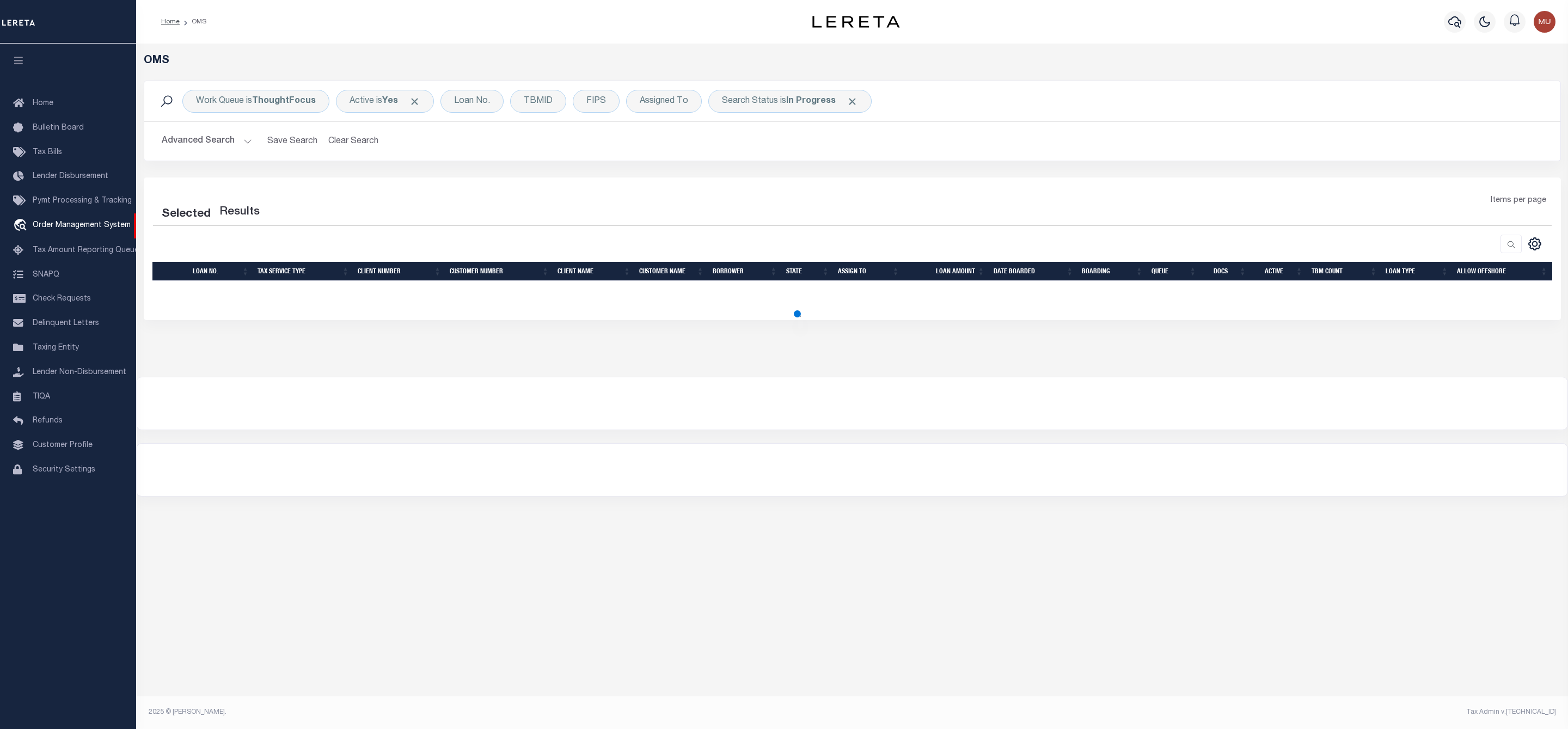
select select "200"
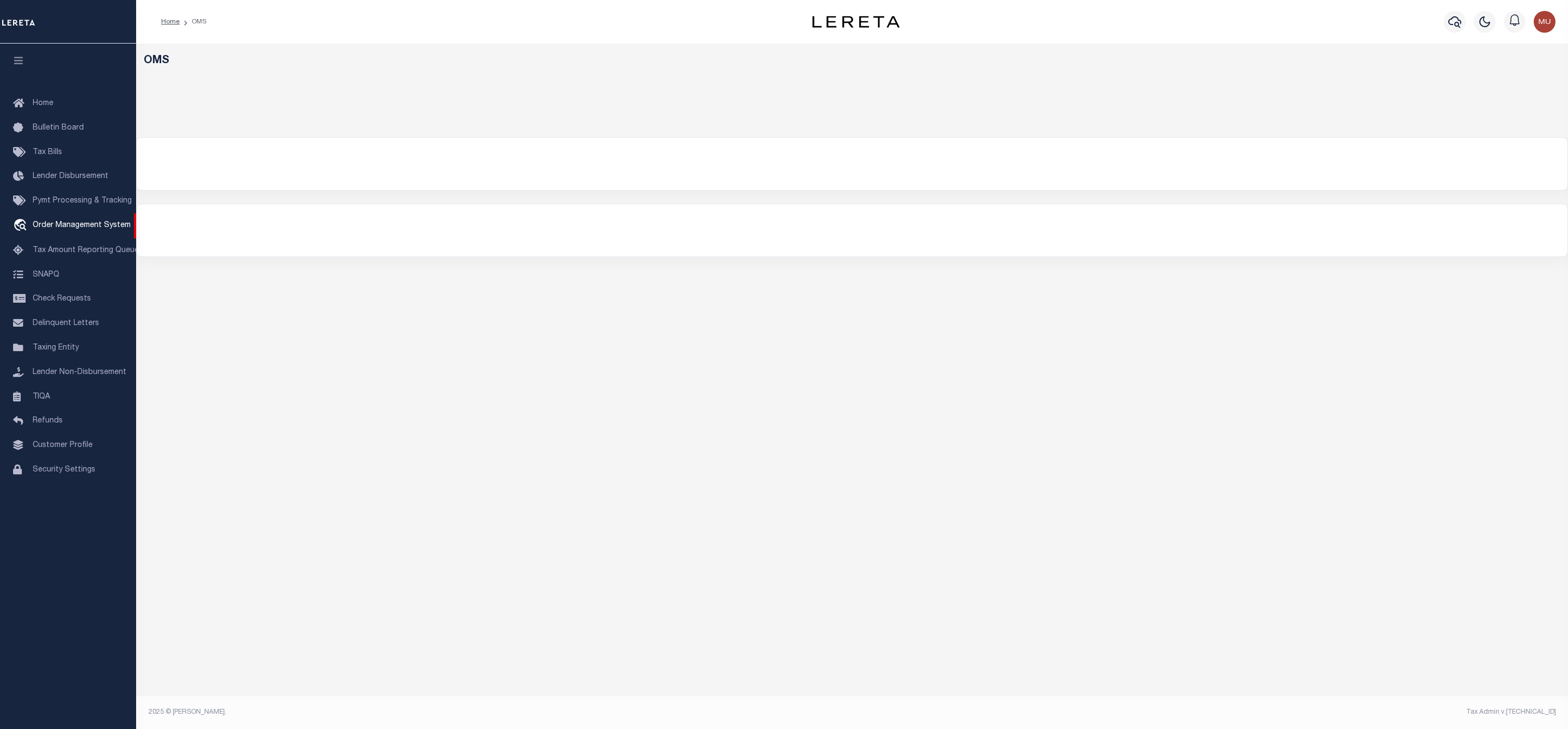
select select "200"
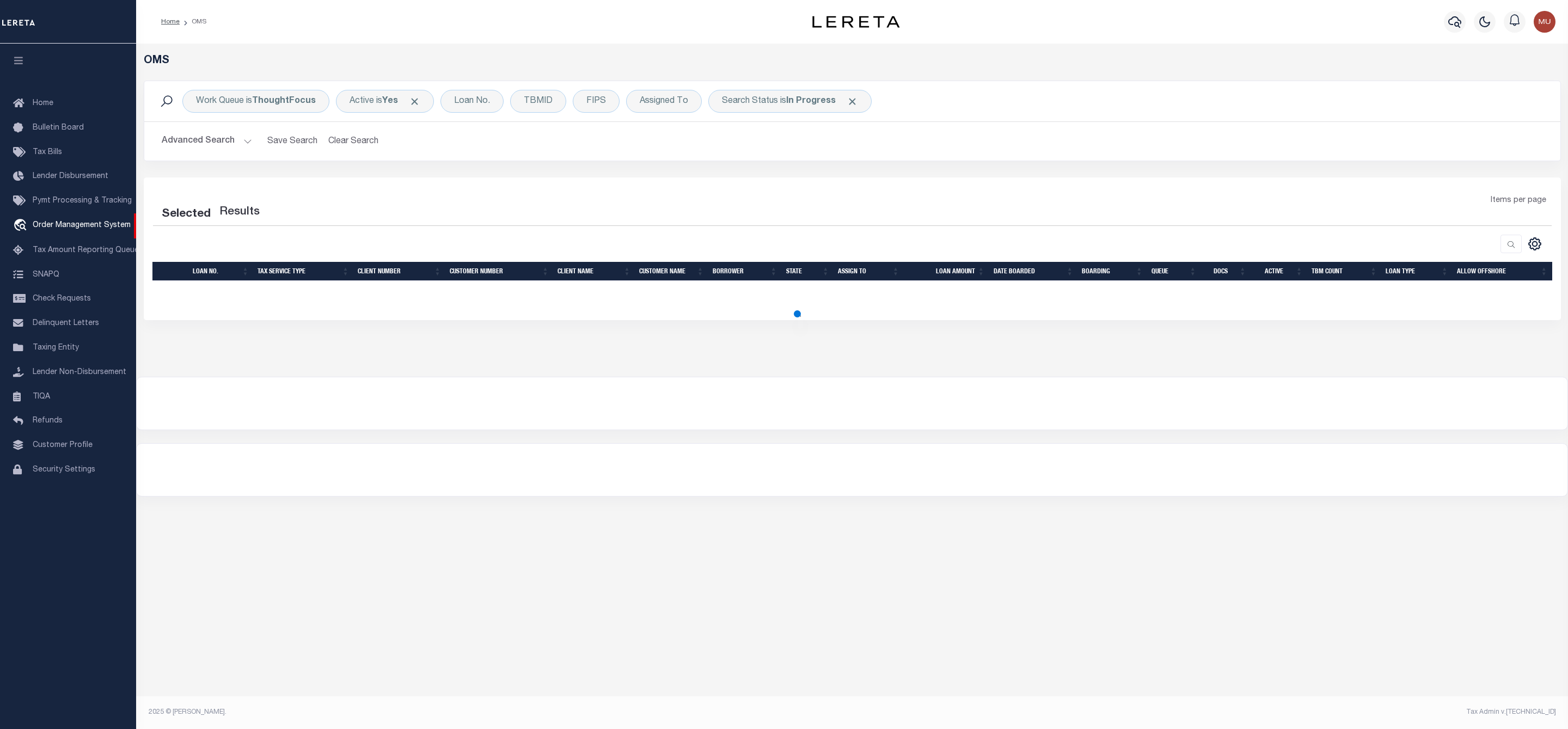
select select "200"
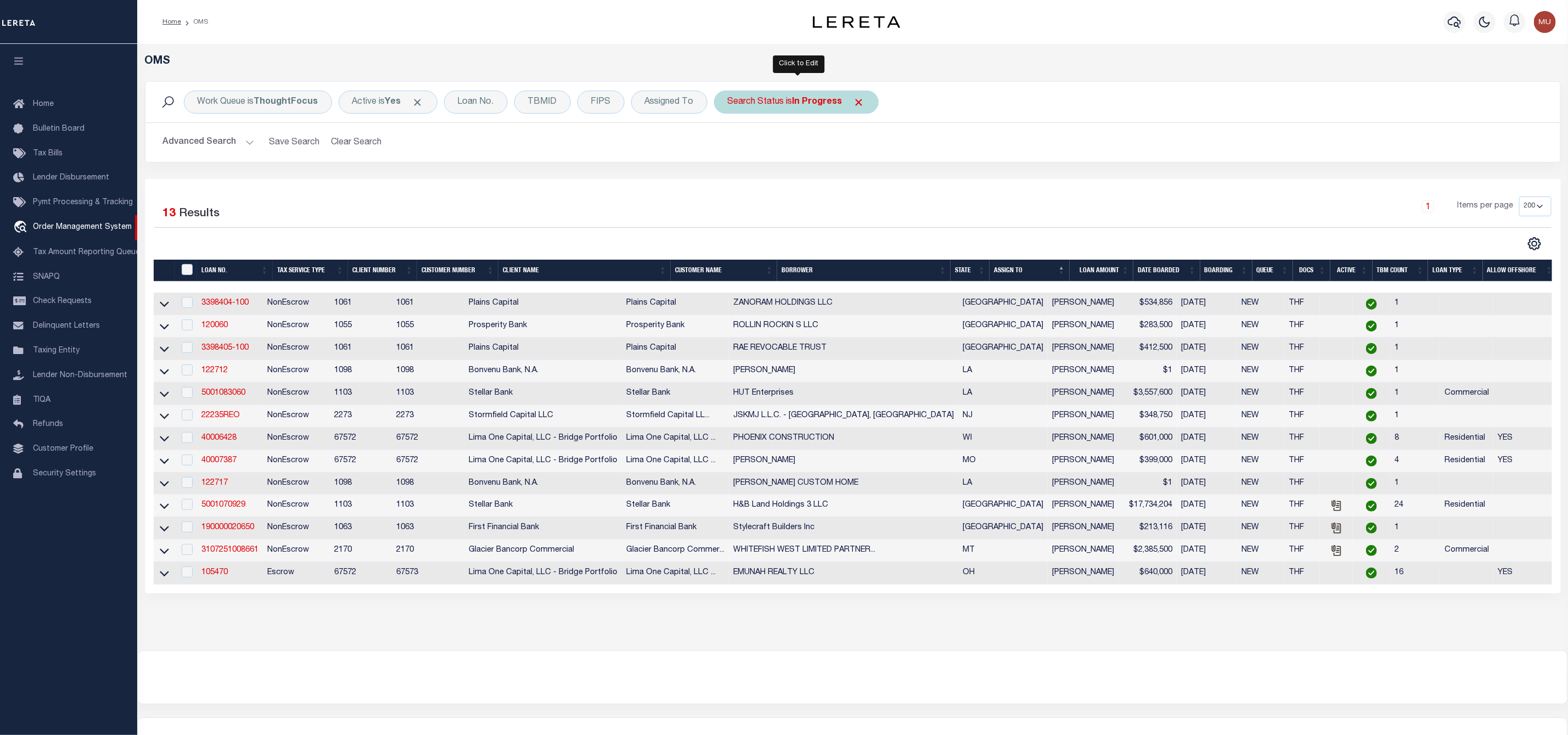
click at [814, 98] on b "In Progress" at bounding box center [817, 102] width 50 height 9
click at [779, 157] on select "Automated Search Bad Parcel Complete Duplicate Parcel High Dollar Reporting In …" at bounding box center [809, 156] width 161 height 21
select select "RD"
click at [731, 147] on select "Automated Search Bad Parcel Complete Duplicate Parcel High Dollar Reporting In …" at bounding box center [809, 156] width 161 height 21
click at [884, 181] on input "Apply" at bounding box center [873, 180] width 33 height 18
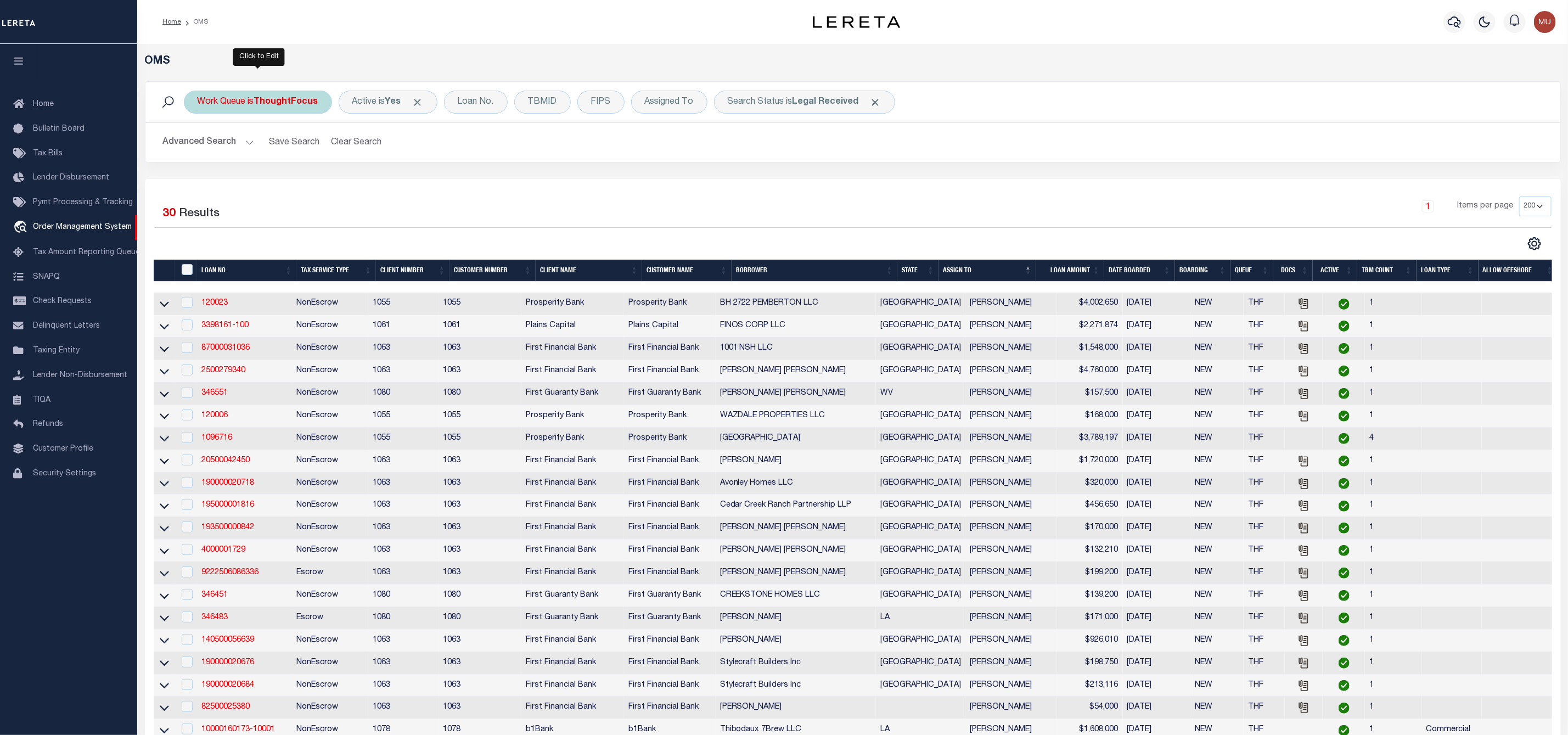
click at [259, 102] on b "ThoughtFocus" at bounding box center [286, 102] width 64 height 9
click at [263, 165] on select "--ALL-- General ThoughtFocus" at bounding box center [279, 156] width 161 height 21
select select "GEN"
click at [198, 147] on select "--ALL-- General ThoughtFocus" at bounding box center [279, 156] width 161 height 21
click at [346, 182] on input "Apply" at bounding box center [343, 180] width 33 height 18
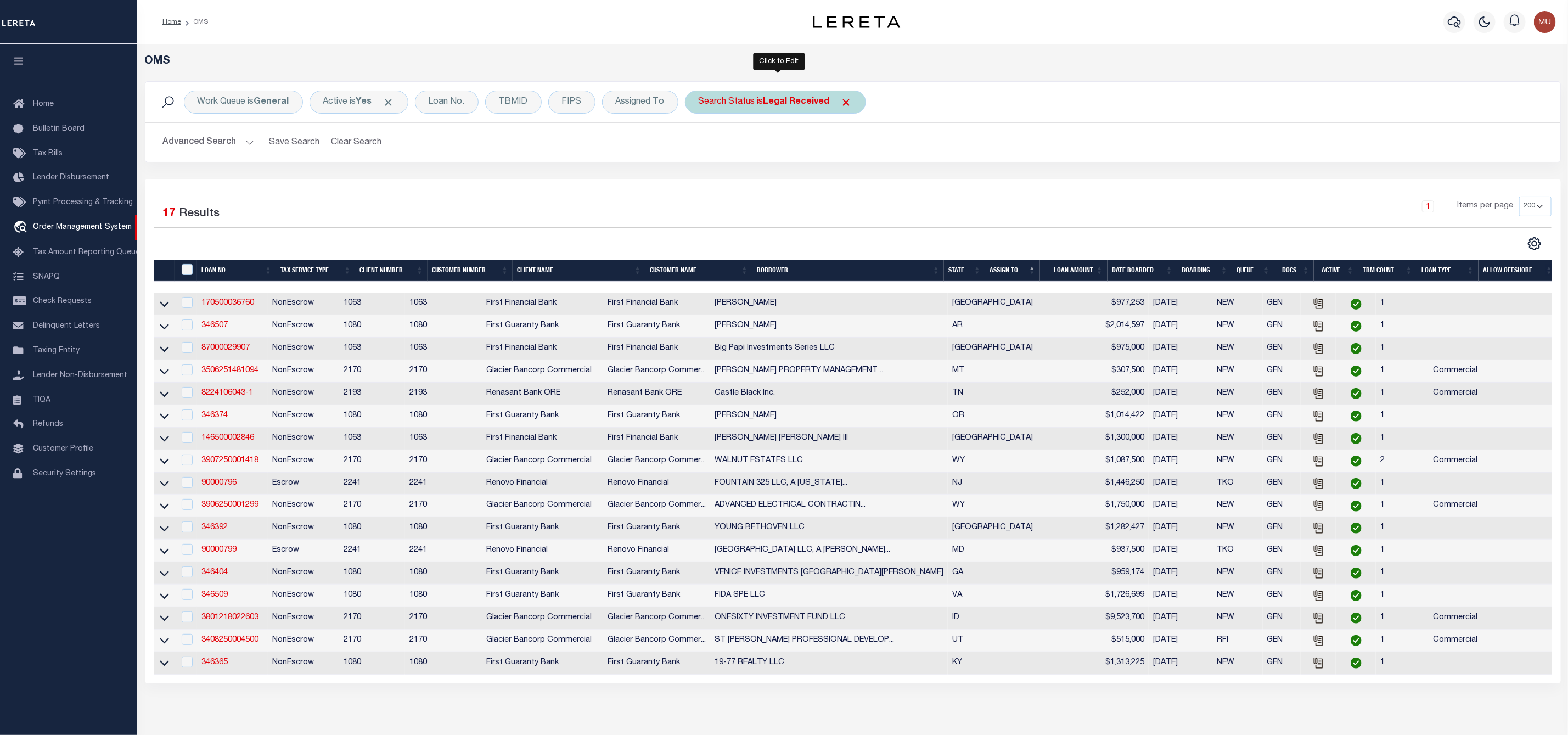
click at [746, 97] on div "Search Status is Legal Received" at bounding box center [775, 102] width 181 height 23
click at [743, 155] on select "Automated Search Bad Parcel Complete Duplicate Parcel High Dollar Reporting In …" at bounding box center [780, 156] width 161 height 21
select select "IP"
click at [703, 147] on select "Automated Search Bad Parcel Complete Duplicate Parcel High Dollar Reporting In …" at bounding box center [780, 156] width 161 height 21
click at [840, 185] on input "Apply" at bounding box center [844, 180] width 33 height 18
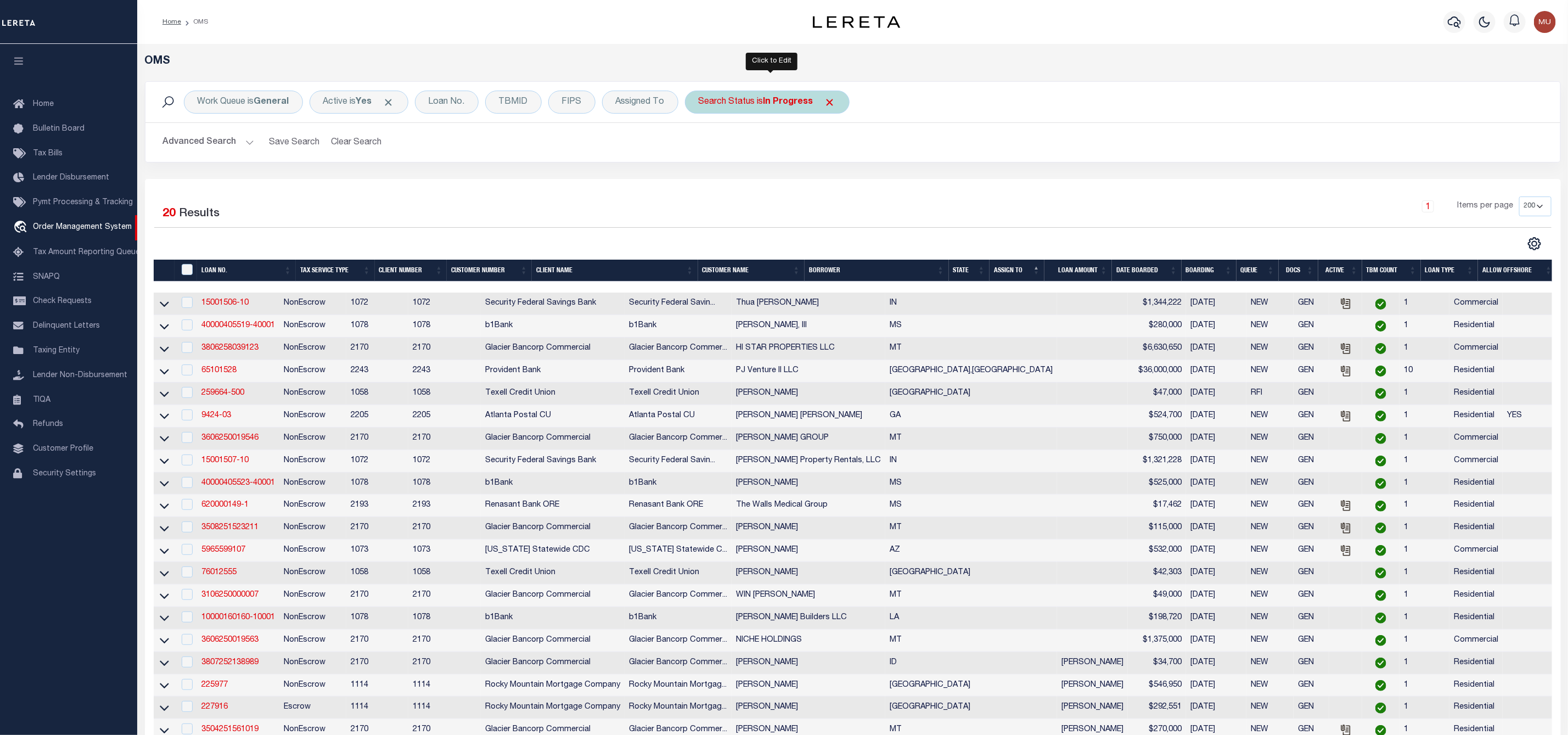
click at [760, 109] on div "Search Status is In Progress" at bounding box center [767, 102] width 164 height 23
select select "IP"
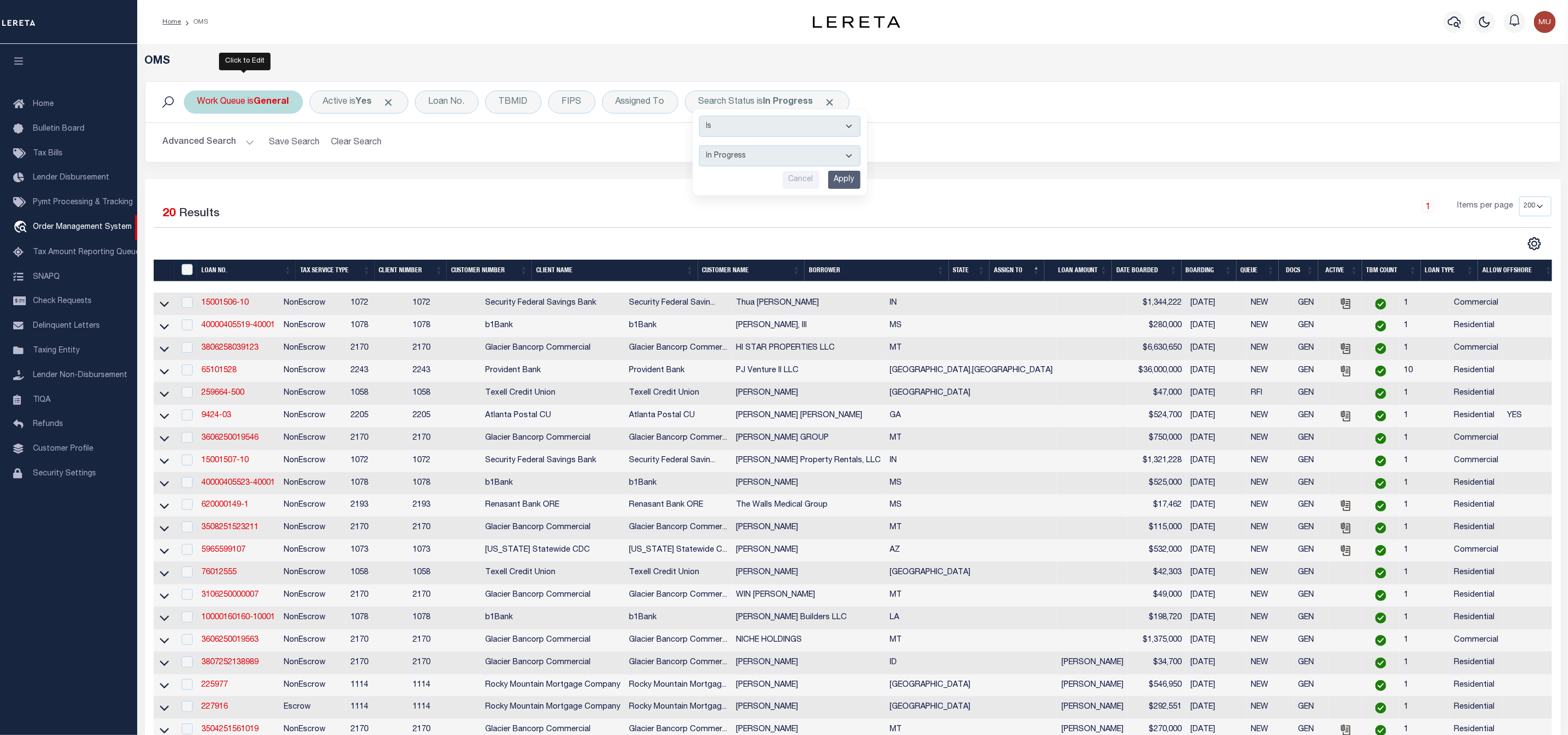
click at [263, 102] on b "General" at bounding box center [271, 102] width 35 height 9
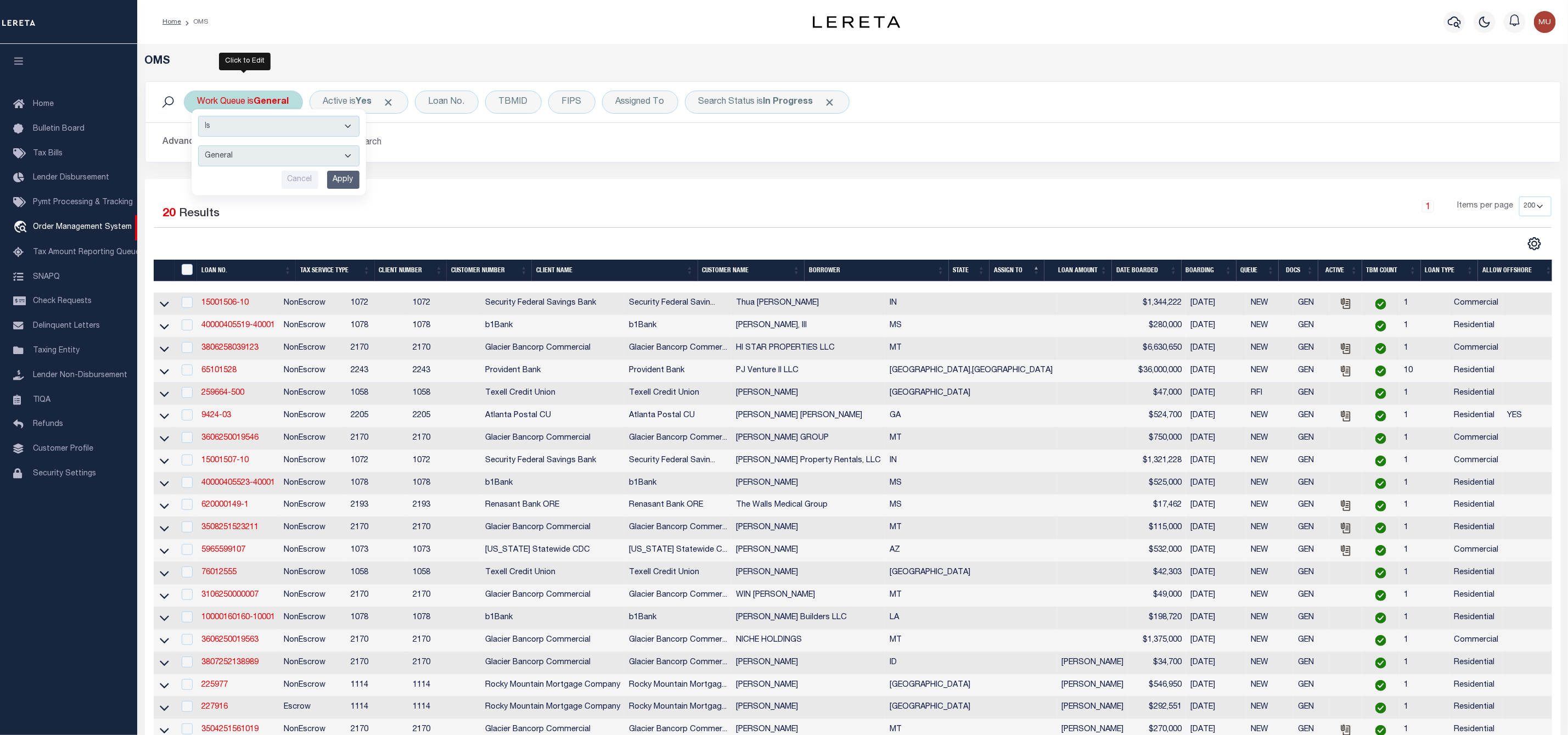
click at [264, 152] on select "--ALL-- General ThoughtFocus" at bounding box center [279, 156] width 161 height 21
select select "THF"
click at [198, 147] on select "--ALL-- General ThoughtFocus" at bounding box center [279, 156] width 161 height 21
click at [340, 181] on input "Apply" at bounding box center [343, 180] width 33 height 18
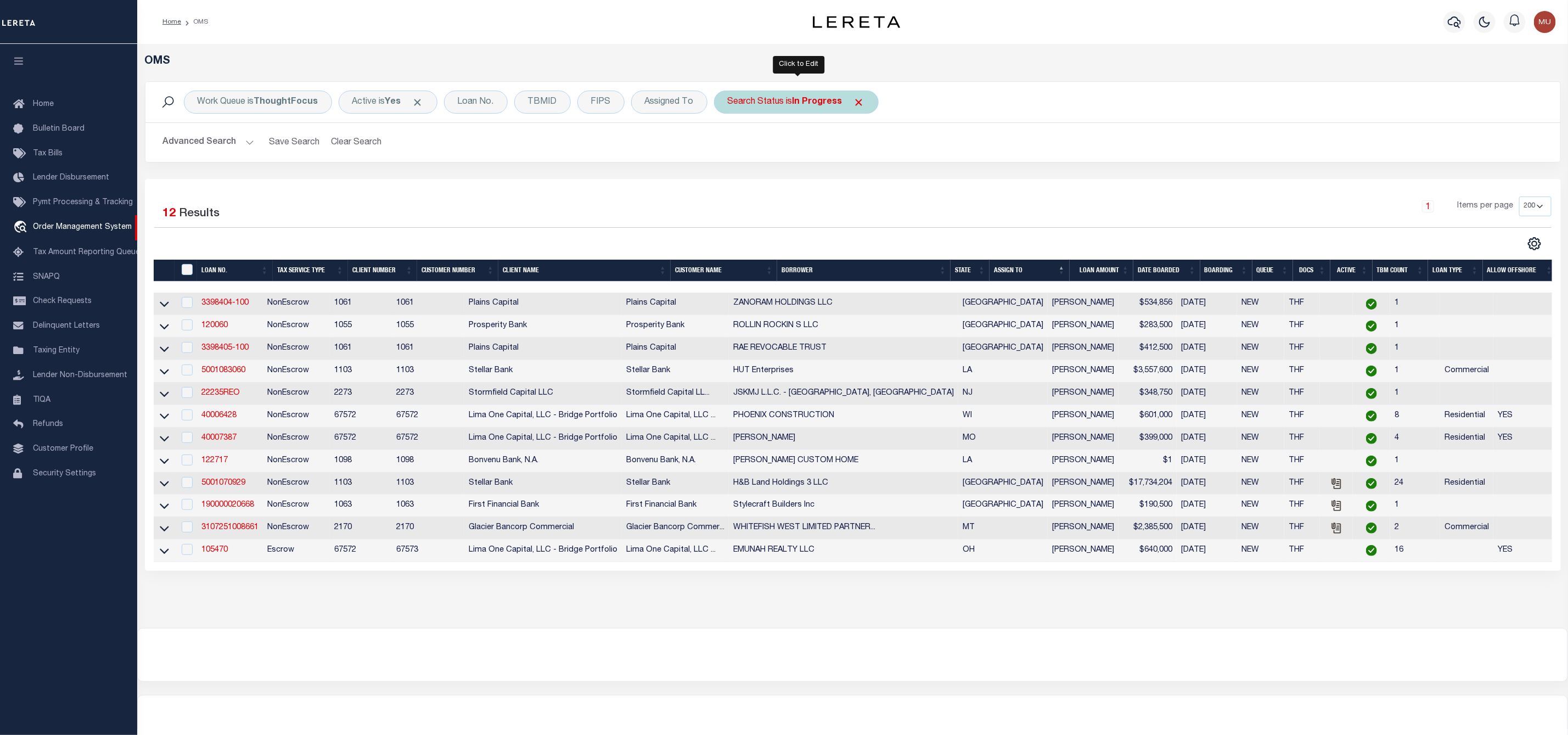
click at [802, 99] on b "In Progress" at bounding box center [817, 102] width 50 height 9
select select "IP"
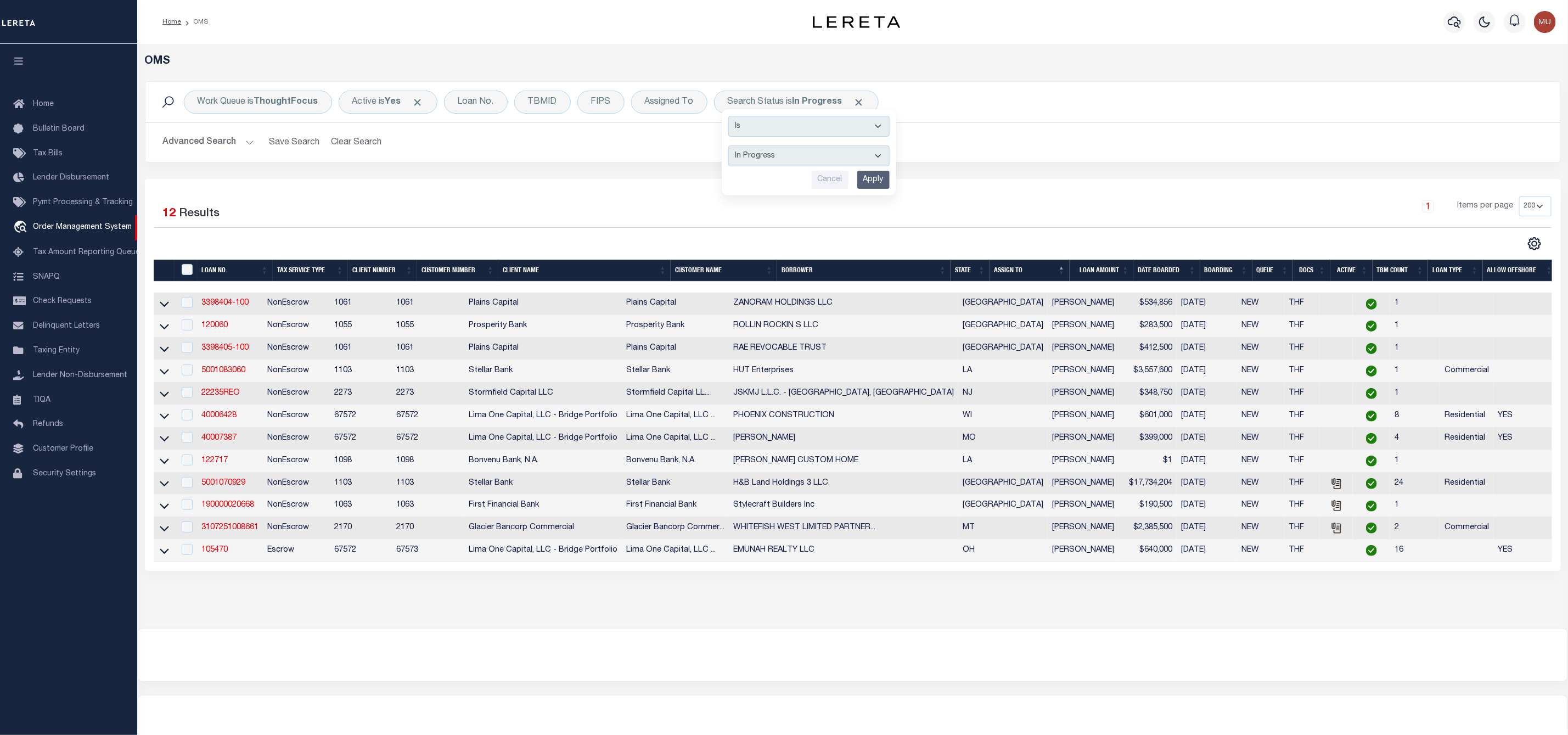
click at [536, 203] on div "1 Items per page 10 25 50 100 200" at bounding box center [1029, 210] width 1044 height 29
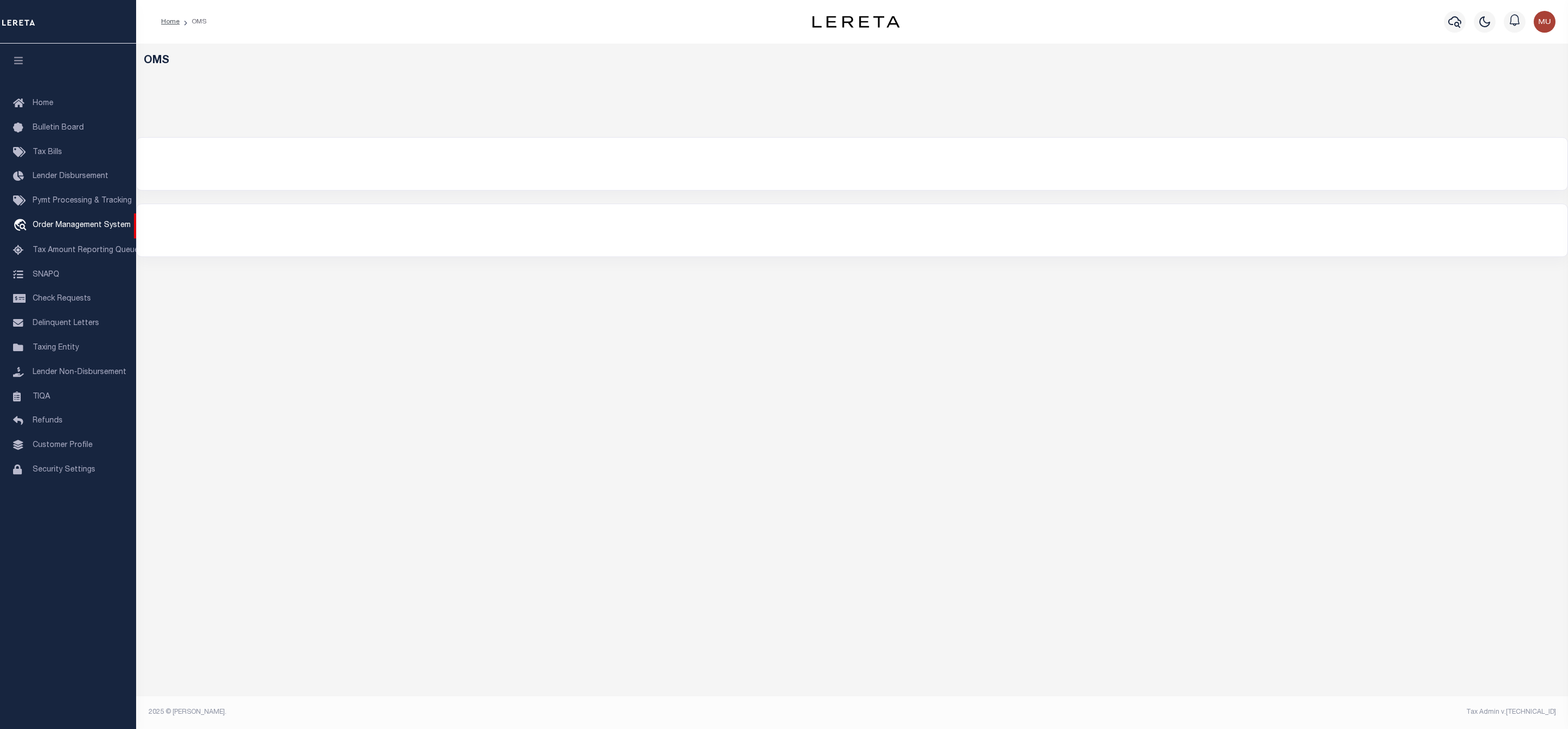
select select "200"
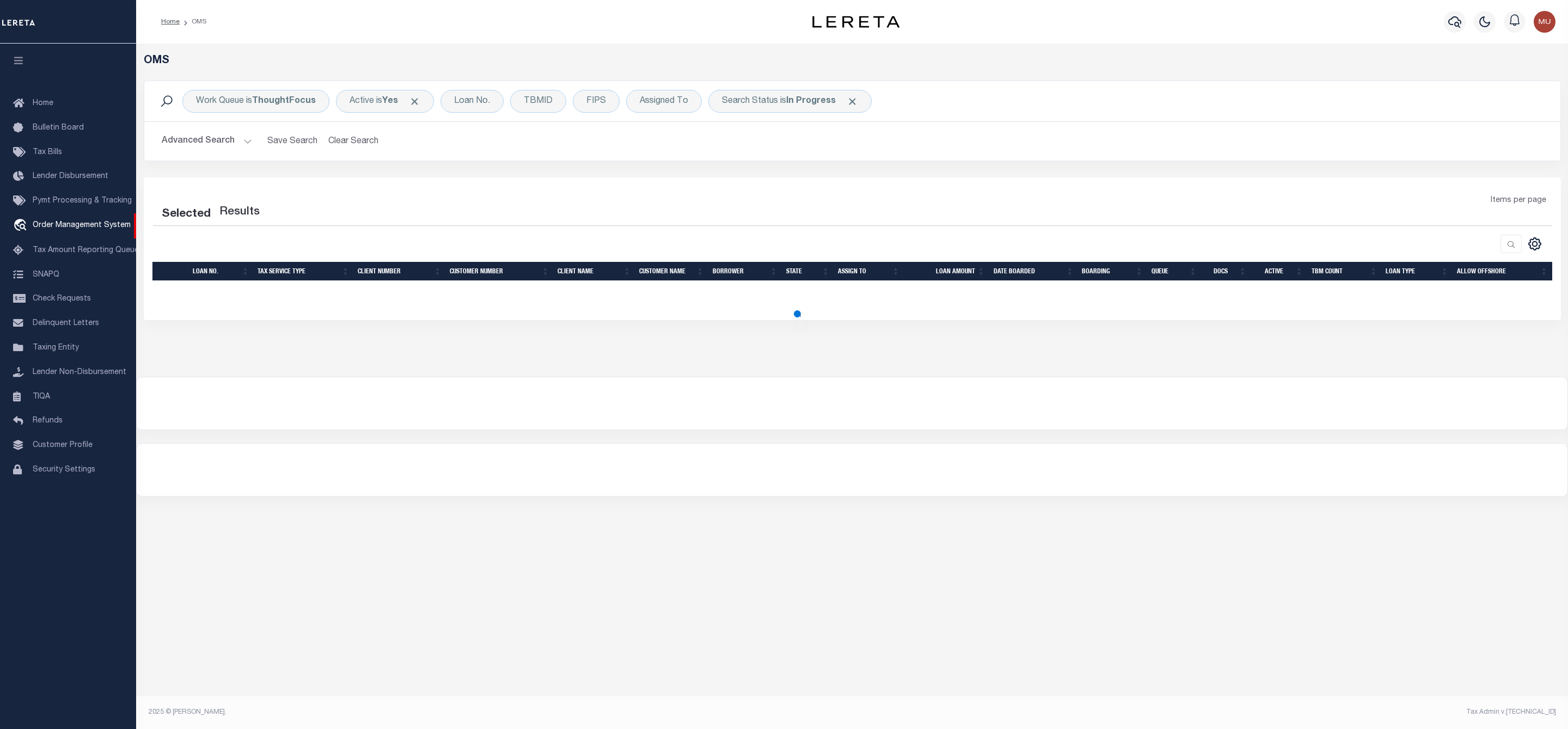
select select "200"
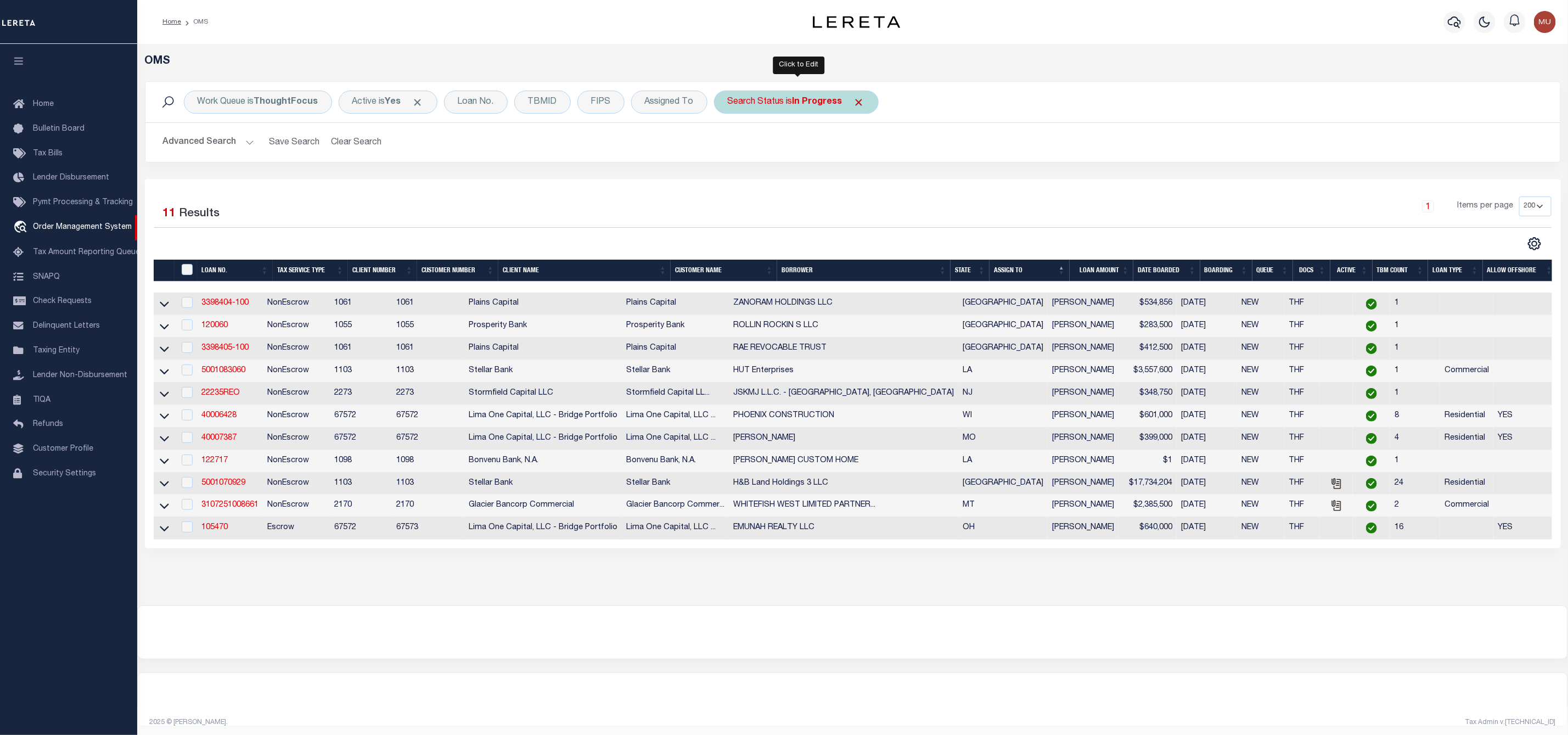
click at [769, 102] on div "Search Status is In Progress" at bounding box center [797, 102] width 164 height 23
click at [764, 156] on select "Automated Search Bad Parcel Complete Duplicate Parcel High Dollar Reporting In …" at bounding box center [809, 156] width 161 height 21
select select "RD"
click at [731, 147] on select "Automated Search Bad Parcel Complete Duplicate Parcel High Dollar Reporting In …" at bounding box center [809, 156] width 161 height 21
click at [875, 185] on input "Apply" at bounding box center [873, 180] width 33 height 18
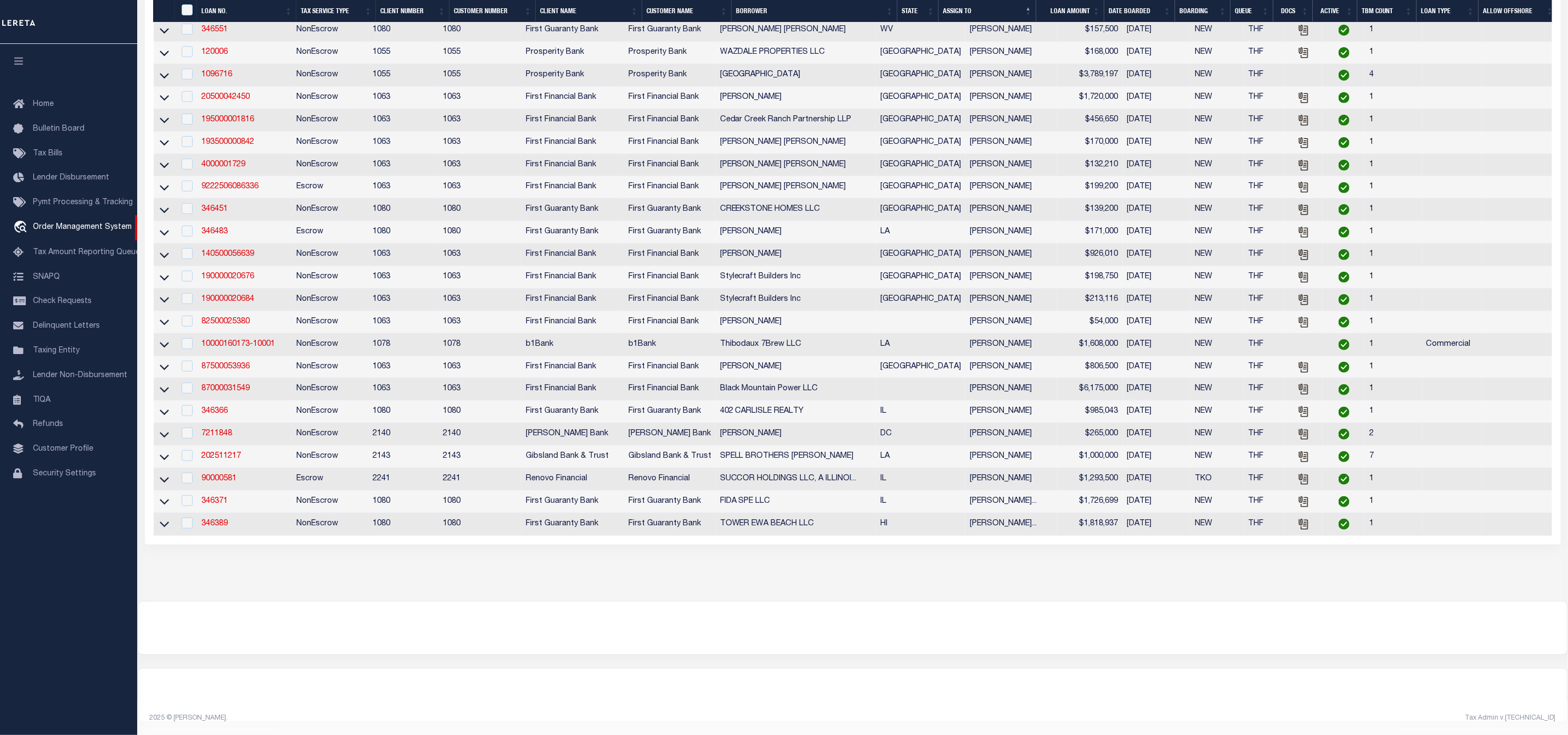
scroll to position [328, 0]
click at [213, 520] on link "346389" at bounding box center [214, 523] width 26 height 8
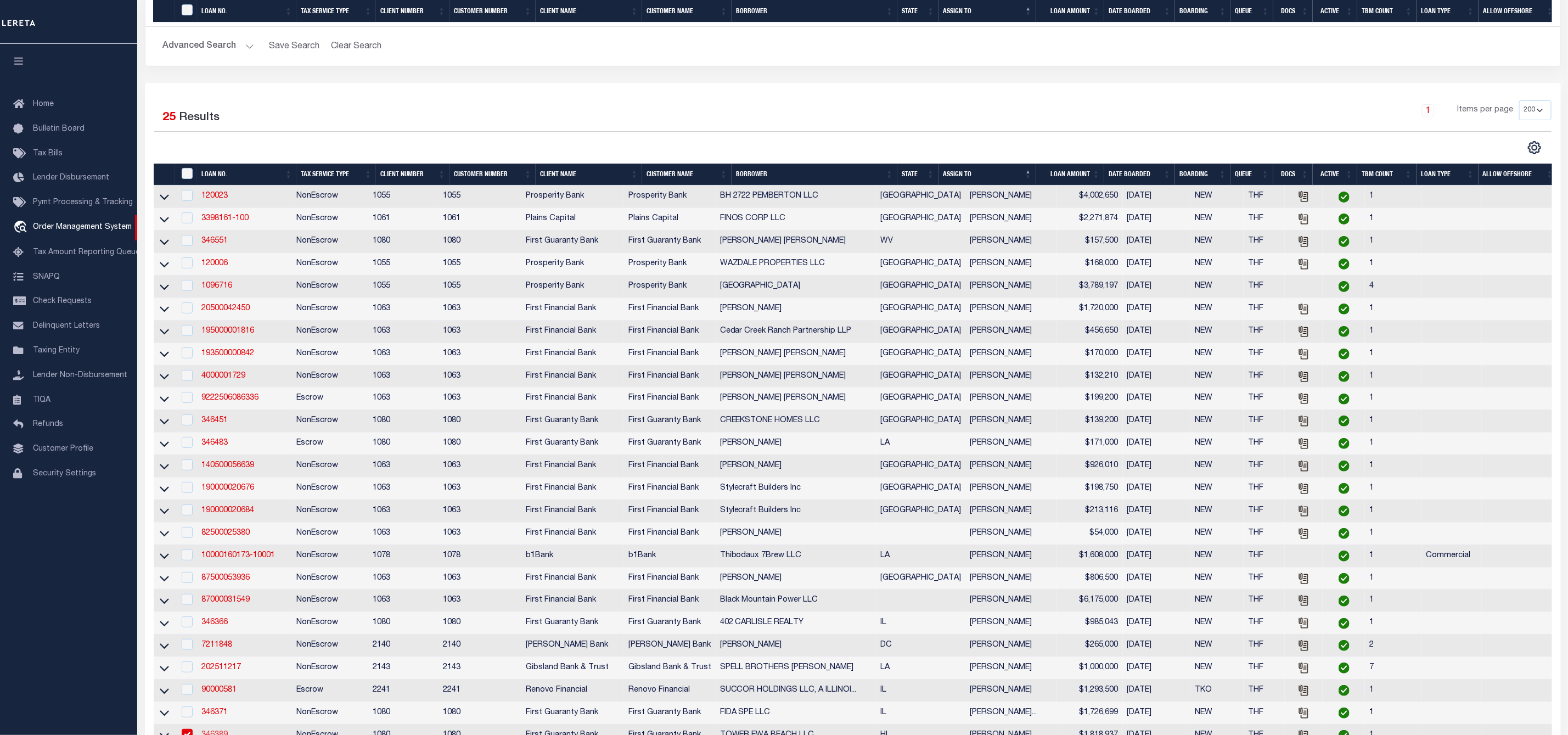
type input "346389"
type input "TOWER EWA BEACH LLC"
select select
select select "400"
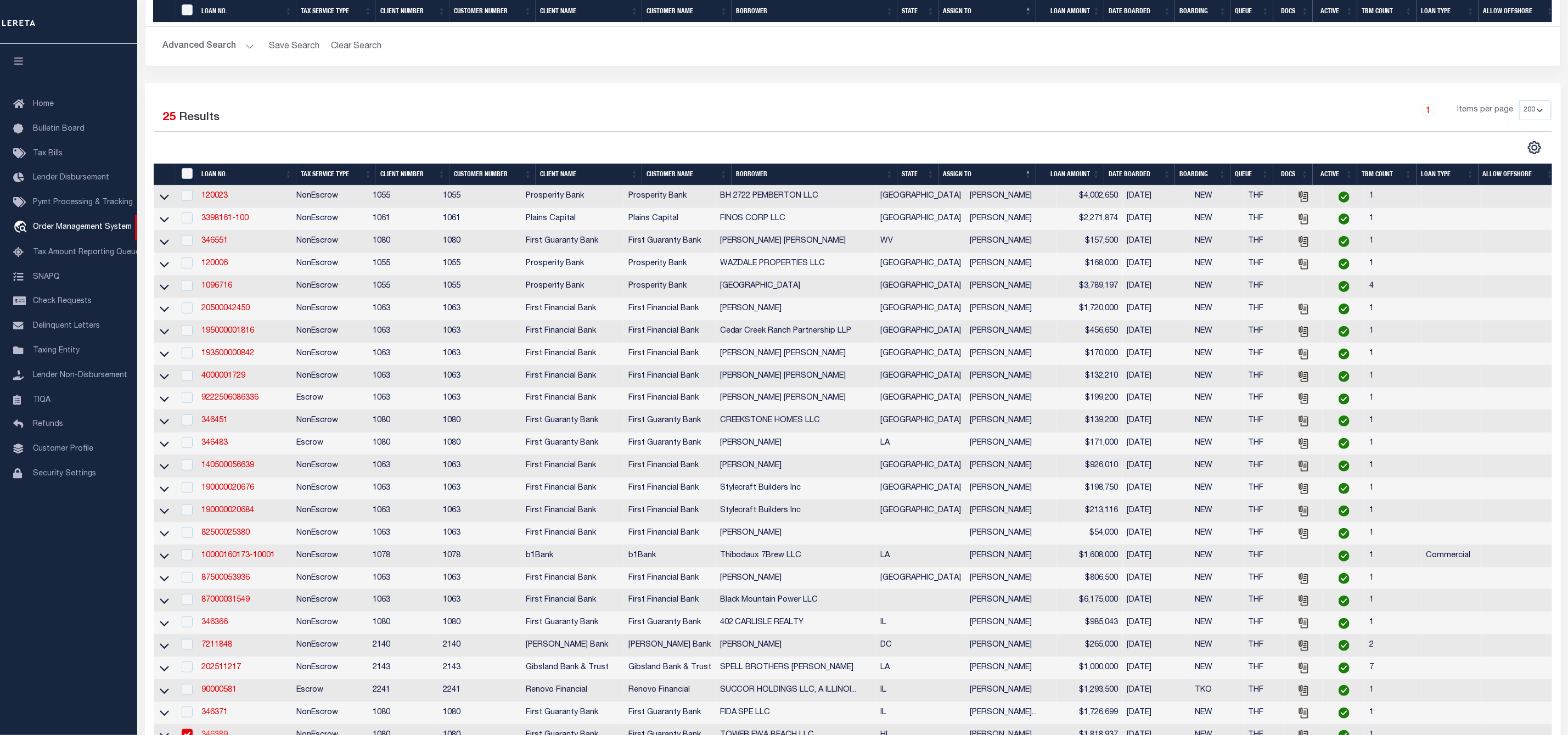
select select "NonEscrow"
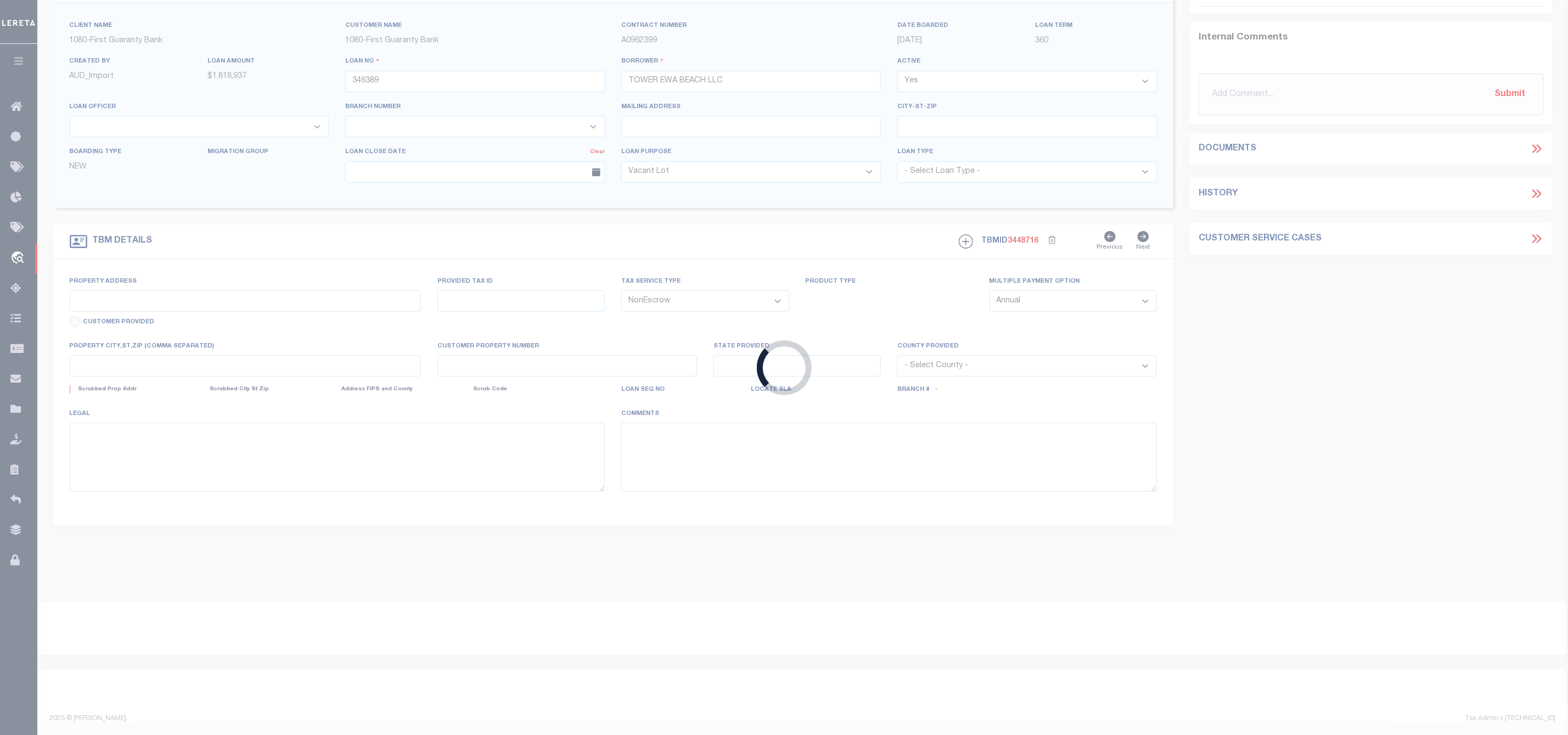
scroll to position [35, 0]
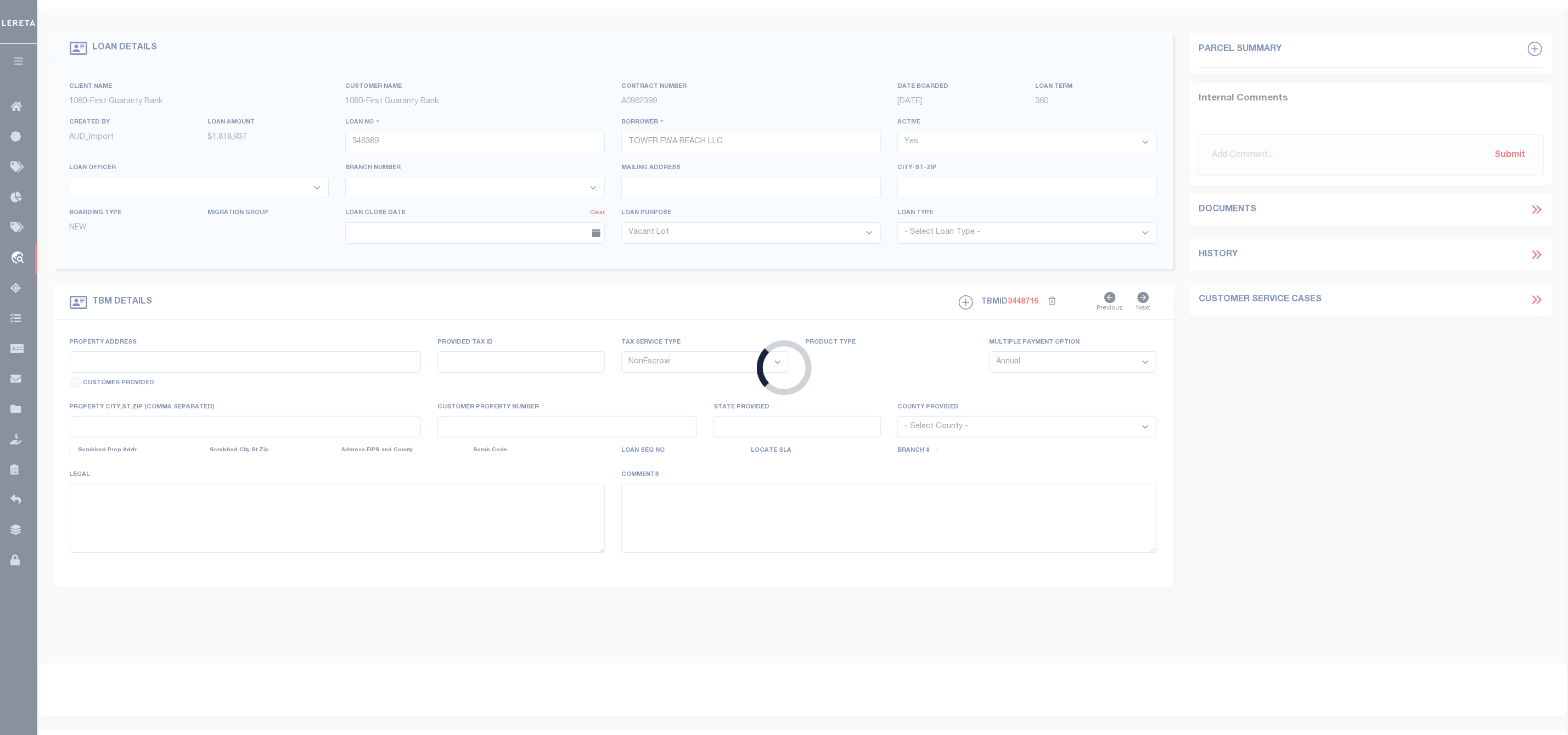
type input "[STREET_ADDRESS][PERSON_NAME]"
type input "[DATE]-[DATE]"
select select
type input "[GEOGRAPHIC_DATA] HI 96706"
type input "200003960"
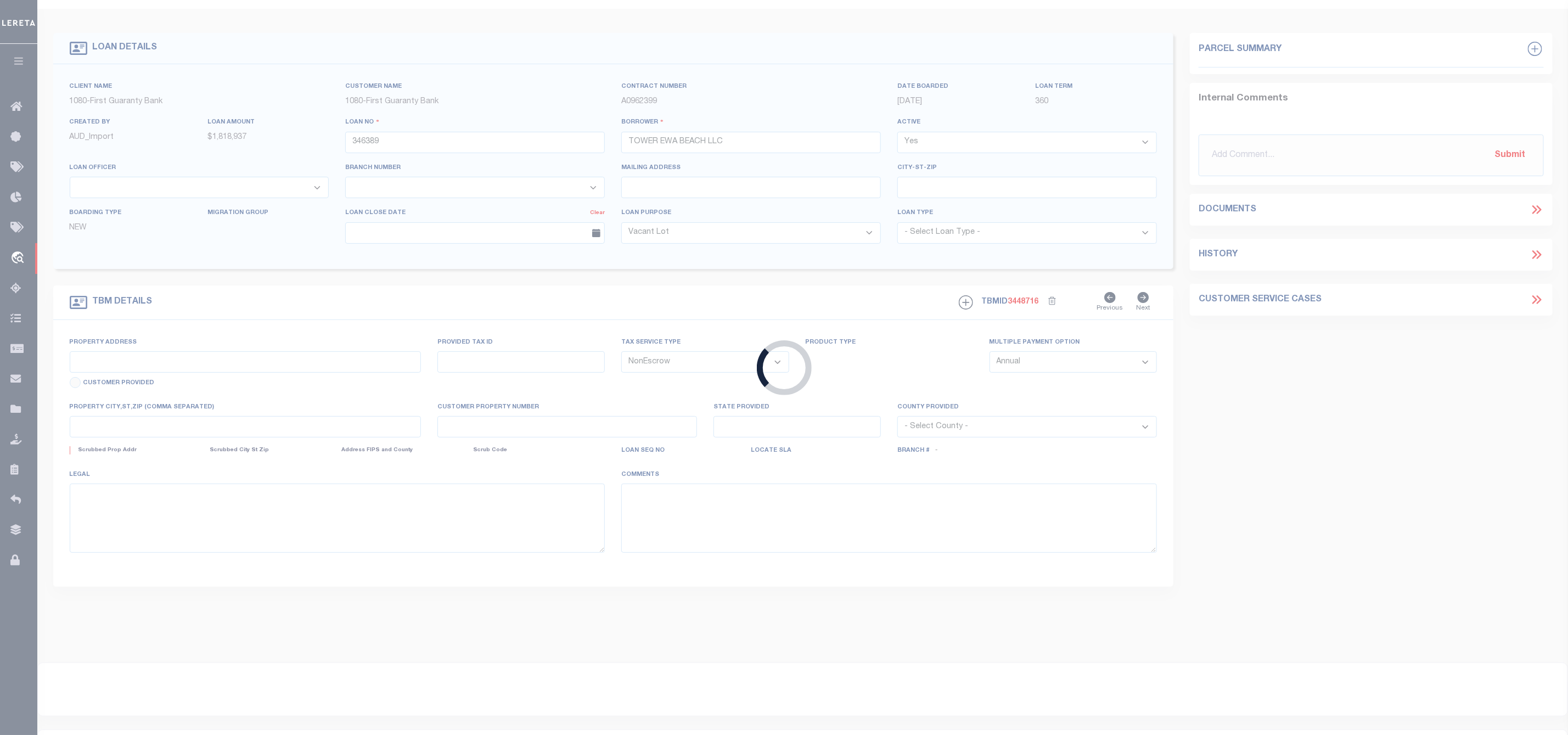
type input "HI"
select select
select select "3751"
select select "1570"
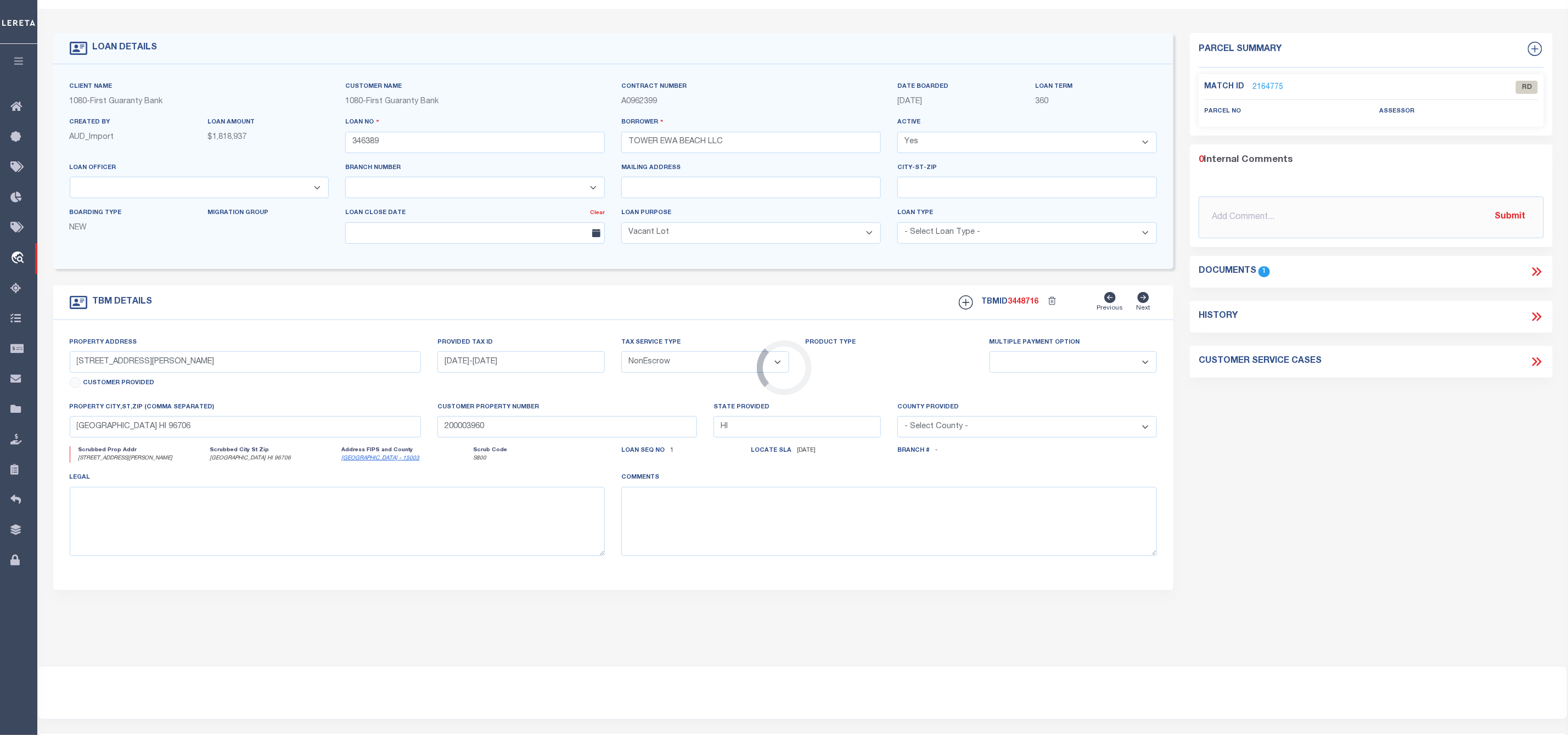
scroll to position [0, 0]
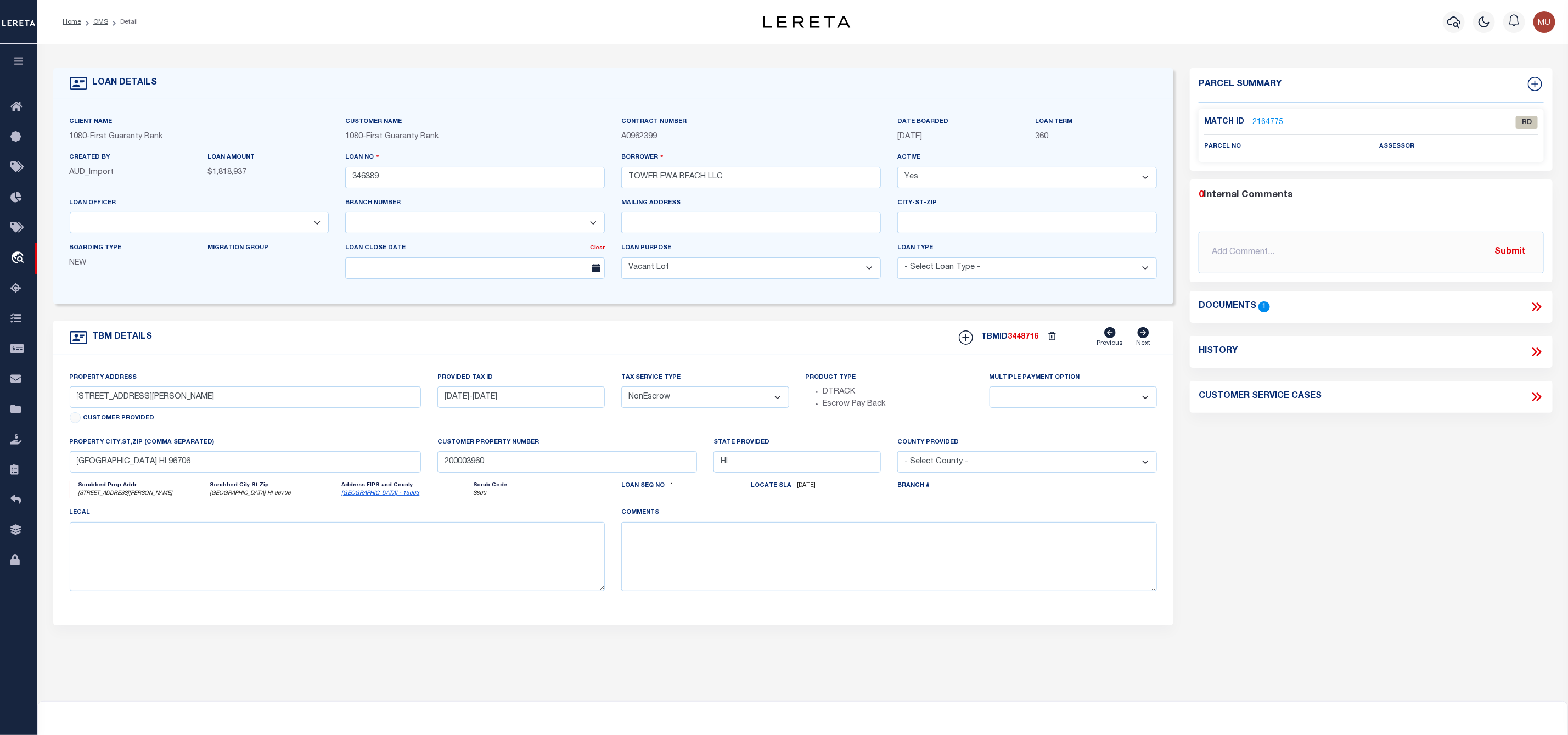
click at [1265, 122] on link "2164775" at bounding box center [1268, 123] width 31 height 12
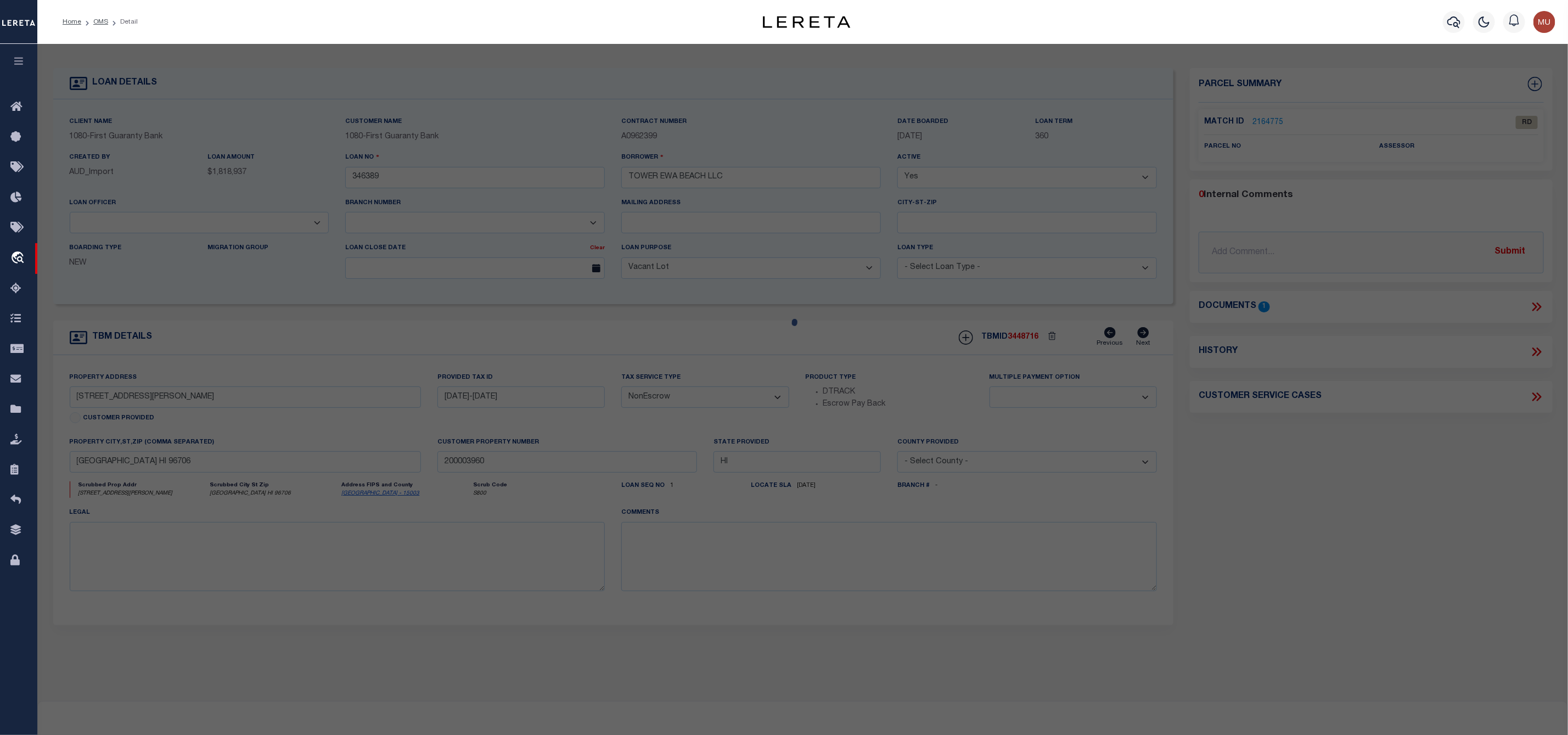
checkbox input "false"
select select "RD"
checkbox input "false"
type textarea "Document uploaded that satisfies a legal requirement, changing from [GEOGRAPHIC…"
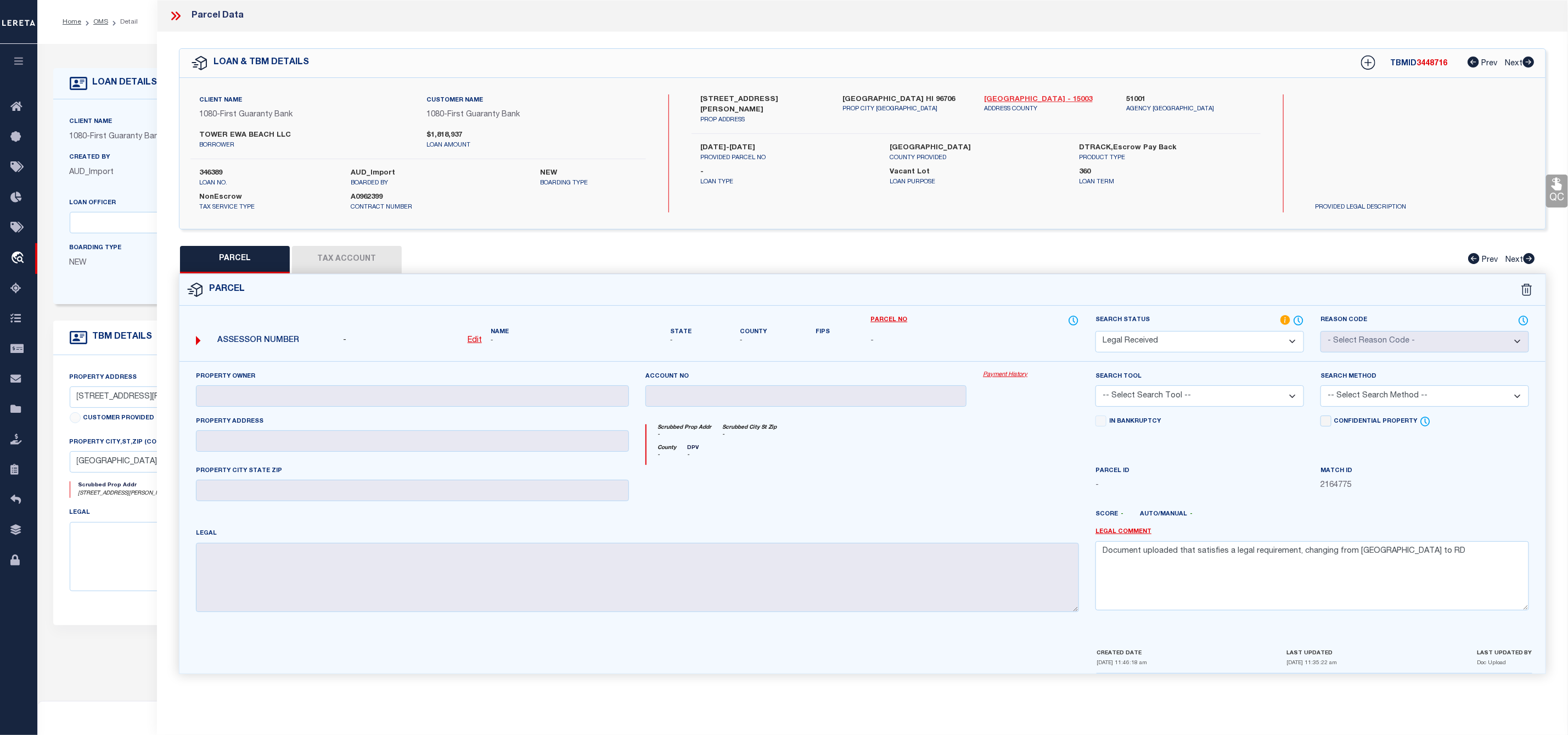
click at [997, 102] on link "[GEOGRAPHIC_DATA] - 15003" at bounding box center [1048, 100] width 126 height 11
click at [180, 15] on icon at bounding box center [176, 15] width 14 height 14
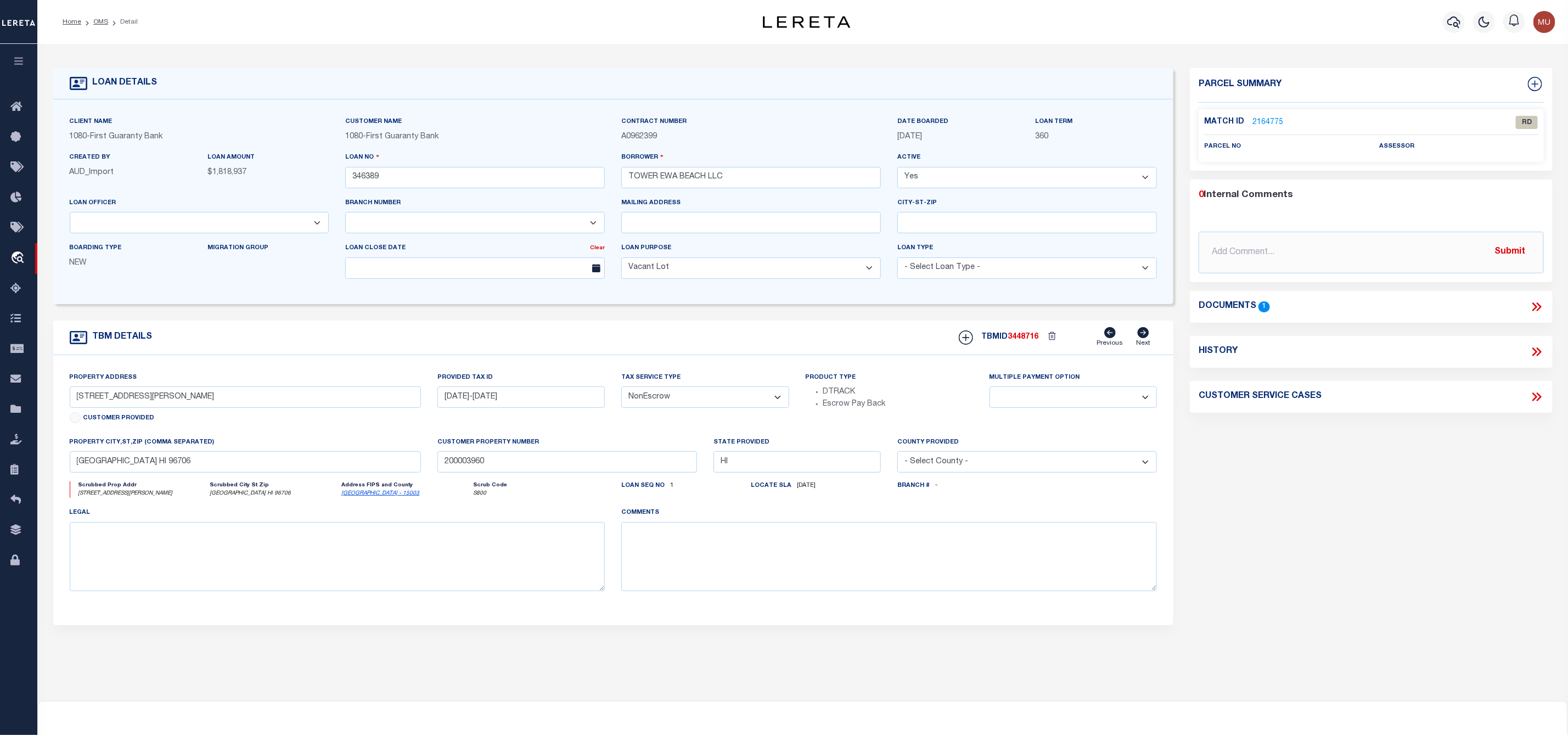
click at [1534, 304] on icon at bounding box center [1535, 307] width 5 height 9
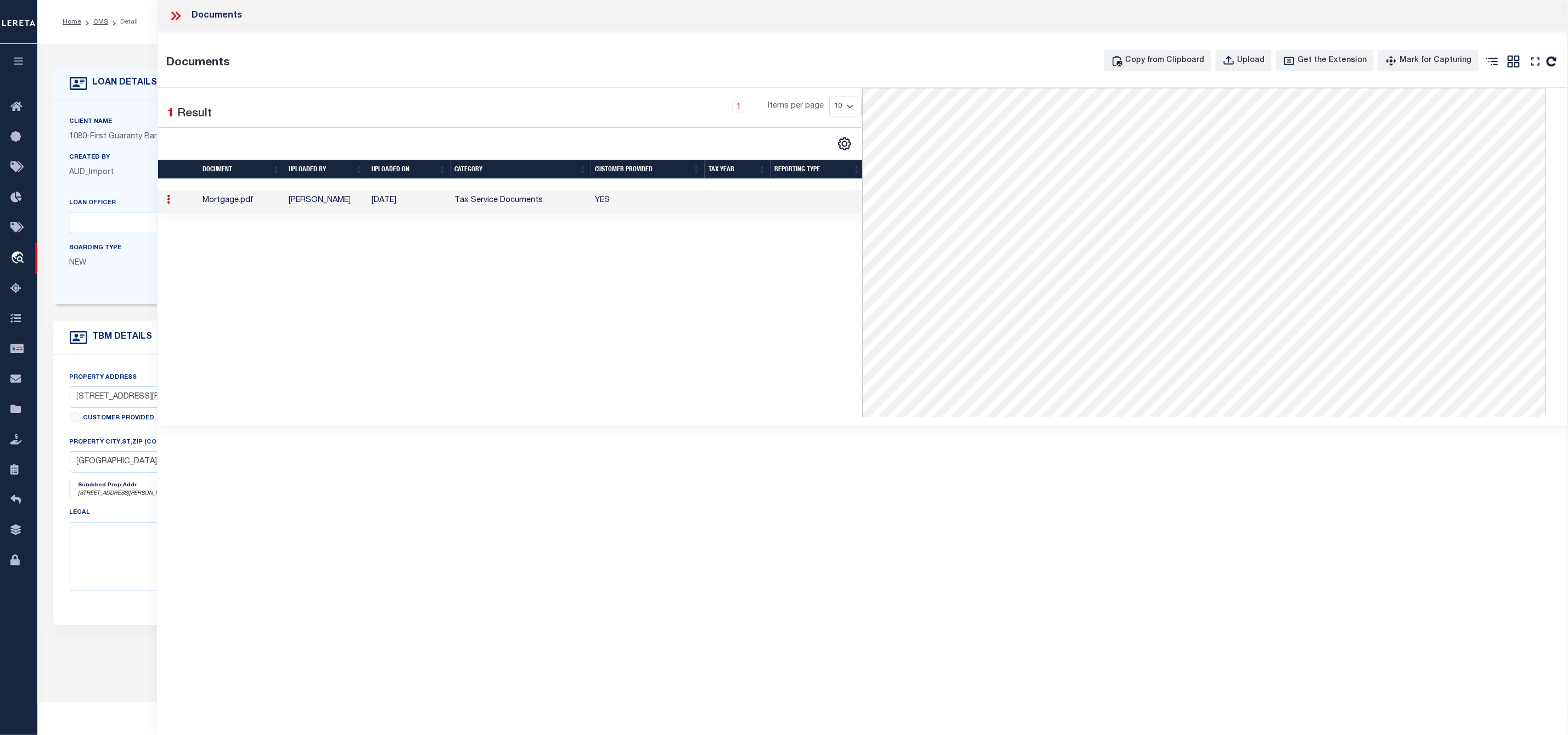
click at [174, 10] on icon at bounding box center [176, 15] width 14 height 14
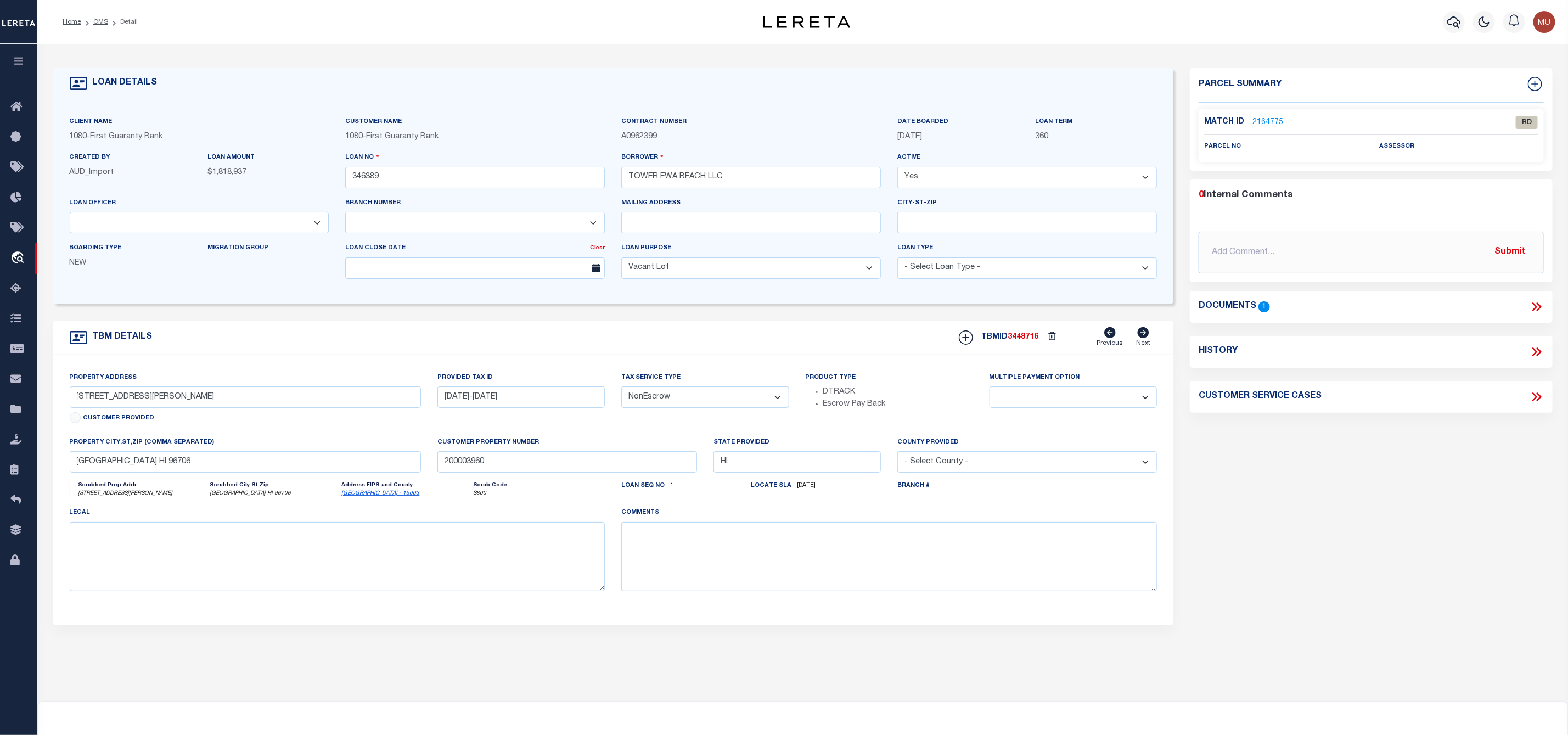
click at [1264, 122] on link "2164775" at bounding box center [1268, 123] width 31 height 12
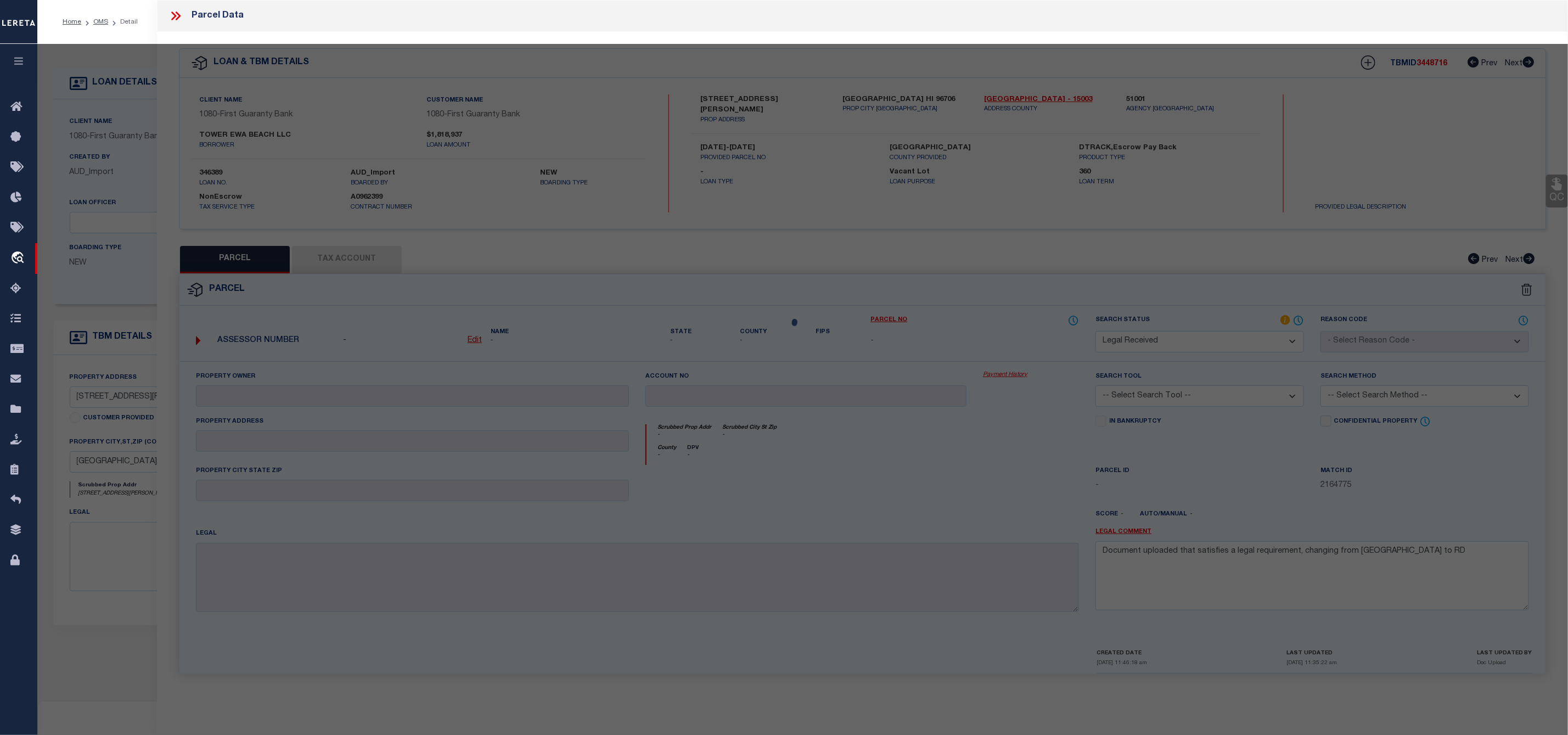
select select "AS"
checkbox input "false"
select select "RD"
checkbox input "false"
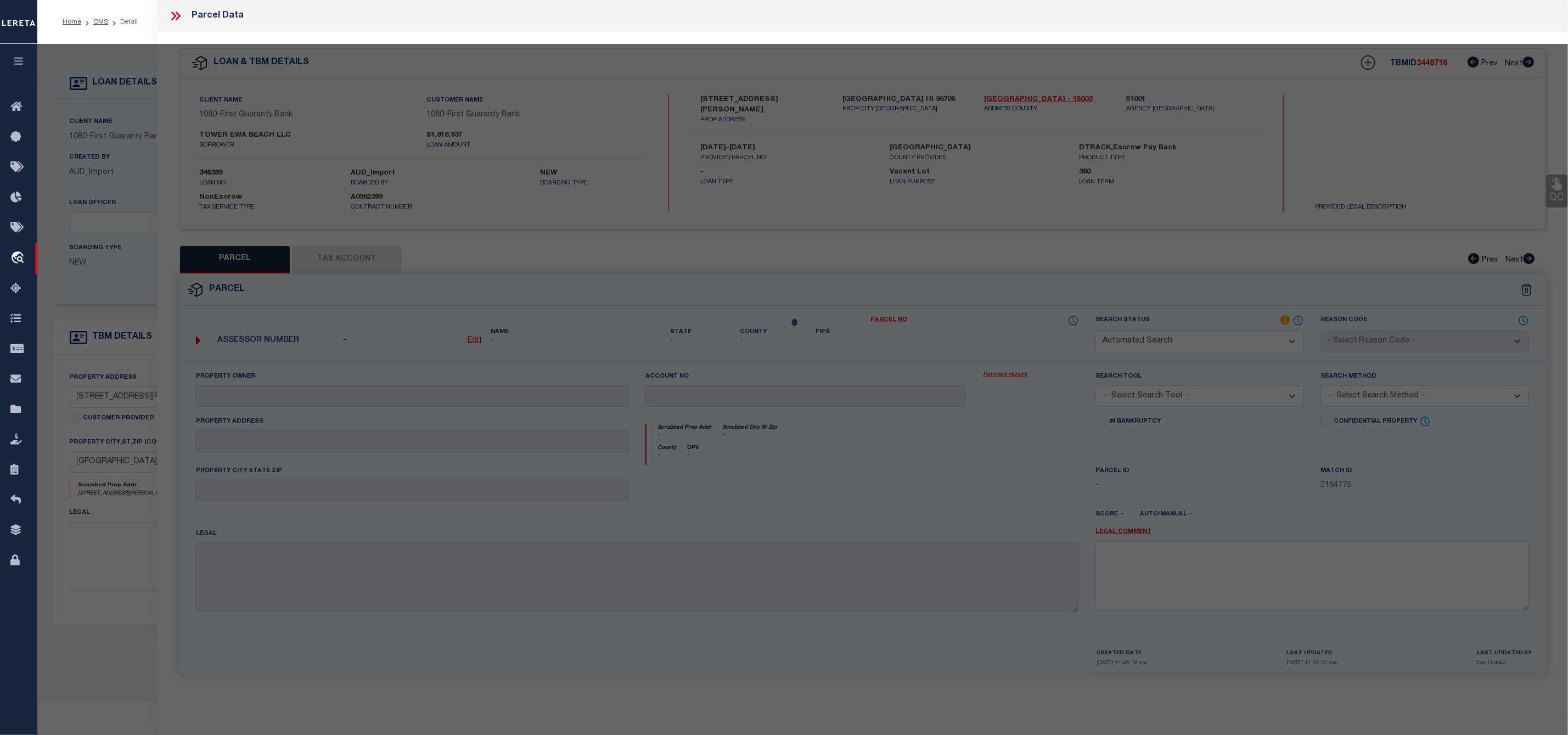
type textarea "Document uploaded that satisfies a legal requirement, changing from [GEOGRAPHIC…"
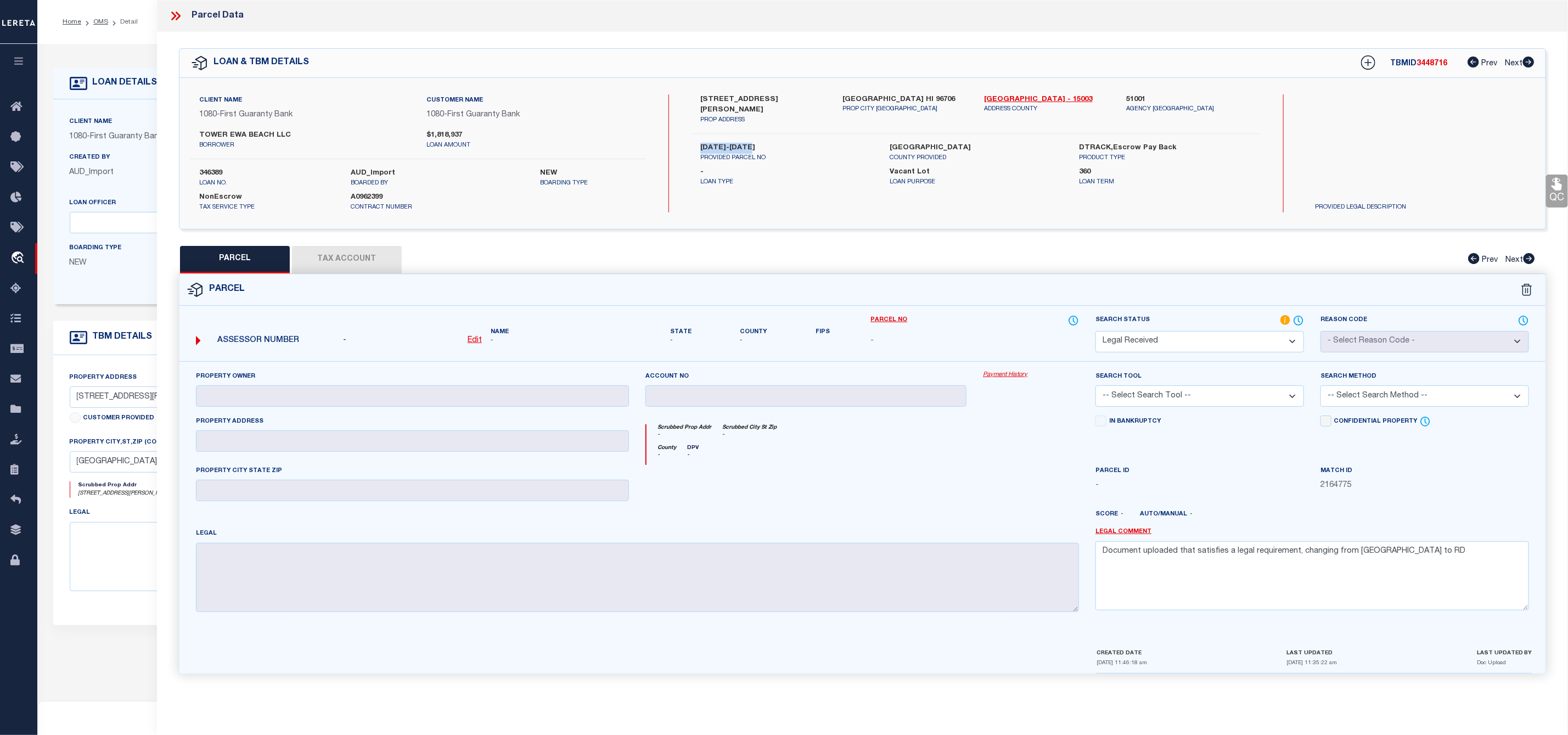
drag, startPoint x: 755, startPoint y: 135, endPoint x: 693, endPoint y: 135, distance: 62.0
click at [693, 143] on div "1-9-1-17-119 PROVIDED PARCEL NO" at bounding box center [787, 153] width 190 height 20
copy label "1-9-1-17-119"
drag, startPoint x: 701, startPoint y: 97, endPoint x: 782, endPoint y: 104, distance: 81.3
click at [782, 104] on label "91-2137 FORT WEAVER RD" at bounding box center [763, 105] width 126 height 21
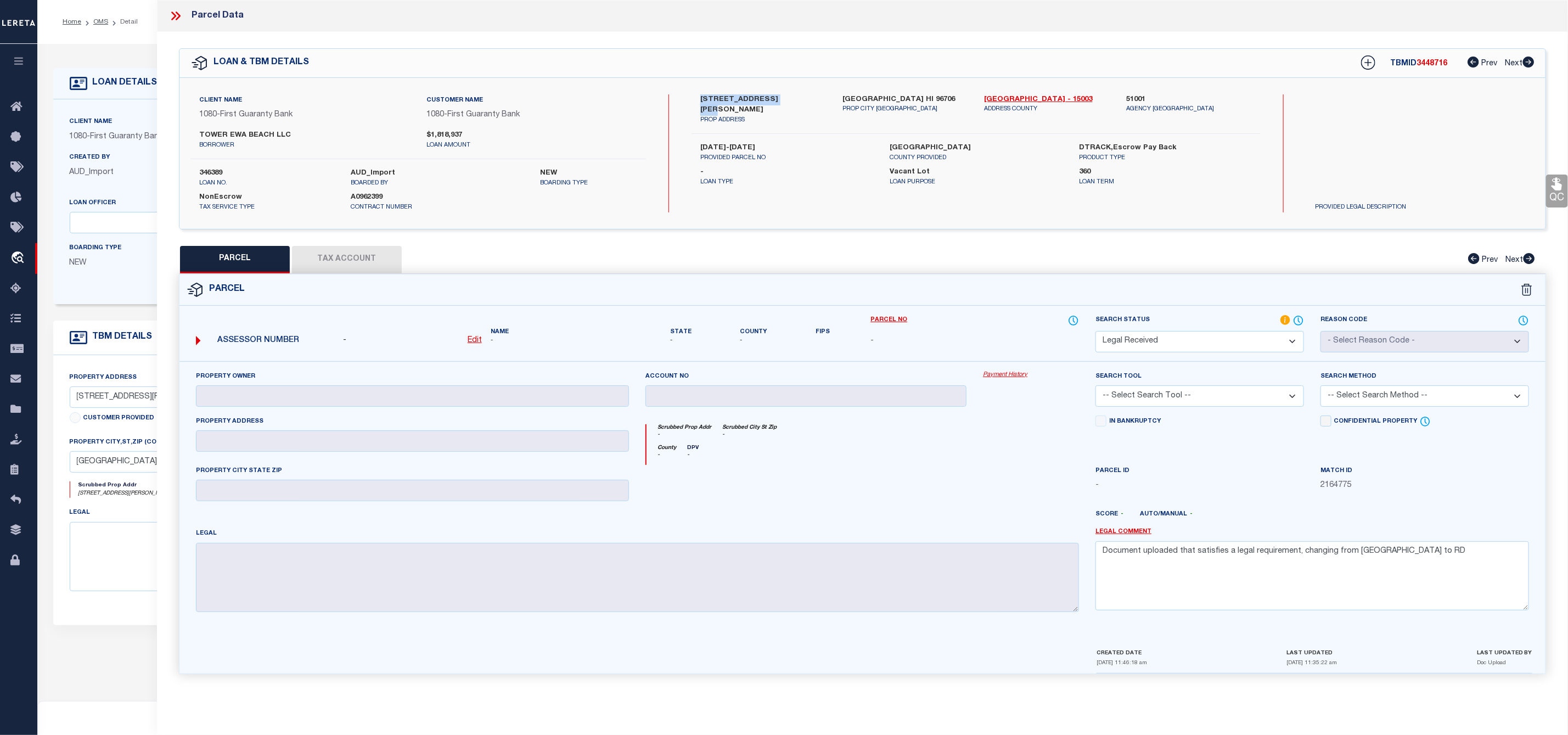
copy label "91-2137 FORT WEAVER"
drag, startPoint x: 749, startPoint y: 135, endPoint x: 684, endPoint y: 136, distance: 65.0
click at [684, 143] on div "1-9-1-17-119 PROVIDED PARCEL NO HONOLULU COUNTY COUNTY PROVIDED DTRACK,Escrow P…" at bounding box center [976, 153] width 585 height 20
copy label "1-9-1-17-119"
drag, startPoint x: 735, startPoint y: 96, endPoint x: 781, endPoint y: 96, distance: 46.0
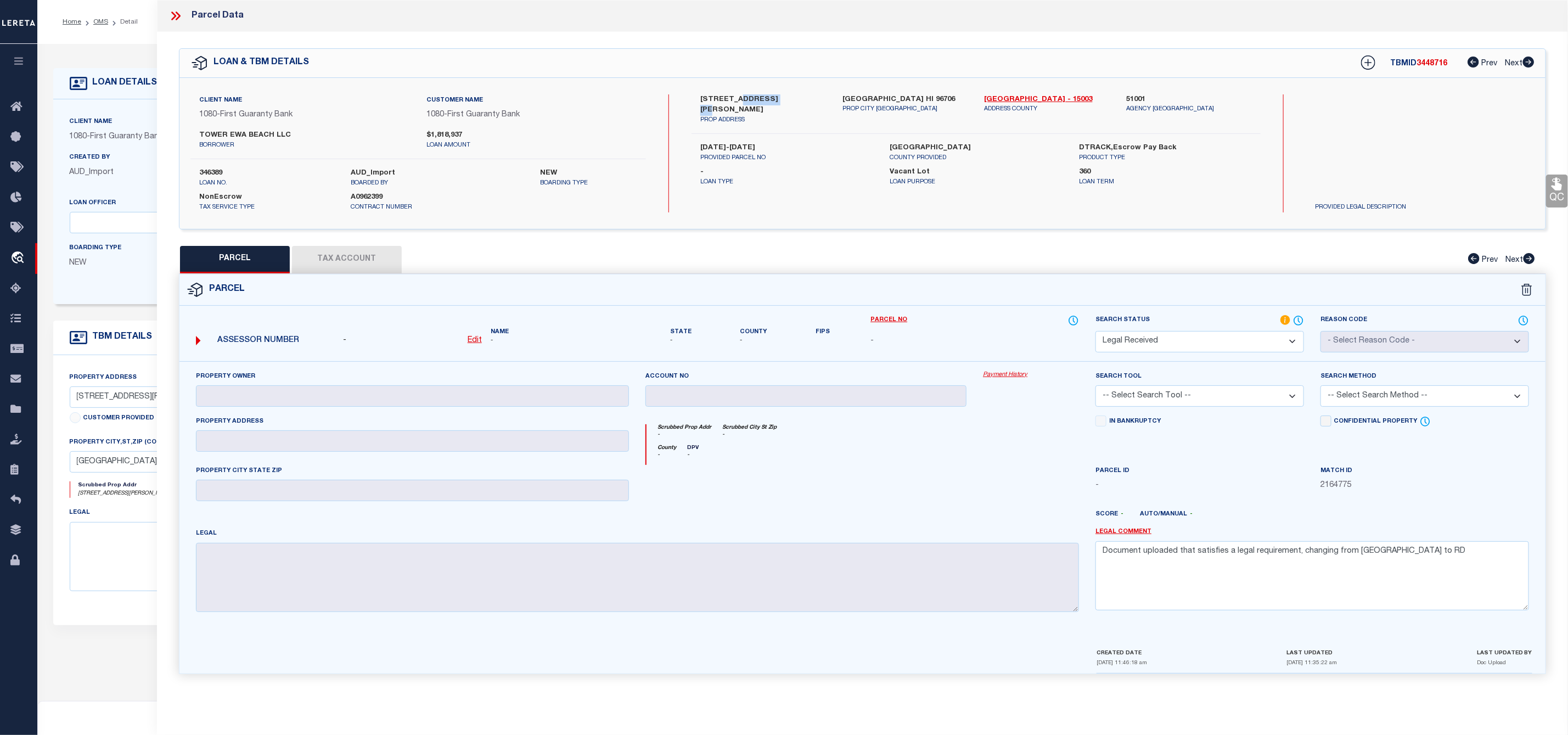
click at [781, 96] on label "91-2137 FORT WEAVER RD" at bounding box center [763, 105] width 126 height 21
click at [778, 116] on p "PROP ADDRESS" at bounding box center [763, 120] width 126 height 9
drag, startPoint x: 713, startPoint y: 94, endPoint x: 782, endPoint y: 102, distance: 69.5
click at [782, 102] on label "91-2137 FORT WEAVER RD" at bounding box center [763, 105] width 126 height 21
copy label "2137 FORT WEAVER"
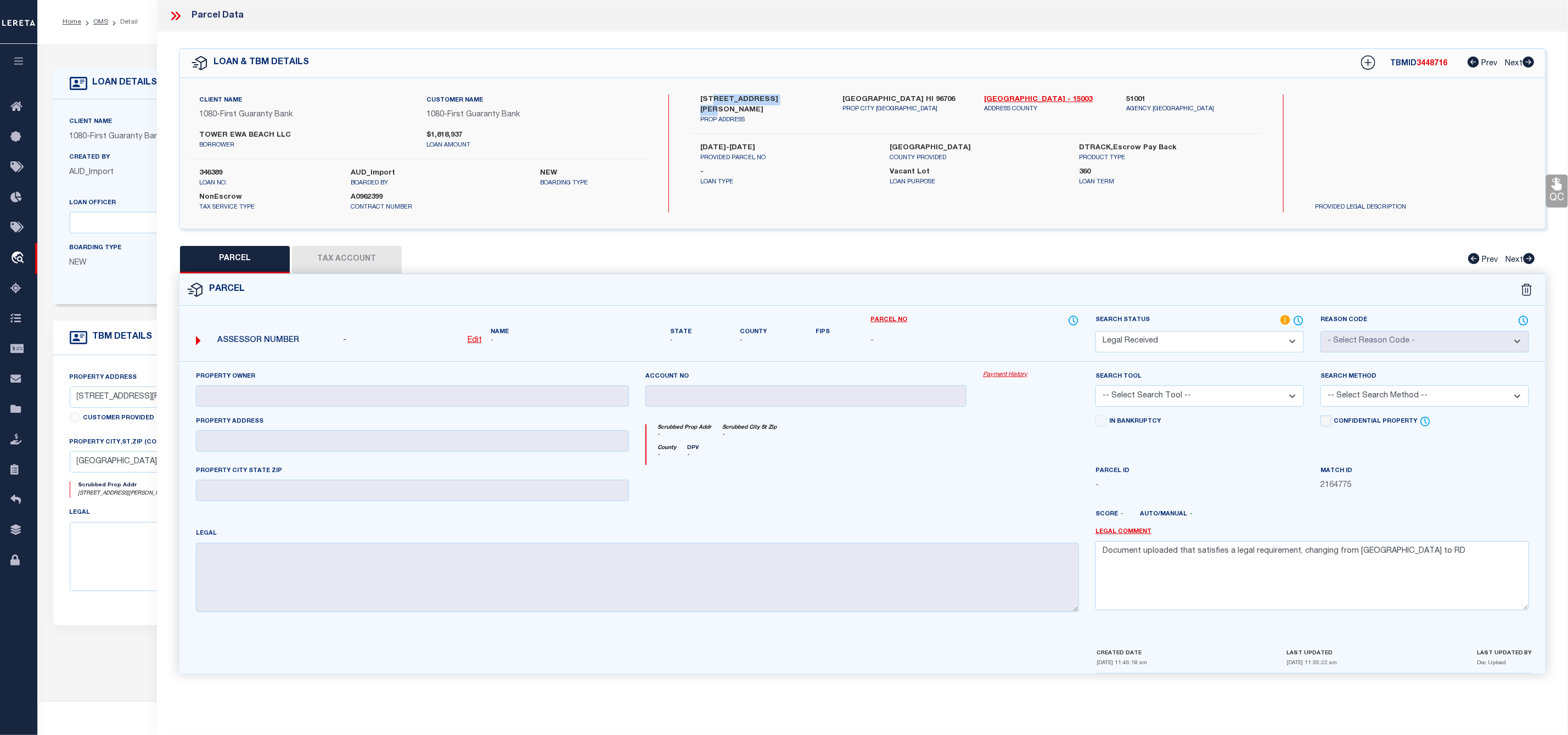
click at [732, 98] on label "91-2137 FORT WEAVER RD" at bounding box center [763, 105] width 126 height 21
drag, startPoint x: 728, startPoint y: 94, endPoint x: 699, endPoint y: 94, distance: 29.0
click at [699, 94] on div "91-2137 FORT WEAVER RD PROP ADDRESS" at bounding box center [763, 110] width 142 height 31
copy label "91-2137"
click at [177, 13] on icon at bounding box center [178, 16] width 5 height 9
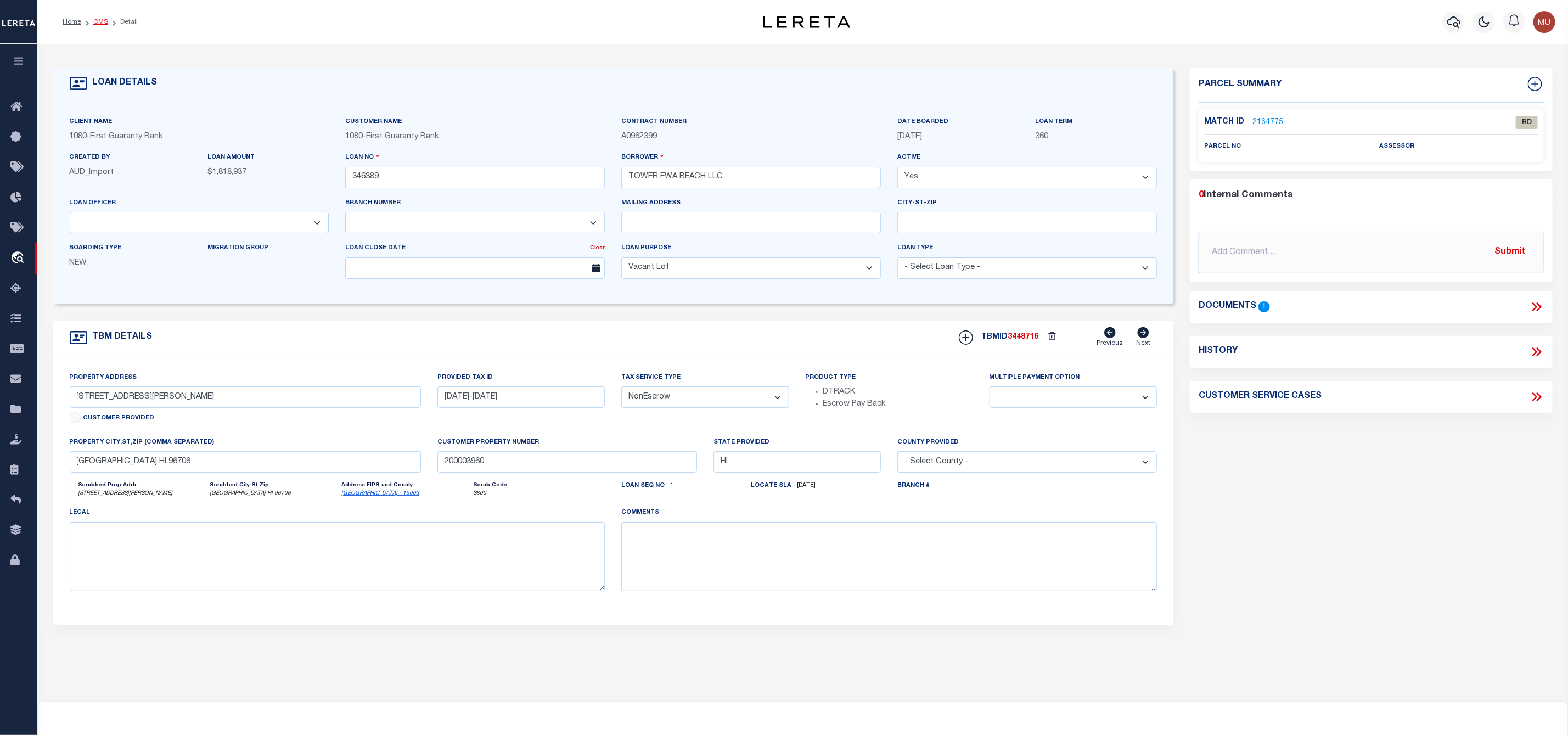
click at [98, 22] on link "OMS" at bounding box center [101, 21] width 15 height 7
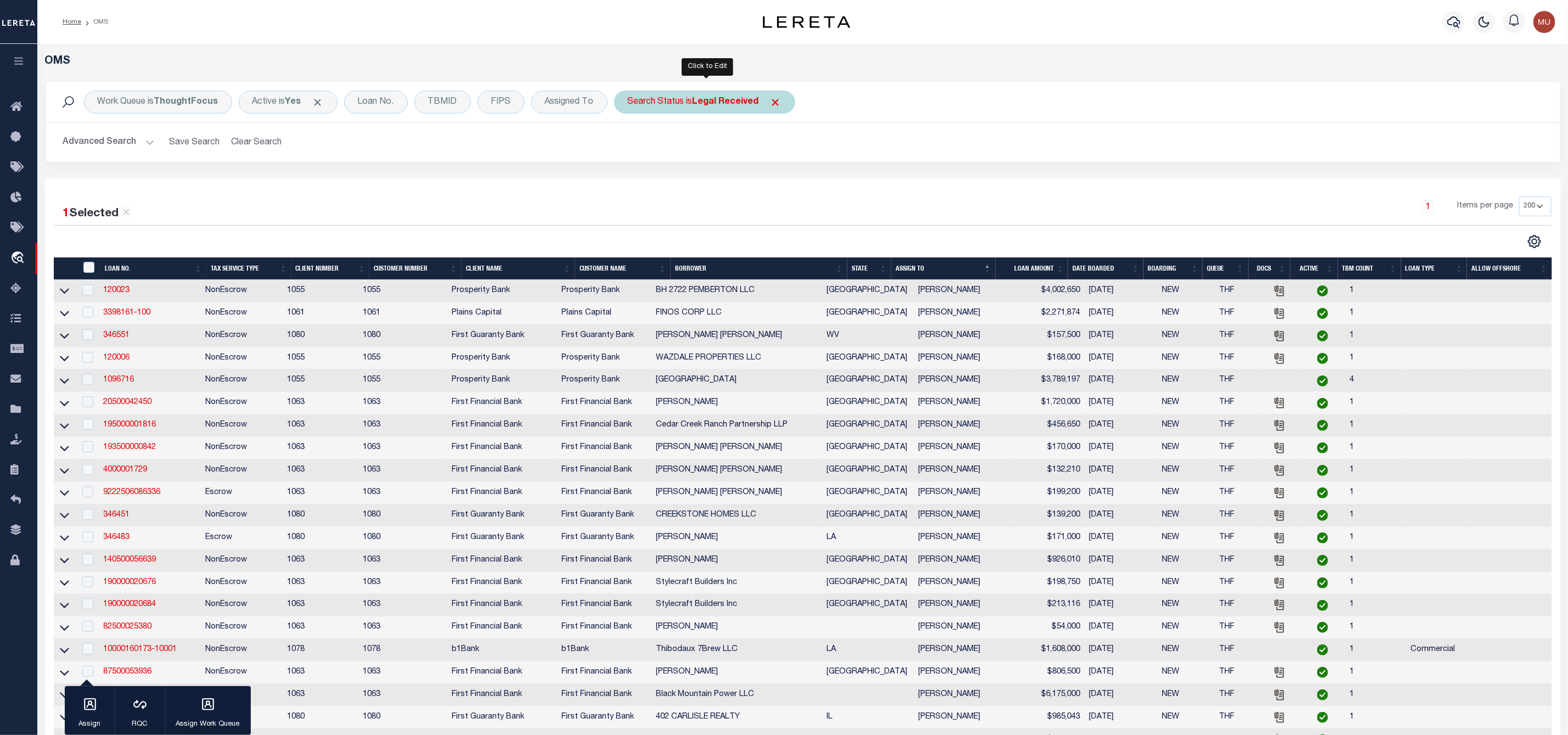
click at [671, 99] on div "Search Status is Legal Received" at bounding box center [705, 102] width 181 height 23
click at [680, 152] on select "Automated Search Bad Parcel Complete Duplicate Parcel High Dollar Reporting In …" at bounding box center [709, 156] width 161 height 21
select select "IP"
click at [631, 147] on select "Automated Search Bad Parcel Complete Duplicate Parcel High Dollar Reporting In …" at bounding box center [709, 156] width 161 height 21
click at [769, 178] on input "Apply" at bounding box center [773, 180] width 33 height 18
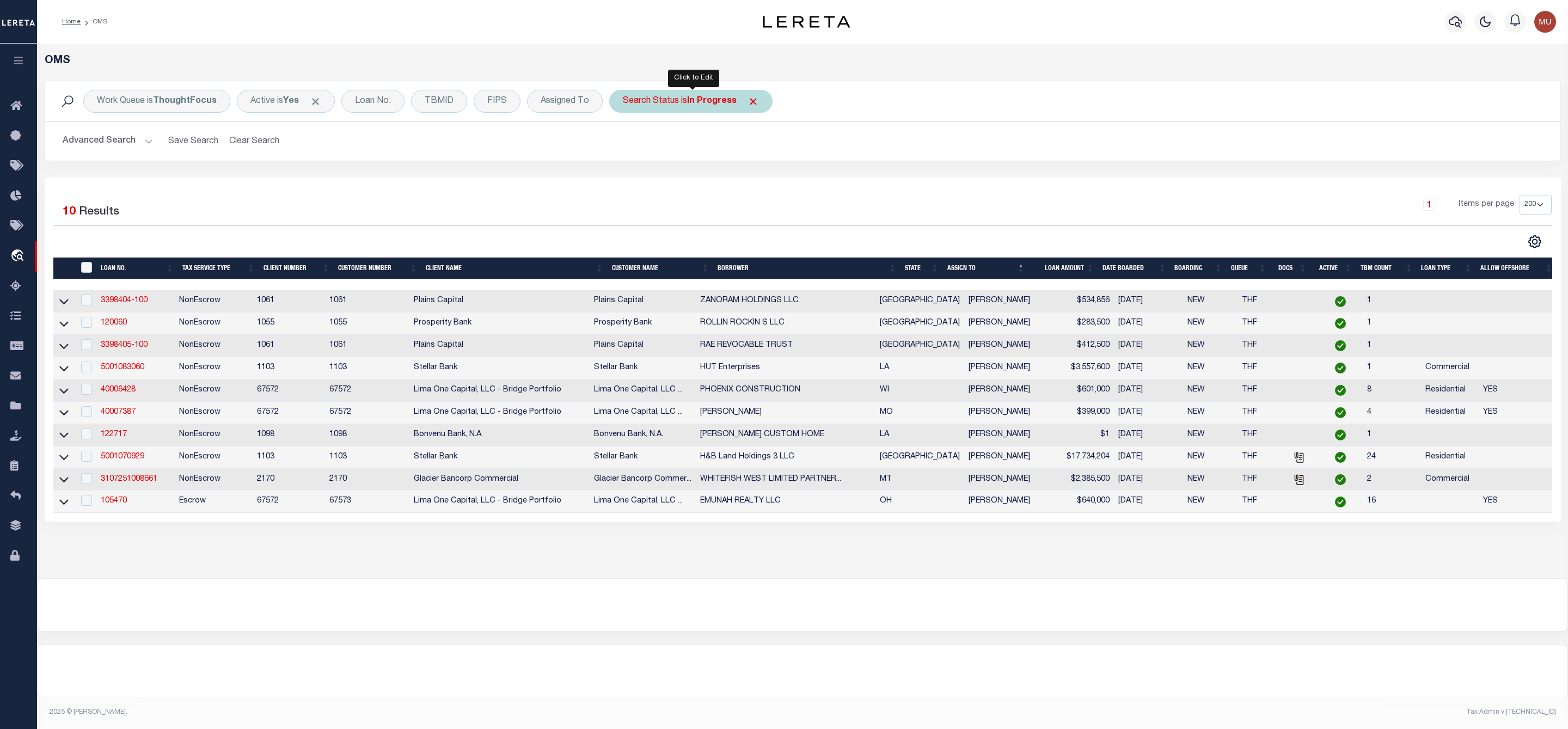
click at [713, 106] on div "Search Status is In Progress" at bounding box center [691, 102] width 163 height 23
click at [693, 161] on select "Automated Search Bad Parcel Complete Duplicate Parcel High Dollar Reporting In …" at bounding box center [703, 155] width 160 height 21
select select "RD"
click at [626, 145] on select "Automated Search Bad Parcel Complete Duplicate Parcel High Dollar Reporting In …" at bounding box center [703, 155] width 160 height 21
click at [766, 176] on input "Apply" at bounding box center [767, 178] width 32 height 18
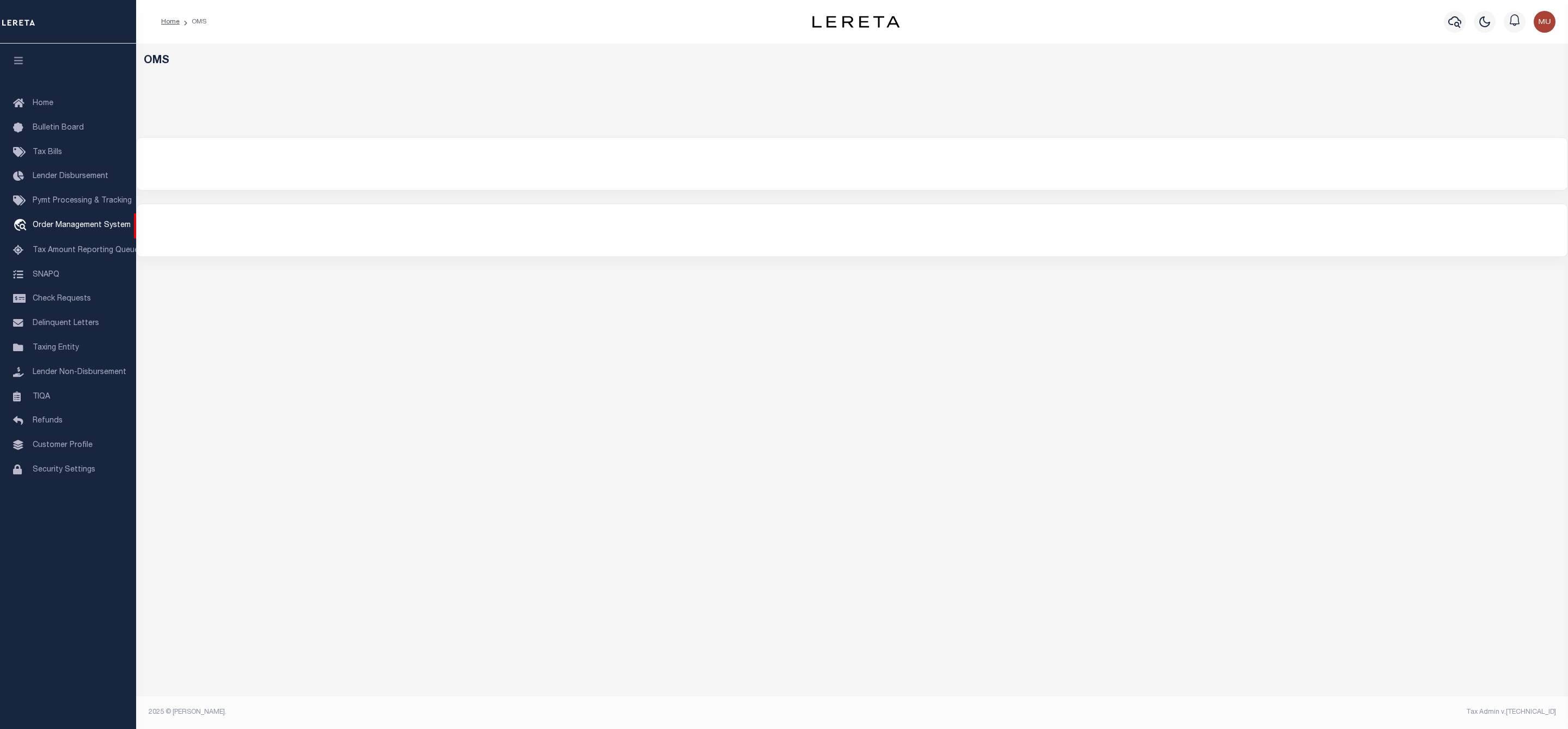
select select "200"
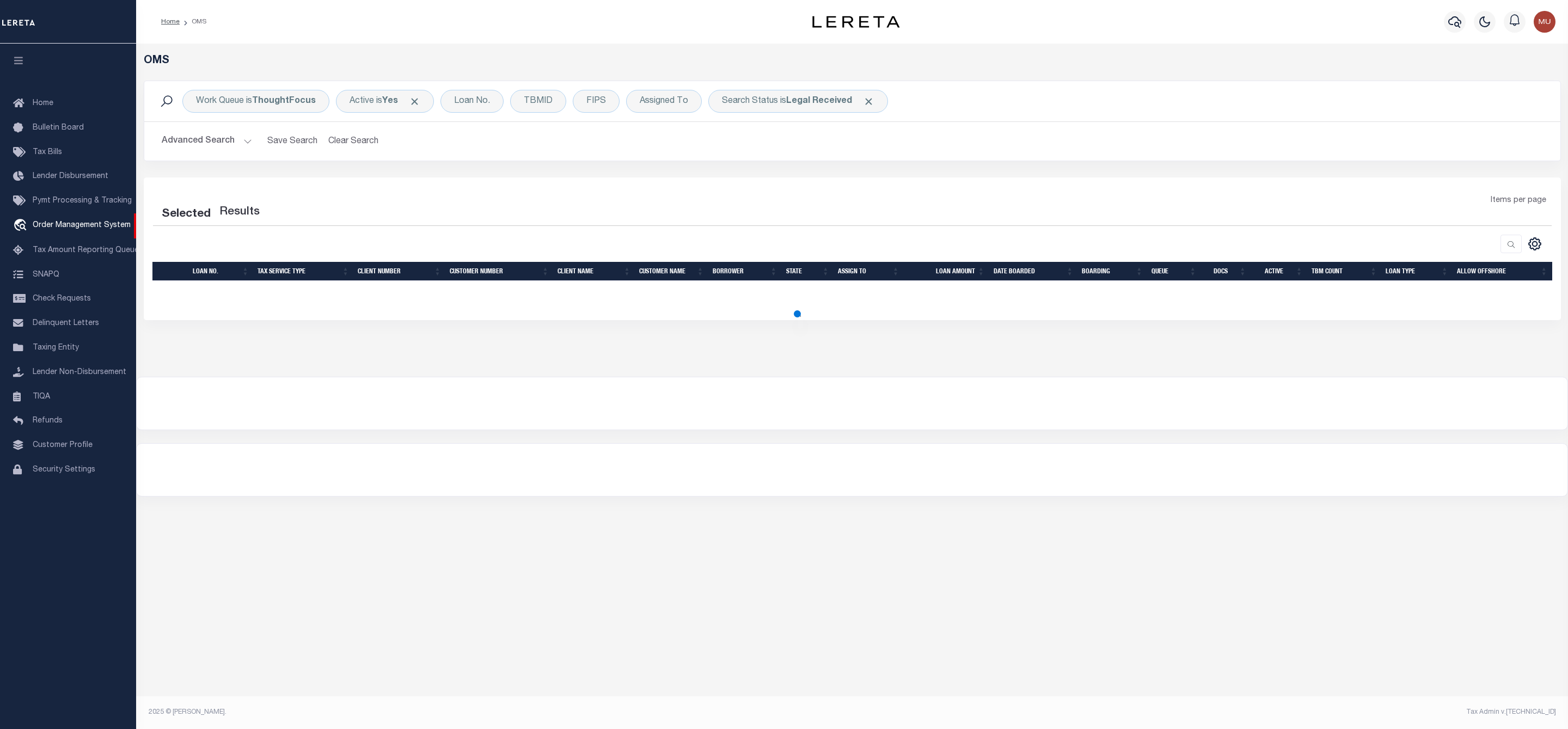
select select "200"
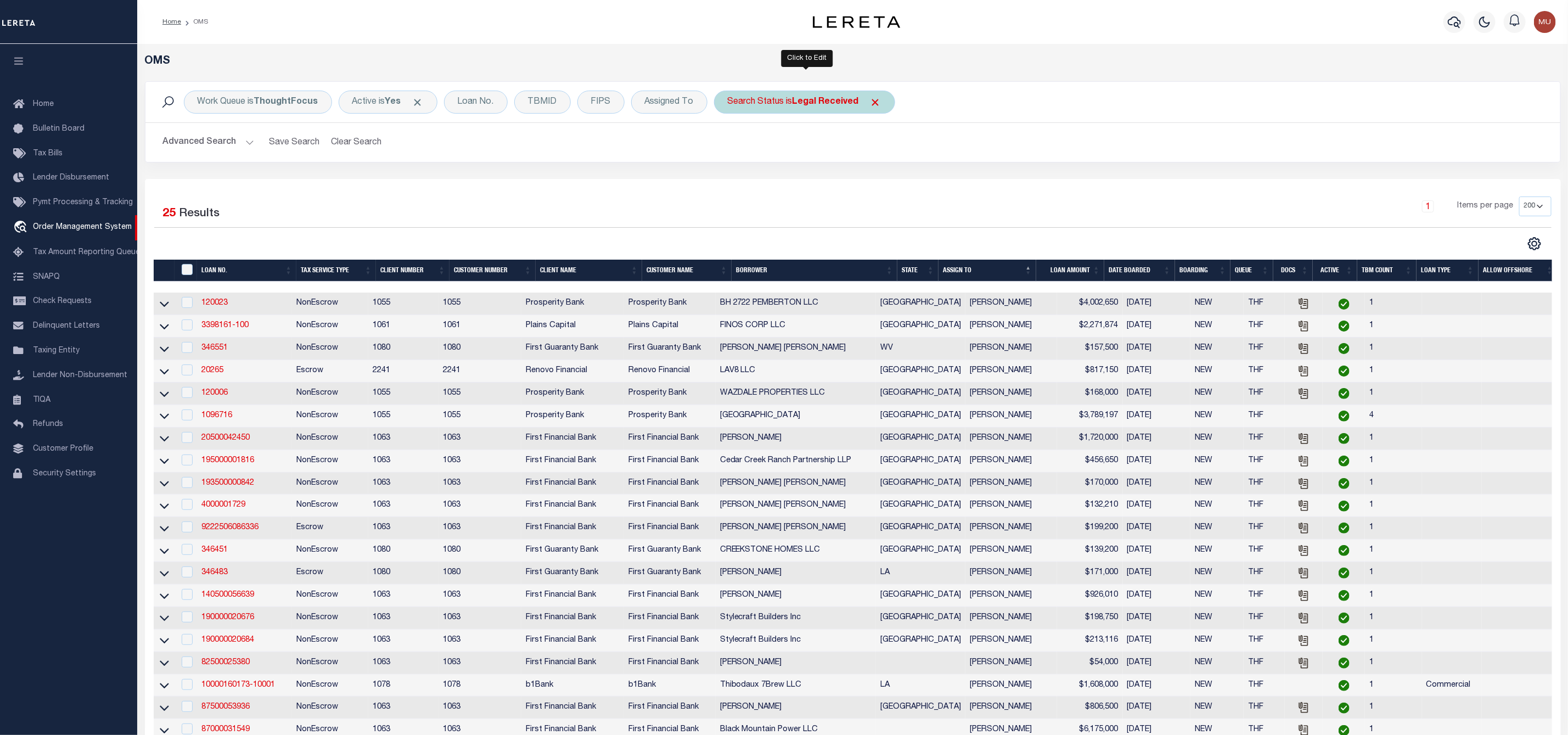
click at [781, 104] on div "Search Status is Legal Received" at bounding box center [805, 102] width 181 height 23
click at [773, 161] on select "Automated Search Bad Parcel Complete Duplicate Parcel High Dollar Reporting In …" at bounding box center [809, 156] width 161 height 21
select select "IP"
click at [731, 147] on select "Automated Search Bad Parcel Complete Duplicate Parcel High Dollar Reporting In …" at bounding box center [809, 156] width 161 height 21
click at [875, 183] on input "Apply" at bounding box center [873, 180] width 33 height 18
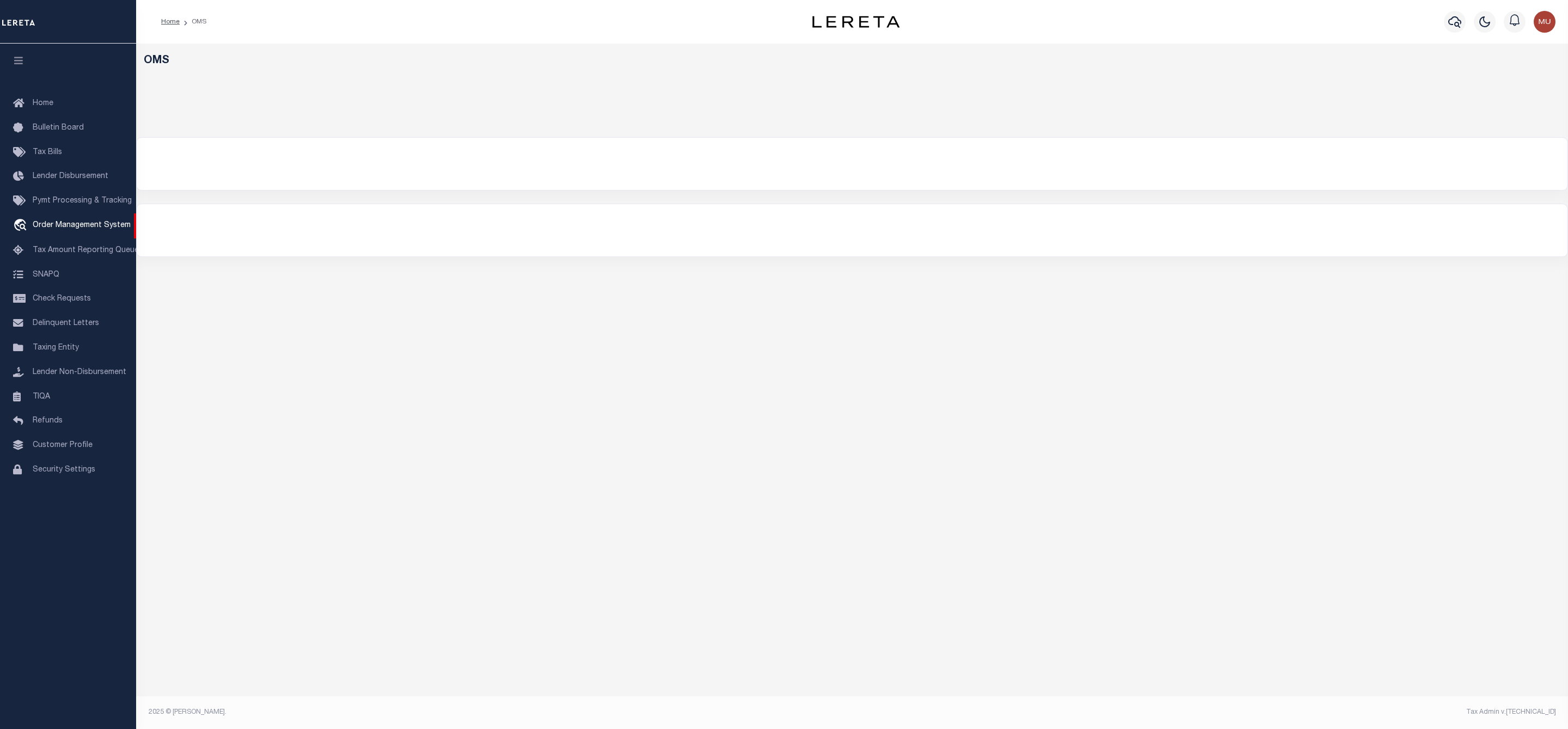
select select "200"
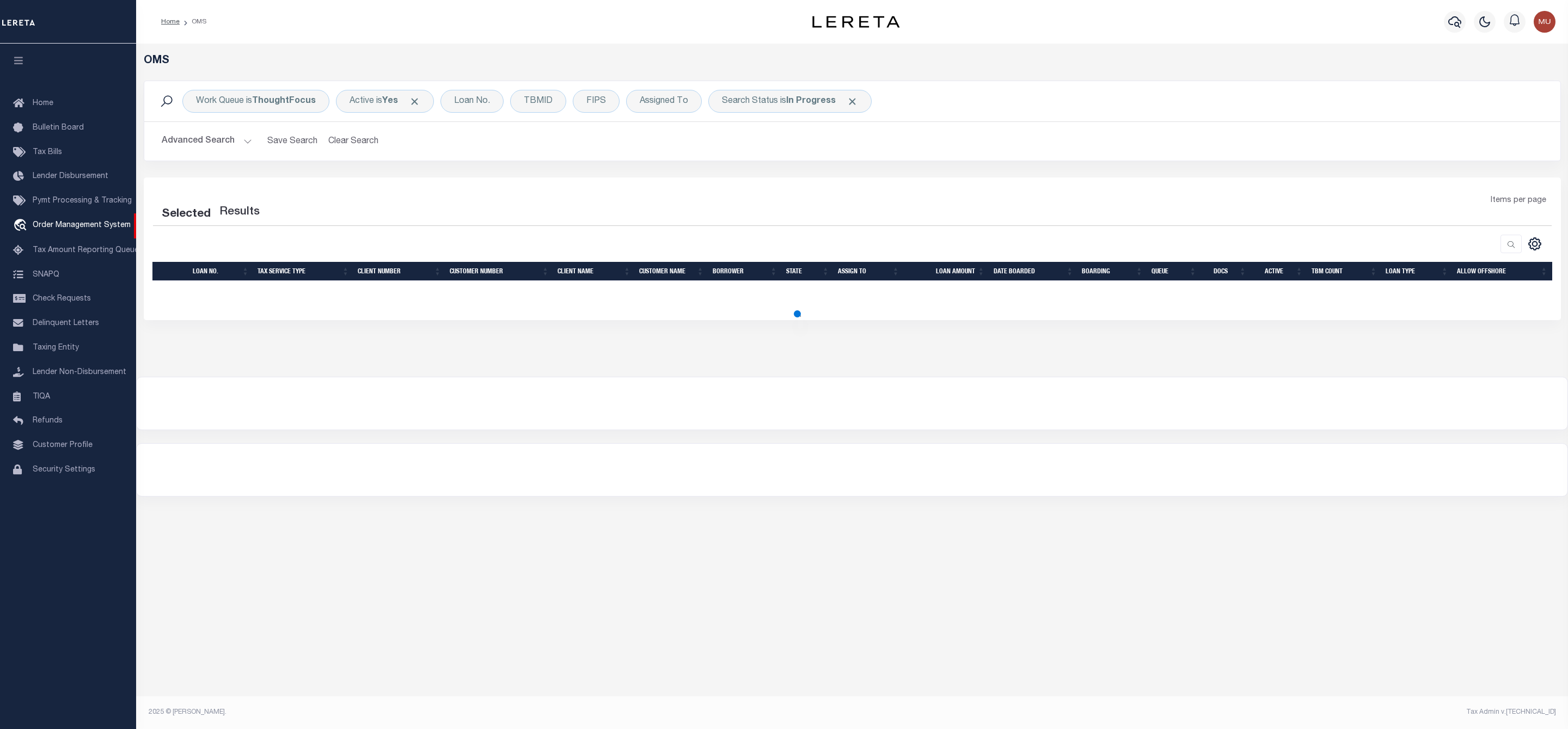
select select "200"
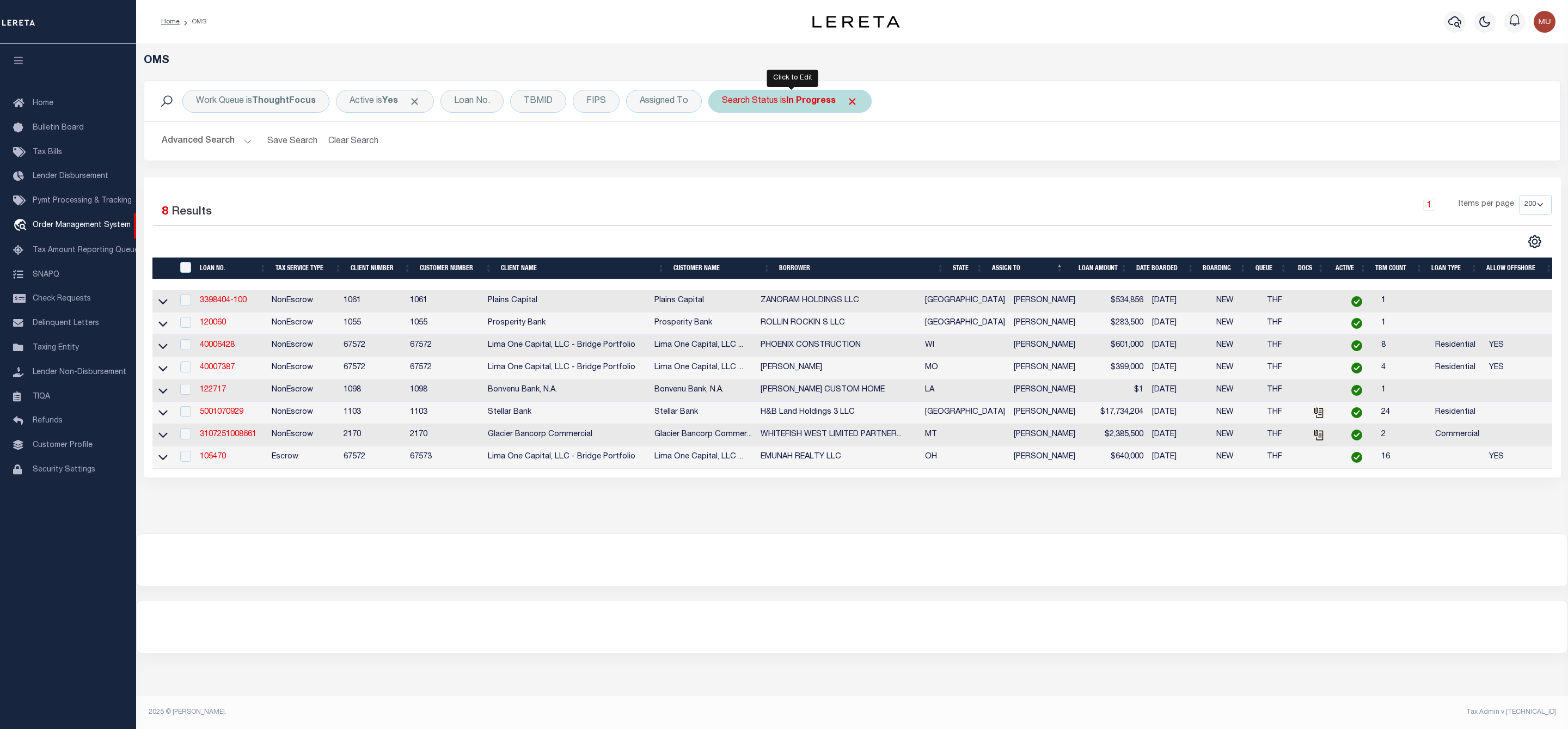
click at [783, 106] on div "Search Status is In Progress" at bounding box center [790, 102] width 163 height 23
click at [766, 149] on select "Automated Search Bad Parcel Complete Duplicate Parcel High Dollar Reporting In …" at bounding box center [802, 155] width 160 height 21
select select "RD"
click at [725, 145] on select "Automated Search Bad Parcel Complete Duplicate Parcel High Dollar Reporting In …" at bounding box center [802, 155] width 160 height 21
click at [858, 178] on input "Apply" at bounding box center [866, 178] width 32 height 18
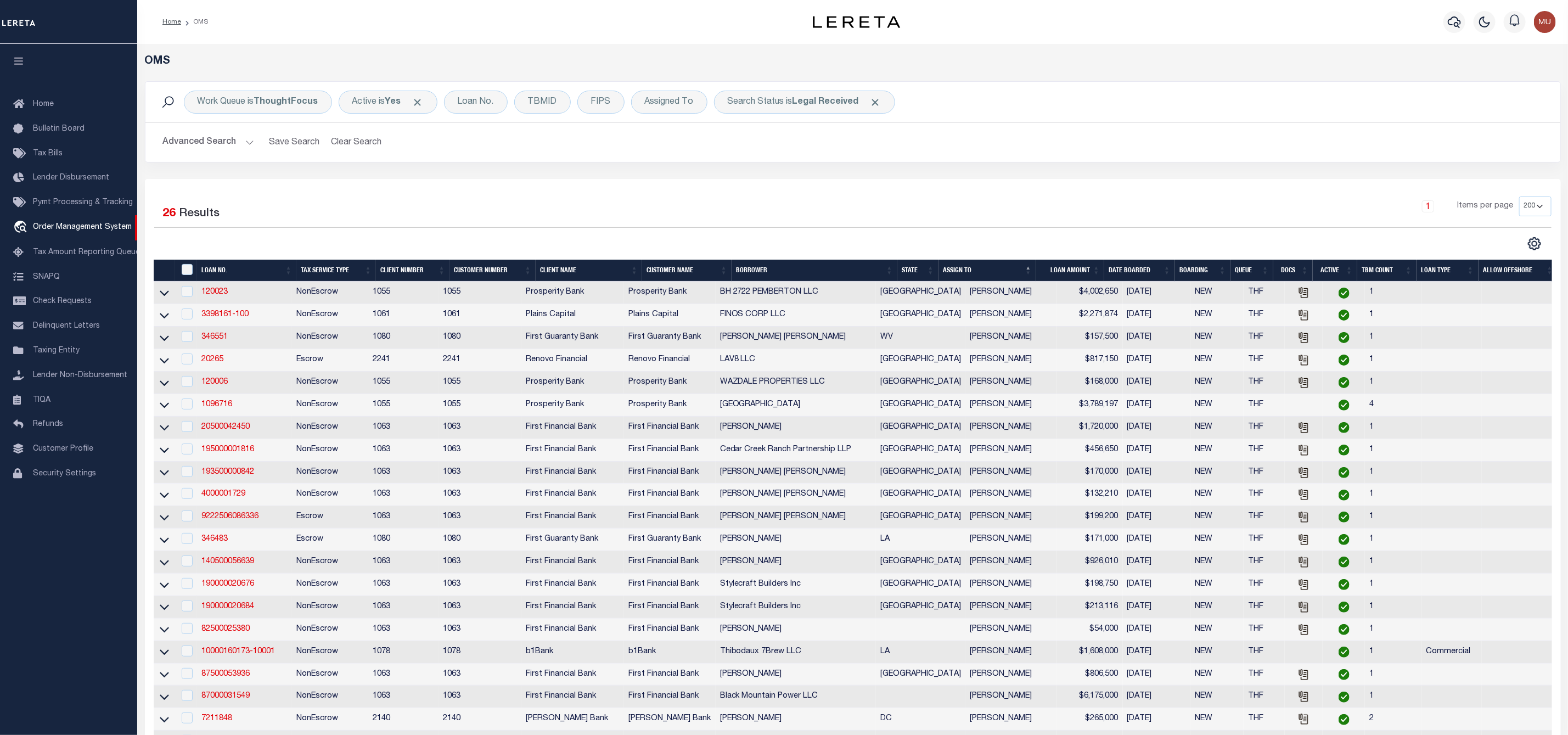
scroll to position [351, 0]
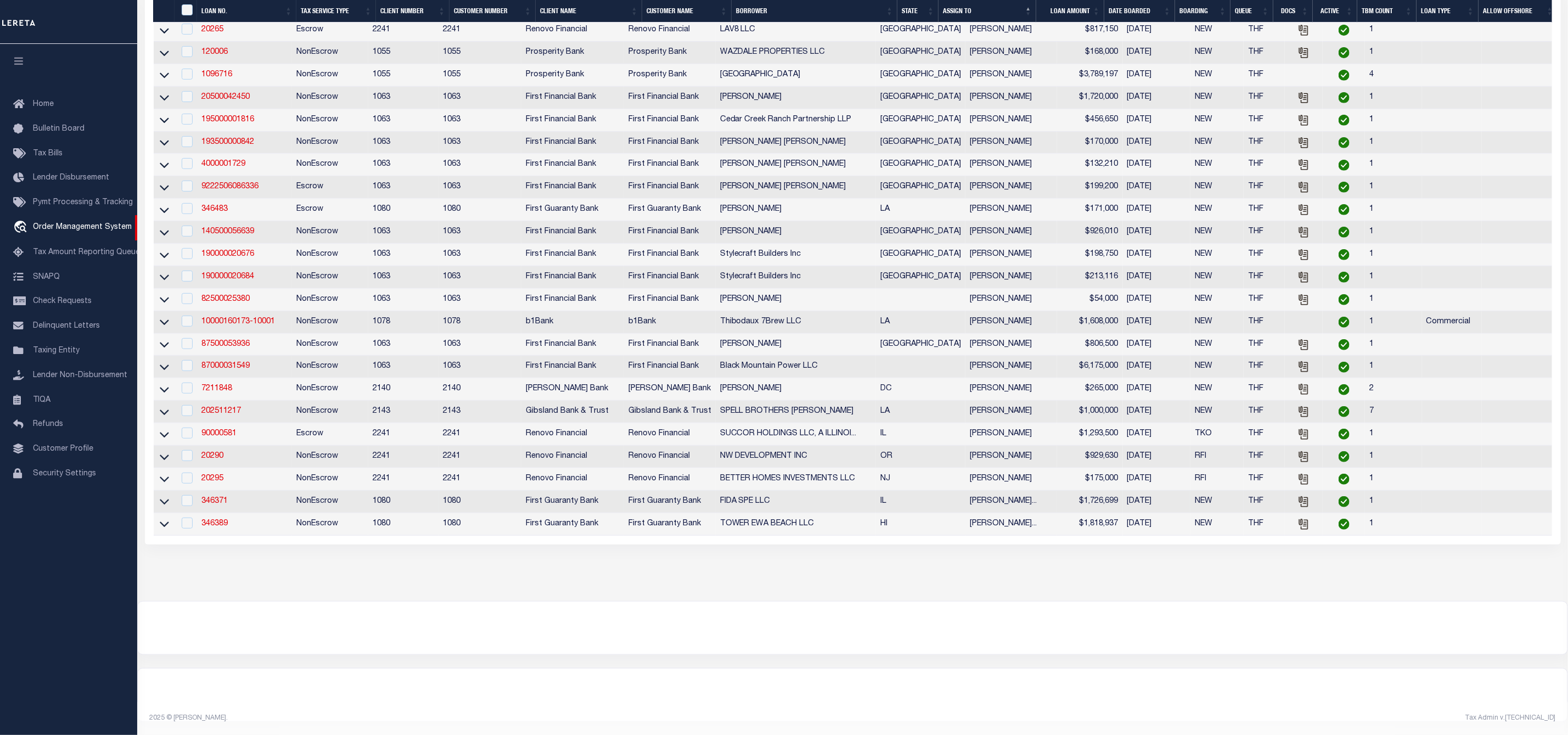
click at [208, 491] on td "346371" at bounding box center [244, 502] width 95 height 23
checkbox input "true"
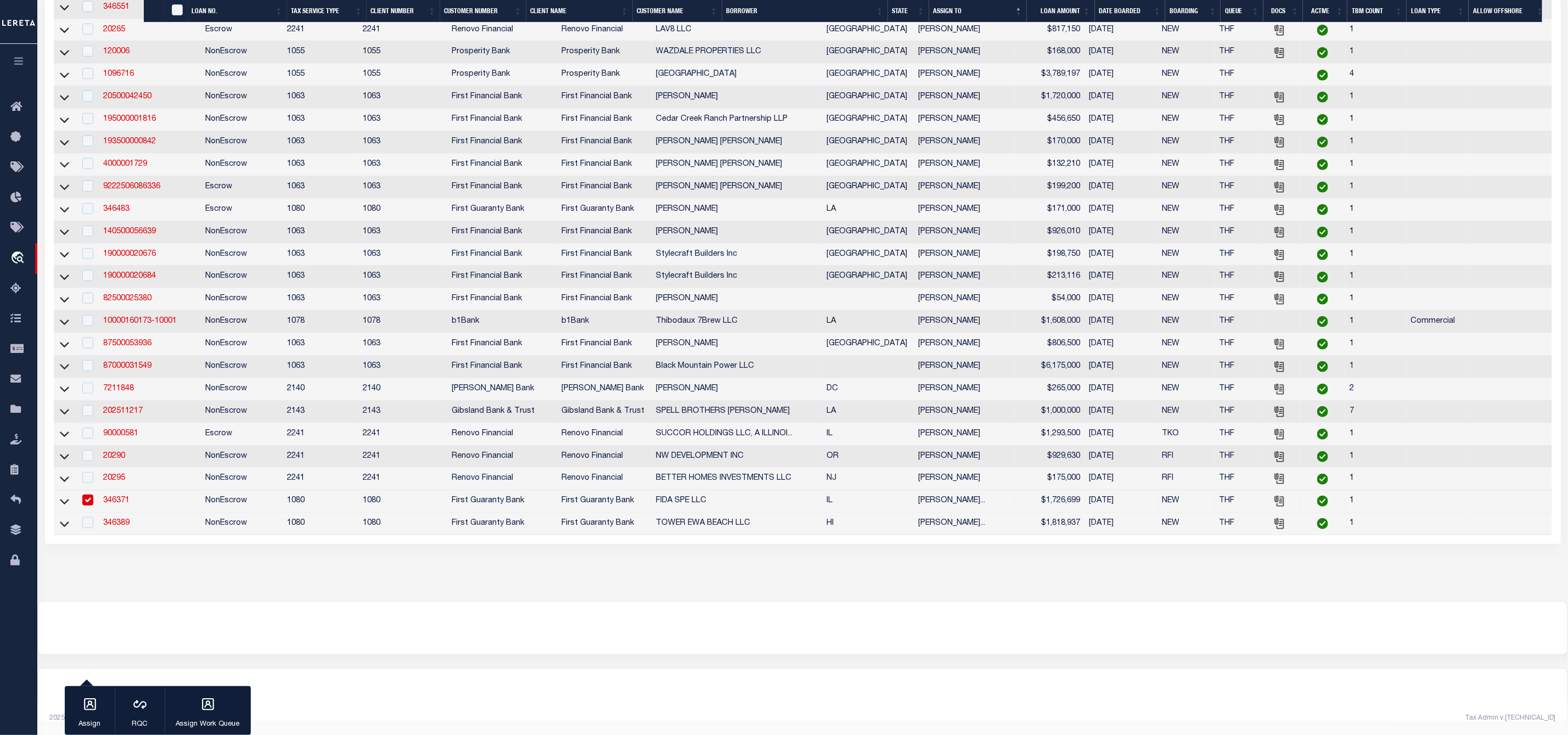
click at [110, 499] on link "346371" at bounding box center [116, 500] width 26 height 8
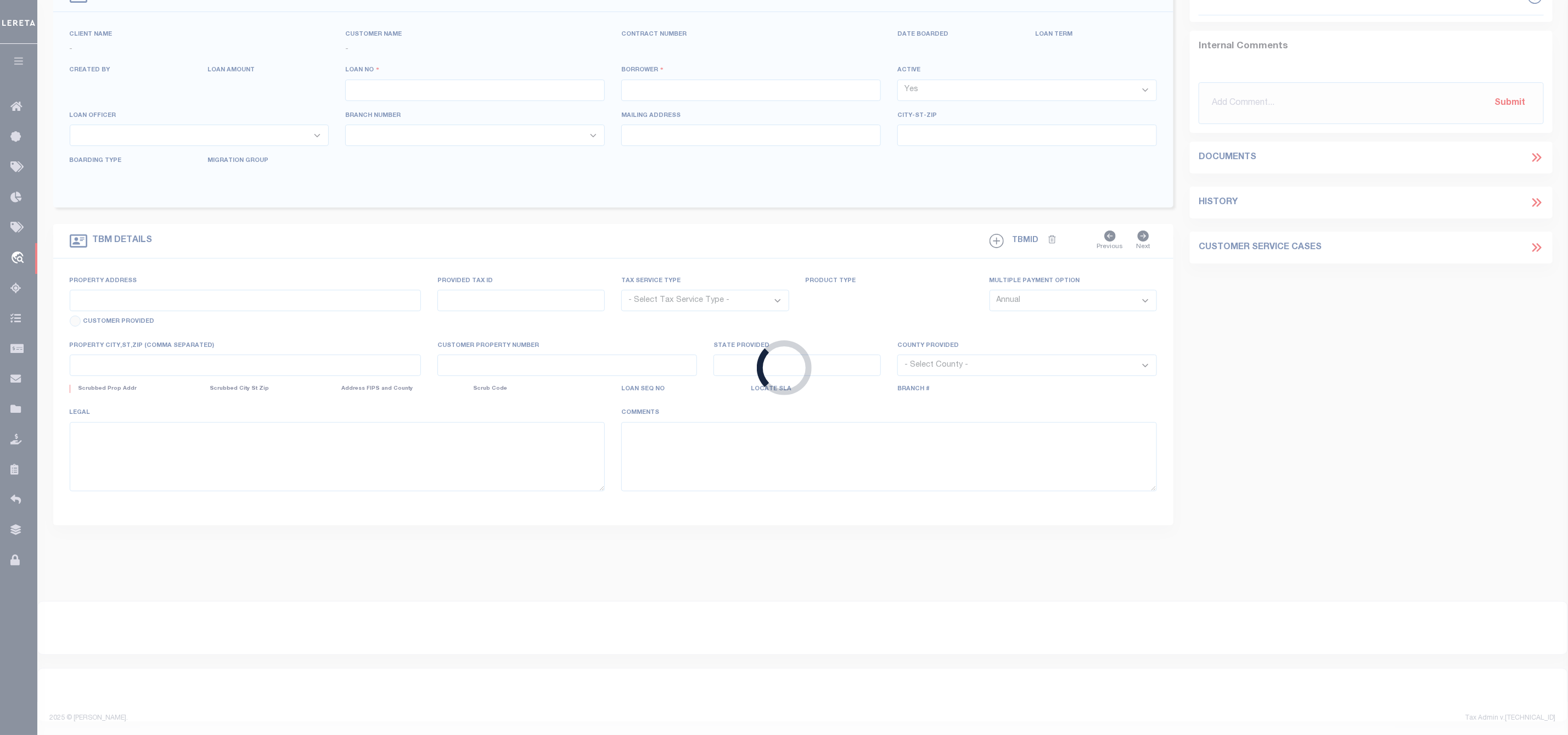
scroll to position [74, 0]
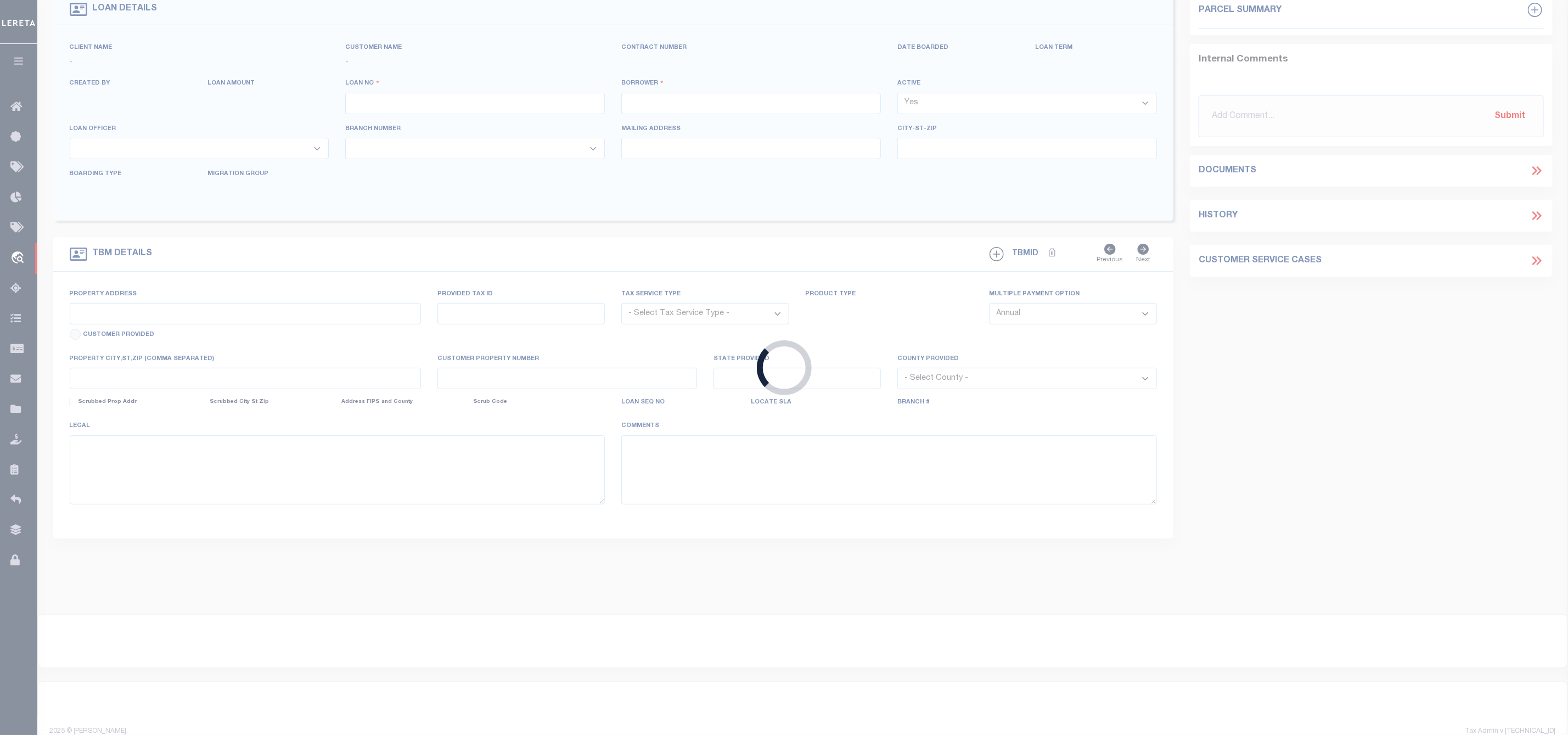
type input "346371"
type input "FIDA SPE LLC"
select select
select select "400"
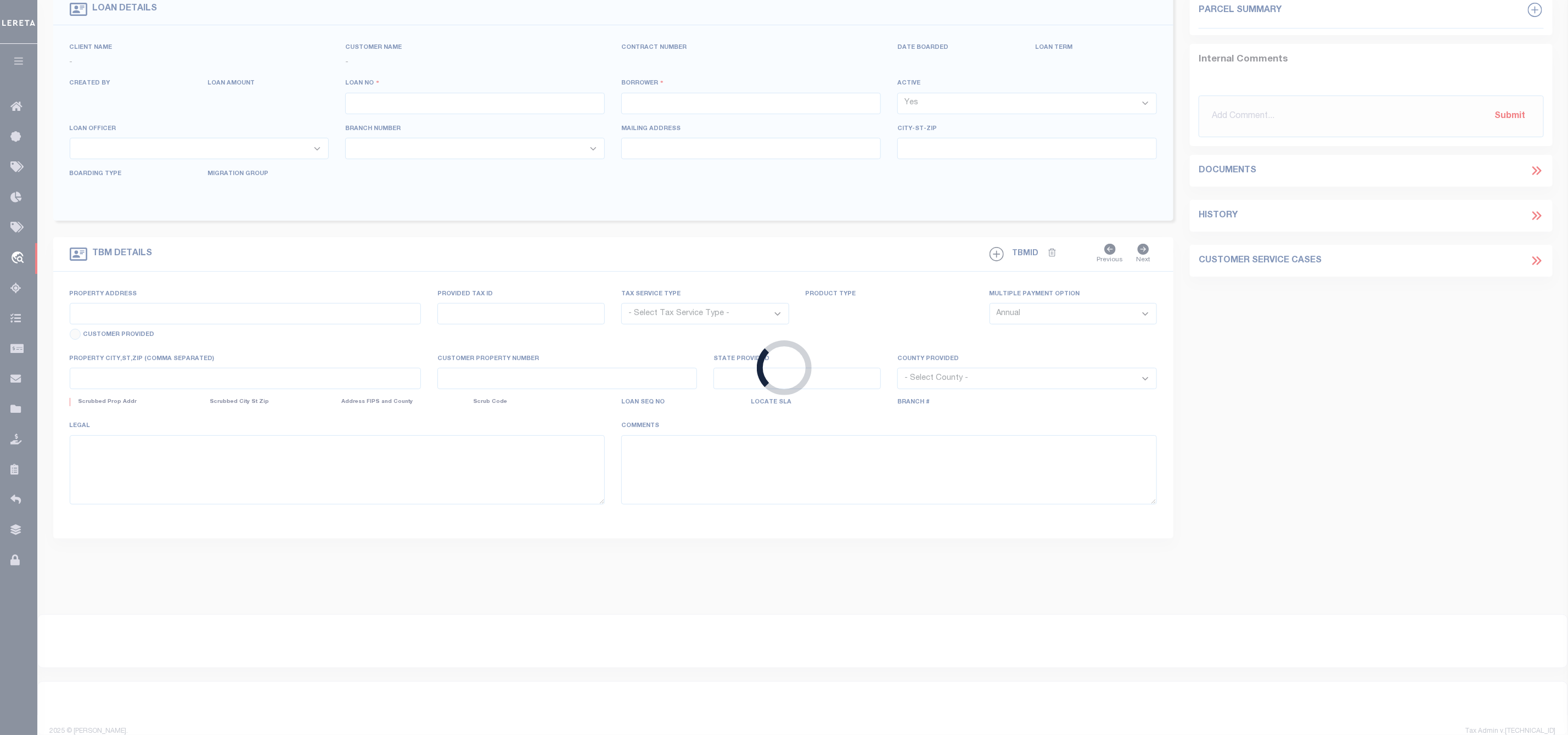
select select "NonEscrow"
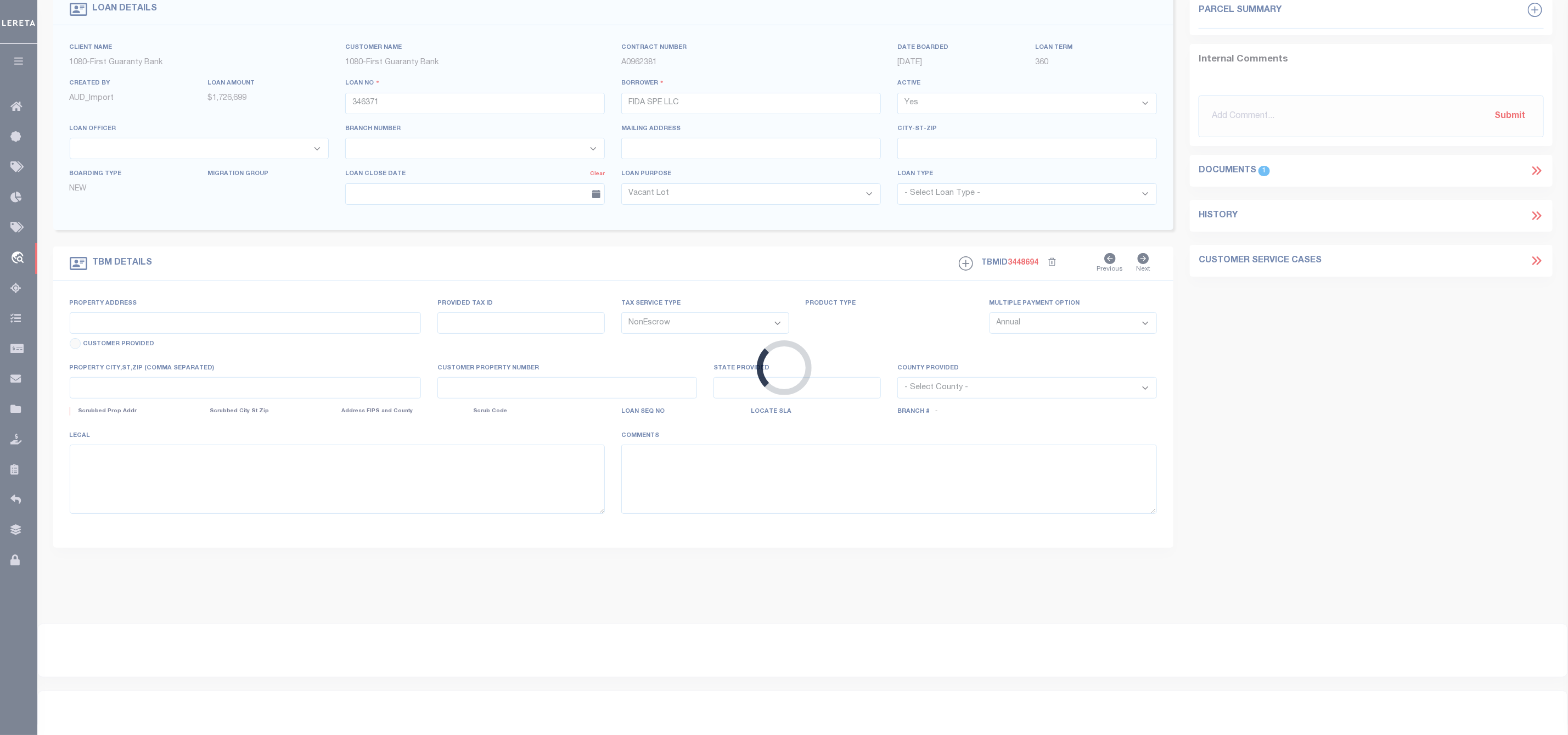
scroll to position [0, 0]
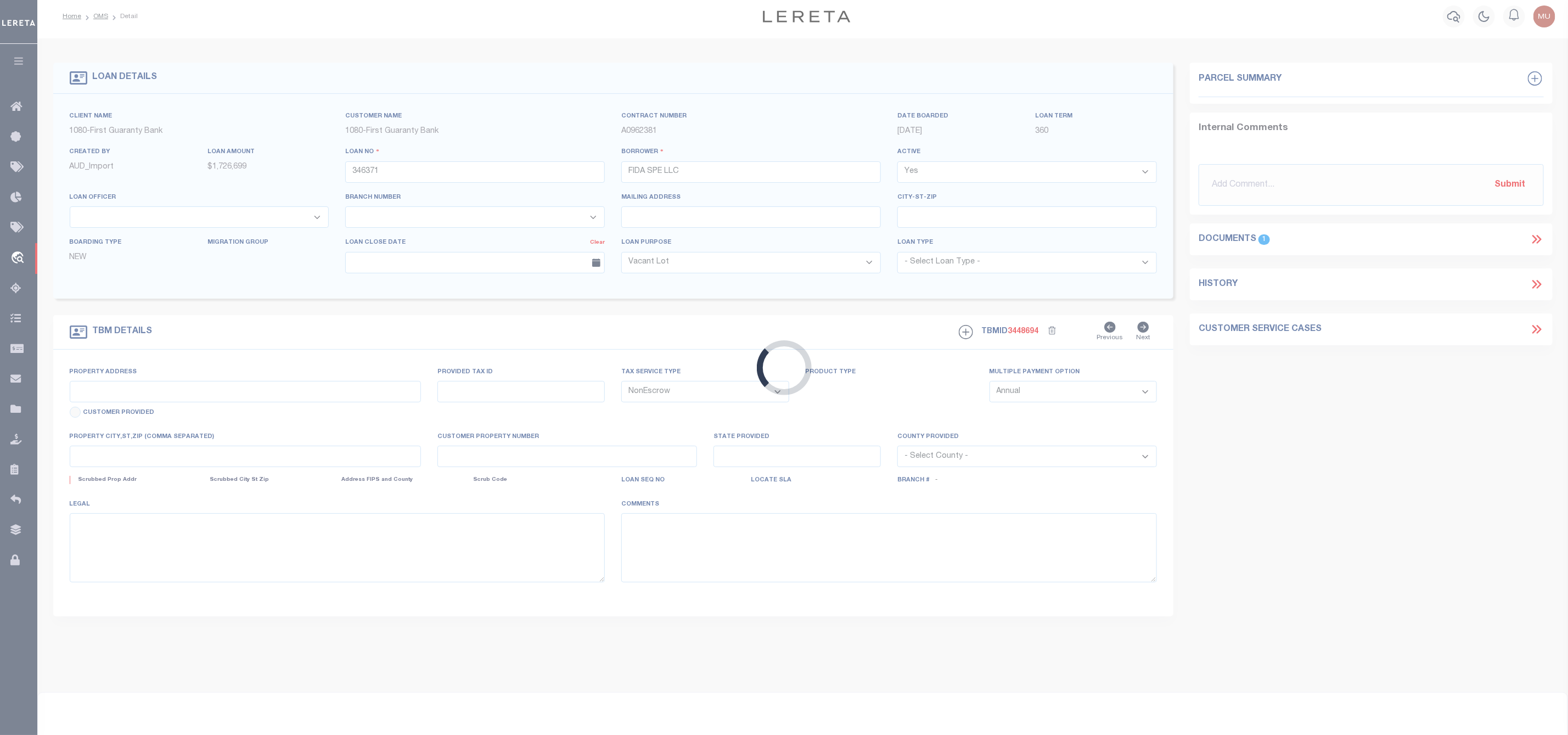
type input "1442 N DIVISION ST"
type input "126451027"
select select
type input "HARVARD IL 60033"
type input "200004257"
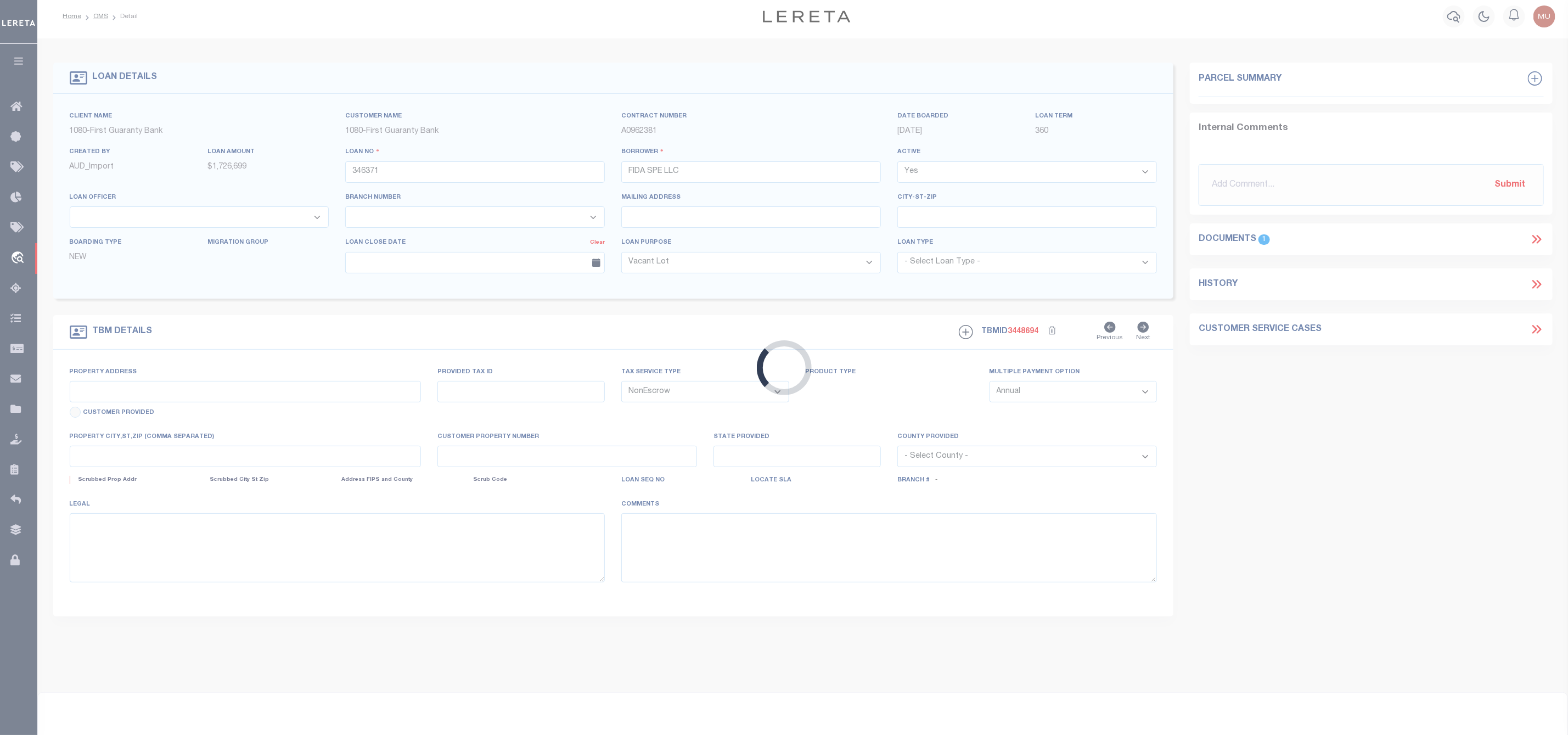
type input "IL"
select select
select select "3751"
select select "1570"
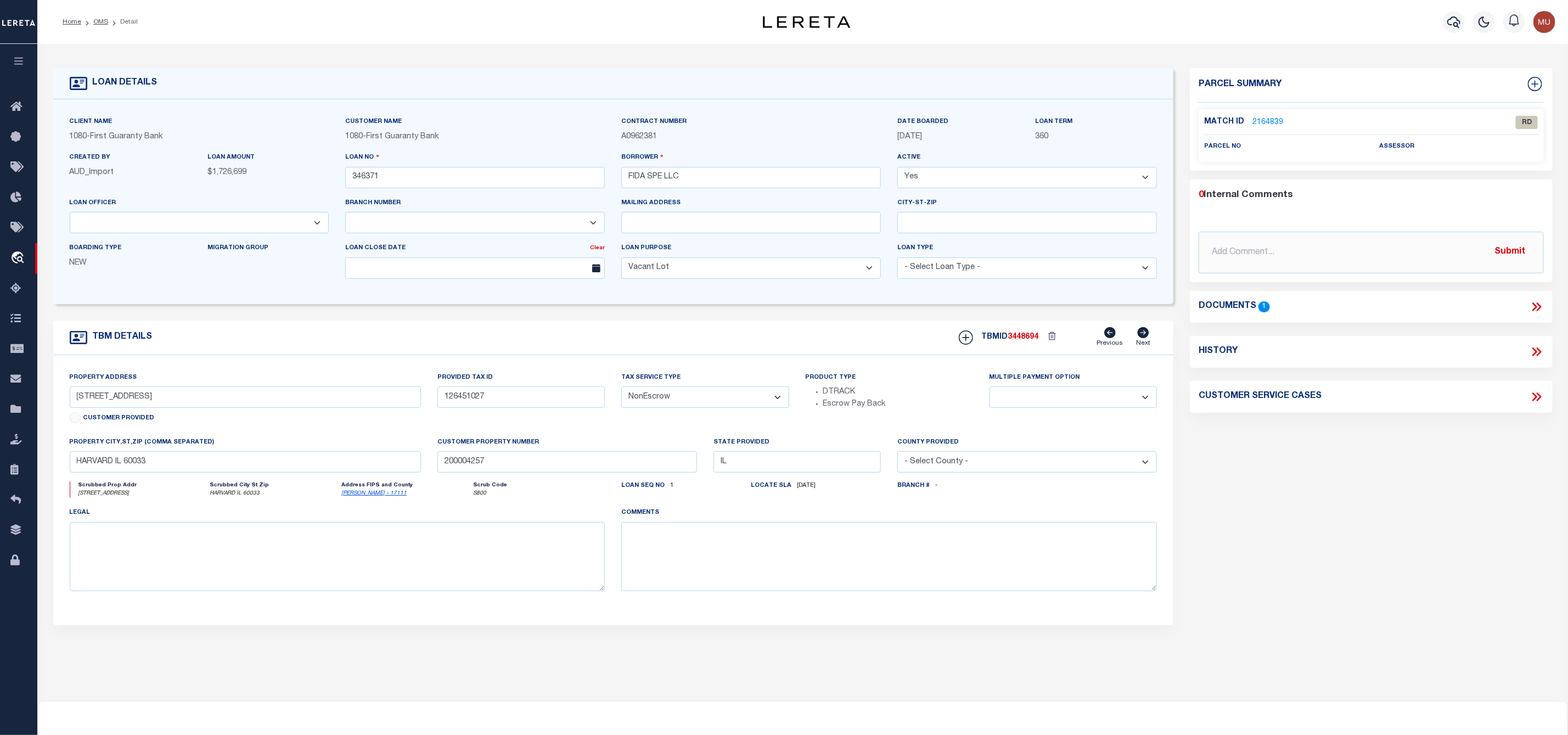
click at [1286, 112] on div "Match ID 2164839 RD parcel no assessor" at bounding box center [1371, 136] width 346 height 53
click at [1543, 301] on icon at bounding box center [1537, 306] width 14 height 14
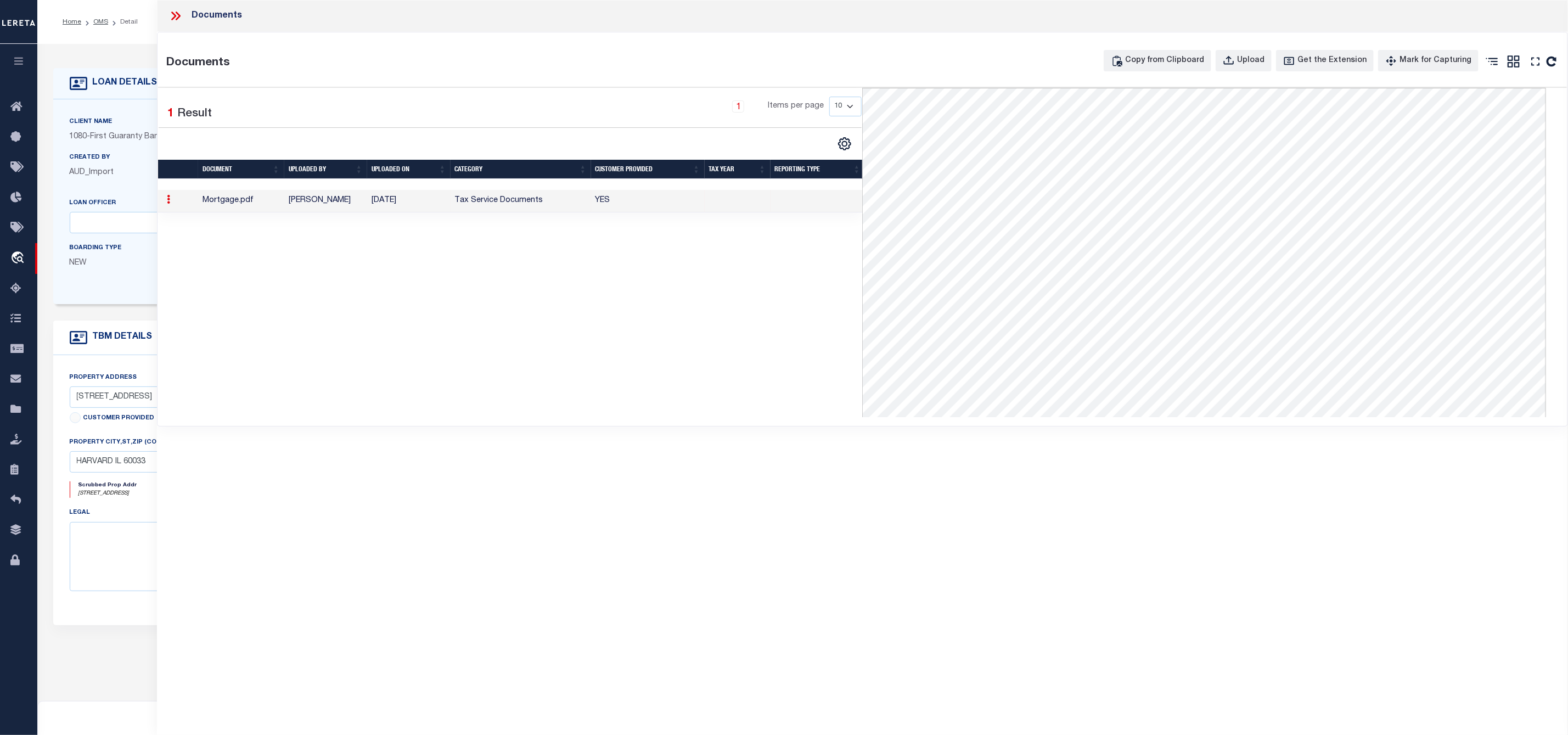
click at [179, 18] on icon at bounding box center [178, 16] width 5 height 9
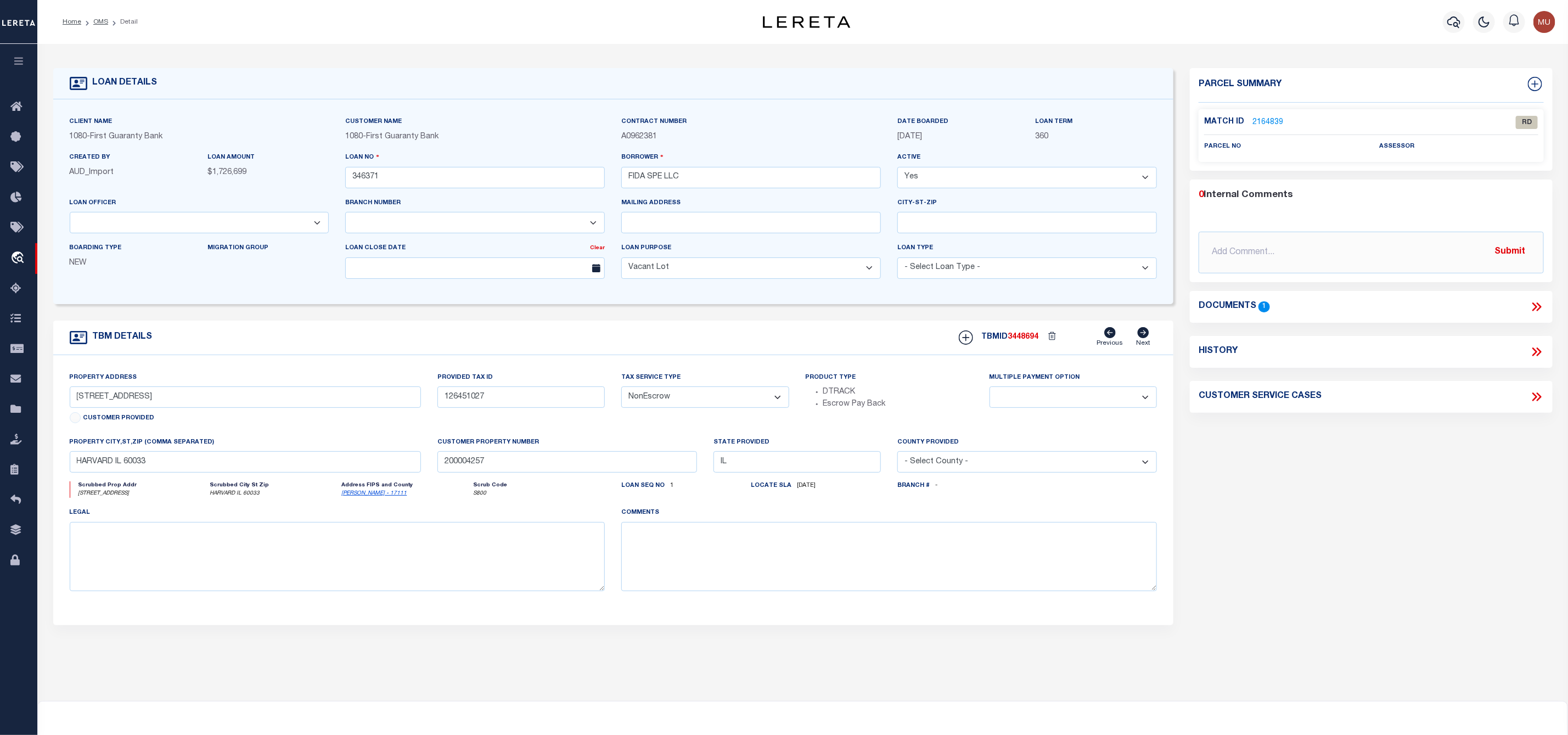
click at [1269, 128] on div "Match ID 2164839 RD" at bounding box center [1371, 125] width 334 height 19
click at [1269, 122] on link "2164839" at bounding box center [1268, 123] width 31 height 12
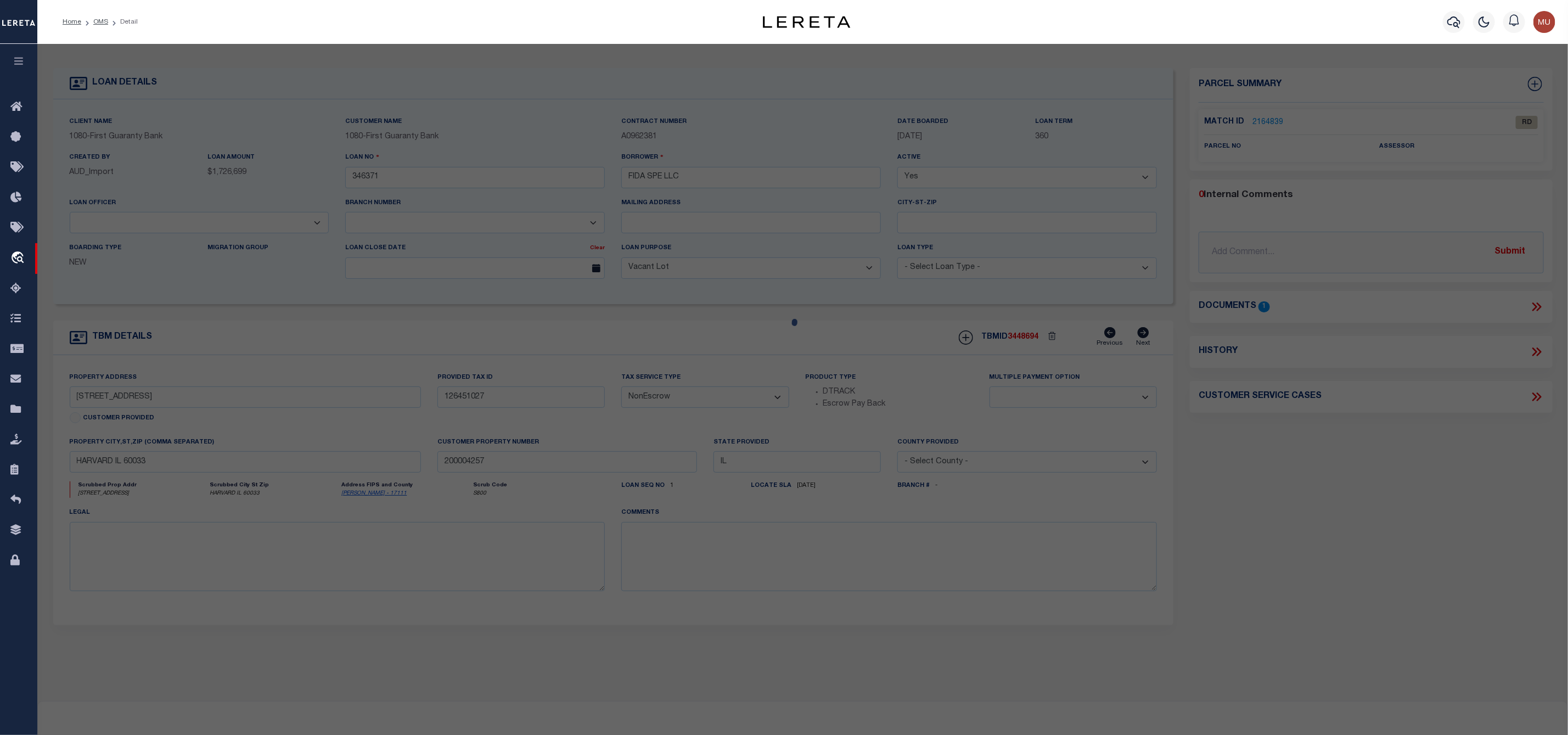
checkbox input "false"
select select "RD"
checkbox input "false"
type textarea "Document uploaded that satisfies a legal requirement, changing from ND to RD"
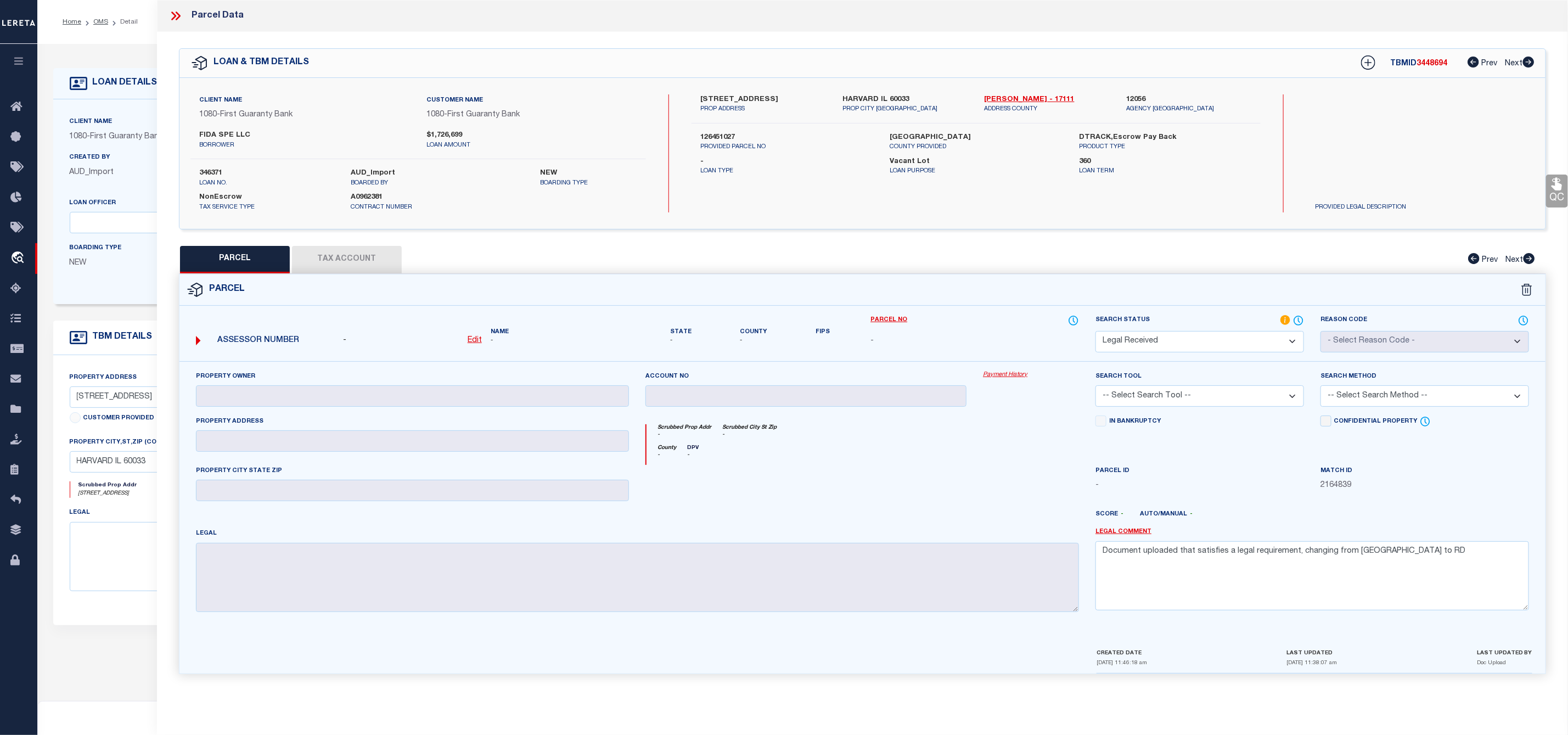
click at [746, 96] on label "1442 N DIVISION ST" at bounding box center [763, 100] width 126 height 11
copy label "DIVISION"
click at [707, 93] on div "Client Name 1080 - First Guaranty Bank Customer Name 1080 - First Guaranty Bank…" at bounding box center [862, 153] width 1366 height 151
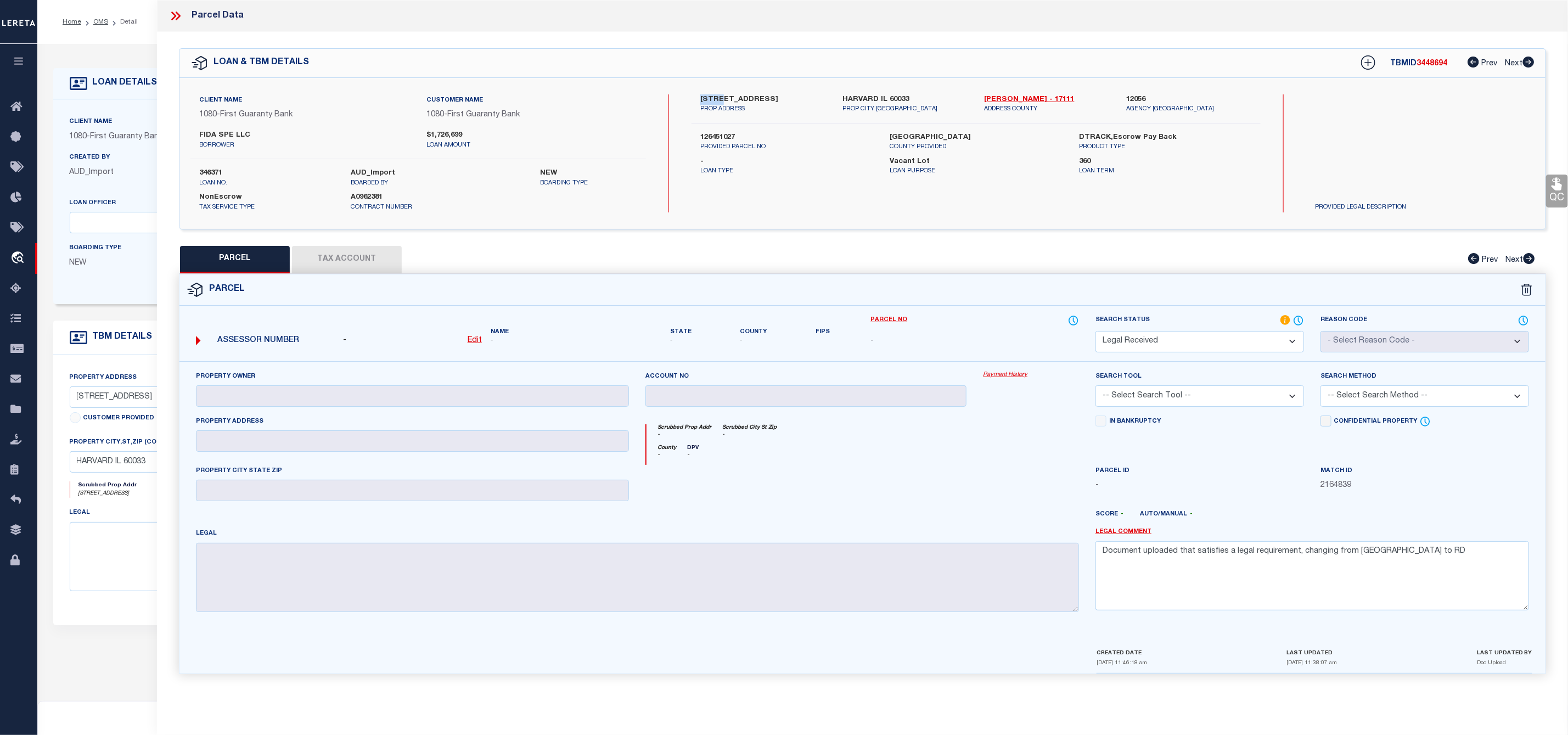
copy label "1442"
click at [716, 130] on div "1442 N DIVISION ST PROP ADDRESS HARVARD IL 60033 PROP CITY ST ZIP McHenry - 171…" at bounding box center [976, 153] width 570 height 118
copy label "126451027"
click at [710, 134] on label "126451027" at bounding box center [787, 138] width 173 height 11
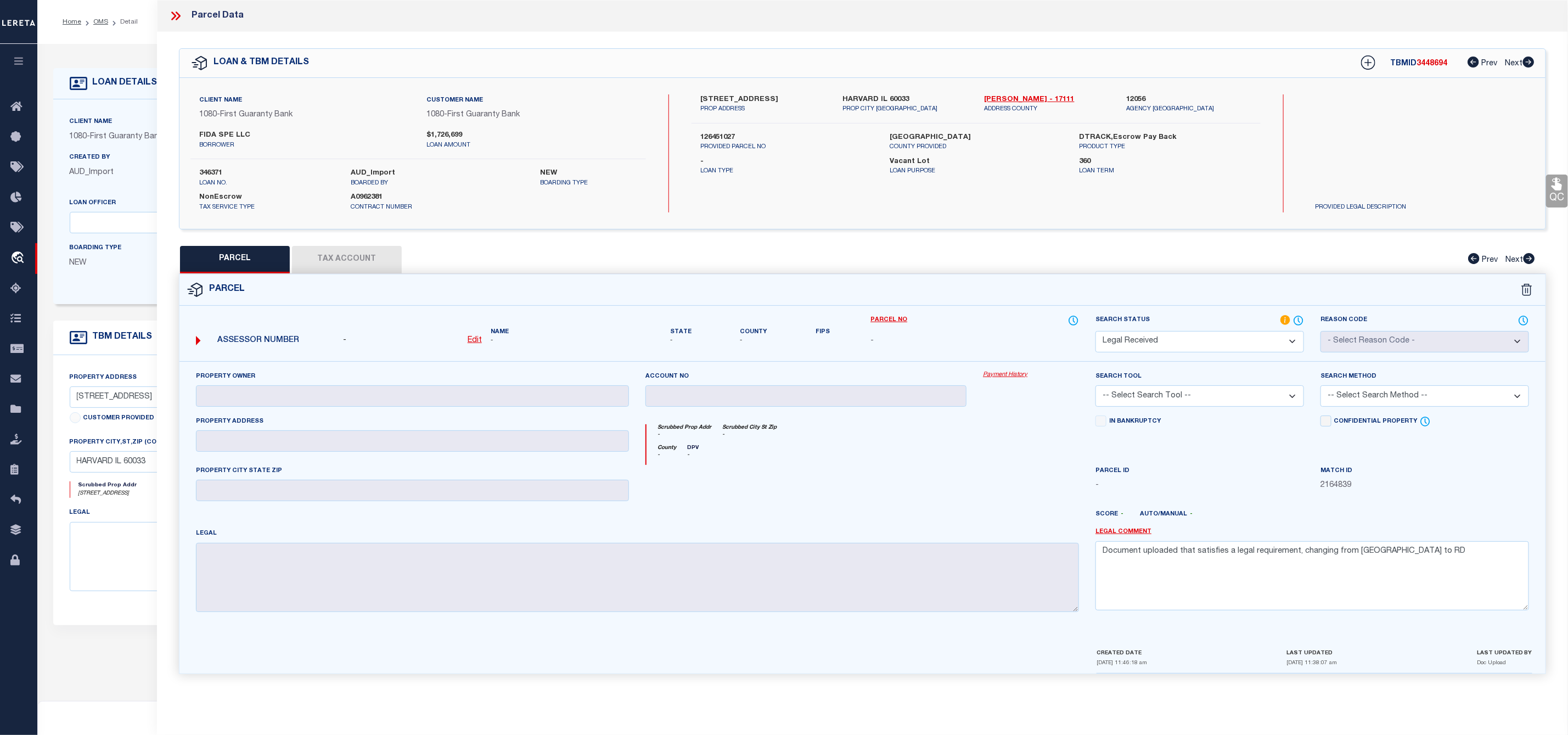
click at [710, 134] on label "126451027" at bounding box center [787, 138] width 173 height 11
drag, startPoint x: 201, startPoint y: 131, endPoint x: 231, endPoint y: 137, distance: 30.6
click at [231, 137] on label "FIDA SPE LLC" at bounding box center [304, 136] width 210 height 11
copy label "FIDA SPE"
click at [473, 346] on link "Edit" at bounding box center [474, 341] width 14 height 12
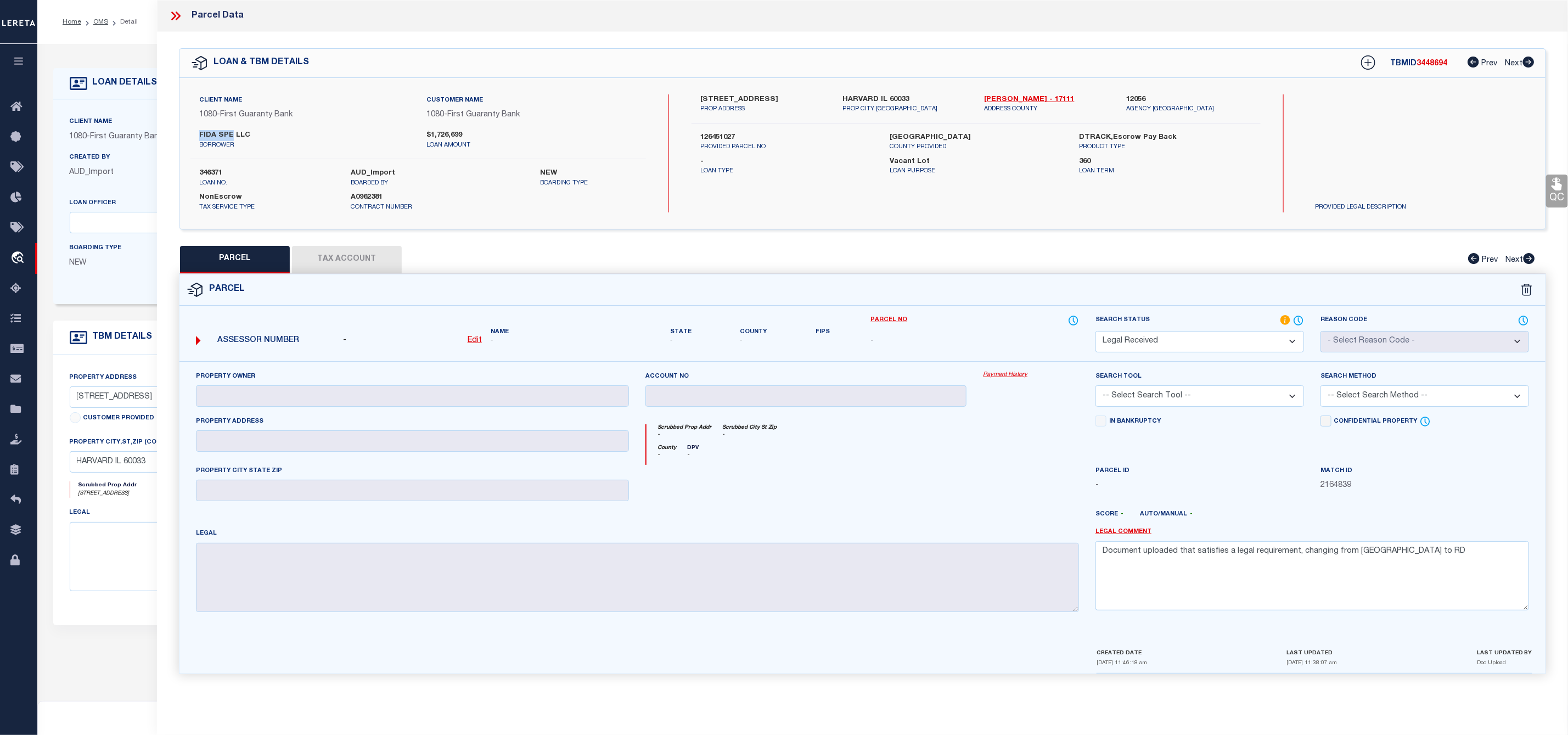
select select "RD"
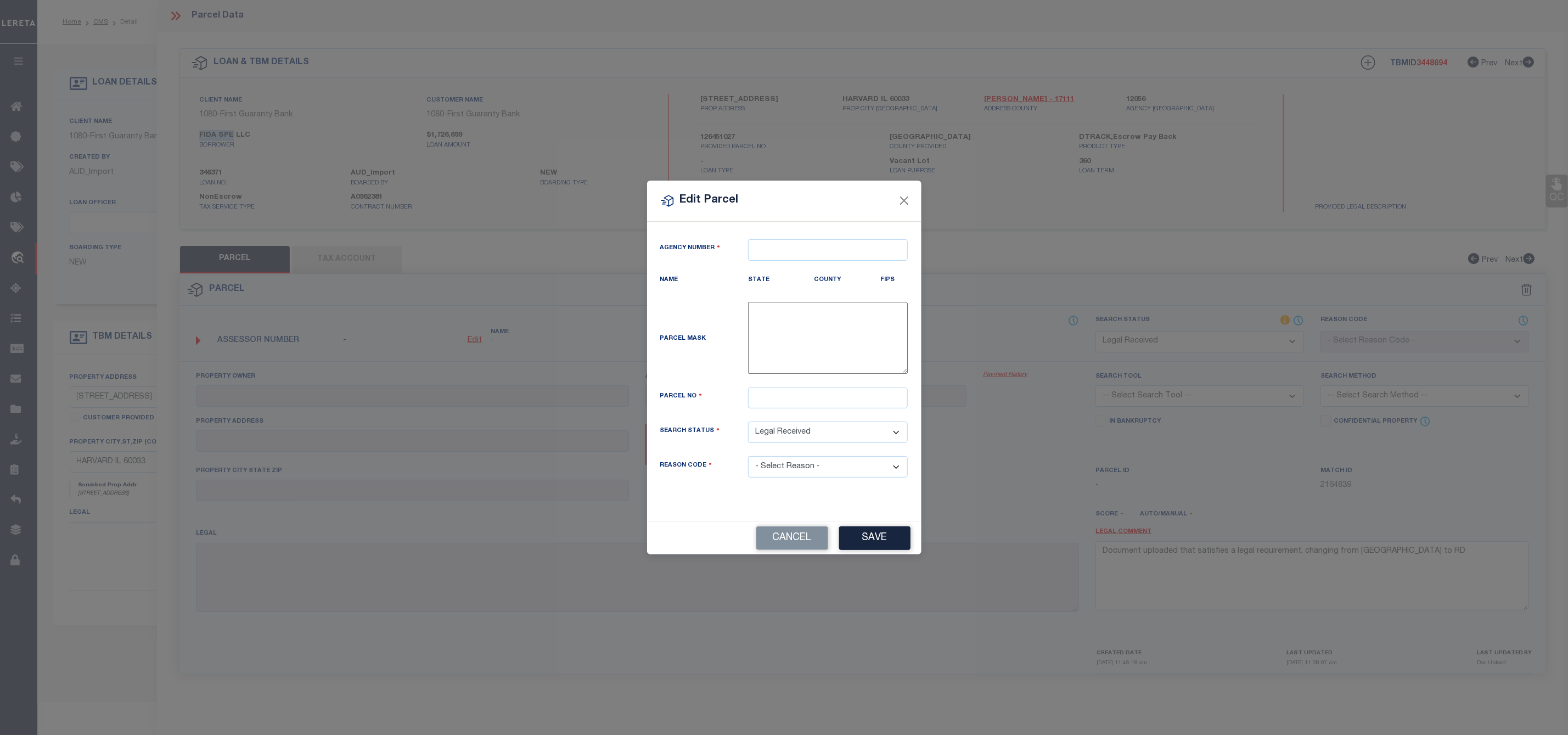
type textarea "-"
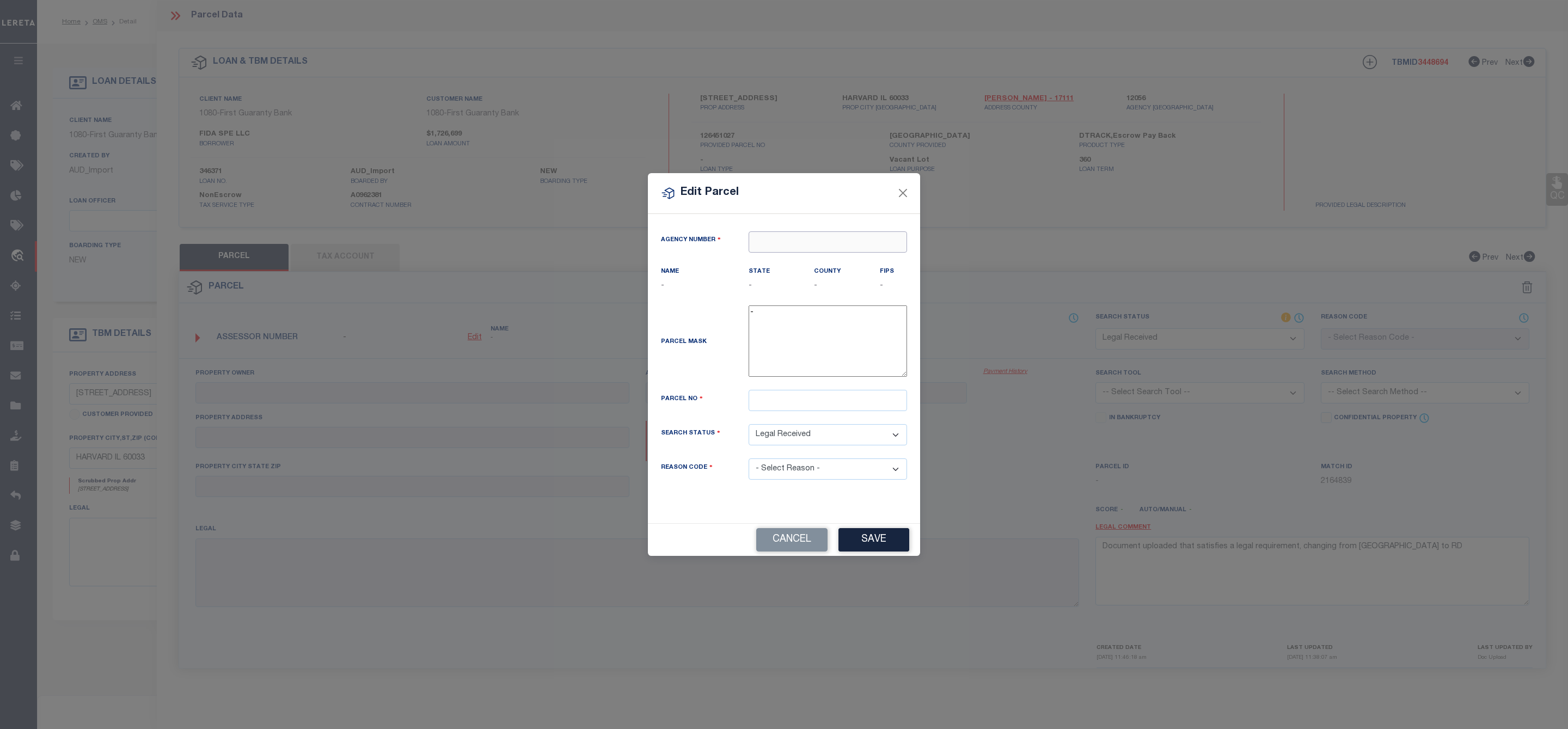
click at [788, 235] on input "text" at bounding box center [828, 242] width 158 height 21
click at [799, 256] on div "120560000 : MC HENRY COUNTY" at bounding box center [828, 265] width 159 height 31
type input "120560000"
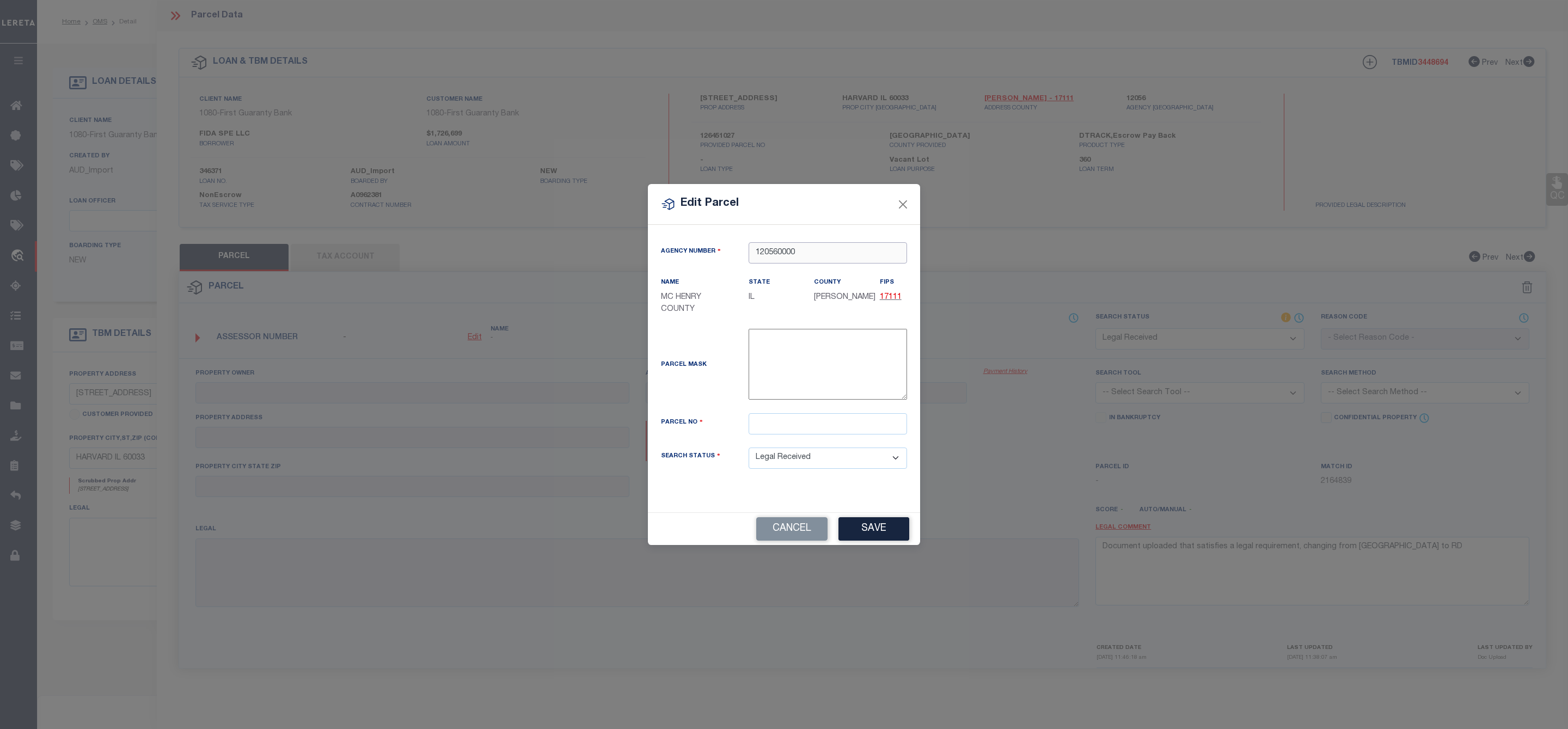
type input "120560000"
click at [781, 426] on input "text" at bounding box center [828, 424] width 158 height 21
paste input "01-26-451-027"
type input "01-26-451-027"
click at [863, 523] on button "Save" at bounding box center [873, 529] width 71 height 23
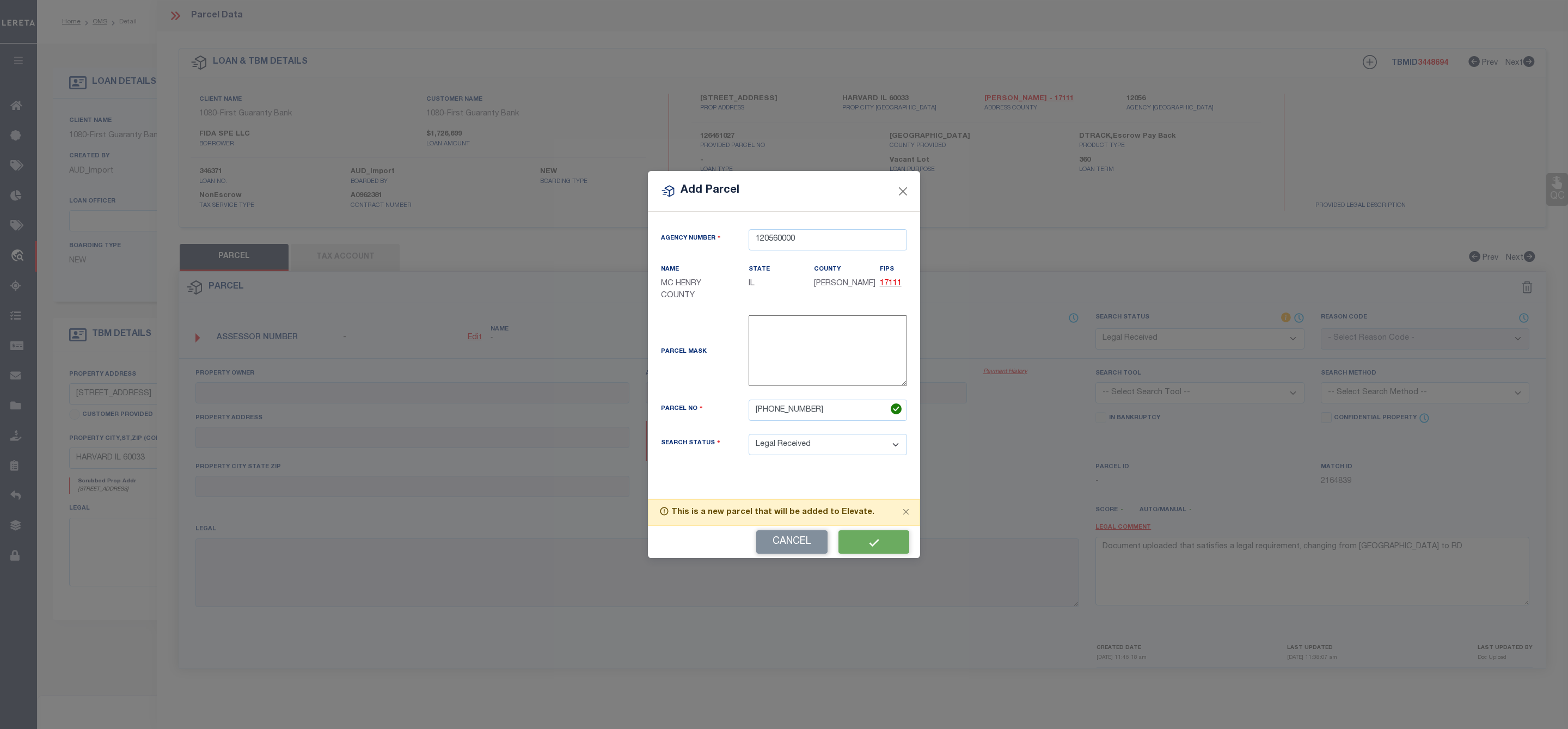
select select "RD"
checkbox input "false"
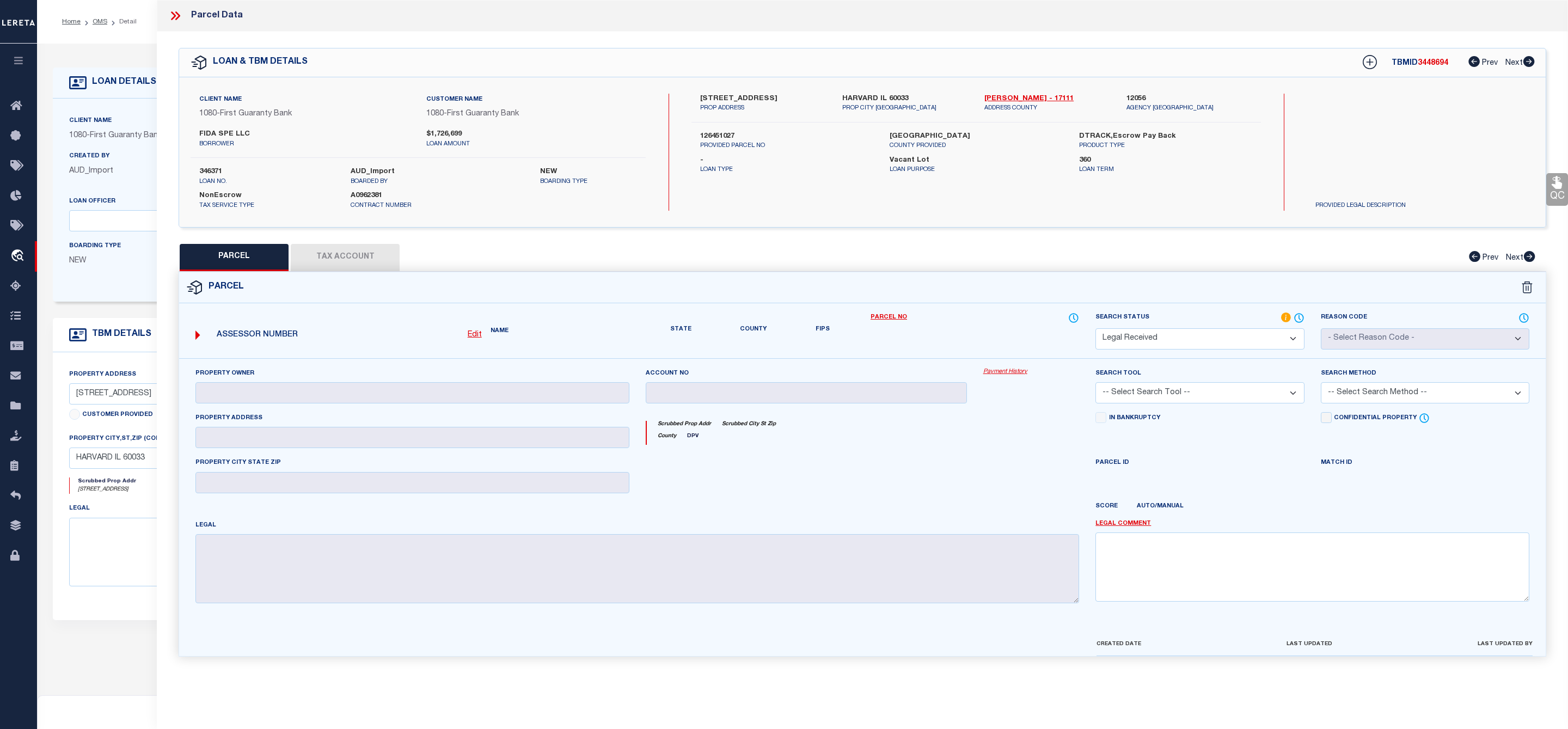
checkbox input "false"
type textarea "Document uploaded that satisfies a legal requirement, changing from ND to RD"
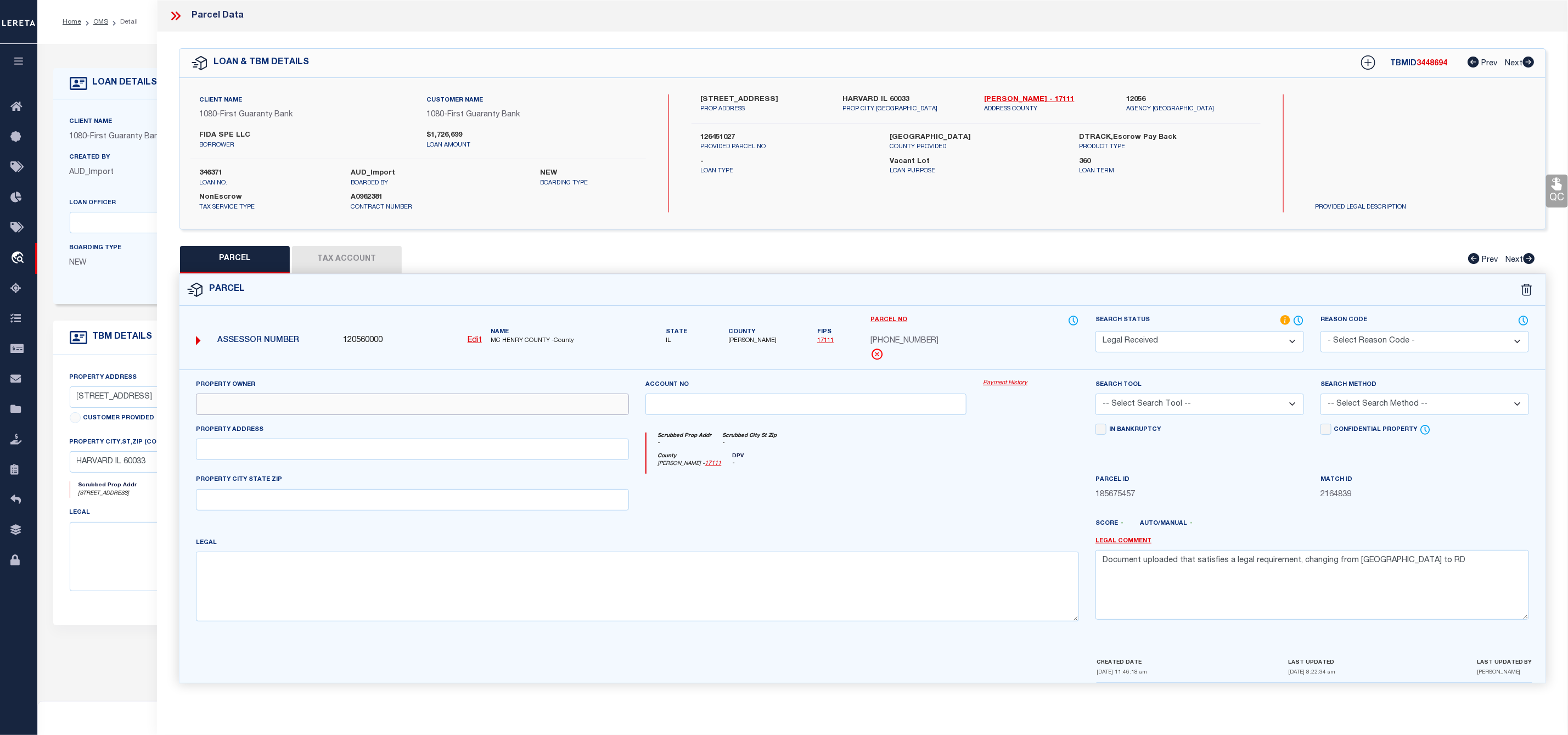
click at [260, 410] on input "text" at bounding box center [412, 404] width 434 height 21
paste input "FIDA SPE LLC"
type input "FIDA SPE LLC"
click at [259, 458] on input "text" at bounding box center [412, 449] width 434 height 21
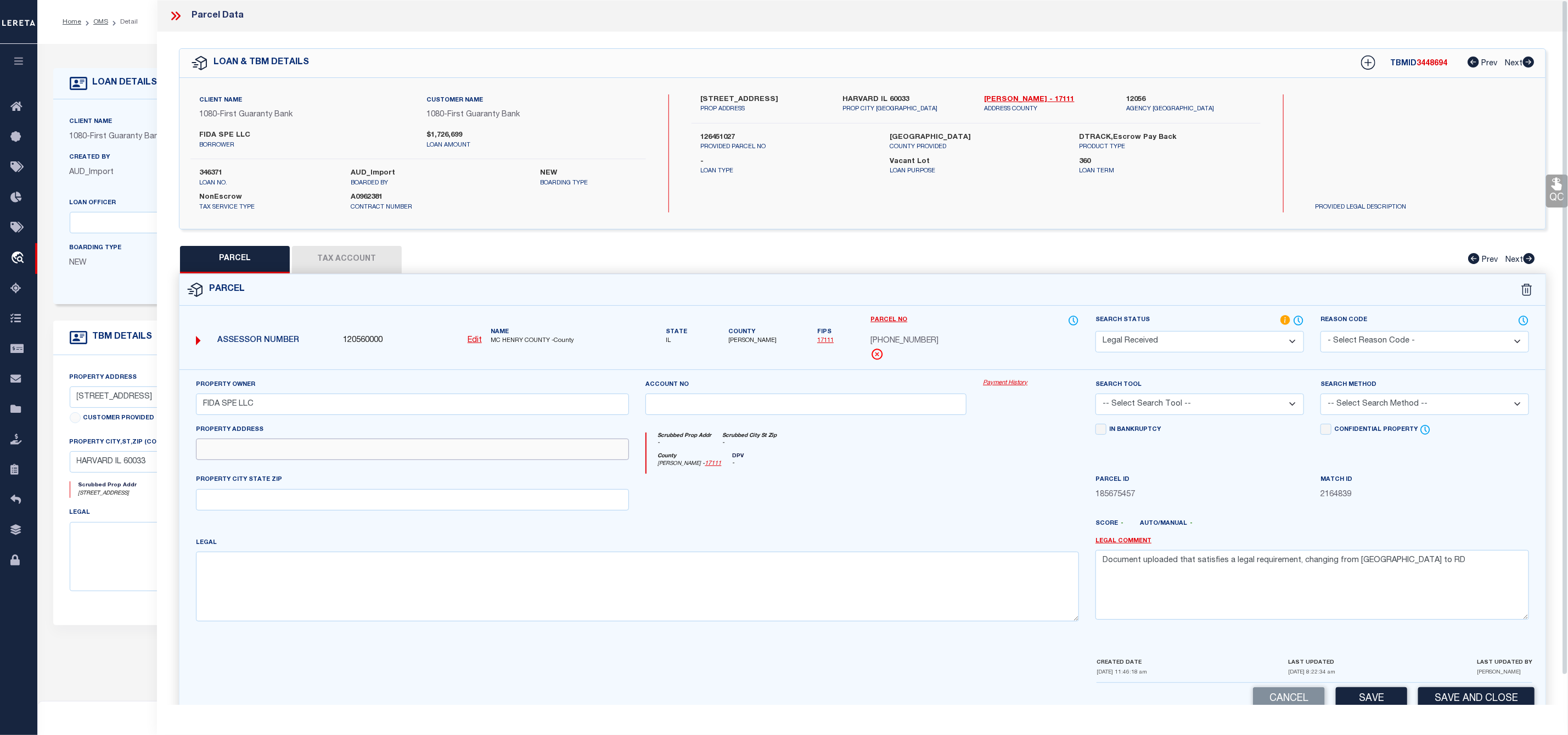
click at [279, 460] on input "text" at bounding box center [412, 449] width 434 height 21
paste input "1420 N DIVISION ST"
type input "1420 N DIVISION ST"
click at [299, 502] on input "text" at bounding box center [412, 499] width 434 height 21
paste input "HARVARD, IL 60033"
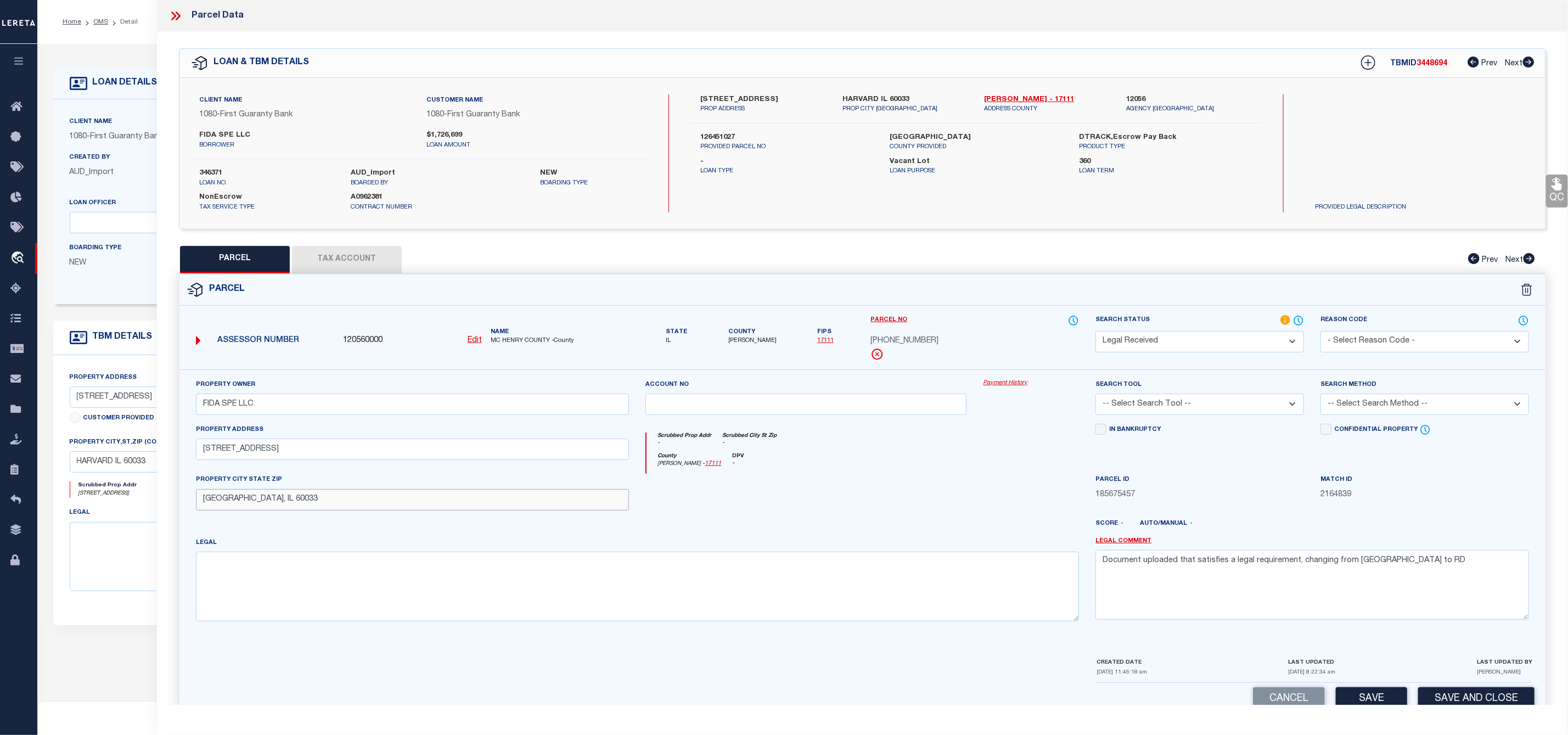
type input "HARVARD, IL 60033"
click at [299, 571] on textarea at bounding box center [638, 586] width 884 height 69
click at [360, 586] on textarea at bounding box center [638, 586] width 884 height 69
paste textarea "DOC 2018R0000062 LT 1 IMPERIAL ROUTE 14 RESUB"
type textarea "DOC 2018R0000062 LT 1 IMPERIAL ROUTE 14 RESUB"
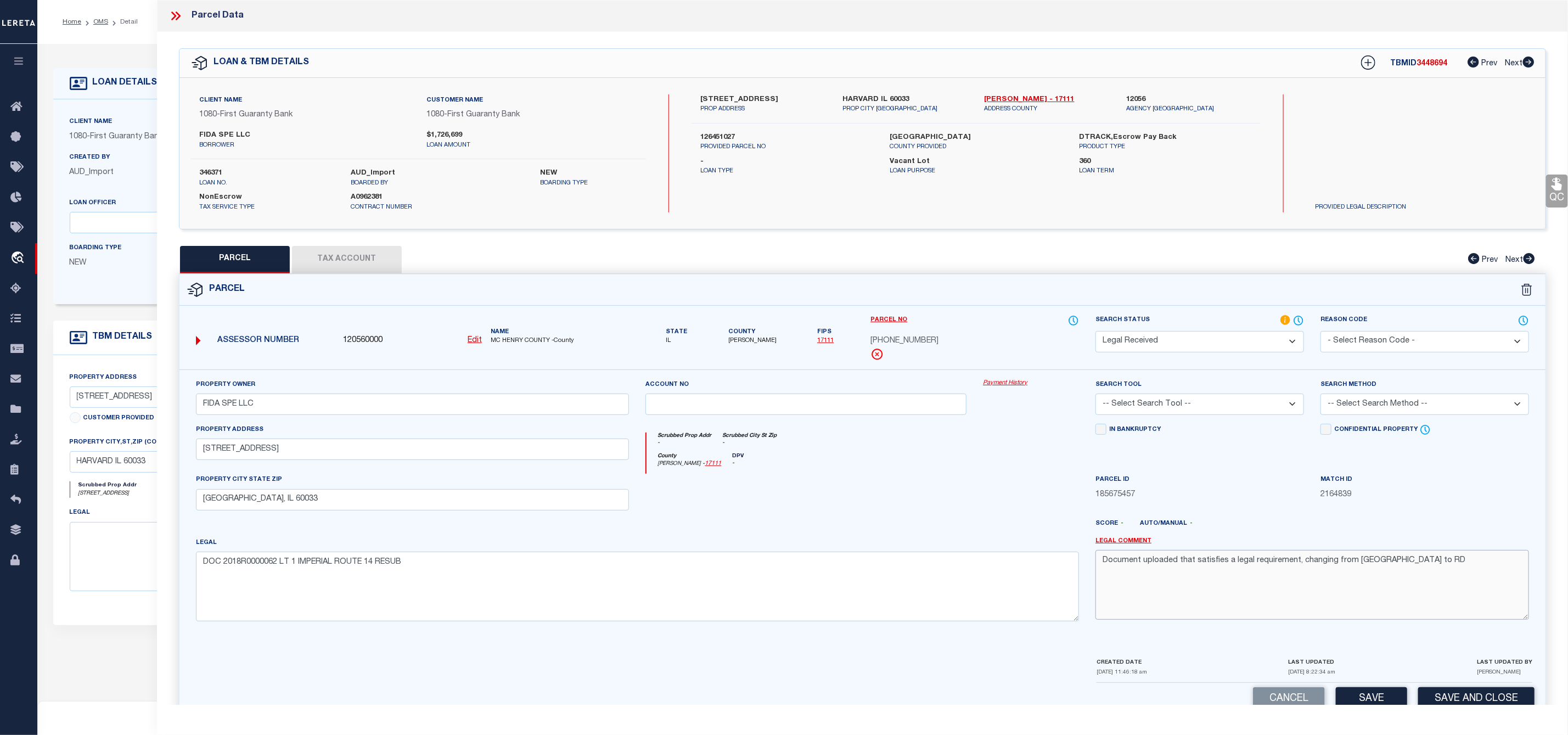
drag, startPoint x: 1407, startPoint y: 570, endPoint x: 1073, endPoint y: 573, distance: 334.0
click at [1073, 573] on div "Property Owner FIDA SPE LLC Account no Payment History Search Tool -- Select Se…" at bounding box center [862, 504] width 1350 height 252
click at [1192, 344] on select "Automated Search Bad Parcel Complete Duplicate Parcel High Dollar Reporting In …" at bounding box center [1200, 341] width 209 height 21
click at [1451, 487] on div "Match ID 2164839" at bounding box center [1425, 487] width 209 height 27
click at [1148, 407] on select "-- Select Search Tool -- 3rd Party Website Agency File Agency Website ATLS CNV-…" at bounding box center [1200, 404] width 209 height 21
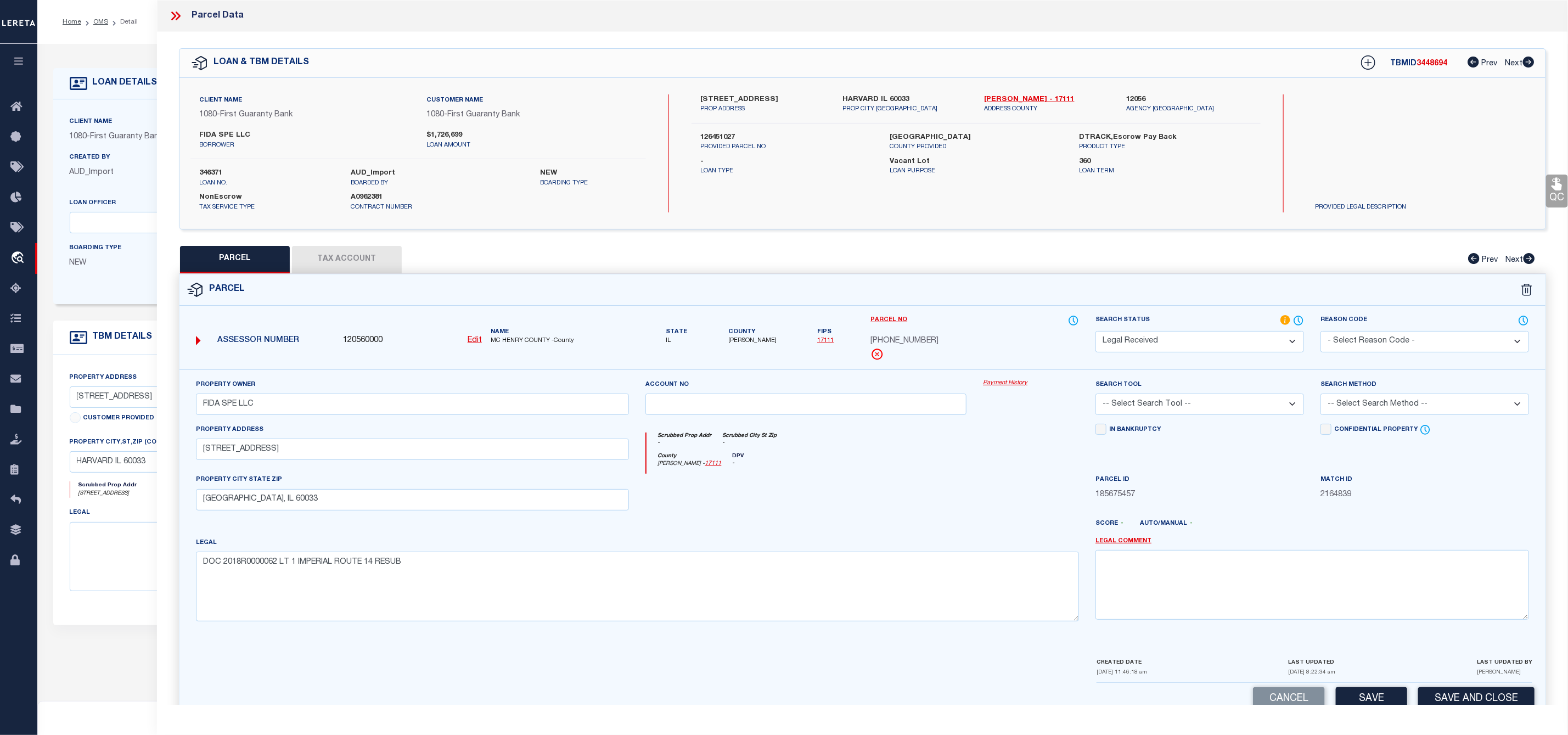
select select "AGW"
click at [1095, 397] on select "-- Select Search Tool -- 3rd Party Website Agency File Agency Website ATLS CNV-…" at bounding box center [1200, 404] width 209 height 21
click at [1381, 402] on select "-- Select Search Method -- Property Address Legal Liability Info Provided" at bounding box center [1425, 404] width 209 height 21
select select "LEG"
click at [1321, 397] on select "-- Select Search Method -- Property Address Legal Liability Info Provided" at bounding box center [1425, 404] width 209 height 21
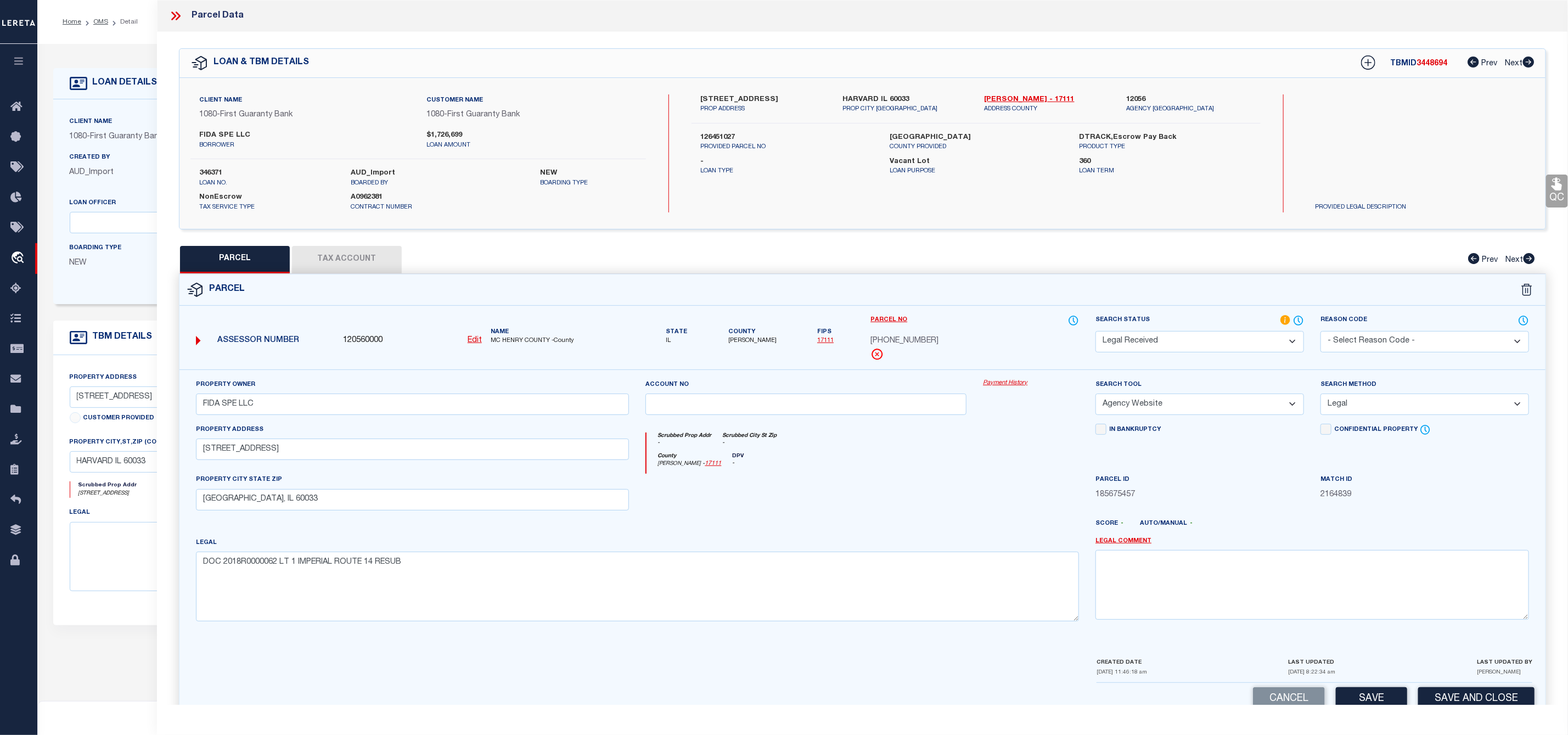
scroll to position [31, 0]
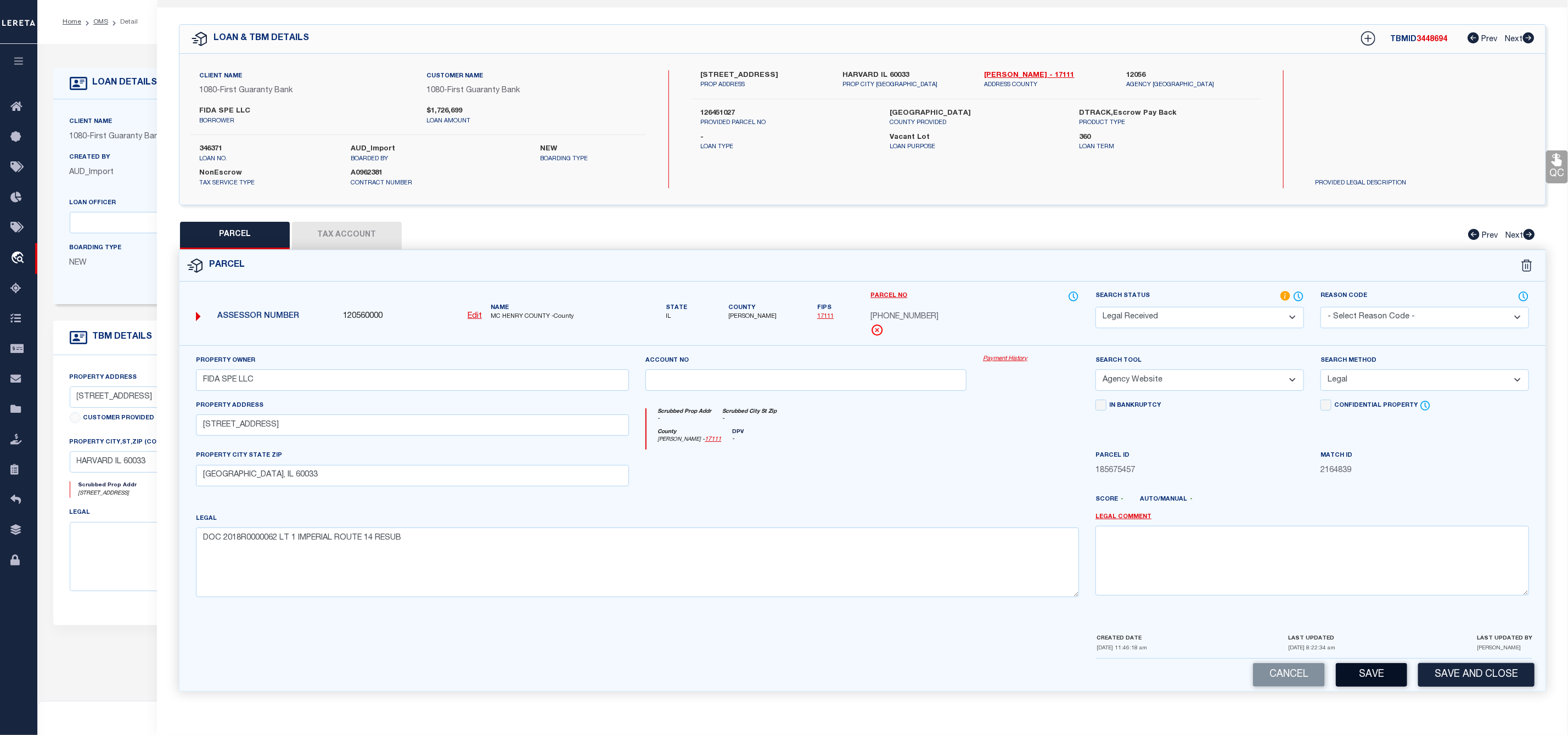
click at [1374, 680] on button "Save" at bounding box center [1372, 674] width 71 height 23
select select "AS"
select select
checkbox input "false"
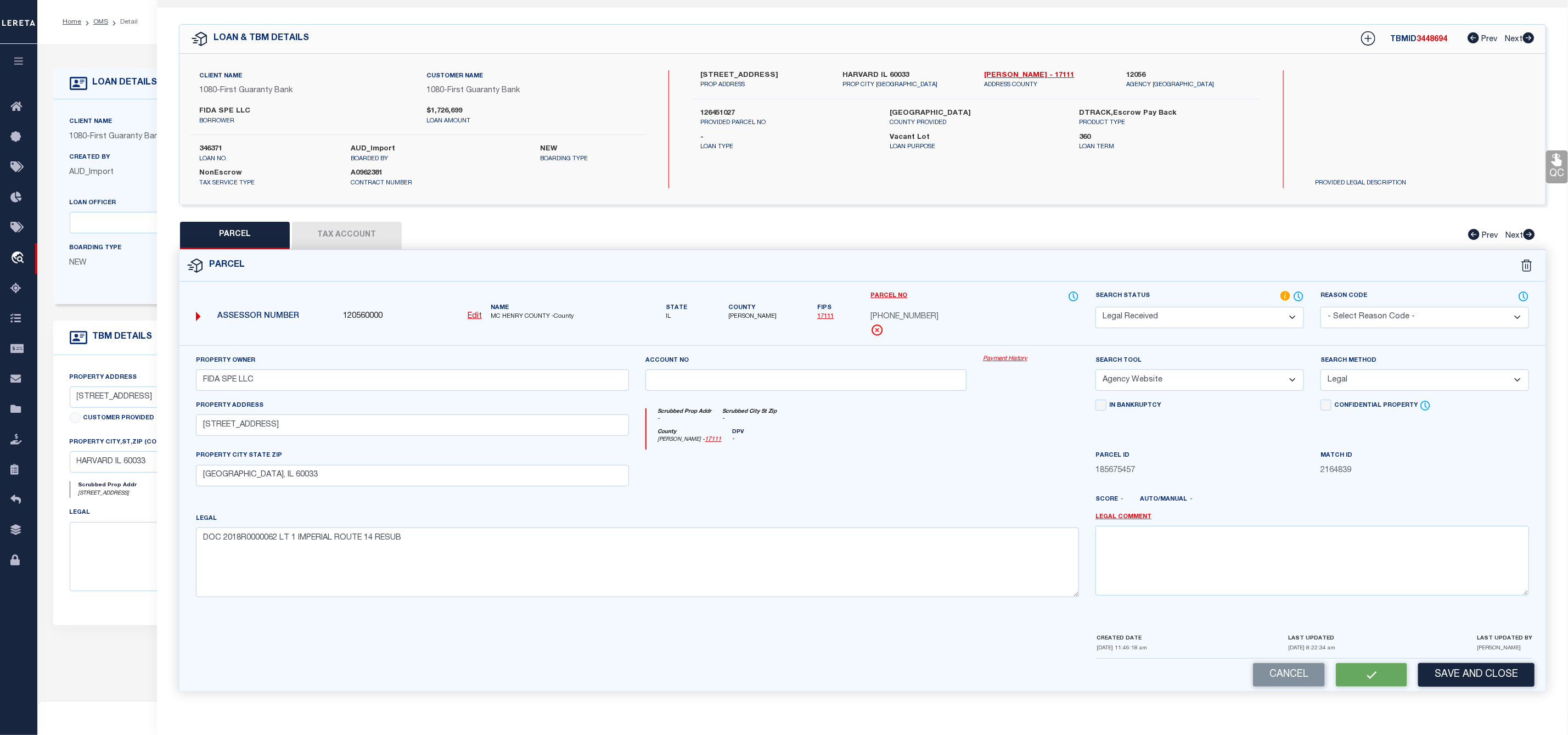
checkbox input "false"
select select "RD"
type input "FIDA SPE LLC"
select select "AGW"
select select "LEG"
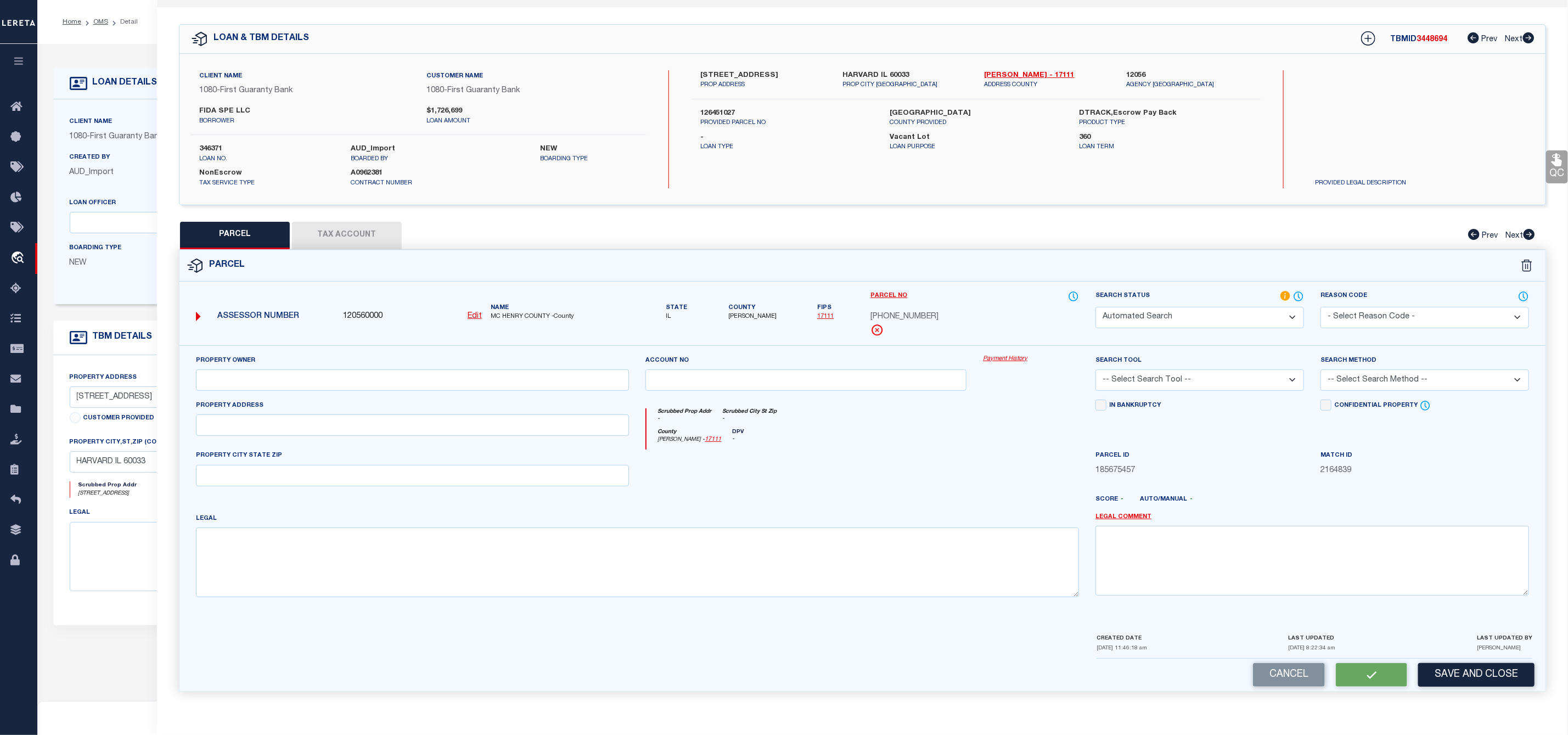
type input "1420 N DIVISION ST"
type input "HARVARD, IL 60033"
type textarea "DOC 2018R0000062 LT 1 IMPERIAL ROUTE 14 RESUB"
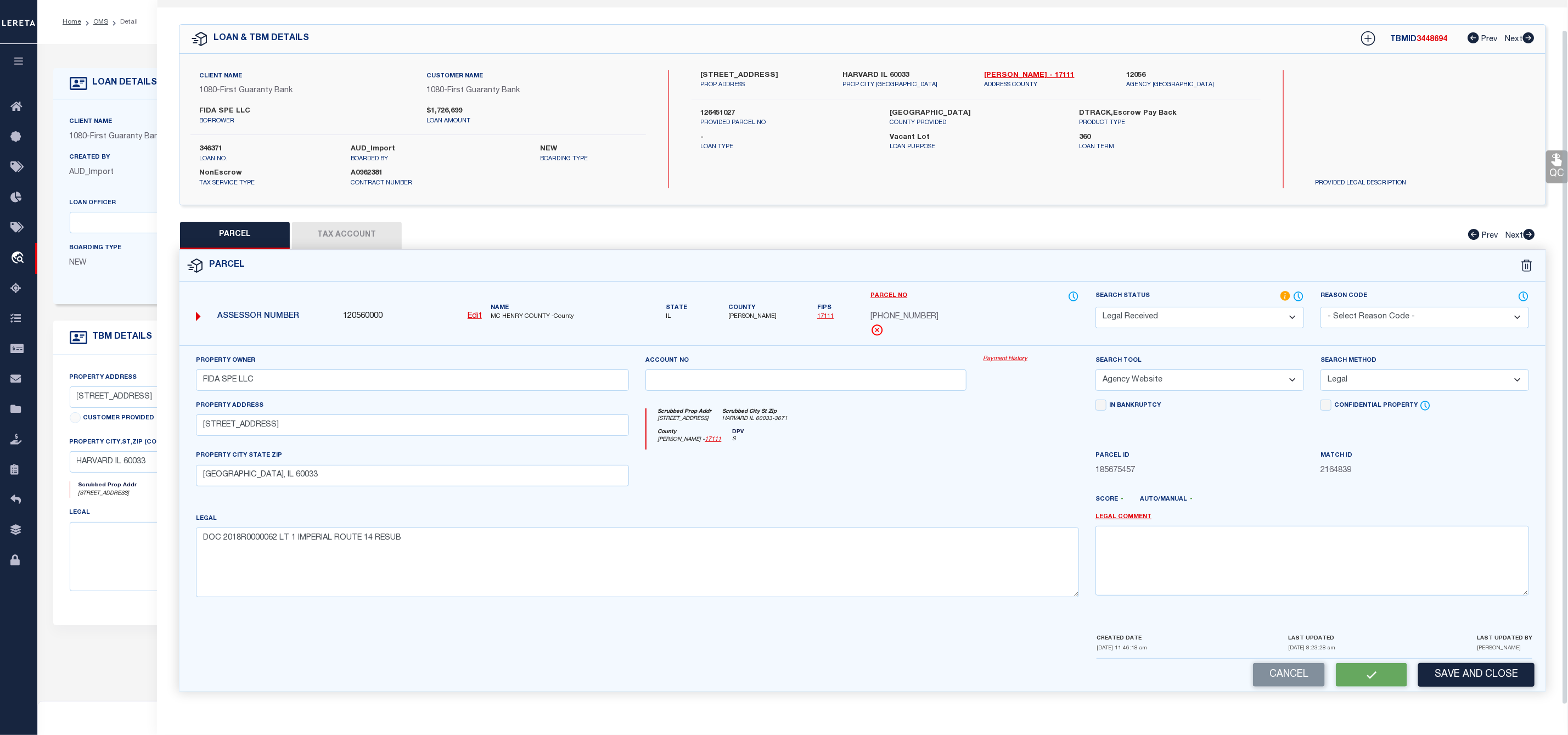
click at [371, 234] on button "Tax Account" at bounding box center [347, 235] width 110 height 28
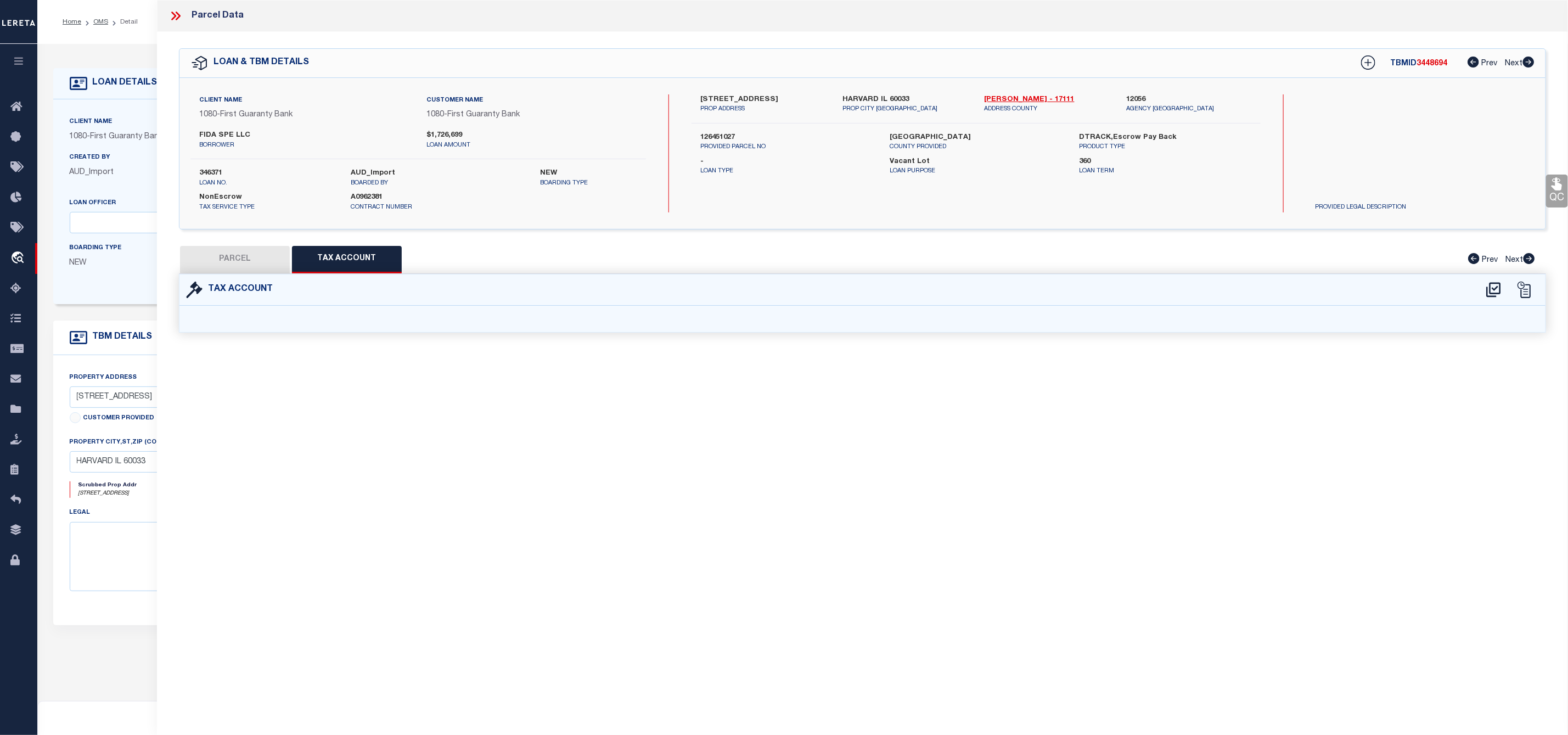
scroll to position [0, 0]
select select "100"
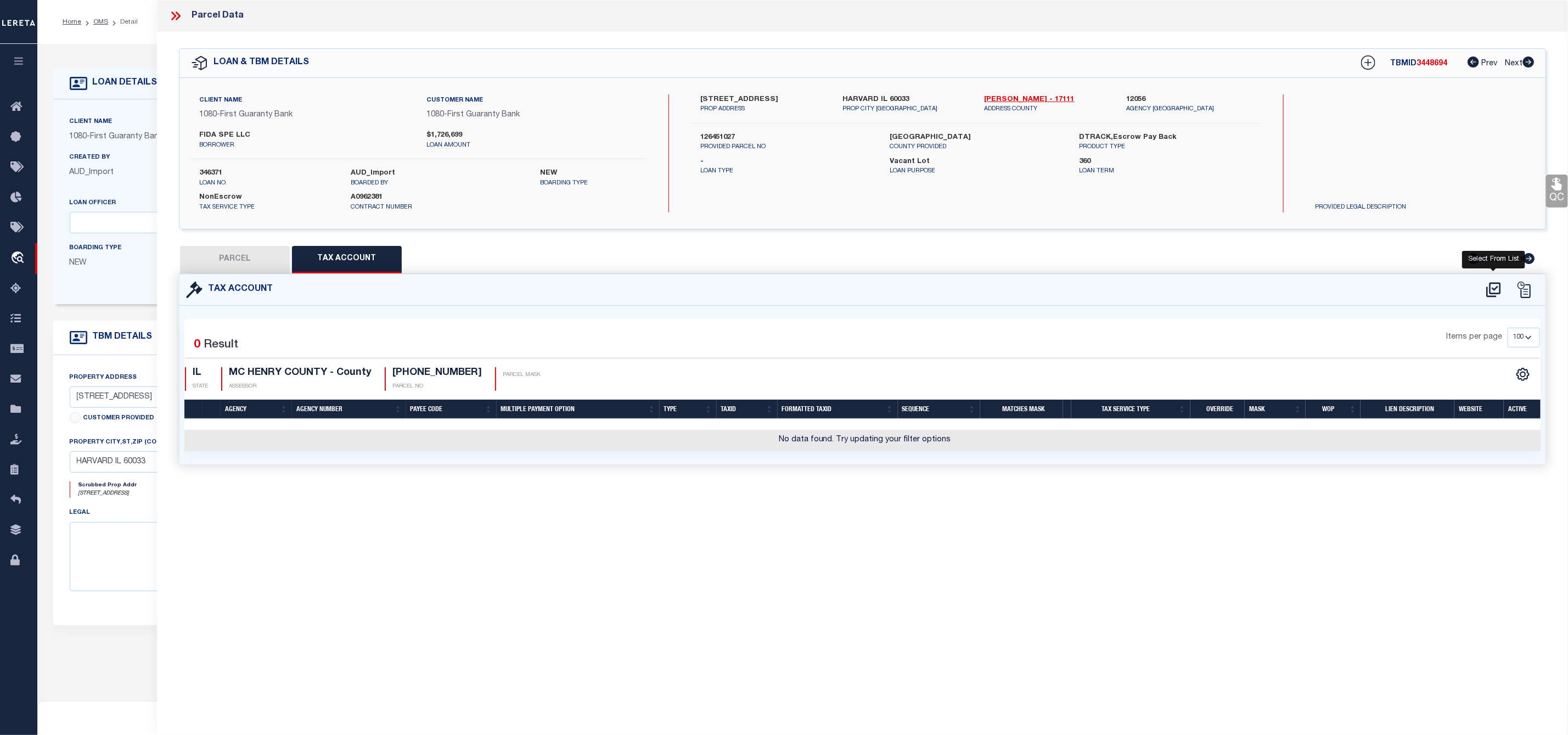
click at [1493, 283] on icon at bounding box center [1493, 290] width 14 height 15
select select "100"
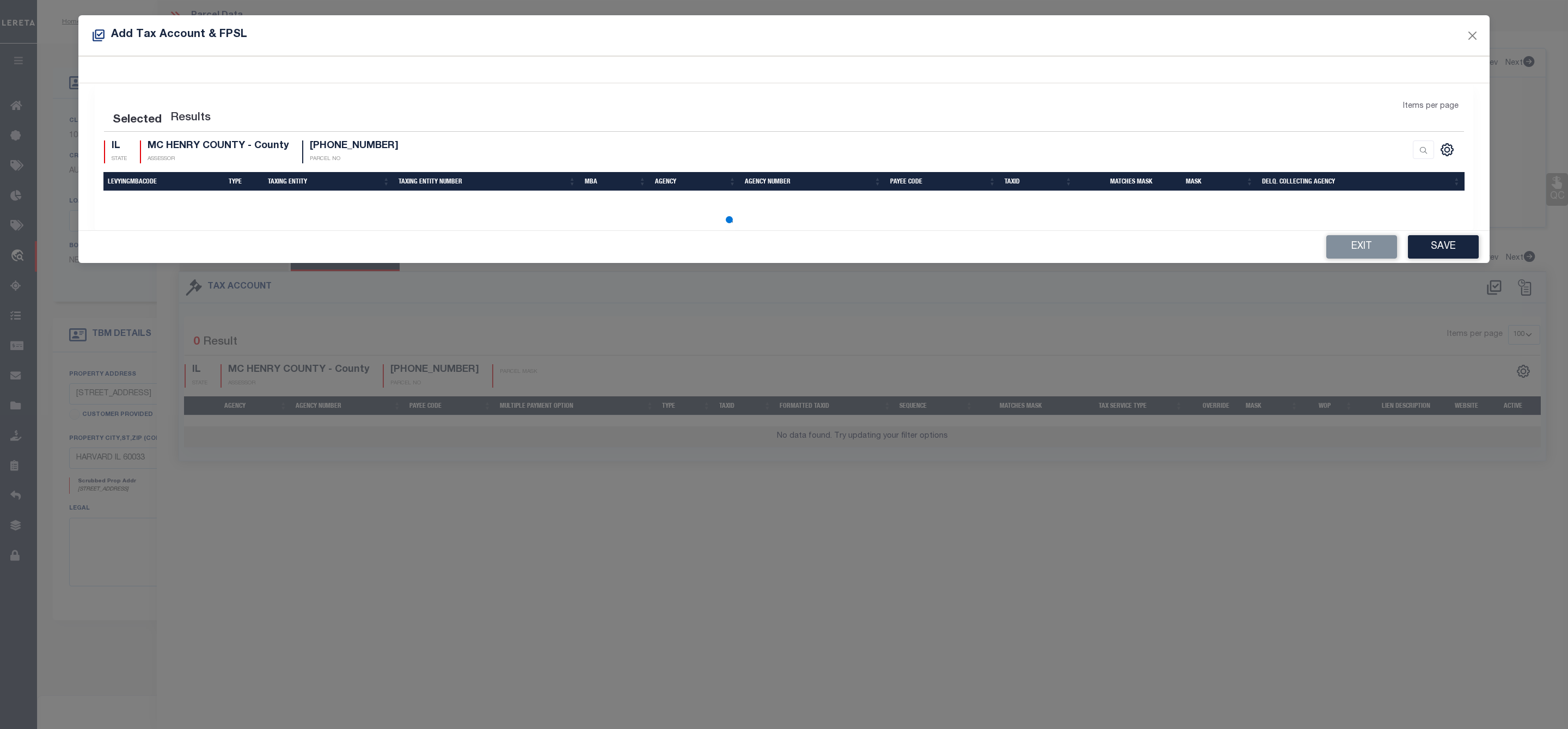
select select "100"
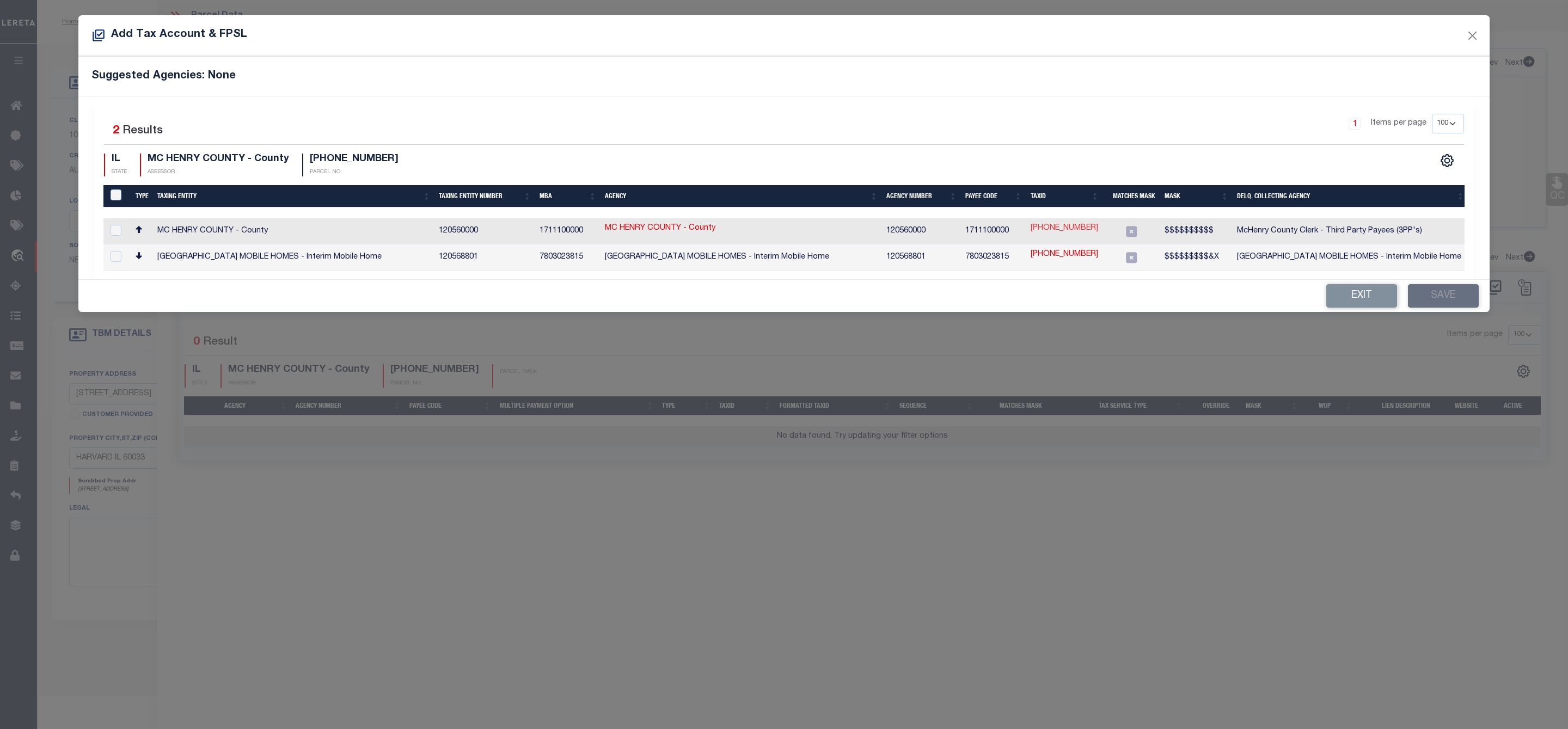
click at [1067, 229] on link "01-26-451-027" at bounding box center [1064, 229] width 68 height 12
type input "01-26-451-027"
type textarea "$$$$$$$$$$"
checkbox input "true"
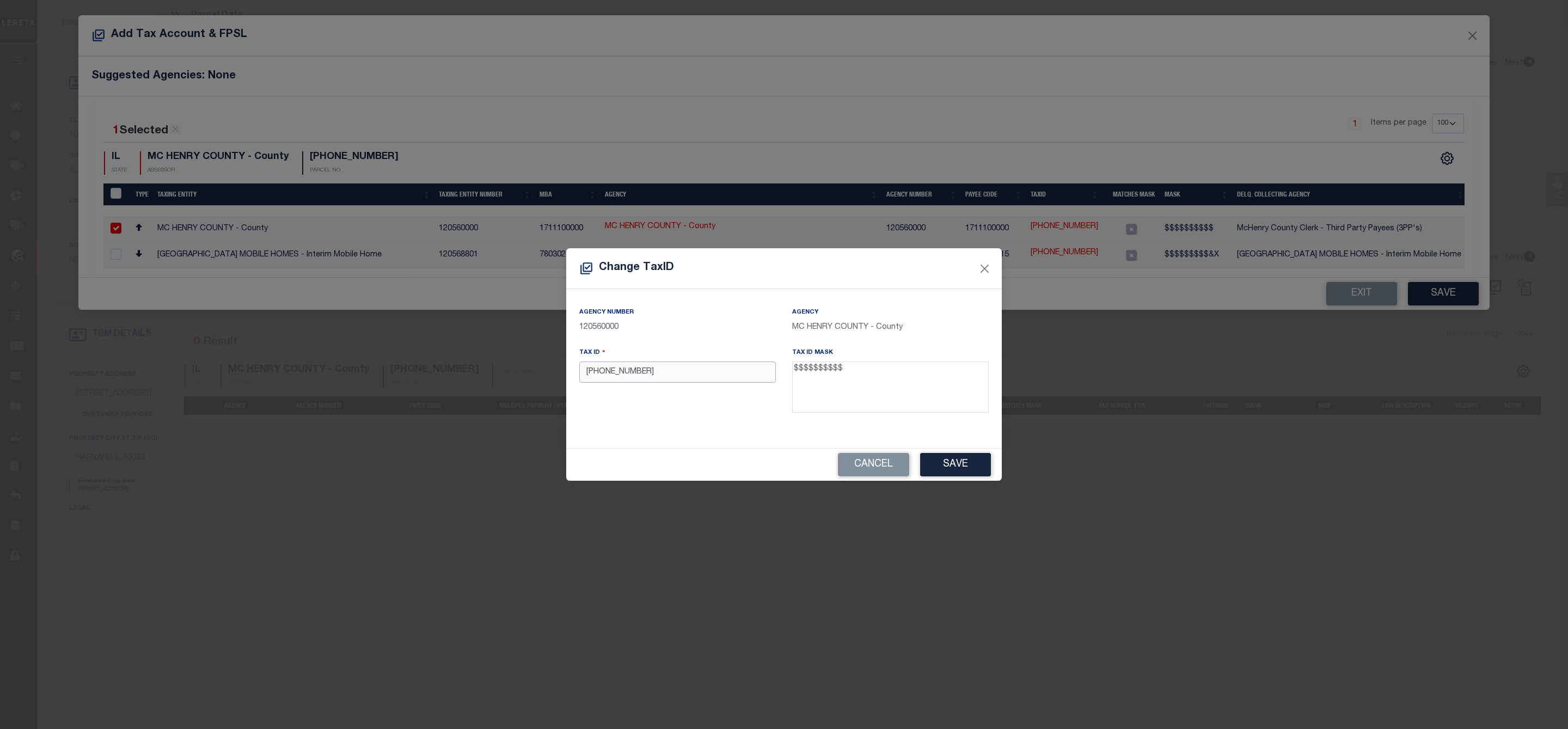
click at [626, 372] on input "01-26-451-027" at bounding box center [677, 372] width 197 height 21
drag, startPoint x: 647, startPoint y: 374, endPoint x: 528, endPoint y: 361, distance: 119.7
click at [528, 361] on div "Change TaxID Agency Number 120560000 Agency MC HENRY COUNTY - County Tax ID 012…" at bounding box center [784, 364] width 1568 height 729
type input "0126451027"
click at [952, 459] on button "Save" at bounding box center [956, 464] width 71 height 23
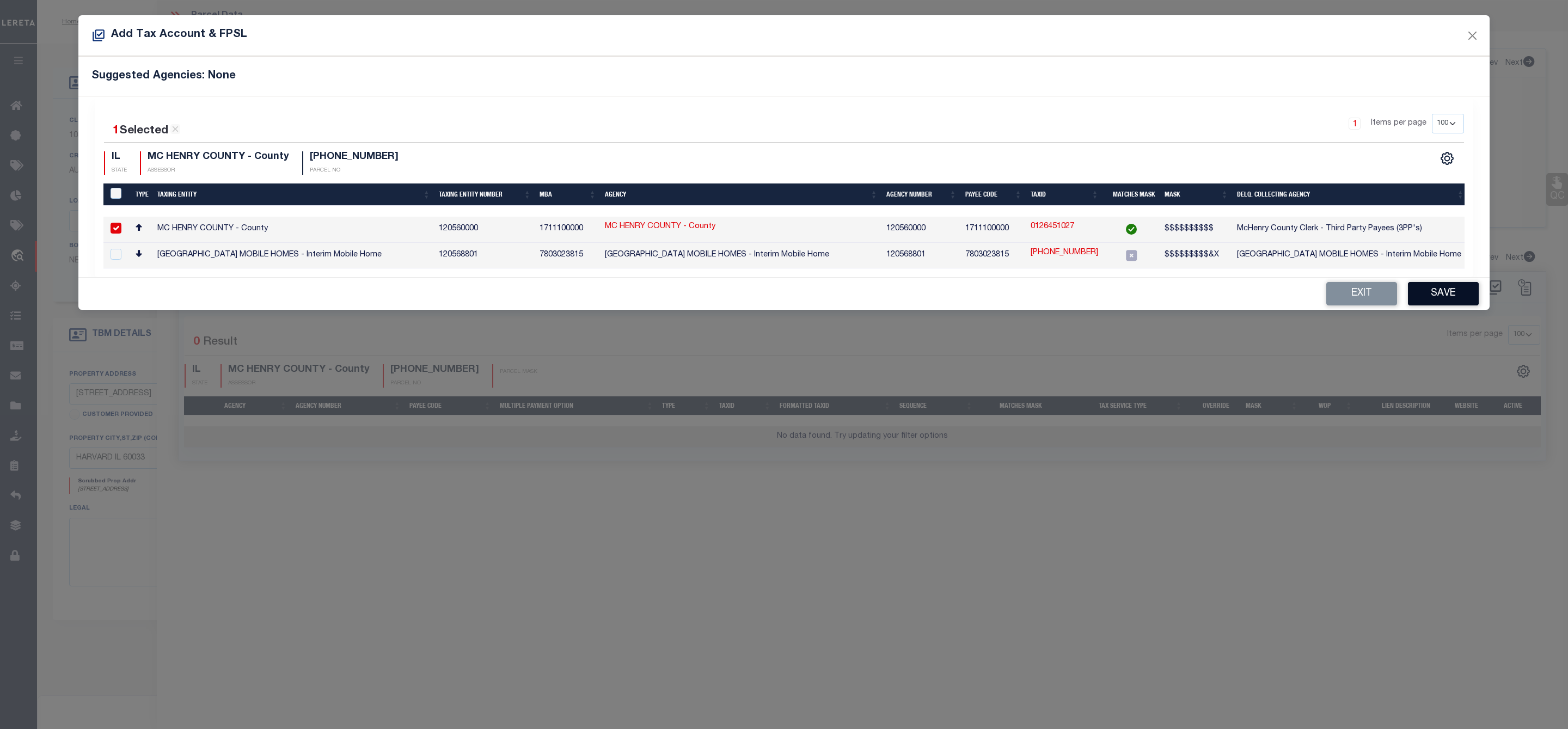
click at [1456, 298] on button "Save" at bounding box center [1443, 293] width 71 height 23
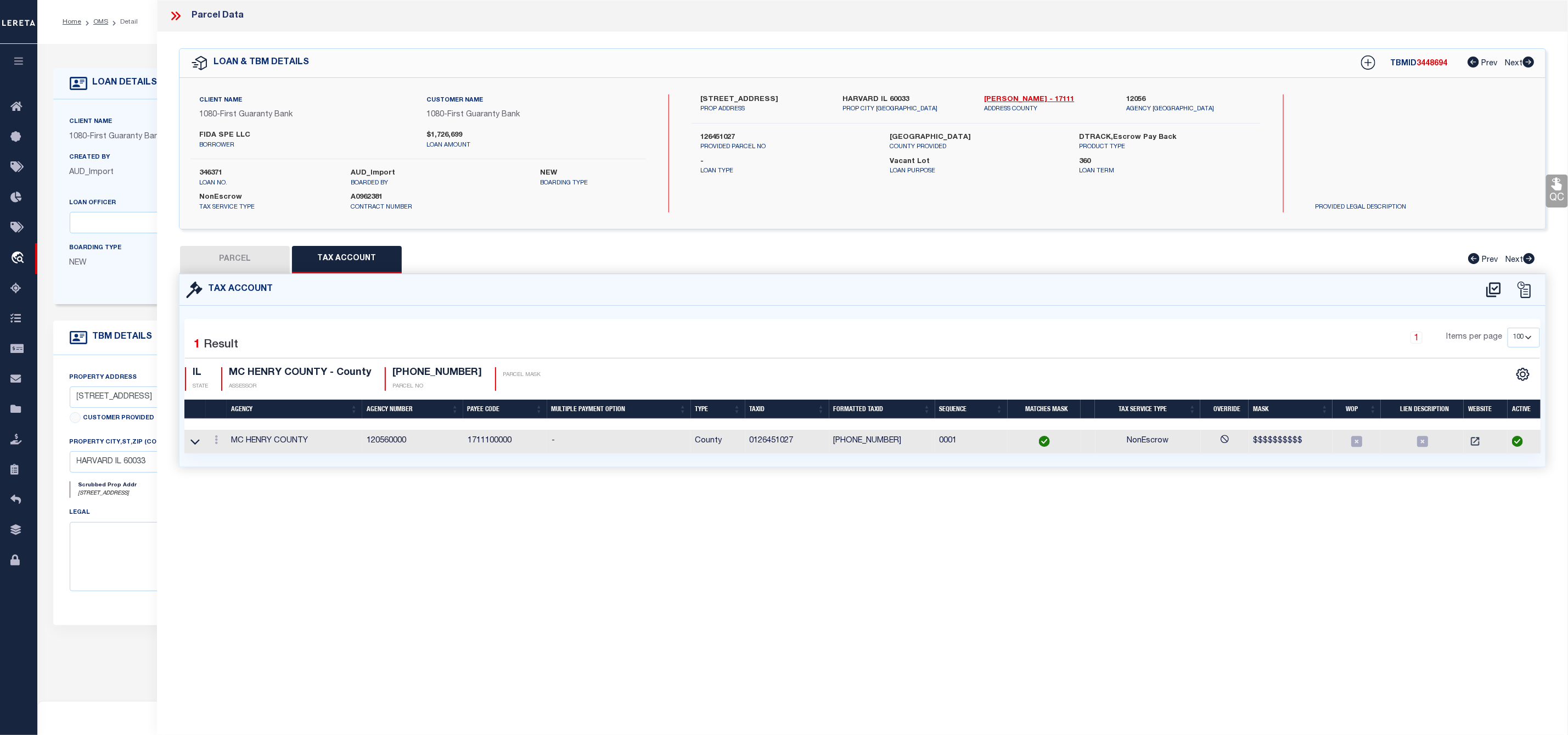
click at [236, 263] on button "PARCEL" at bounding box center [234, 260] width 110 height 28
select select "AS"
select select
checkbox input "false"
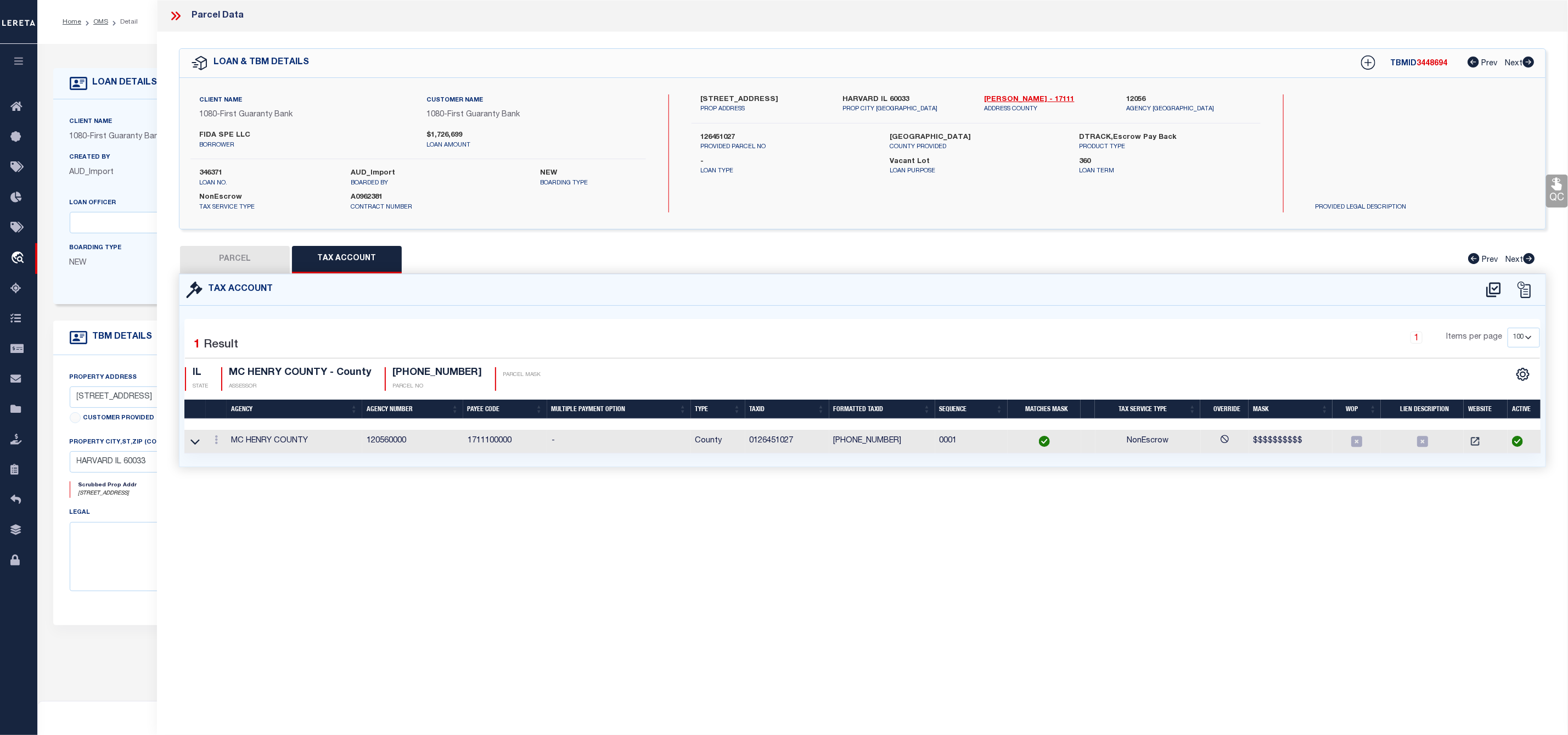
checkbox input "false"
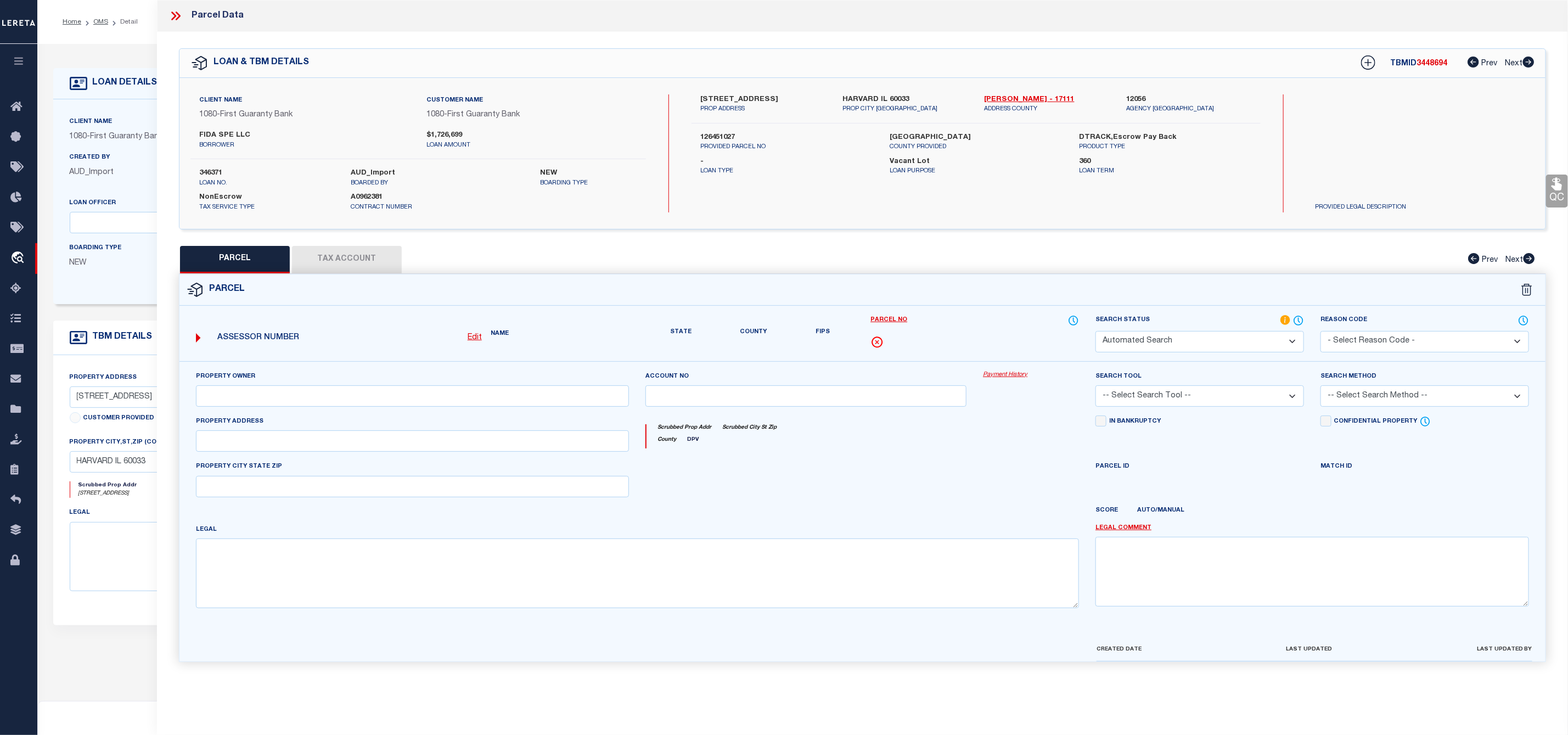
select select "RD"
type input "FIDA SPE LLC"
select select "AGW"
select select "LEG"
type input "1420 N DIVISION ST"
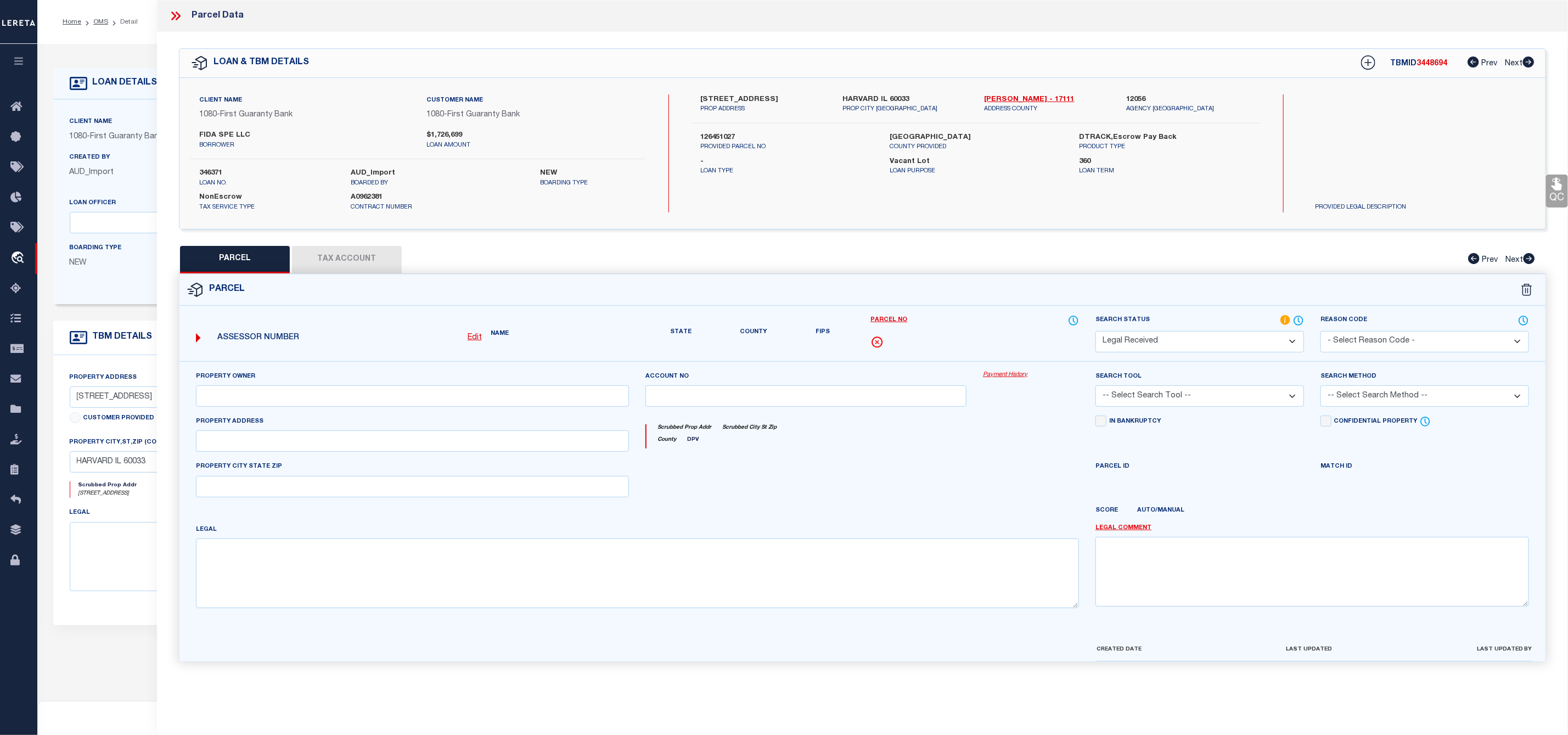
type input "HARVARD, IL 60033"
type textarea "DOC 2018R0000062 LT 1 IMPERIAL ROUTE 14 RESUB"
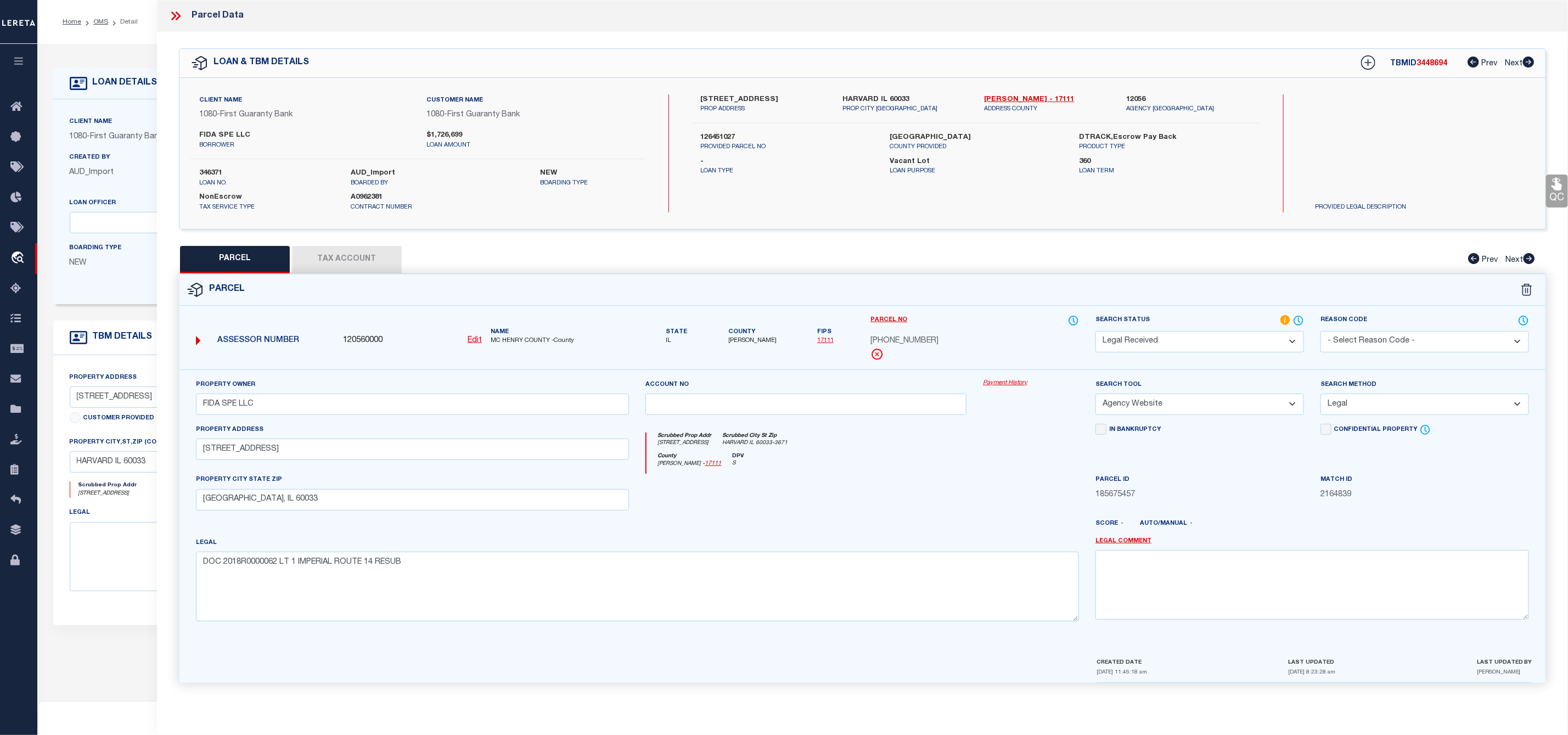
click at [754, 341] on span "[PERSON_NAME]" at bounding box center [752, 341] width 48 height 9
click at [747, 341] on span "[PERSON_NAME]" at bounding box center [752, 341] width 48 height 9
copy span "[PERSON_NAME]"
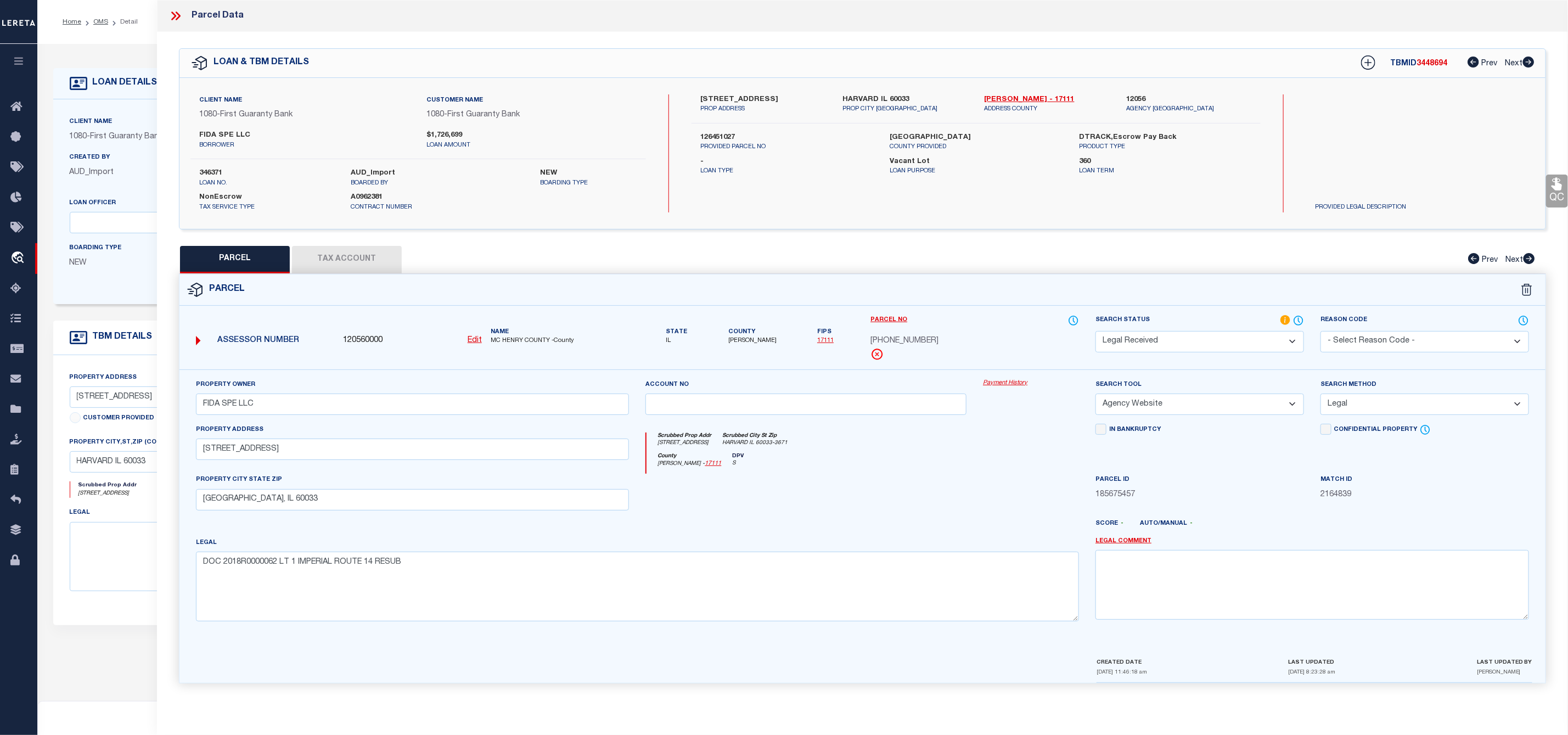
click at [207, 171] on label "346371" at bounding box center [267, 174] width 135 height 11
copy label "346371"
click at [1448, 69] on div "TBMID 3448694 Prev Next" at bounding box center [1440, 63] width 188 height 20
click at [1418, 56] on div "TBMID 3448694 Prev Next" at bounding box center [1440, 63] width 188 height 20
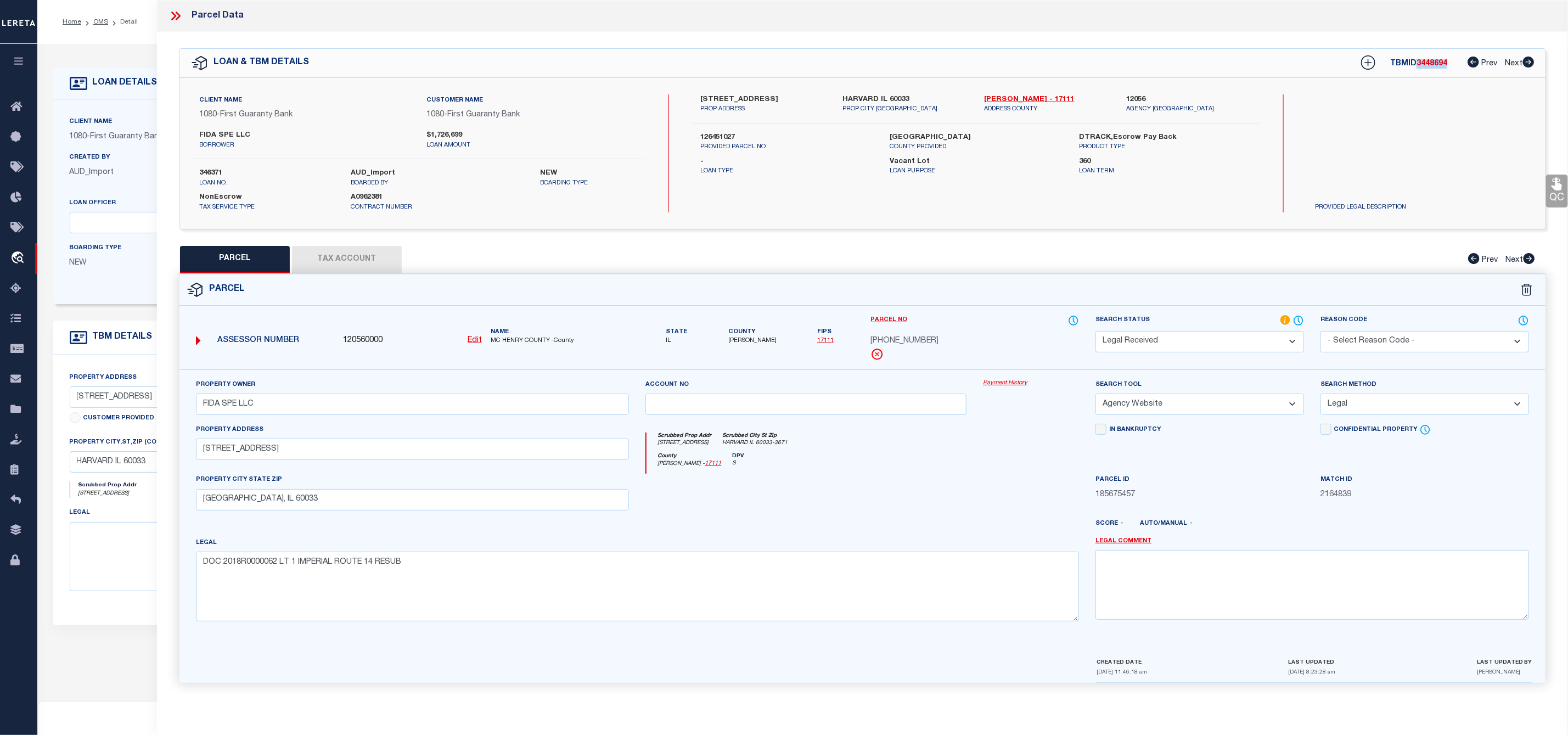
click at [1420, 56] on div "TBMID 3448694 Prev Next" at bounding box center [1440, 63] width 188 height 20
copy div "TBMID 3448694"
click at [1431, 66] on span "3448694" at bounding box center [1432, 63] width 31 height 8
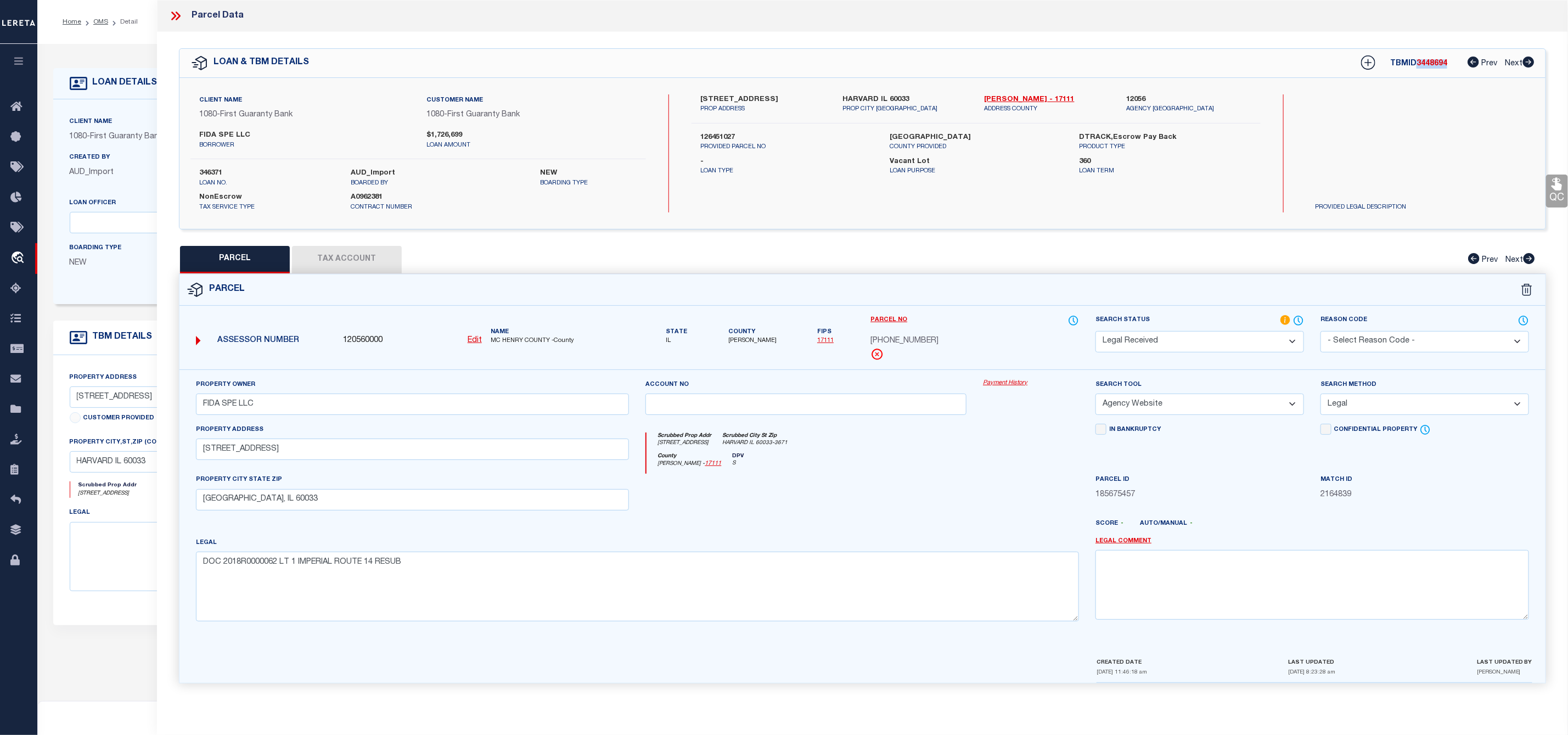
click at [1215, 338] on select "Automated Search Bad Parcel Complete Duplicate Parcel High Dollar Reporting In …" at bounding box center [1200, 341] width 209 height 21
click at [1095, 332] on select "Automated Search Bad Parcel Complete Duplicate Parcel High Dollar Reporting In …" at bounding box center [1200, 341] width 209 height 21
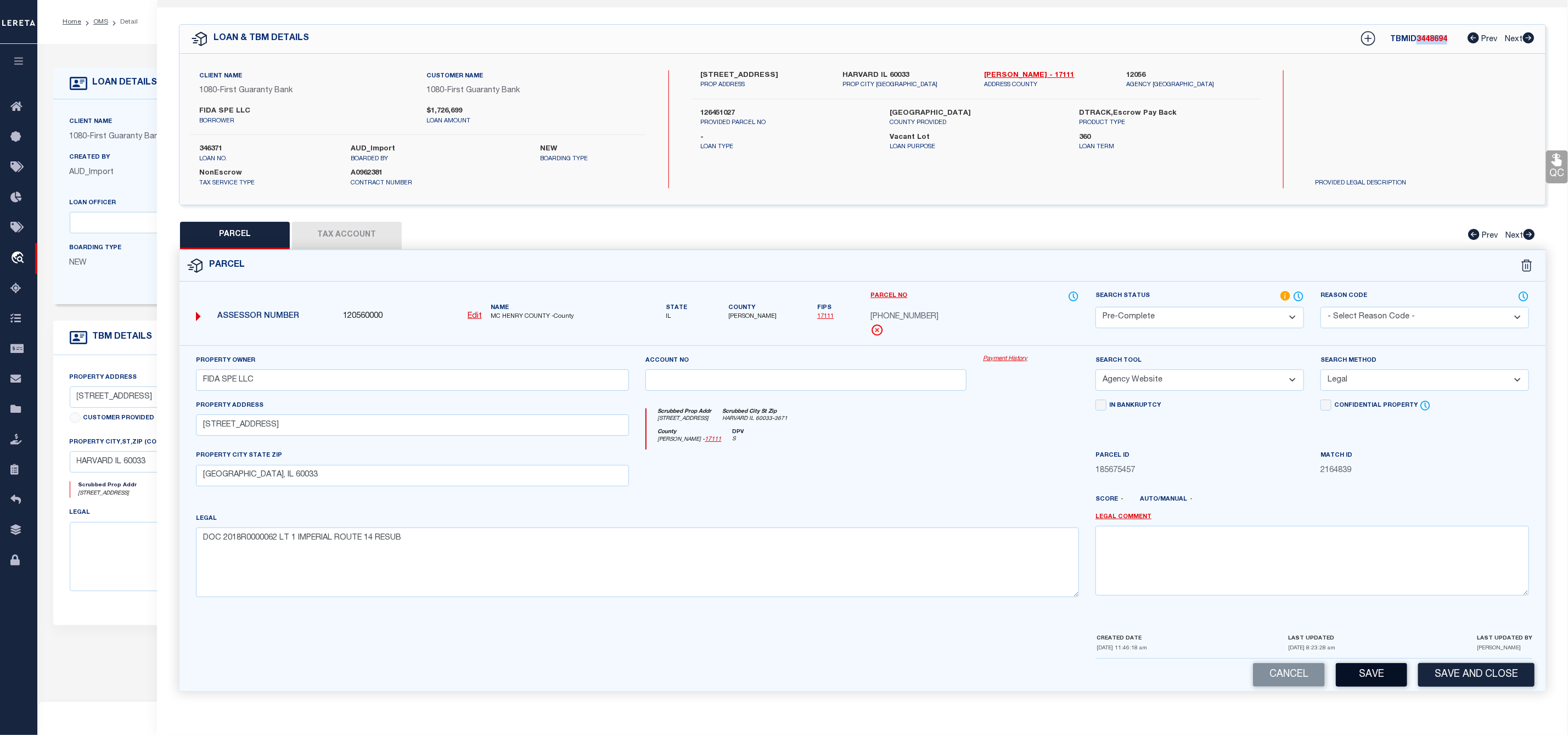
click at [1359, 674] on button "Save" at bounding box center [1372, 674] width 71 height 23
select select "AS"
select select
checkbox input "false"
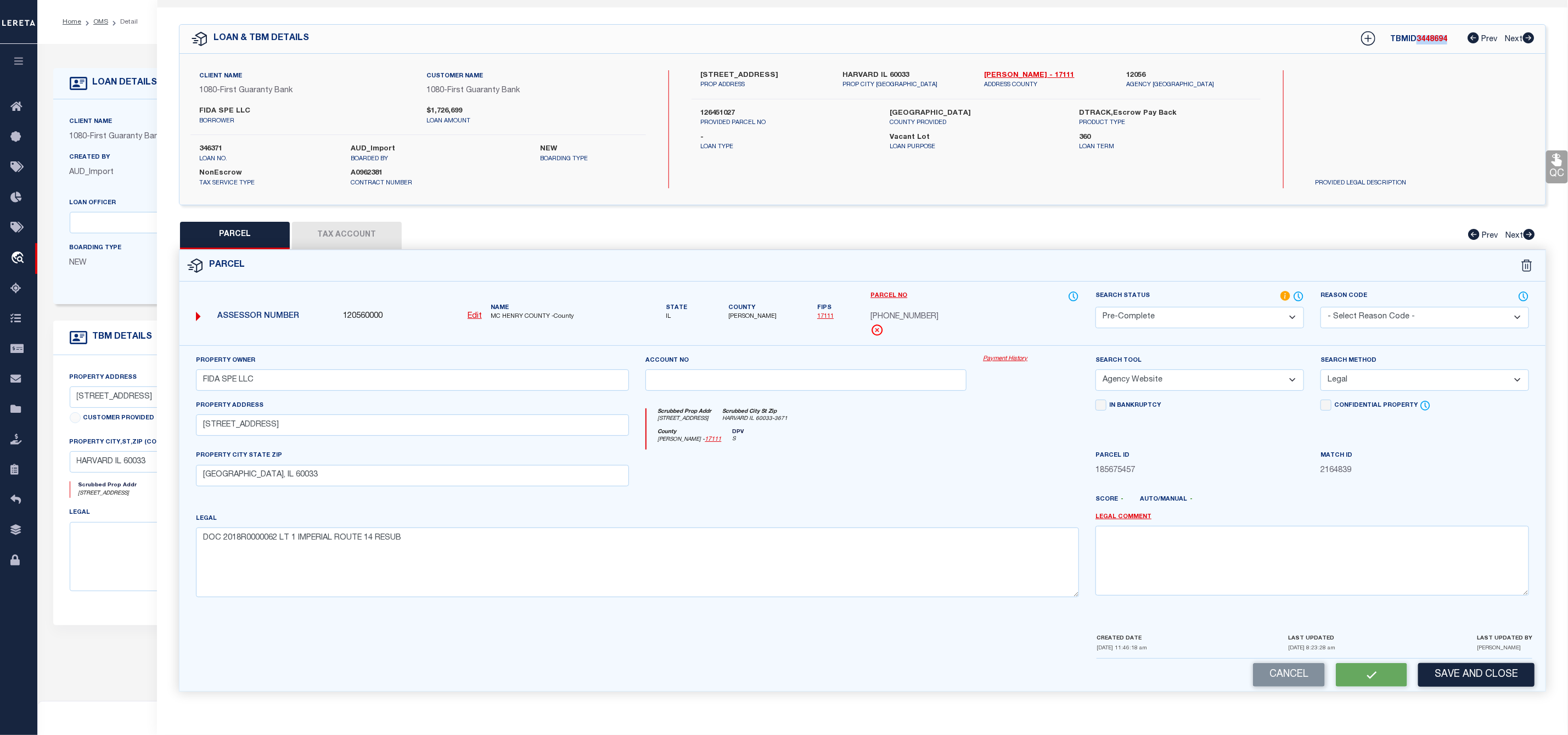
checkbox input "false"
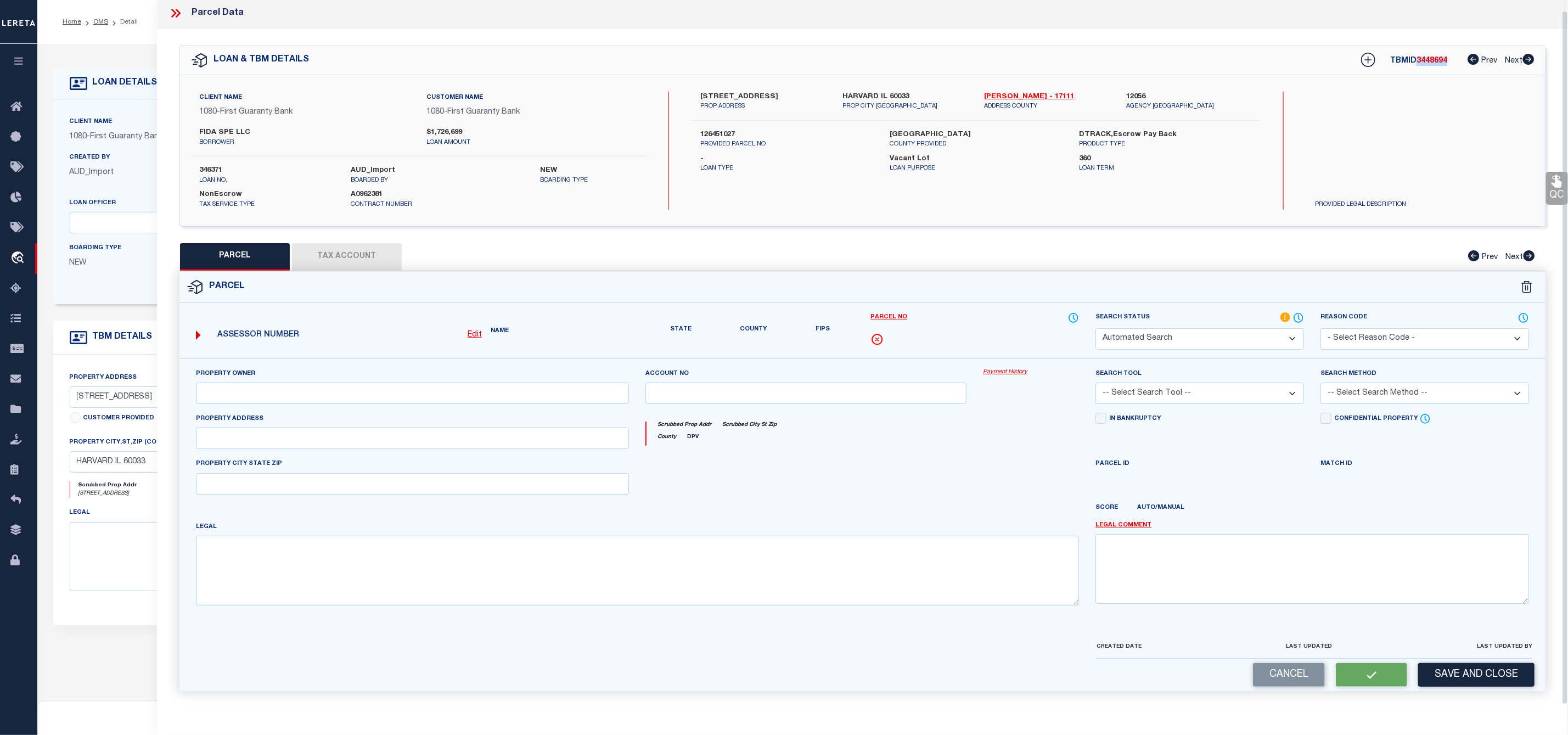
select select "PC"
type input "FIDA SPE LLC"
select select "AGW"
select select "LEG"
type input "1420 N DIVISION ST"
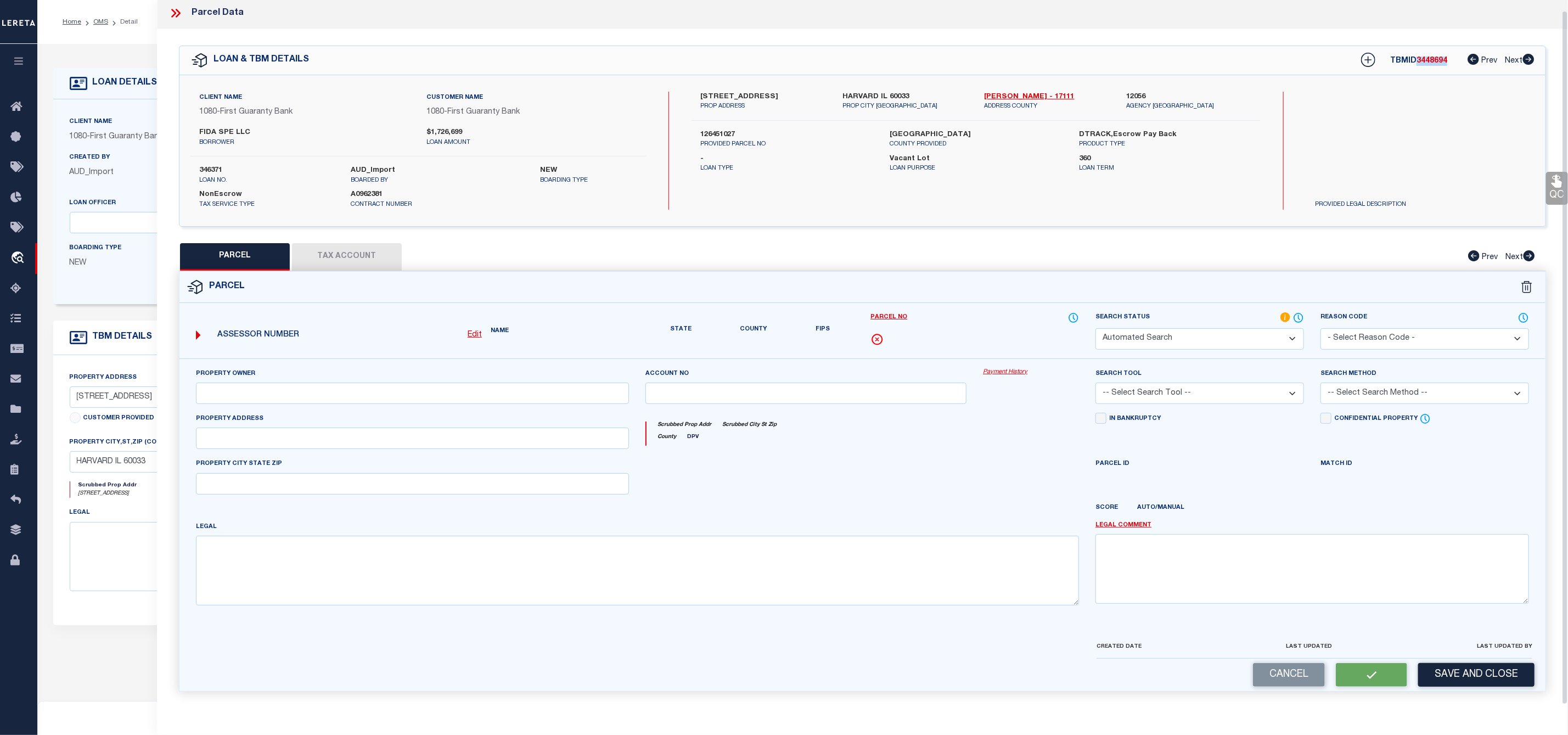
type input "HARVARD, IL 60033"
type textarea "DOC 2018R0000062 LT 1 IMPERIAL ROUTE 14 RESUB"
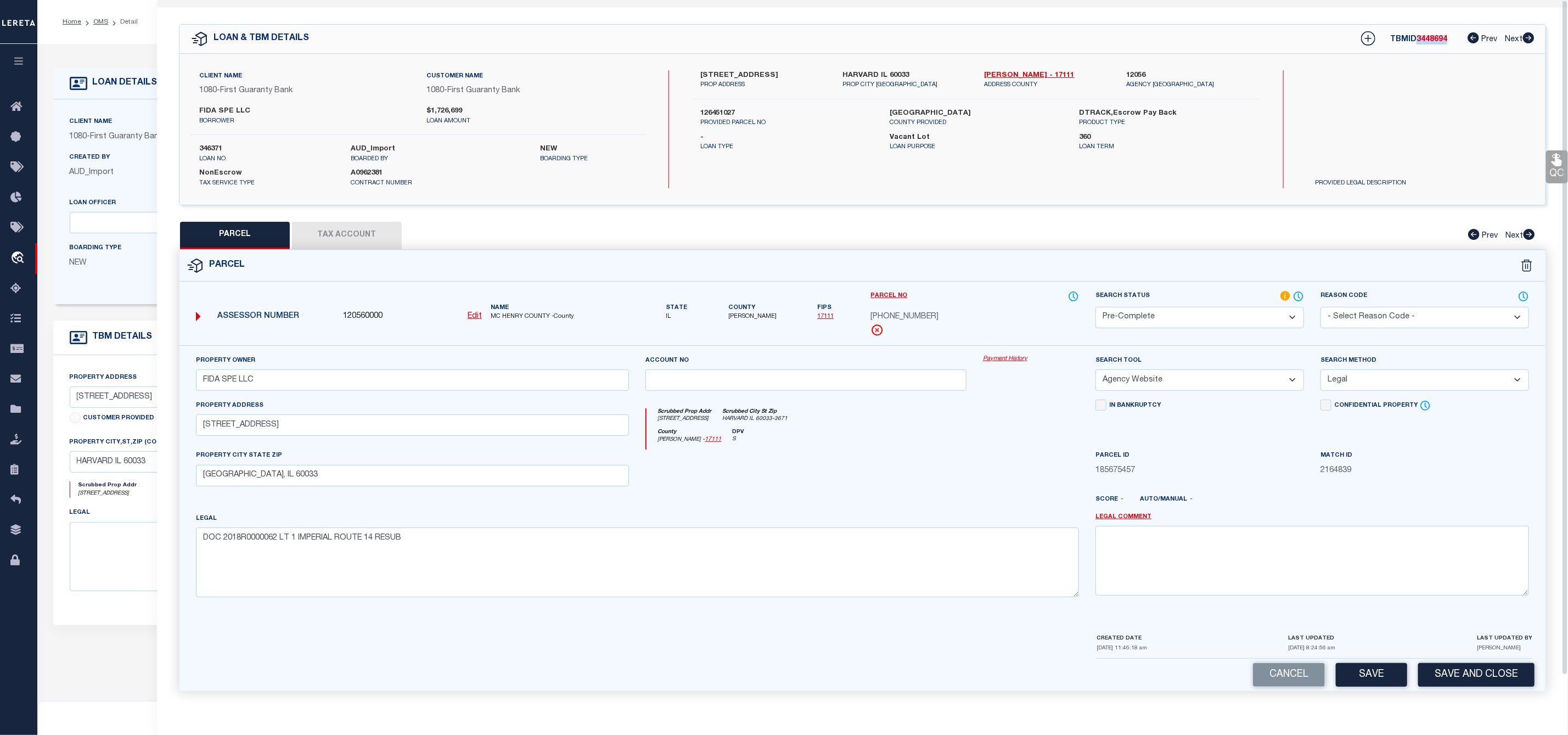
scroll to position [0, 0]
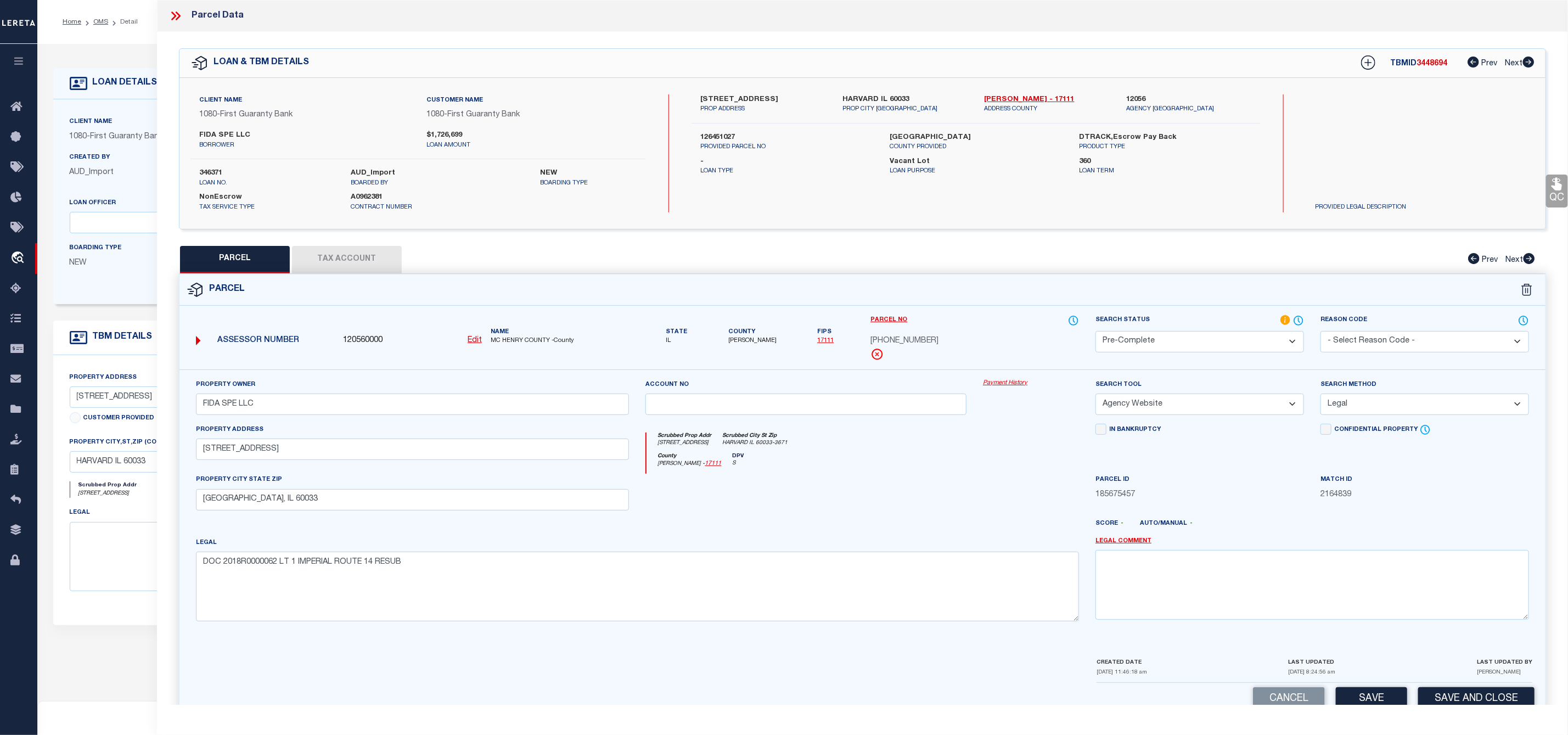
click at [178, 15] on icon at bounding box center [178, 16] width 5 height 9
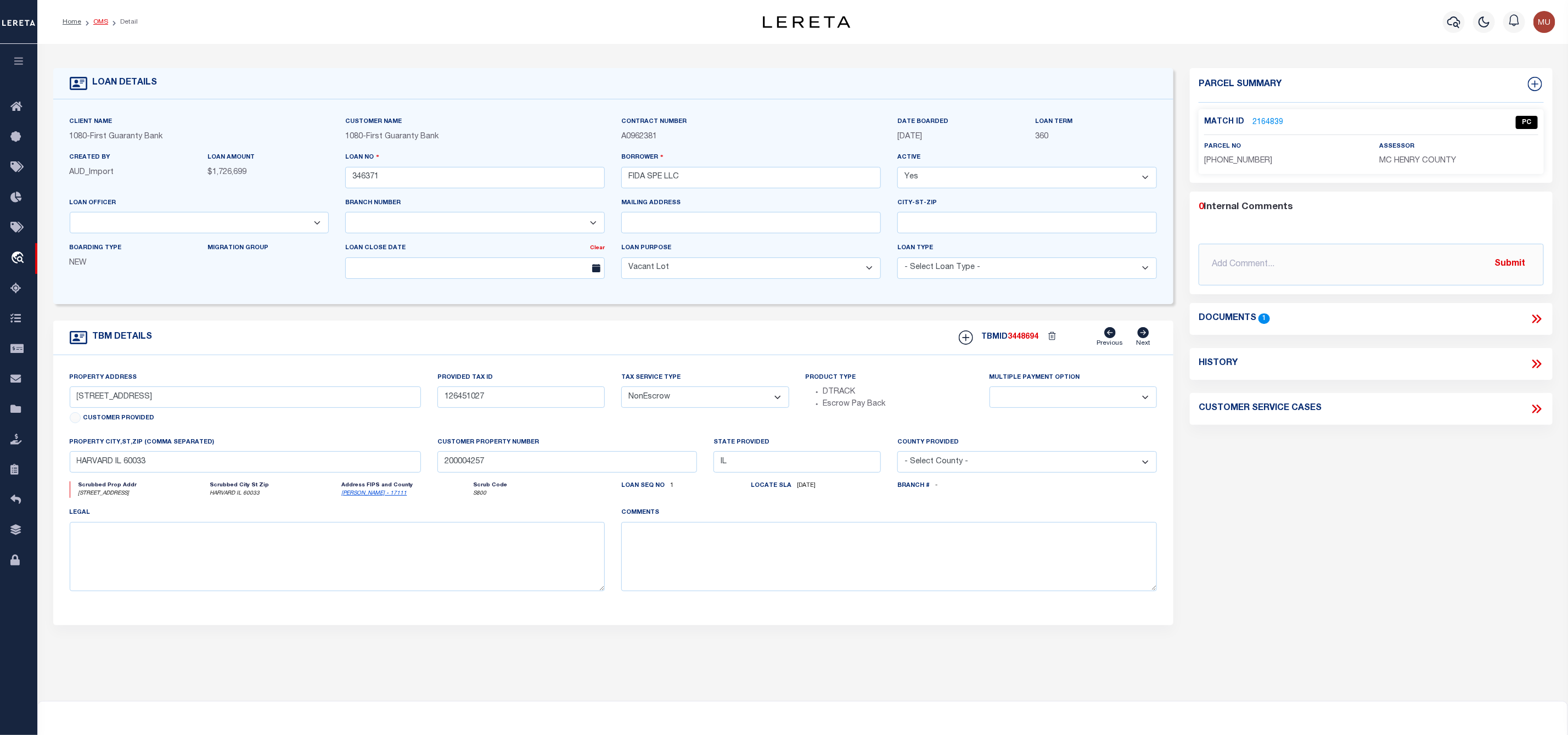
click at [104, 23] on link "OMS" at bounding box center [101, 21] width 15 height 7
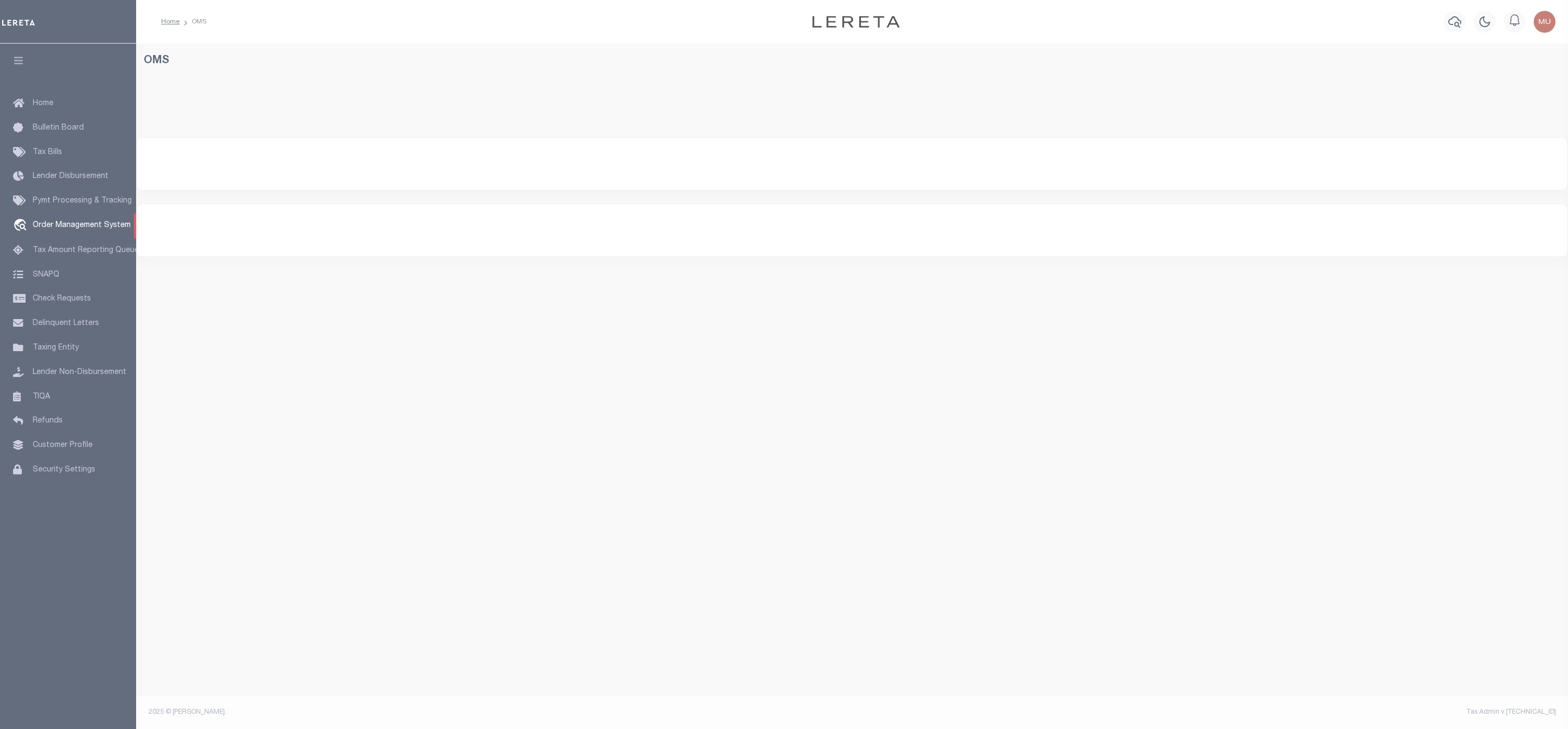
select select "200"
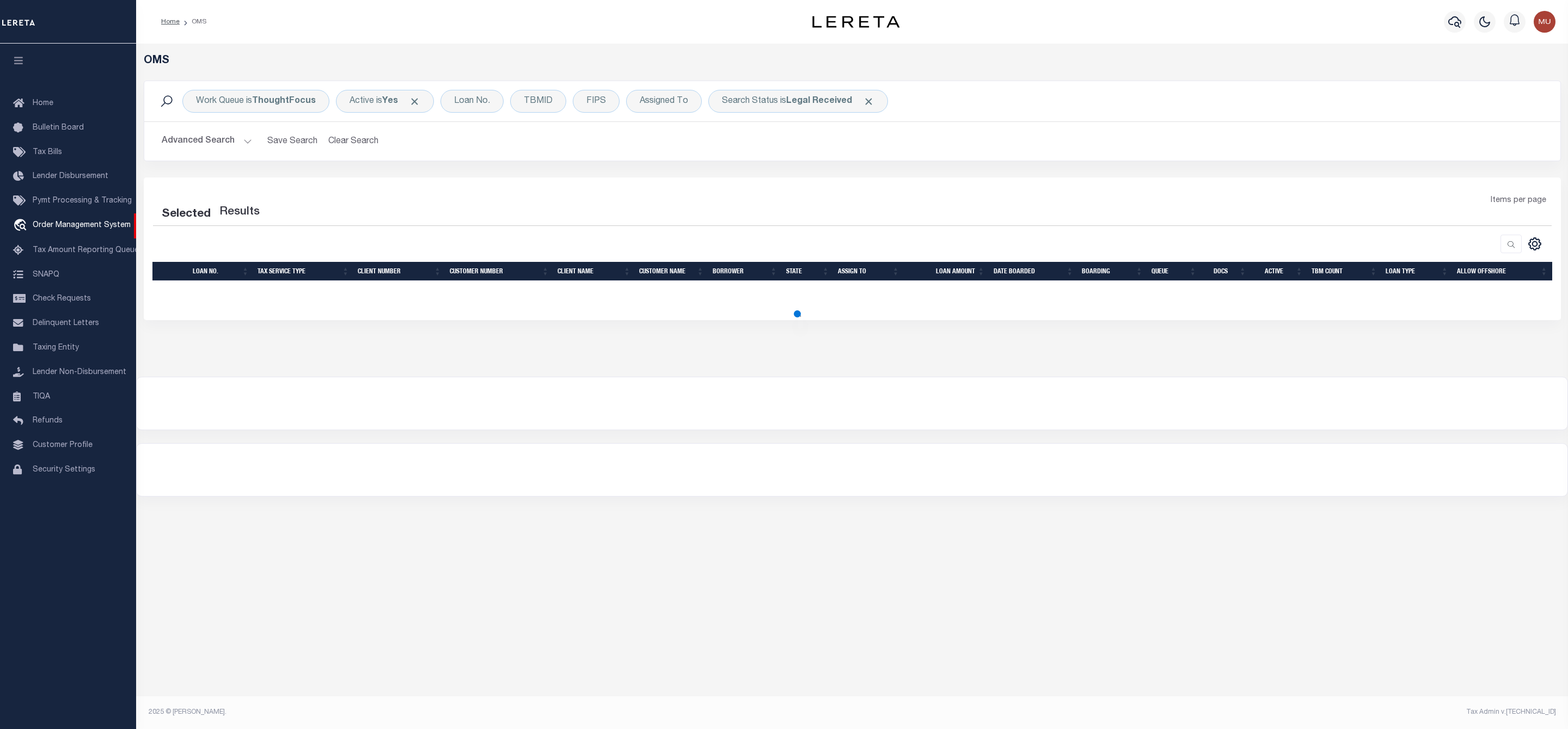
select select "200"
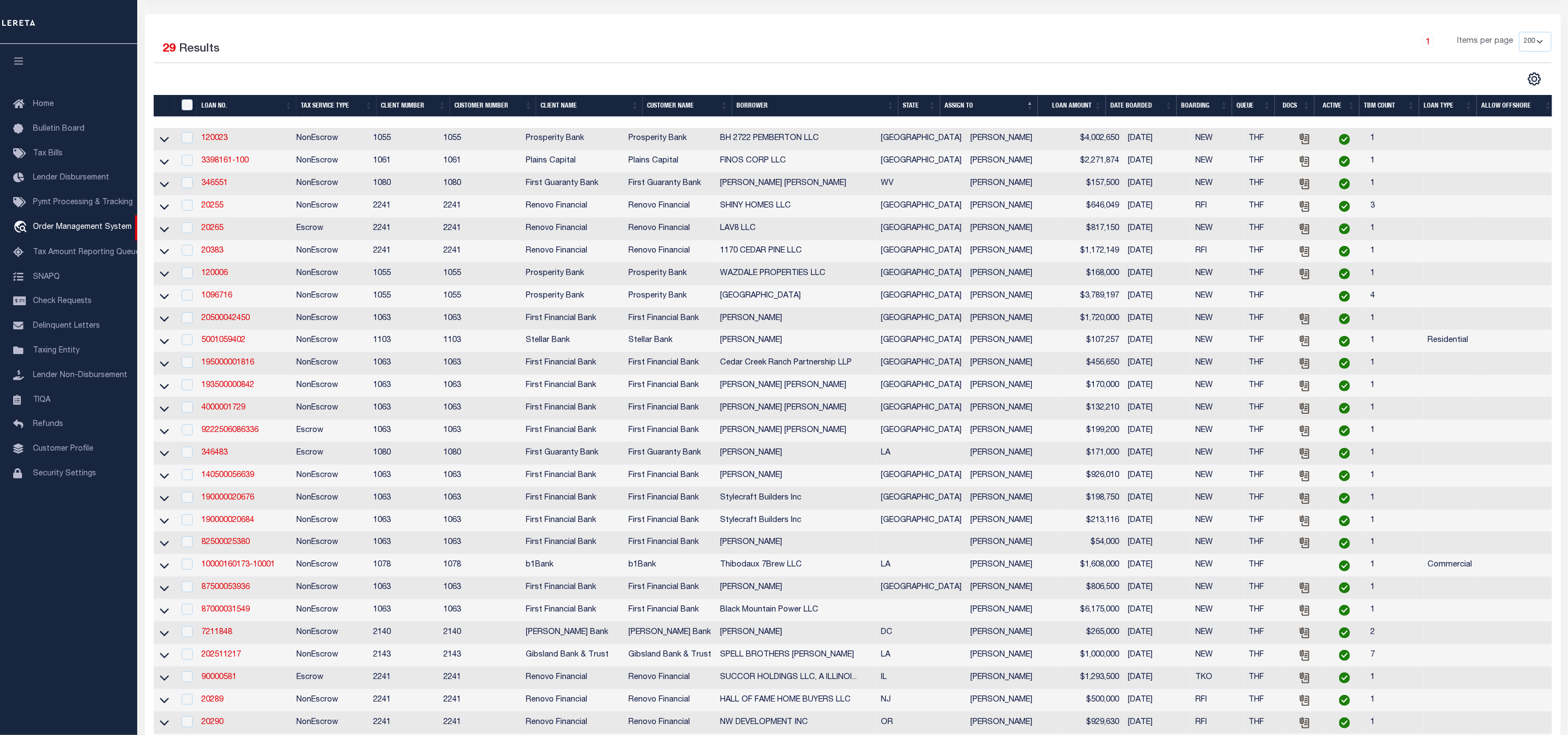
scroll to position [82, 0]
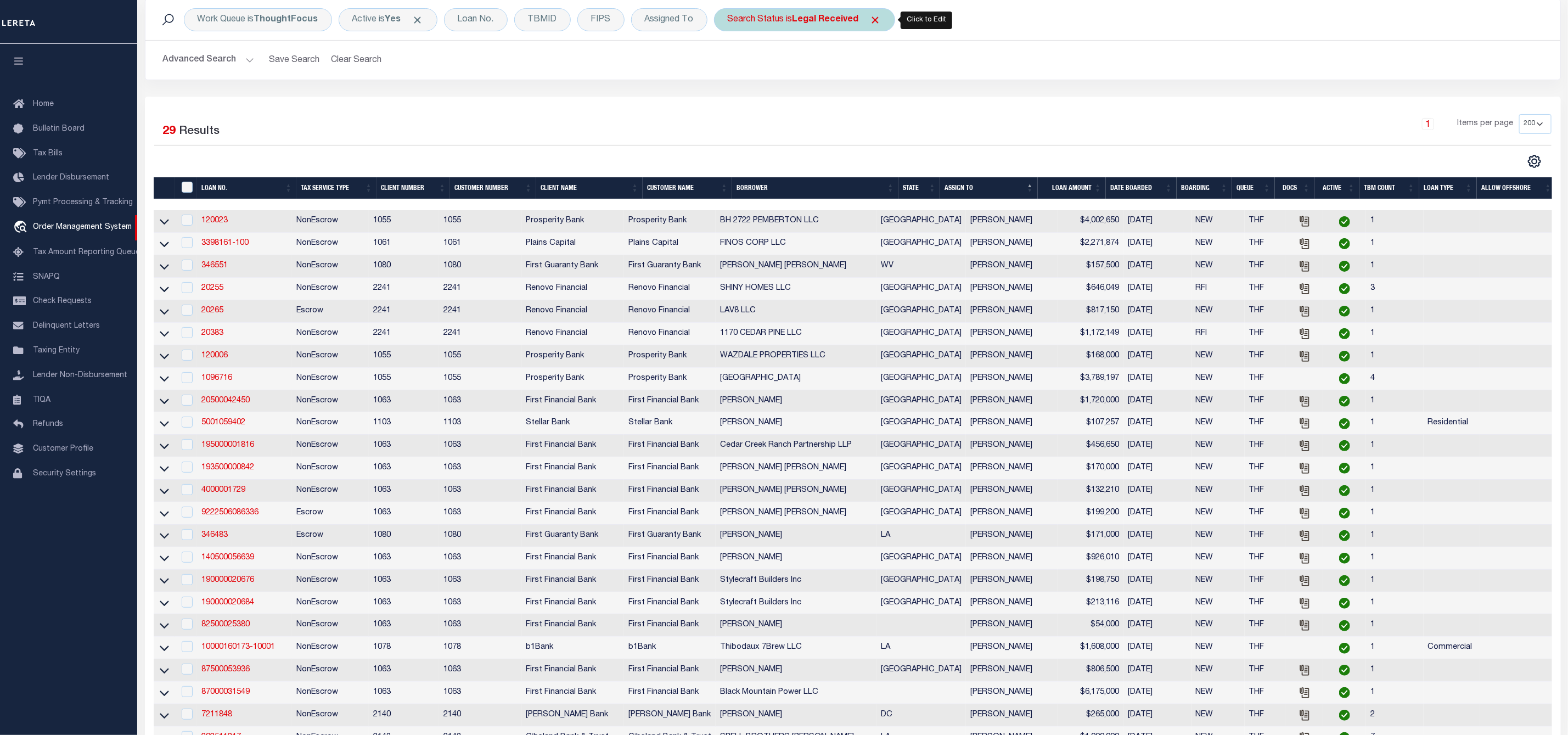
click at [810, 23] on b "Legal Received" at bounding box center [826, 20] width 66 height 9
click at [790, 78] on select "Automated Search Bad Parcel Complete Duplicate Parcel High Dollar Reporting In …" at bounding box center [809, 74] width 161 height 21
select select "IP"
click at [731, 64] on select "Automated Search Bad Parcel Complete Duplicate Parcel High Dollar Reporting In …" at bounding box center [809, 74] width 161 height 21
click at [875, 97] on input "Apply" at bounding box center [873, 98] width 33 height 18
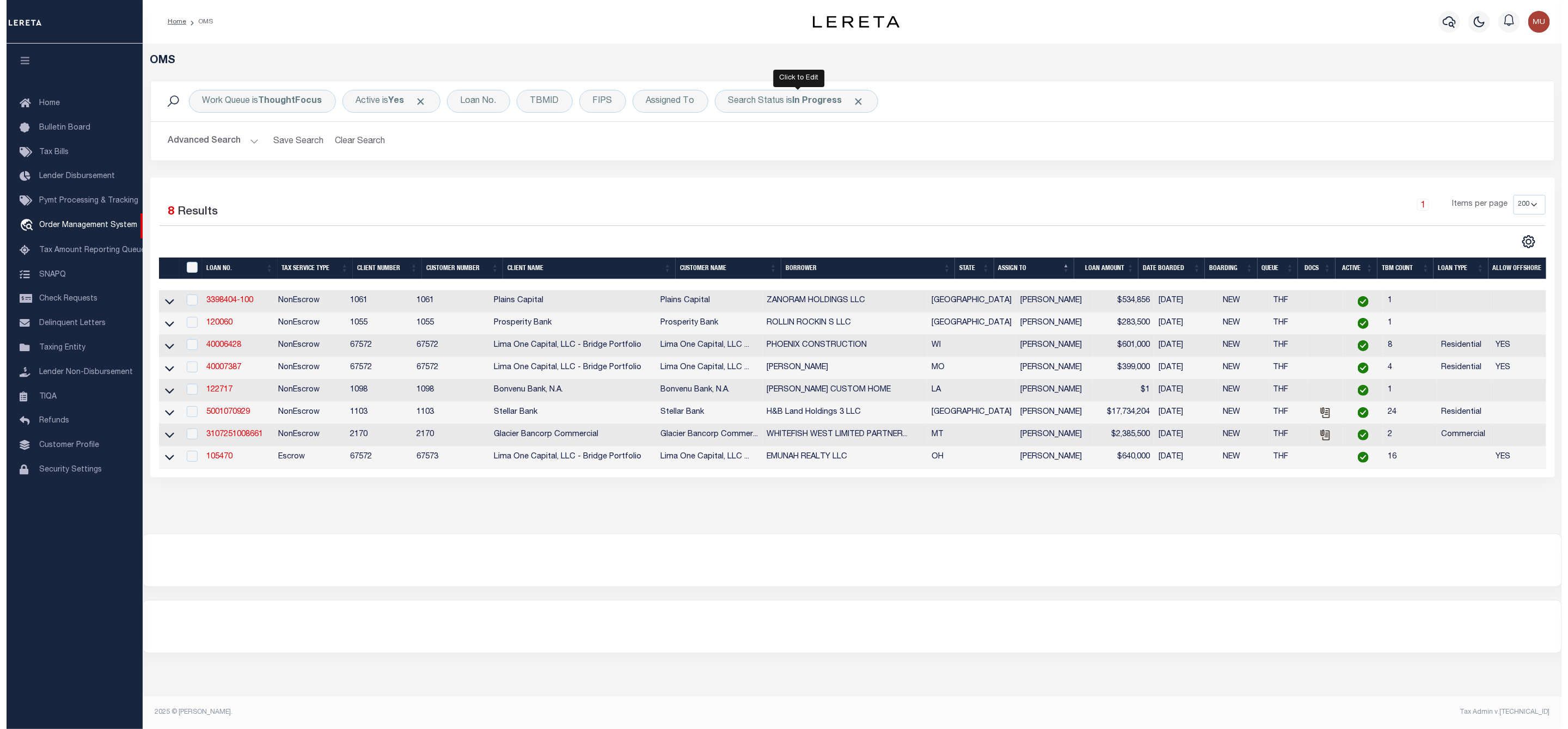
scroll to position [0, 0]
